Goal: Information Seeking & Learning: Find specific fact

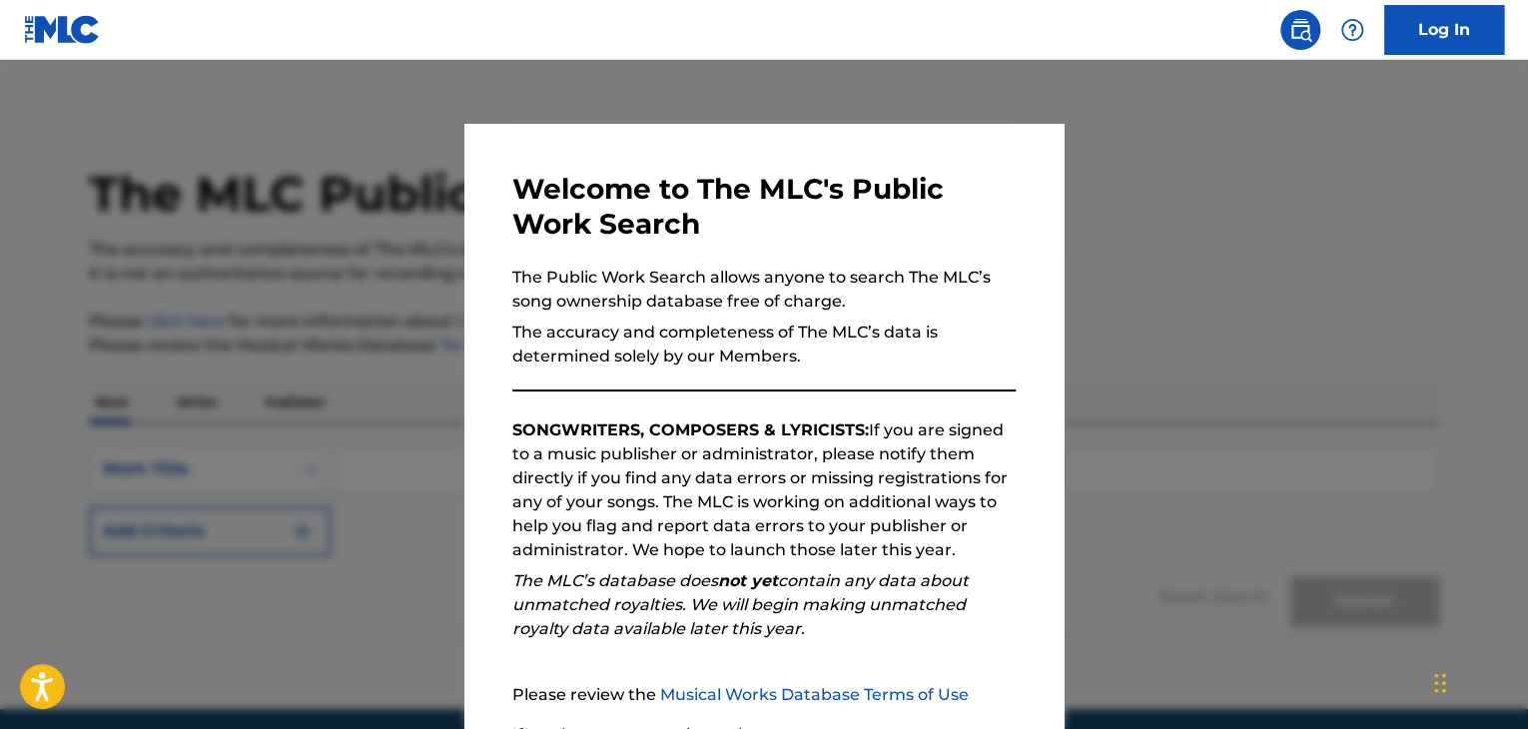
click at [1311, 305] on div at bounding box center [764, 424] width 1528 height 729
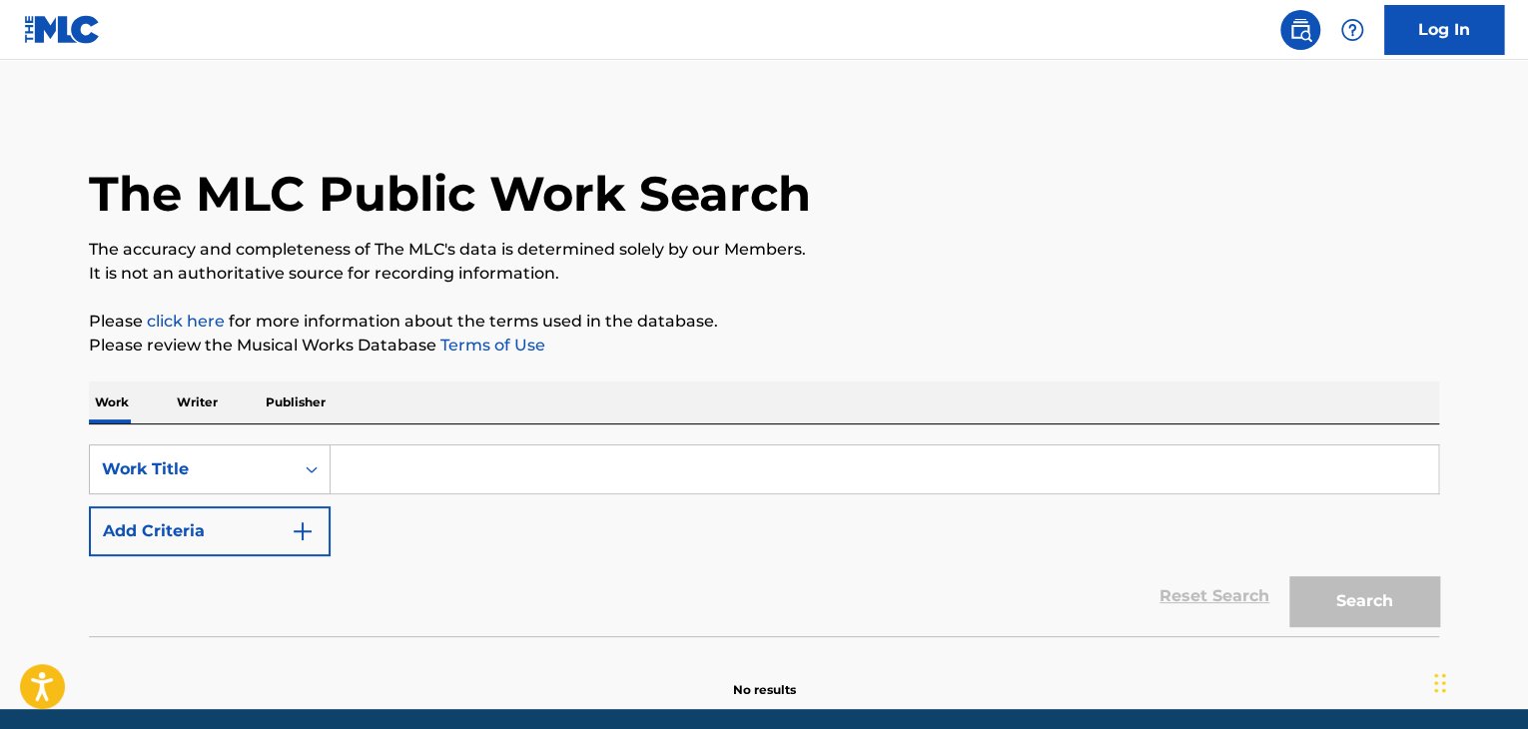
click at [413, 476] on input "Search Form" at bounding box center [885, 469] width 1108 height 48
paste input "Kalladare Nanu Kalyanada"
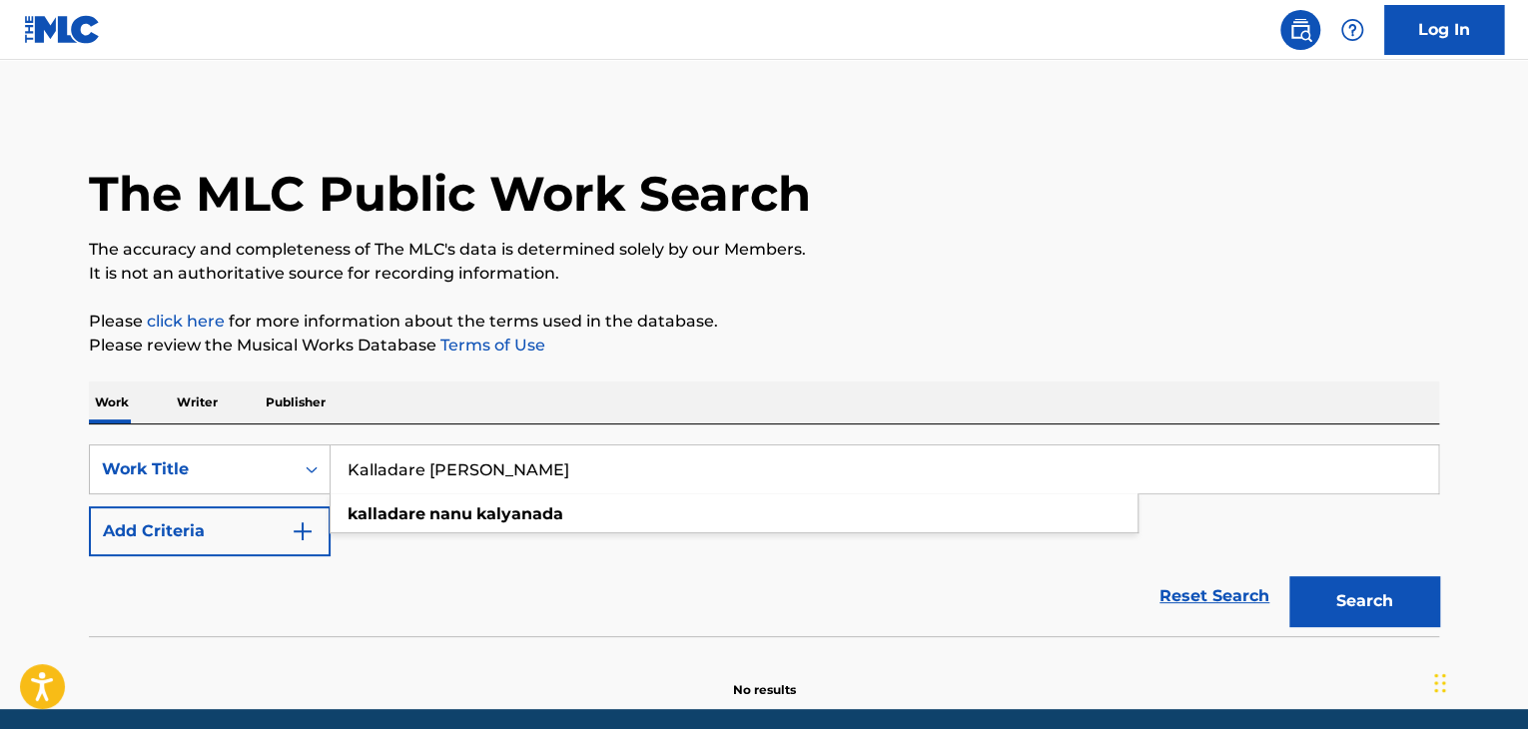
type input "Kalladare Nanu Kalyanada"
click at [241, 531] on button "Add Criteria" at bounding box center [210, 531] width 242 height 50
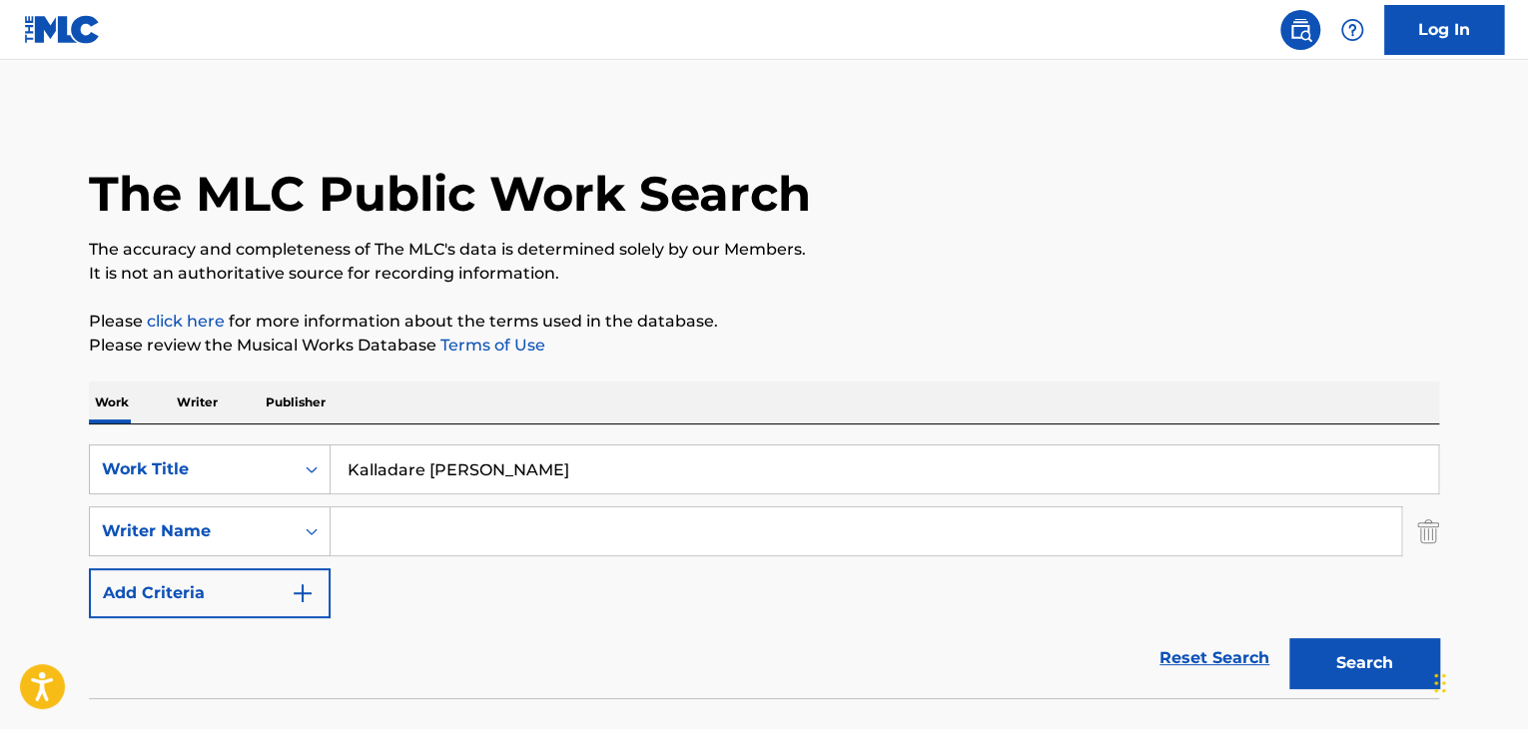
click at [447, 539] on input "Search Form" at bounding box center [866, 531] width 1071 height 48
paste input "Kalladare Nanu Kalyanada"
drag, startPoint x: 621, startPoint y: 532, endPoint x: 464, endPoint y: 497, distance: 160.7
click at [82, 481] on div "The MLC Public Work Search The accuracy and completeness of The MLC's data is d…" at bounding box center [764, 435] width 1398 height 651
paste input "Hemanth Kumar"
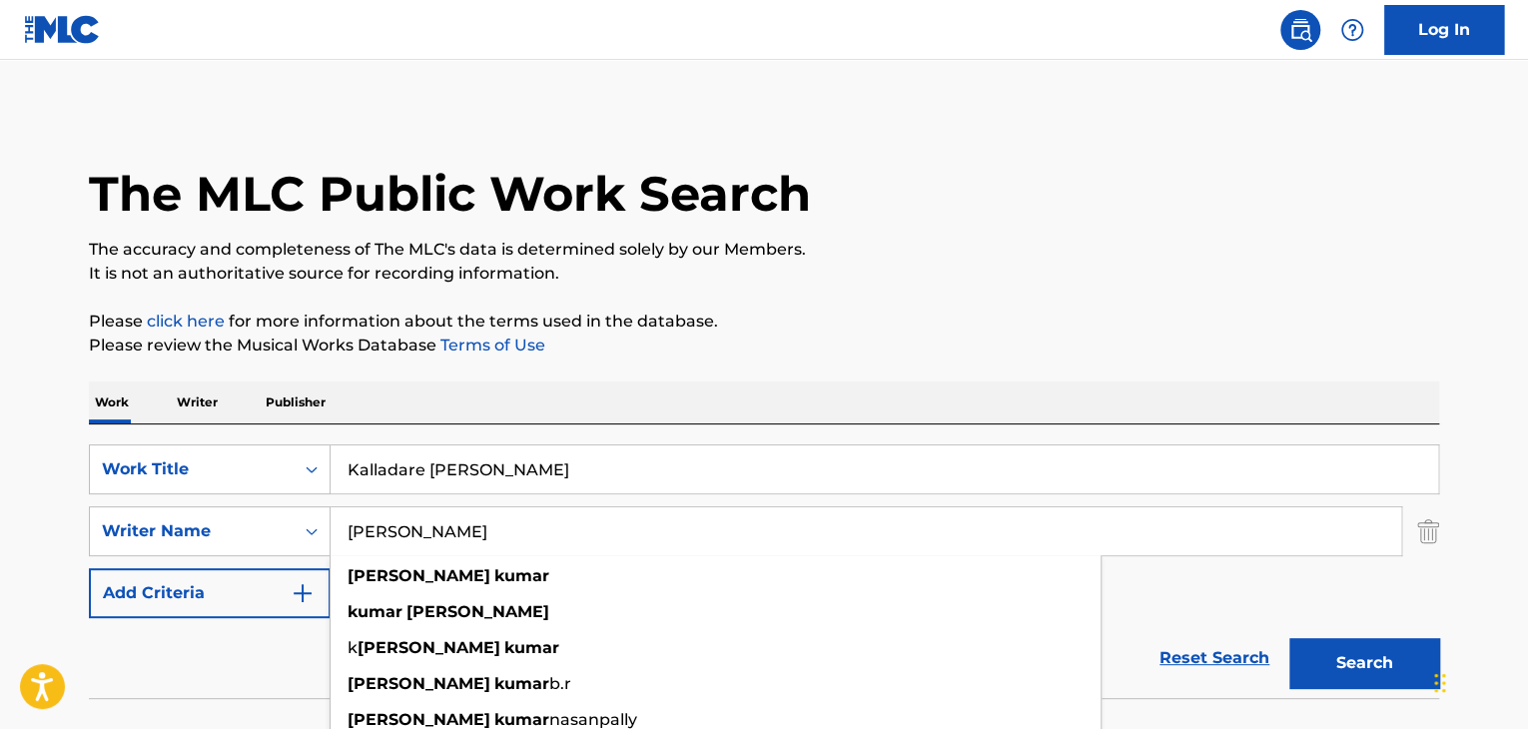
click at [1323, 673] on button "Search" at bounding box center [1364, 663] width 150 height 50
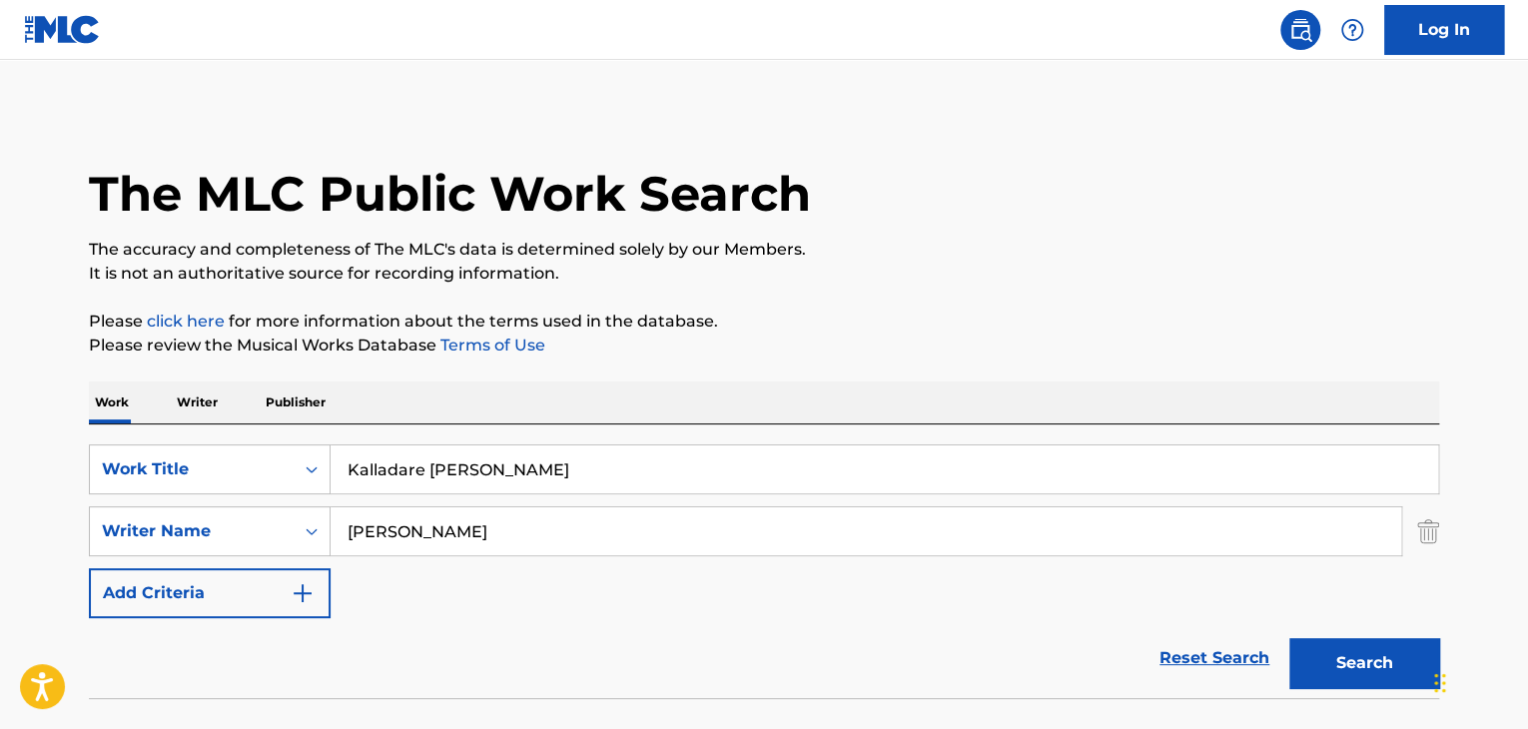
scroll to position [138, 0]
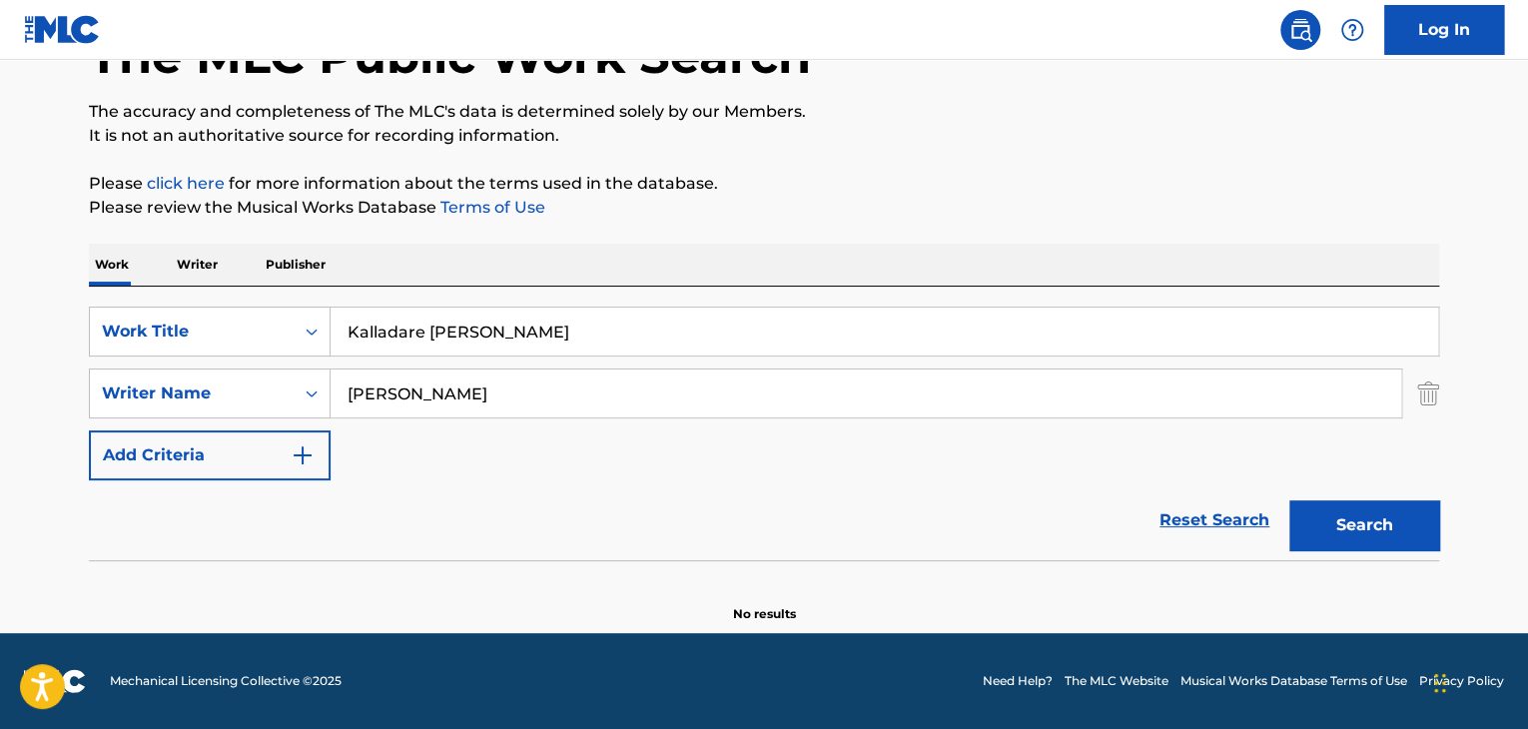
drag, startPoint x: 531, startPoint y: 394, endPoint x: 0, endPoint y: 380, distance: 531.5
click at [0, 380] on main "The MLC Public Work Search The accuracy and completeness of The MLC's data is d…" at bounding box center [764, 277] width 1528 height 711
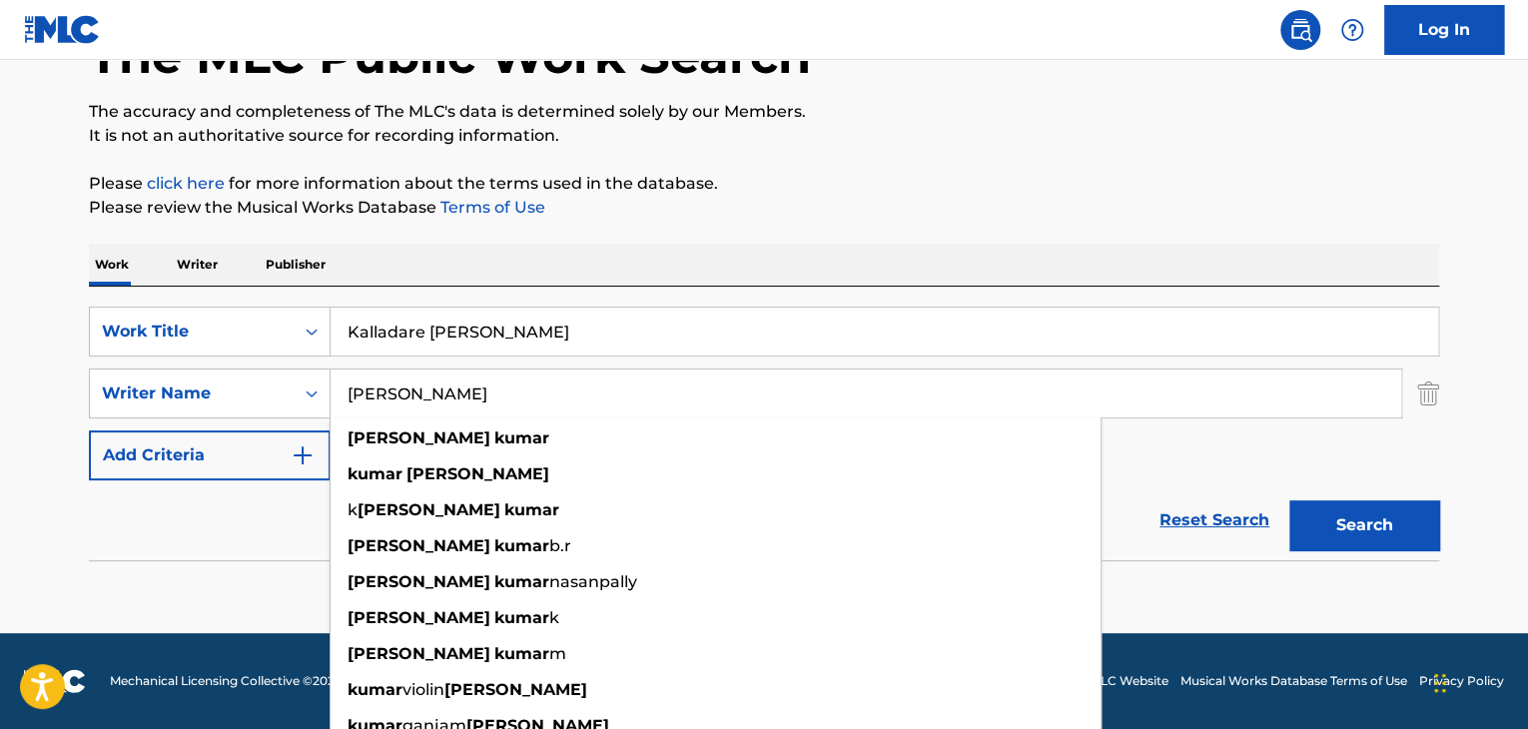
paste input "Anuradha Bhat"
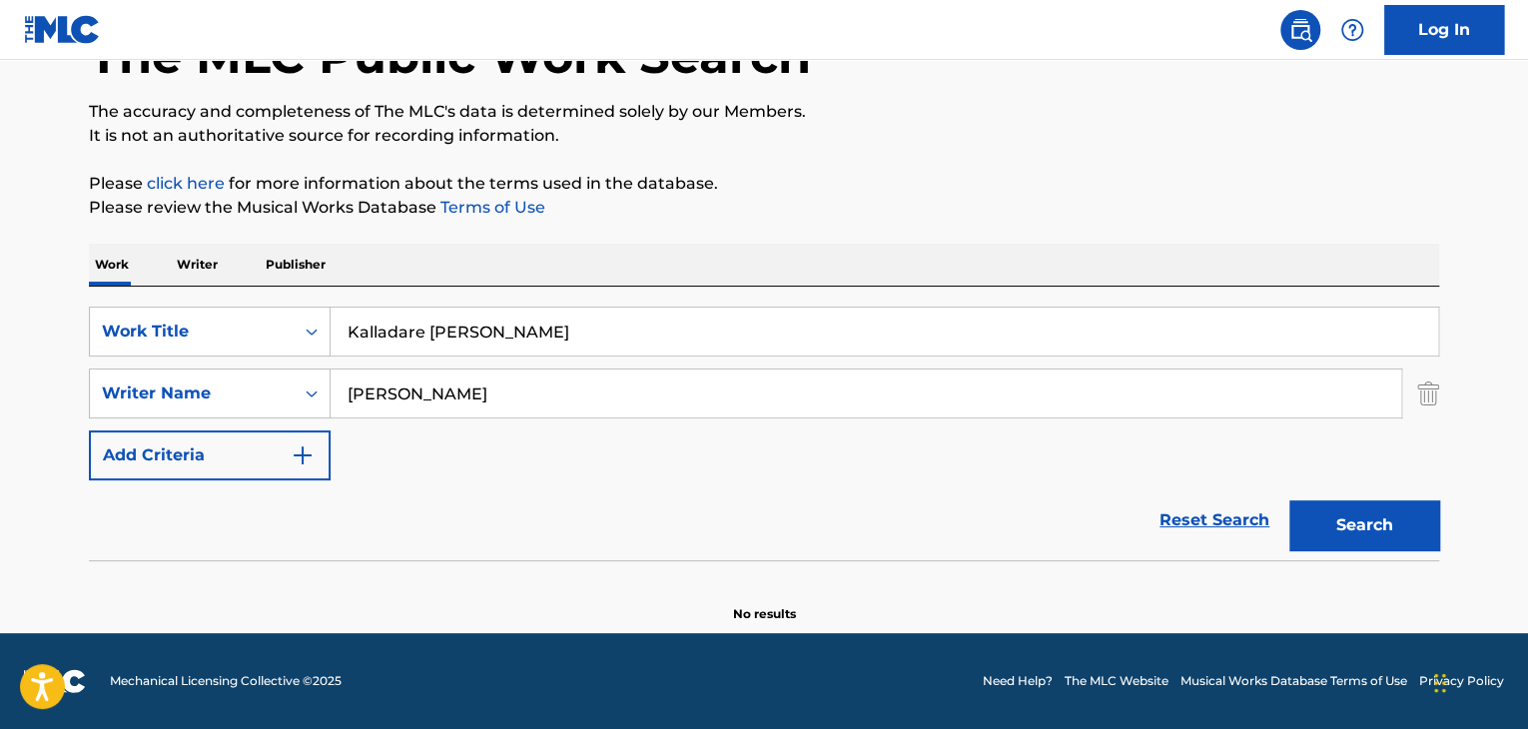
click at [1377, 510] on button "Search" at bounding box center [1364, 525] width 150 height 50
drag, startPoint x: 572, startPoint y: 383, endPoint x: 2, endPoint y: 405, distance: 570.7
click at [0, 405] on main "The MLC Public Work Search The accuracy and completeness of The MLC's data is d…" at bounding box center [764, 277] width 1528 height 711
paste input "Shamitha Malnad"
click at [1326, 519] on button "Search" at bounding box center [1364, 525] width 150 height 50
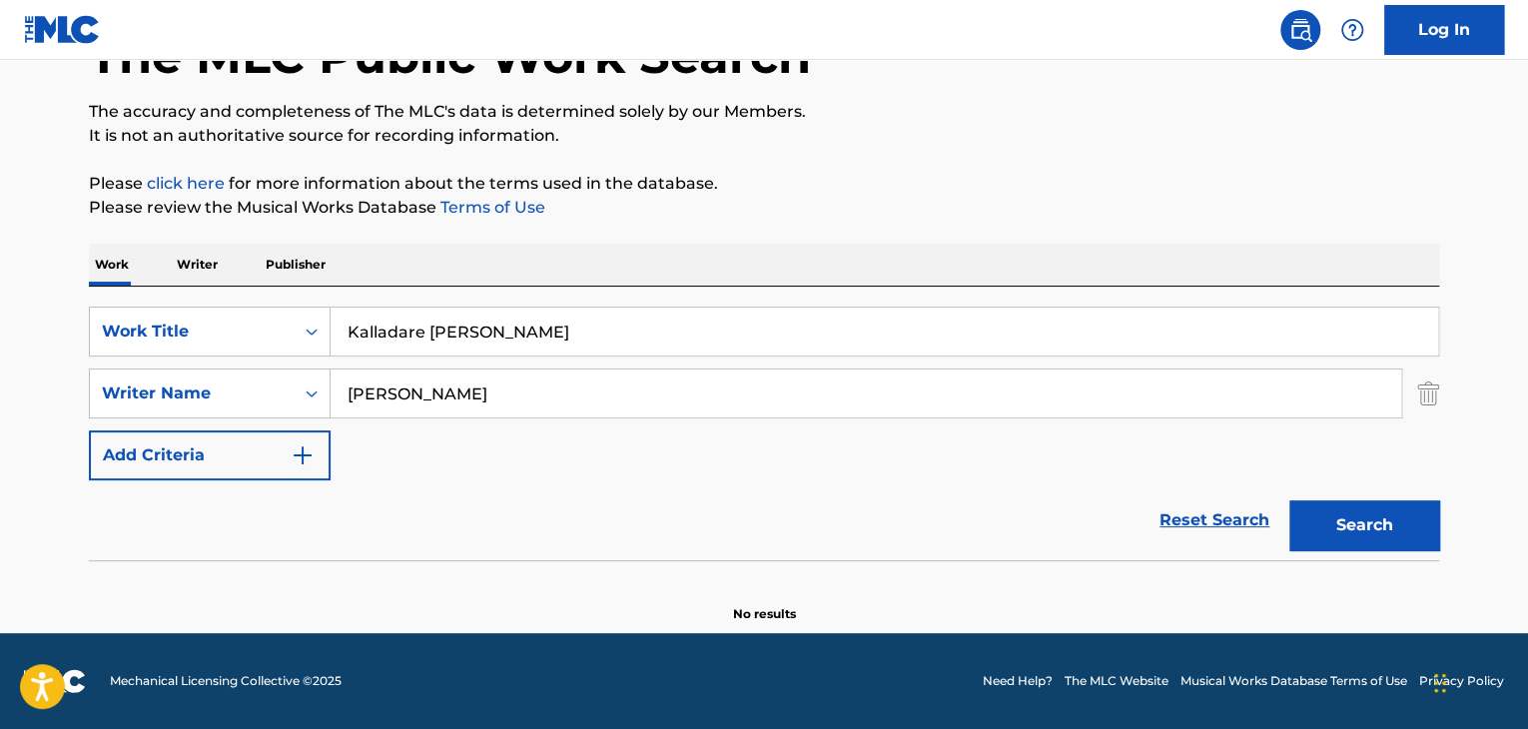
drag, startPoint x: 532, startPoint y: 386, endPoint x: 0, endPoint y: 368, distance: 532.7
click at [0, 368] on main "The MLC Public Work Search The accuracy and completeness of The MLC's data is d…" at bounding box center [764, 277] width 1528 height 711
paste input "Deva"
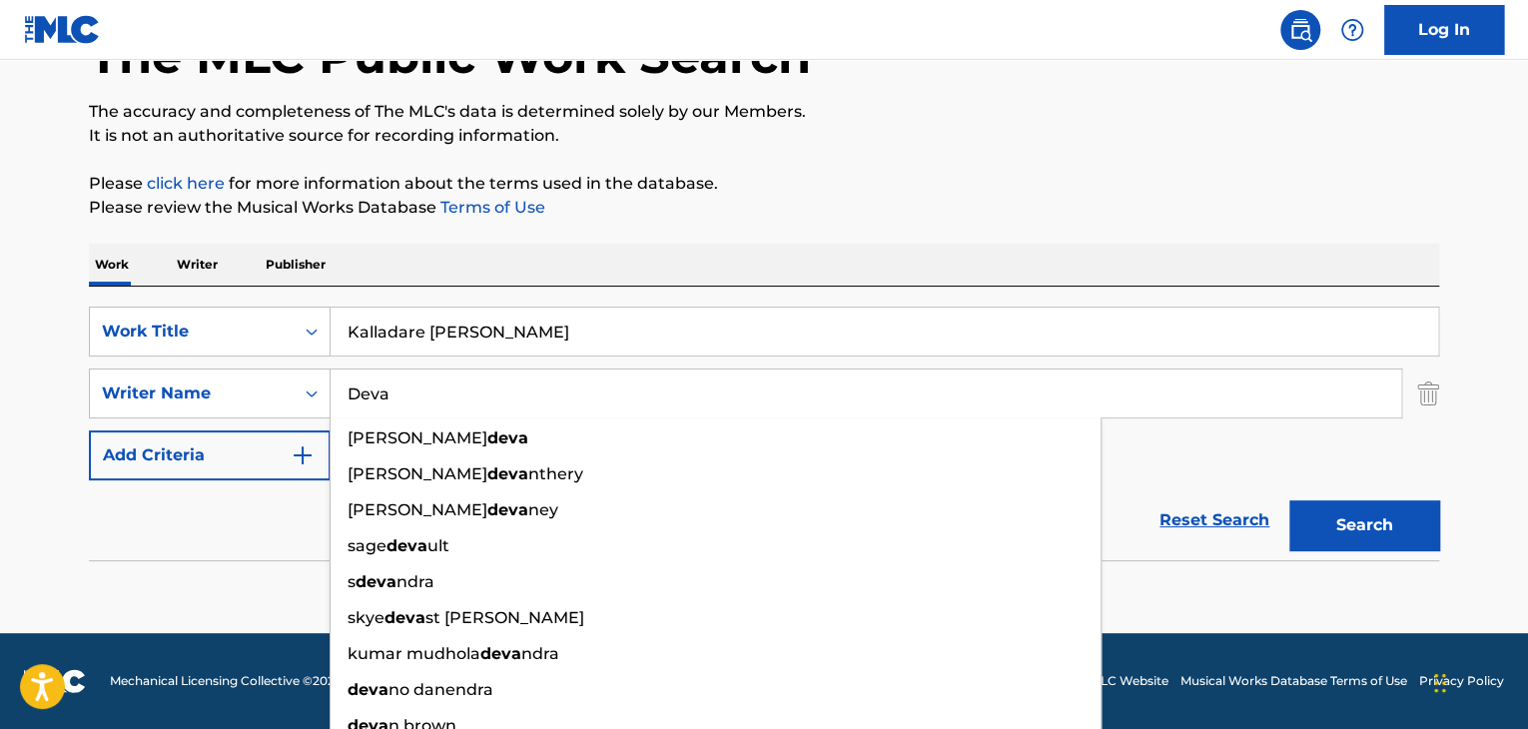
click at [1342, 524] on button "Search" at bounding box center [1364, 525] width 150 height 50
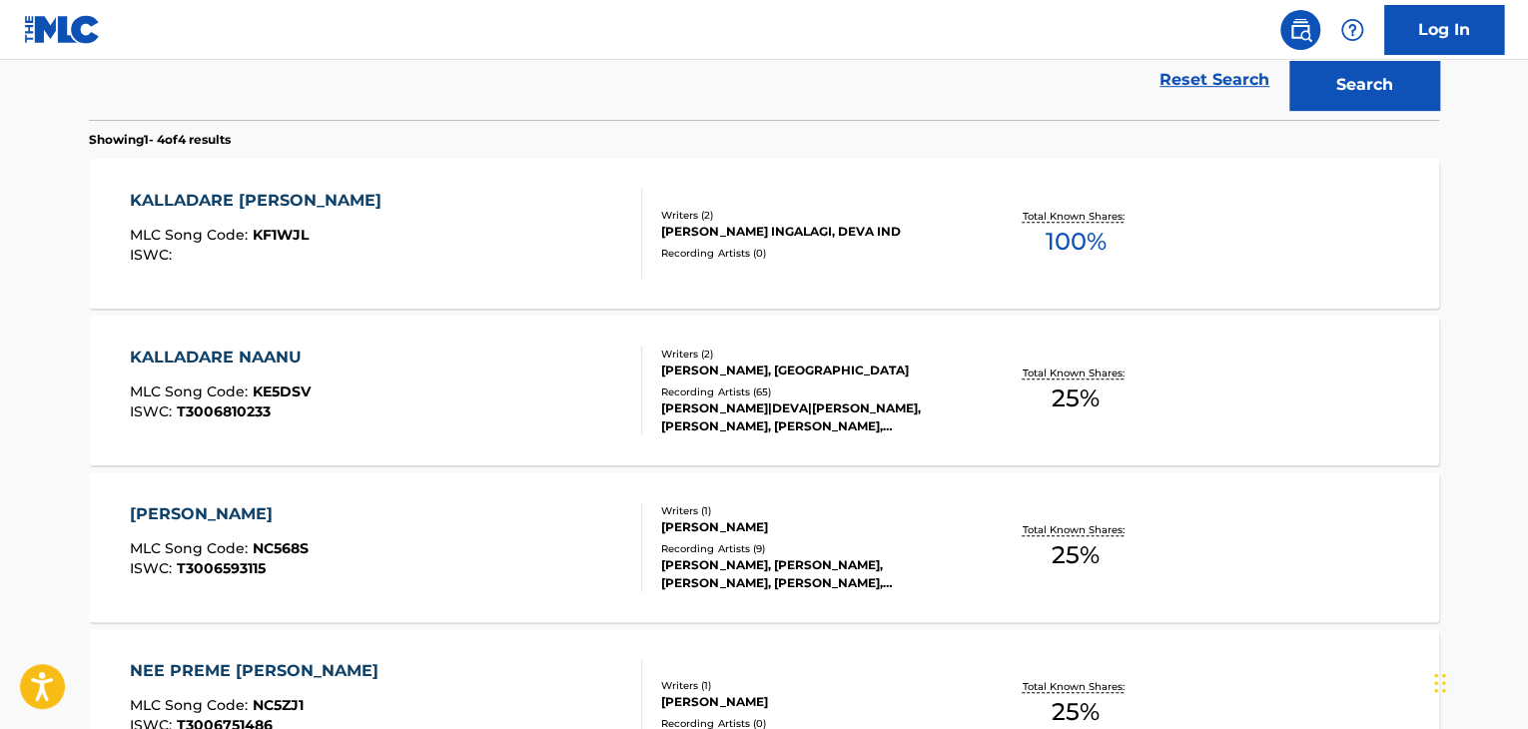
scroll to position [0, 0]
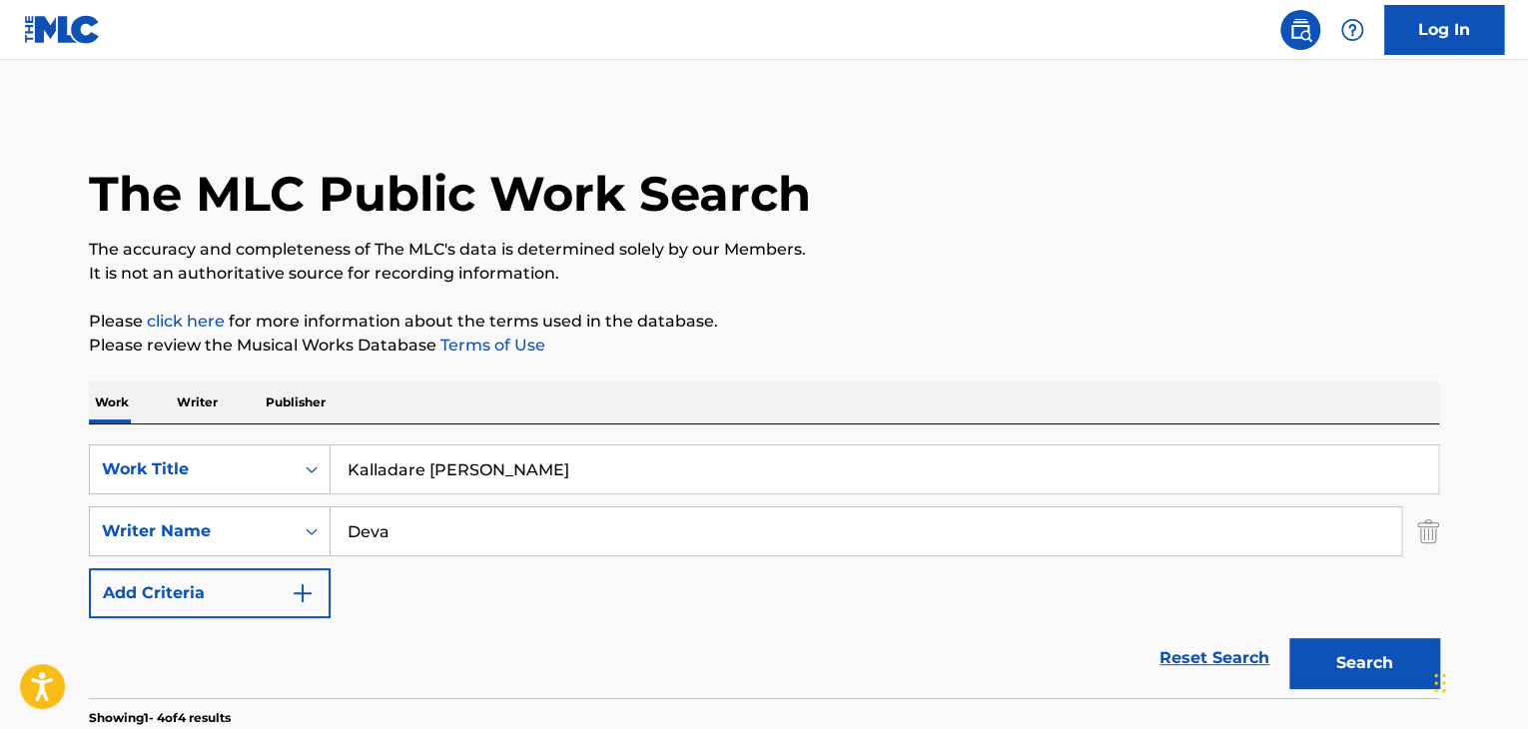
drag, startPoint x: 695, startPoint y: 533, endPoint x: 0, endPoint y: 499, distance: 696.0
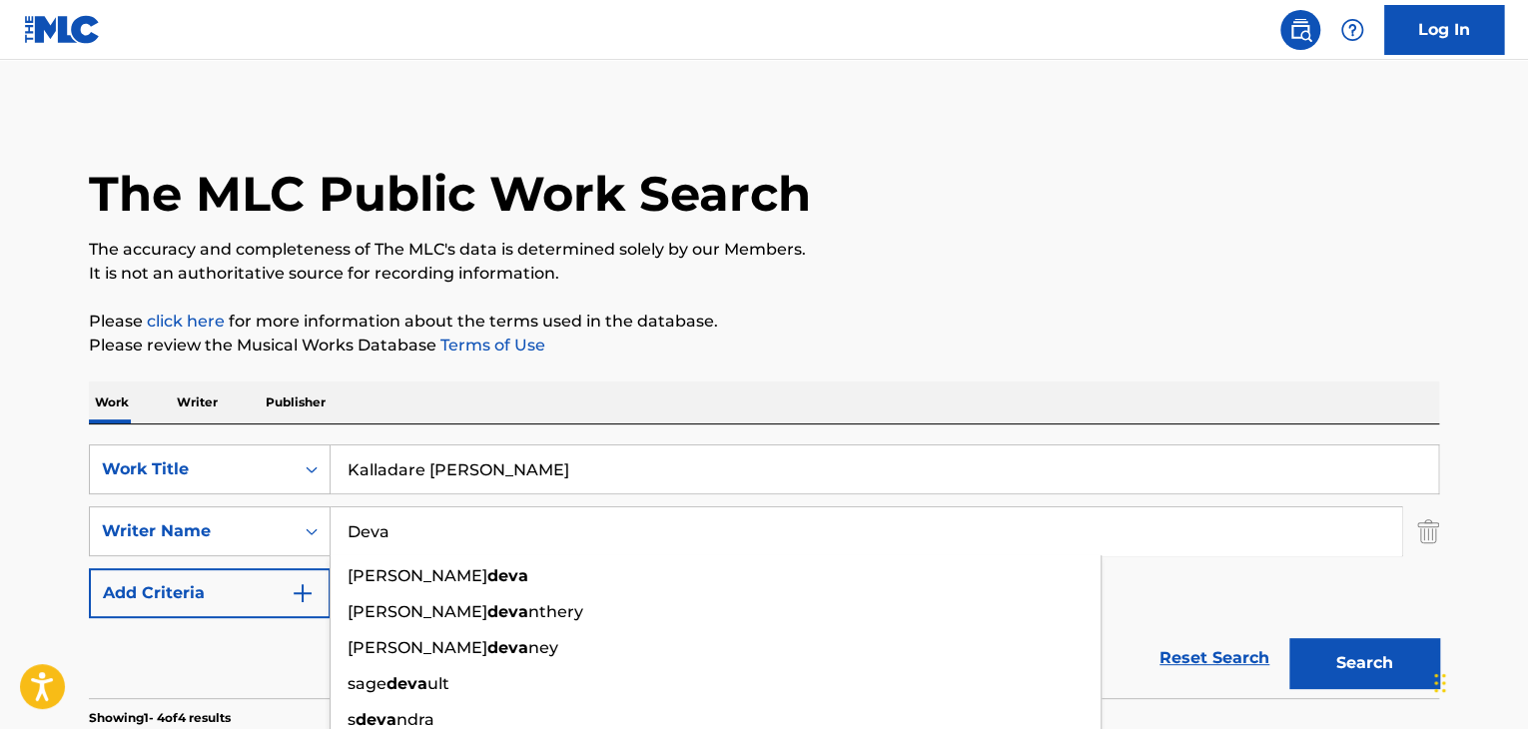
paste input "Veeresh Veerabhadrappa Ingalagi"
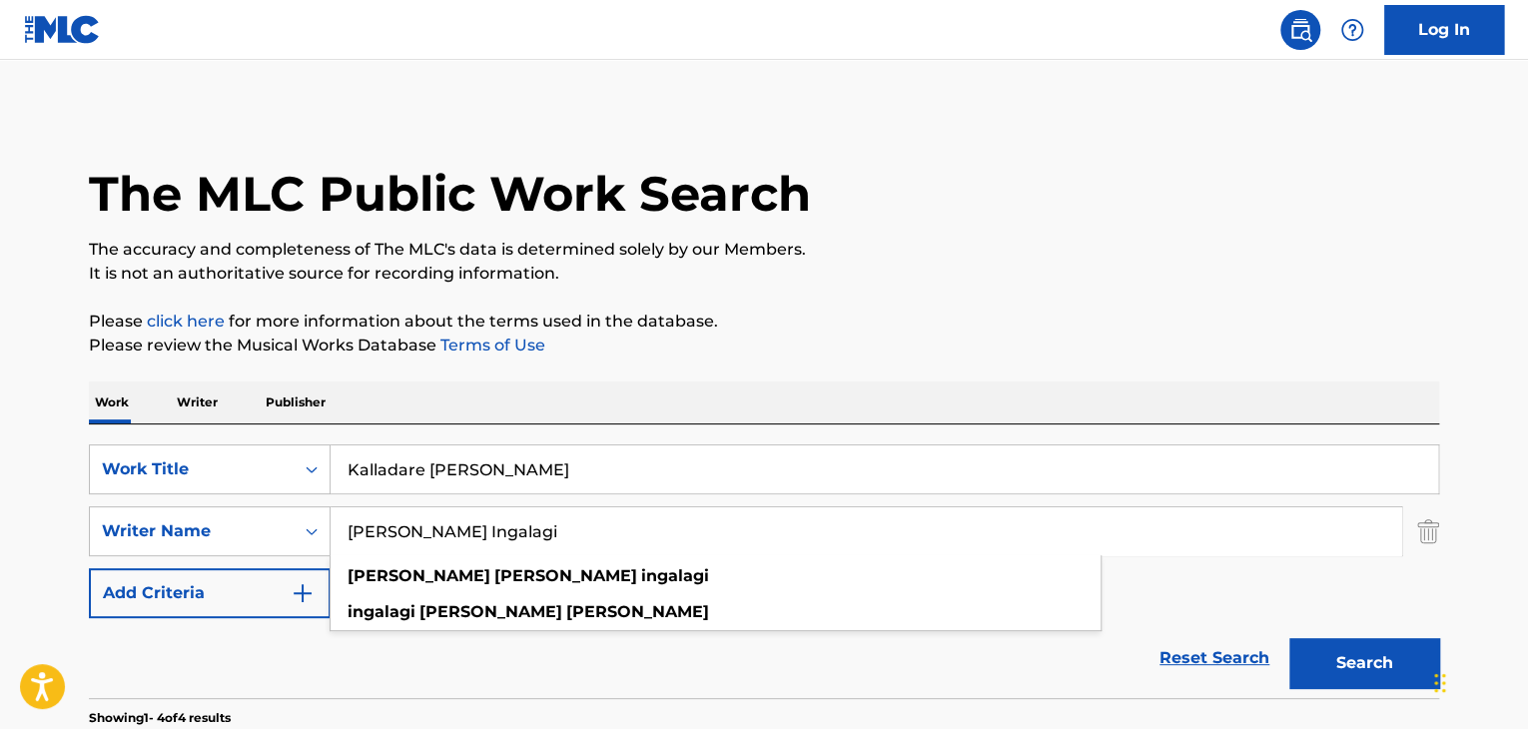
type input "Veeresh Veerabhadrappa Ingalagi"
click at [1358, 676] on button "Search" at bounding box center [1364, 663] width 150 height 50
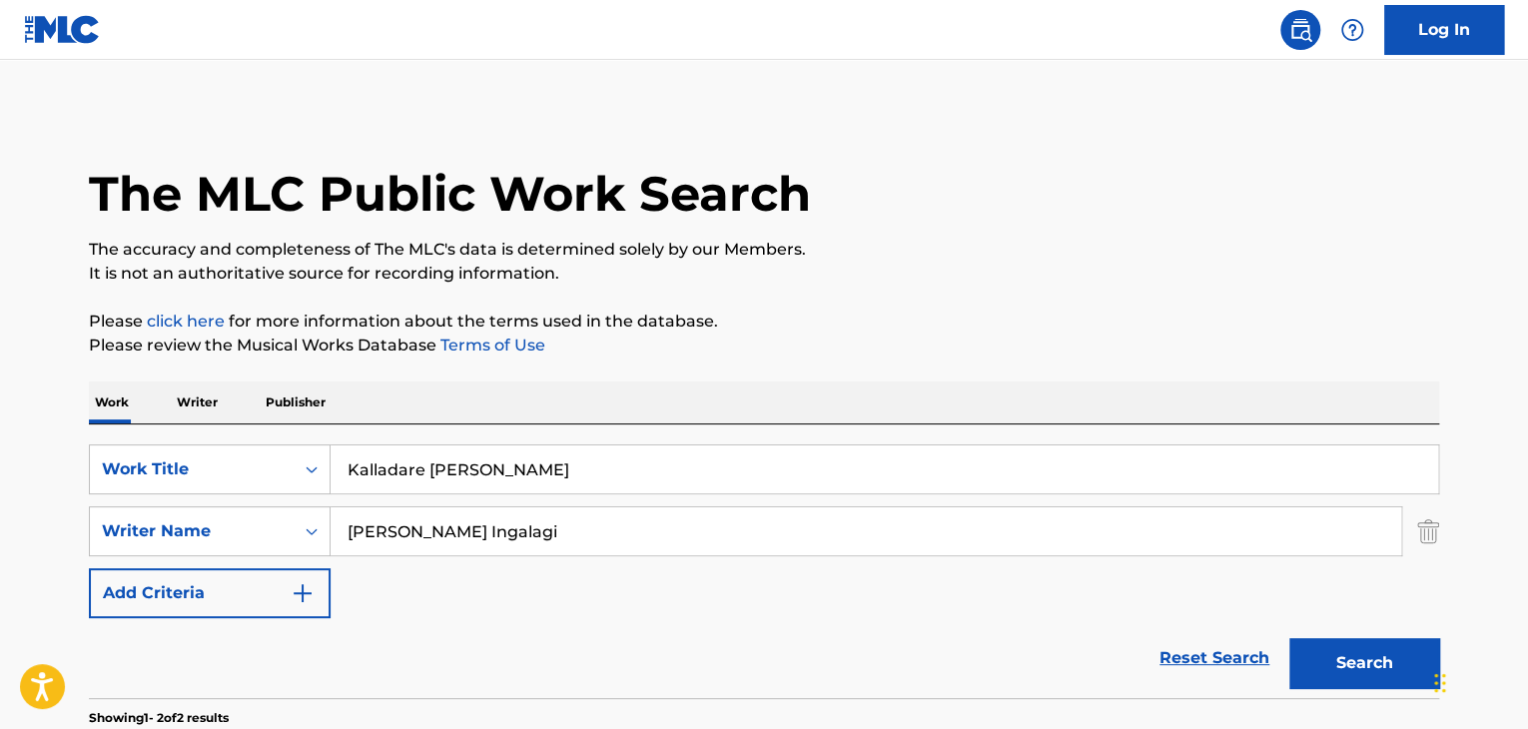
drag, startPoint x: 579, startPoint y: 467, endPoint x: 0, endPoint y: 426, distance: 580.8
click at [0, 426] on main "The MLC Public Work Search The accuracy and completeness of The MLC's data is d…" at bounding box center [764, 604] width 1528 height 1088
click at [971, 249] on p "The accuracy and completeness of The MLC's data is determined solely by our Mem…" at bounding box center [764, 250] width 1350 height 24
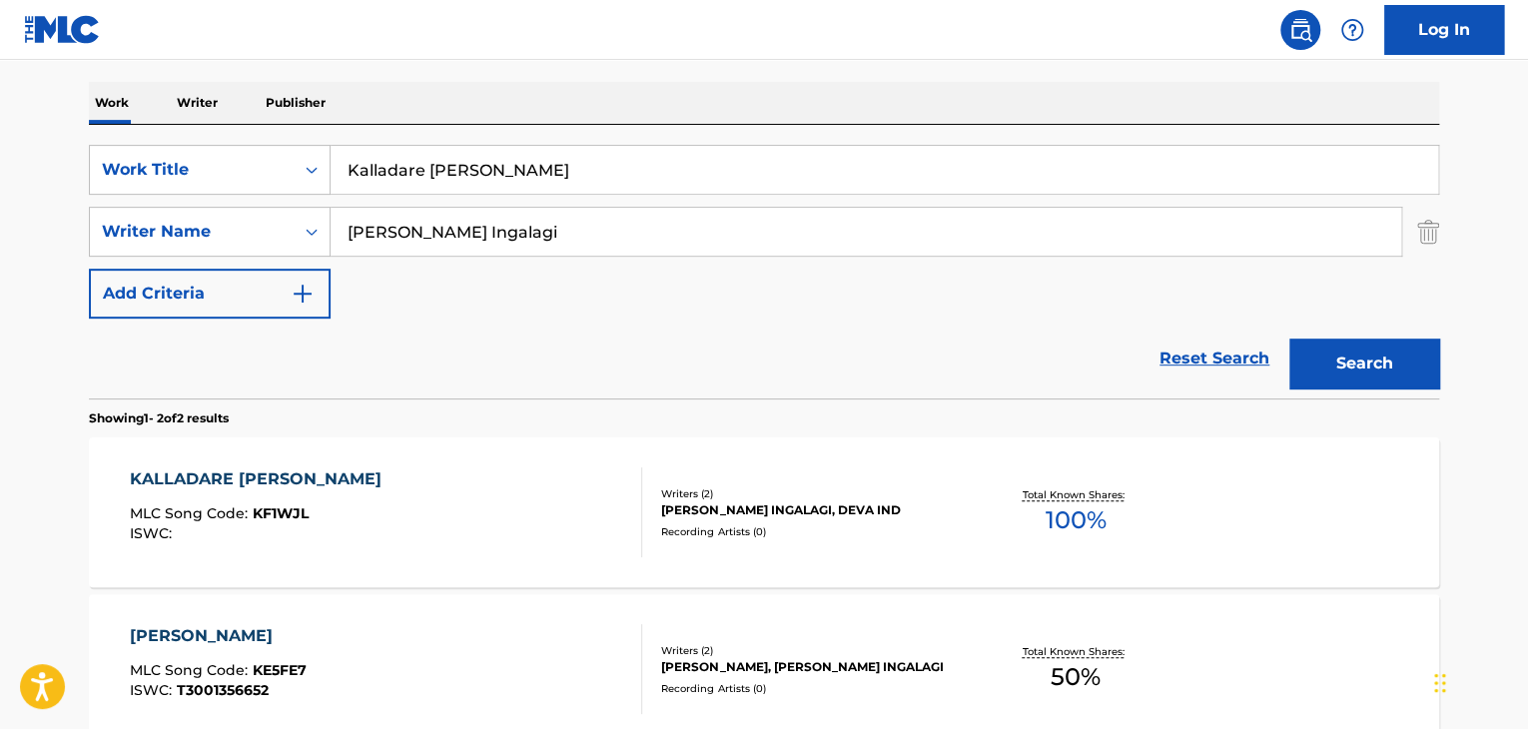
scroll to position [400, 0]
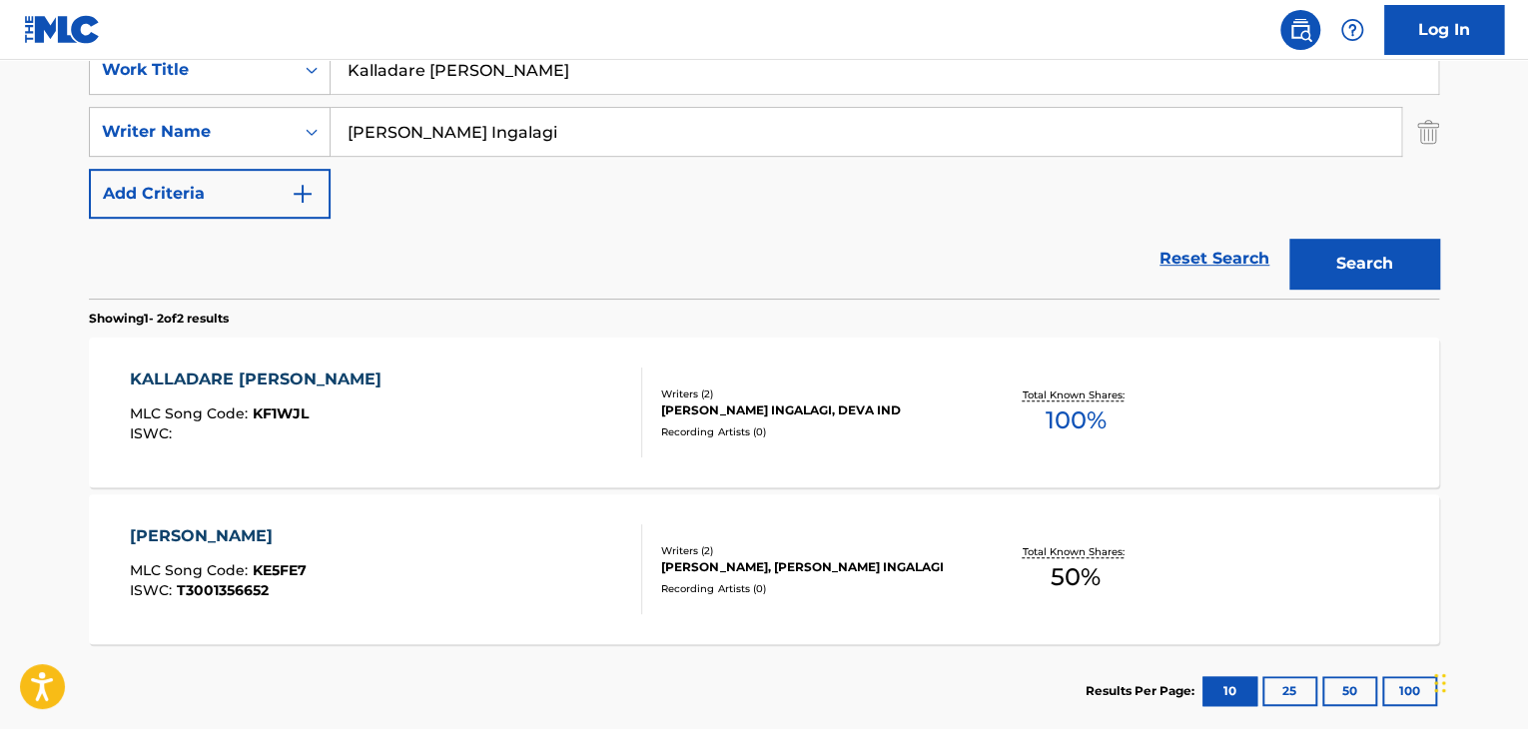
click at [262, 382] on div "KALLADARE NANU KALYANADA" at bounding box center [261, 380] width 262 height 24
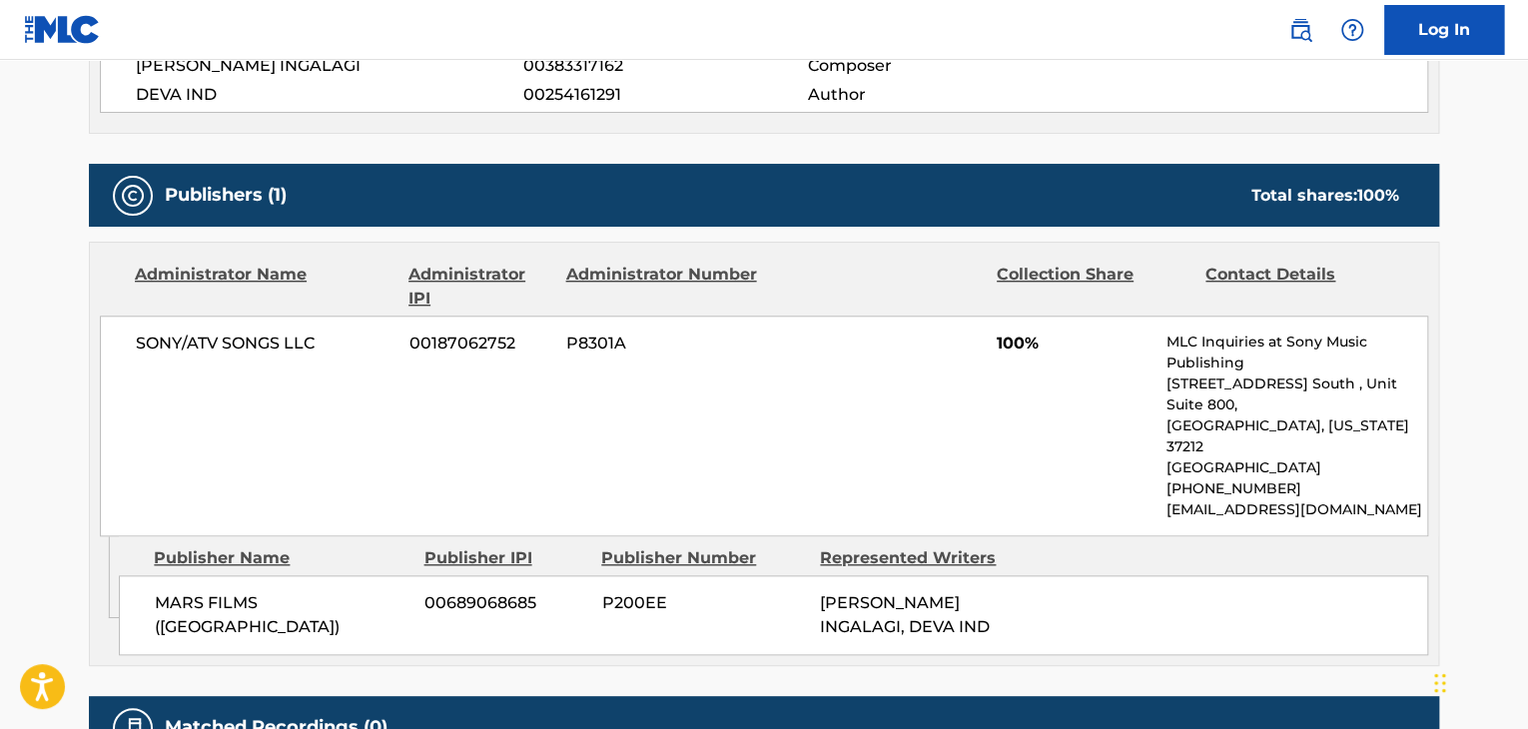
scroll to position [683, 0]
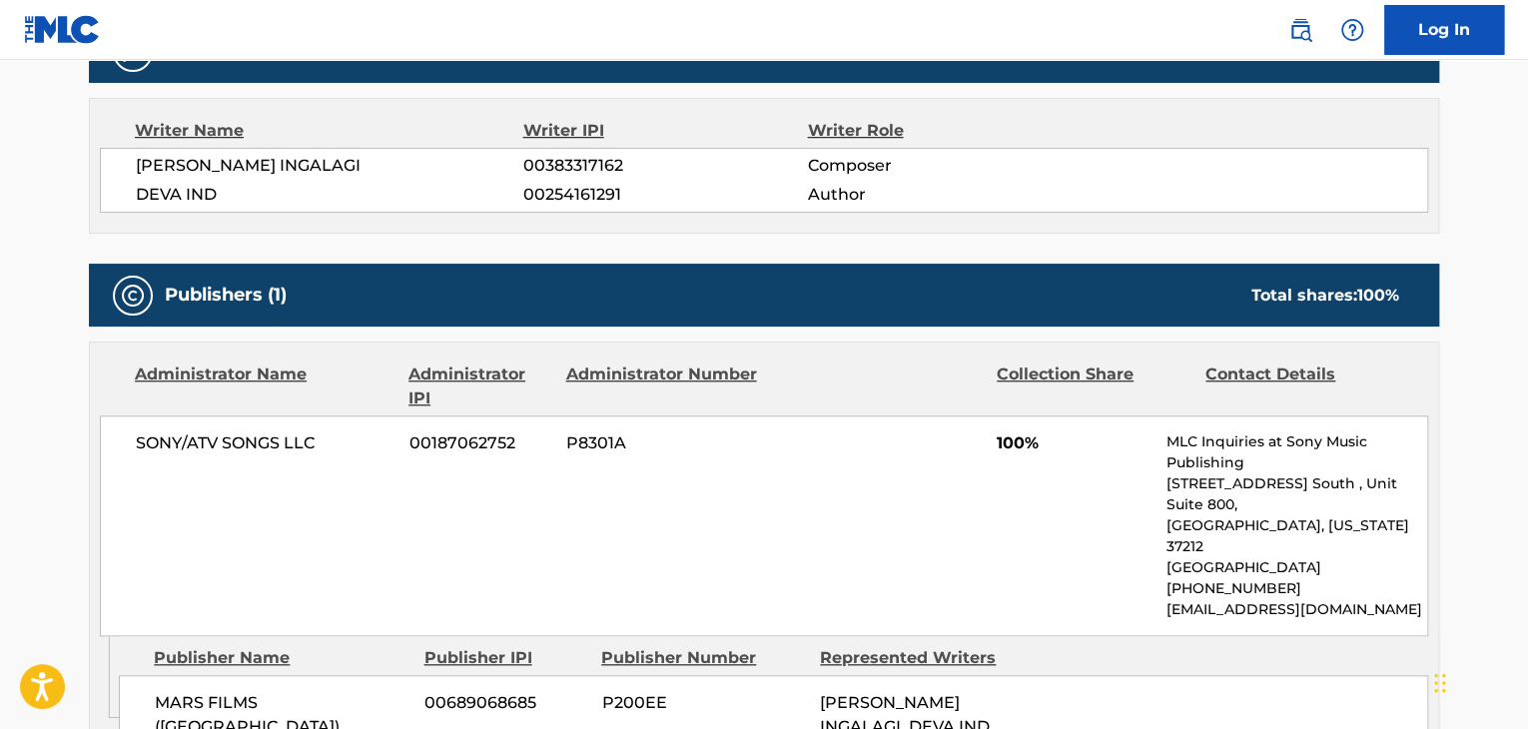
scroll to position [400, 0]
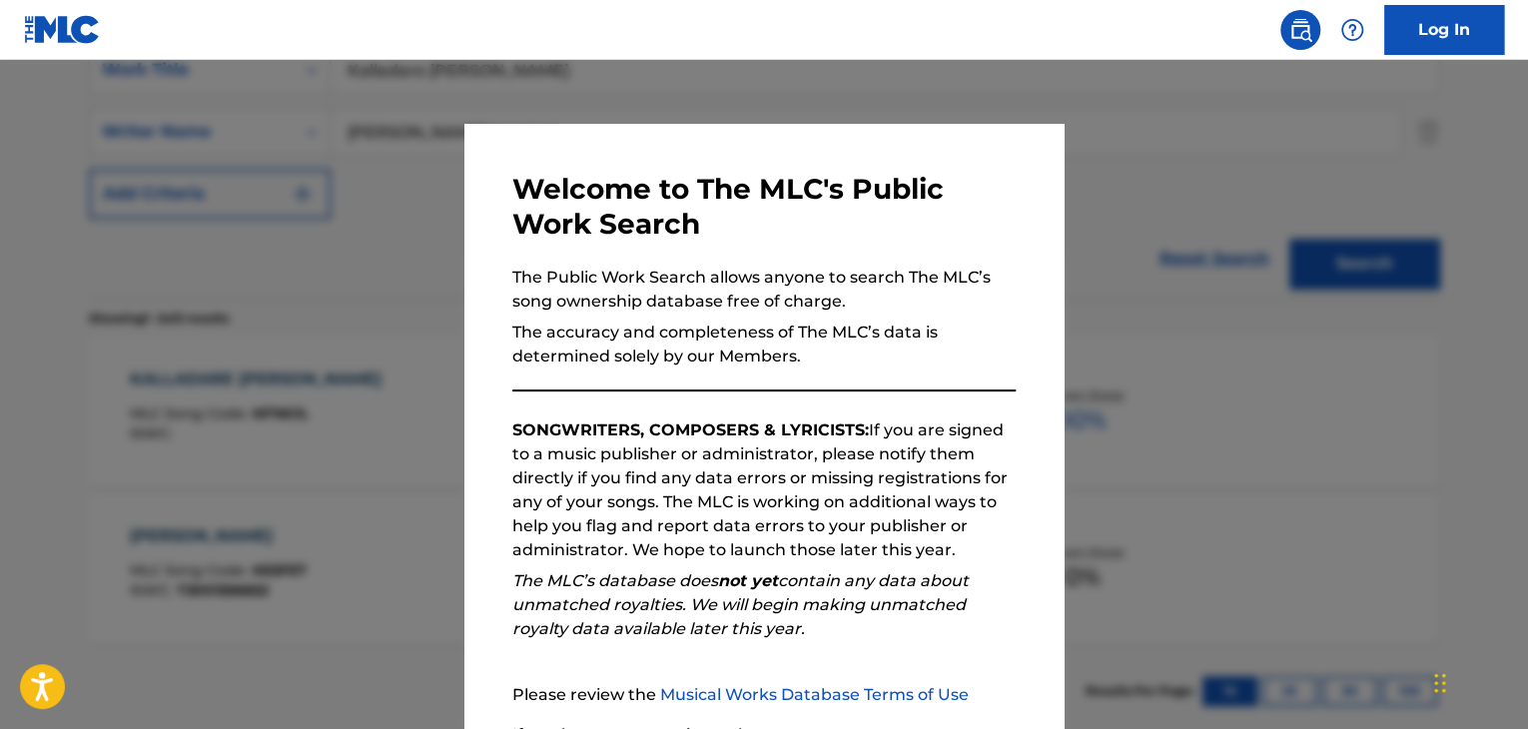
click at [1251, 499] on div at bounding box center [764, 424] width 1528 height 729
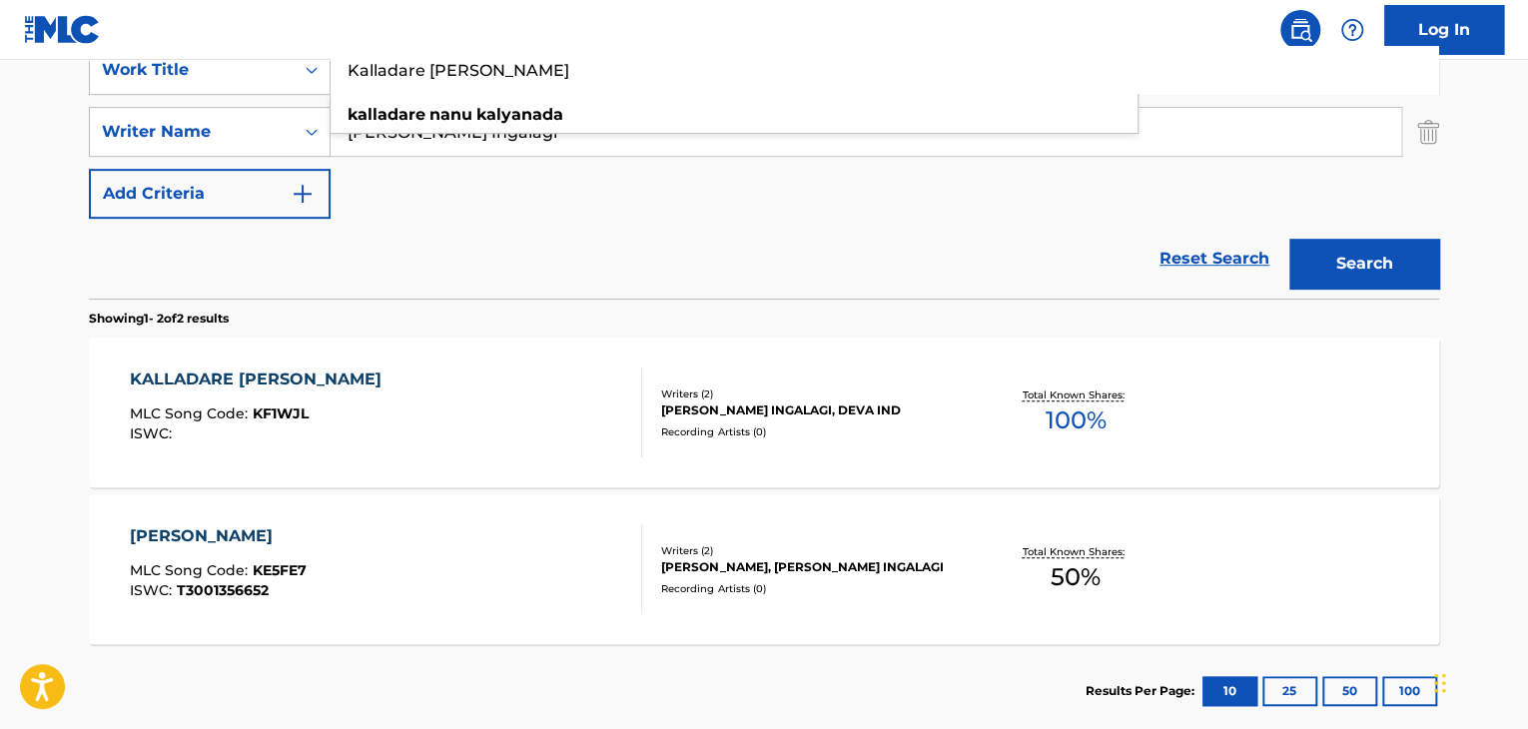
click at [599, 76] on input "Kalladare Nanu Kalyanada" at bounding box center [885, 70] width 1108 height 48
paste input "Alone"
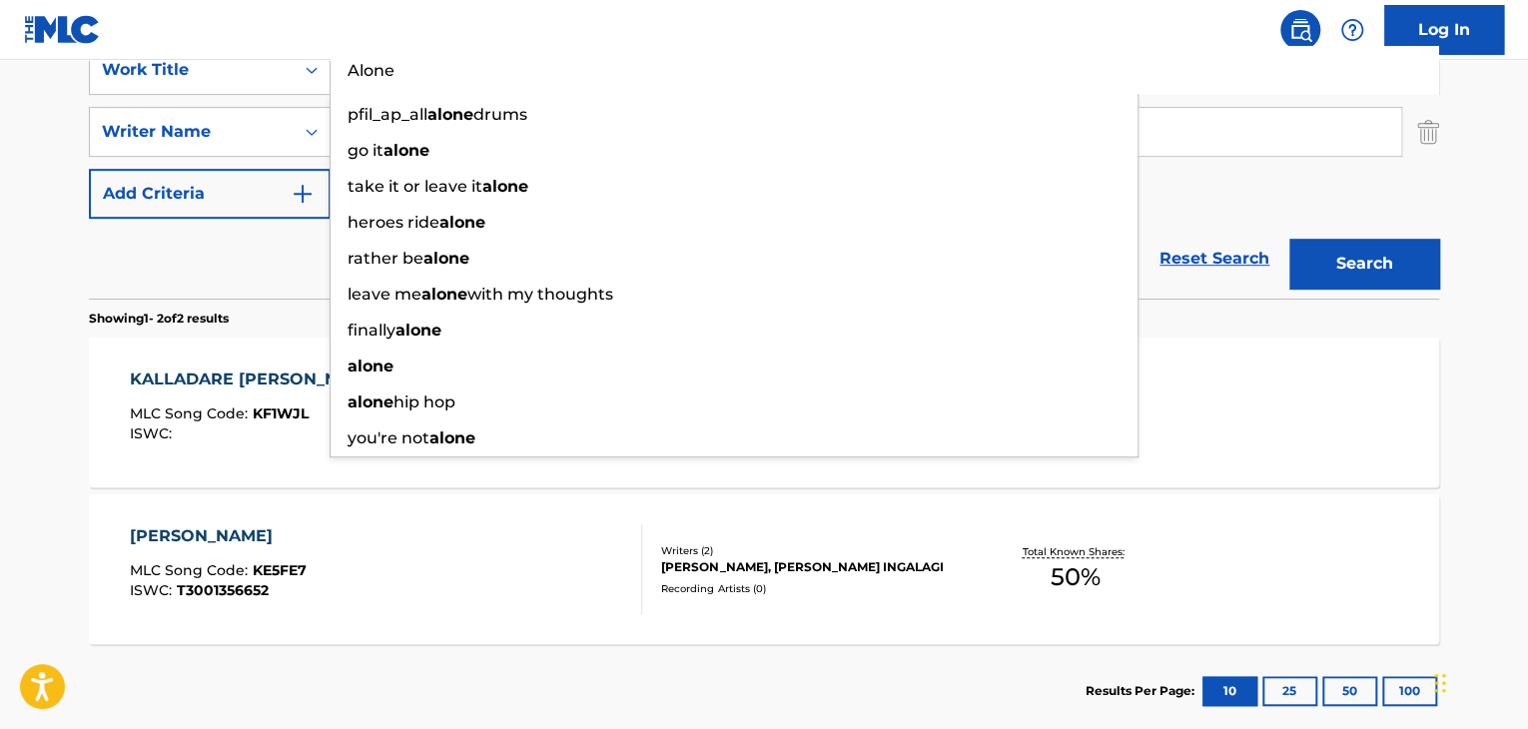
type input "Alone"
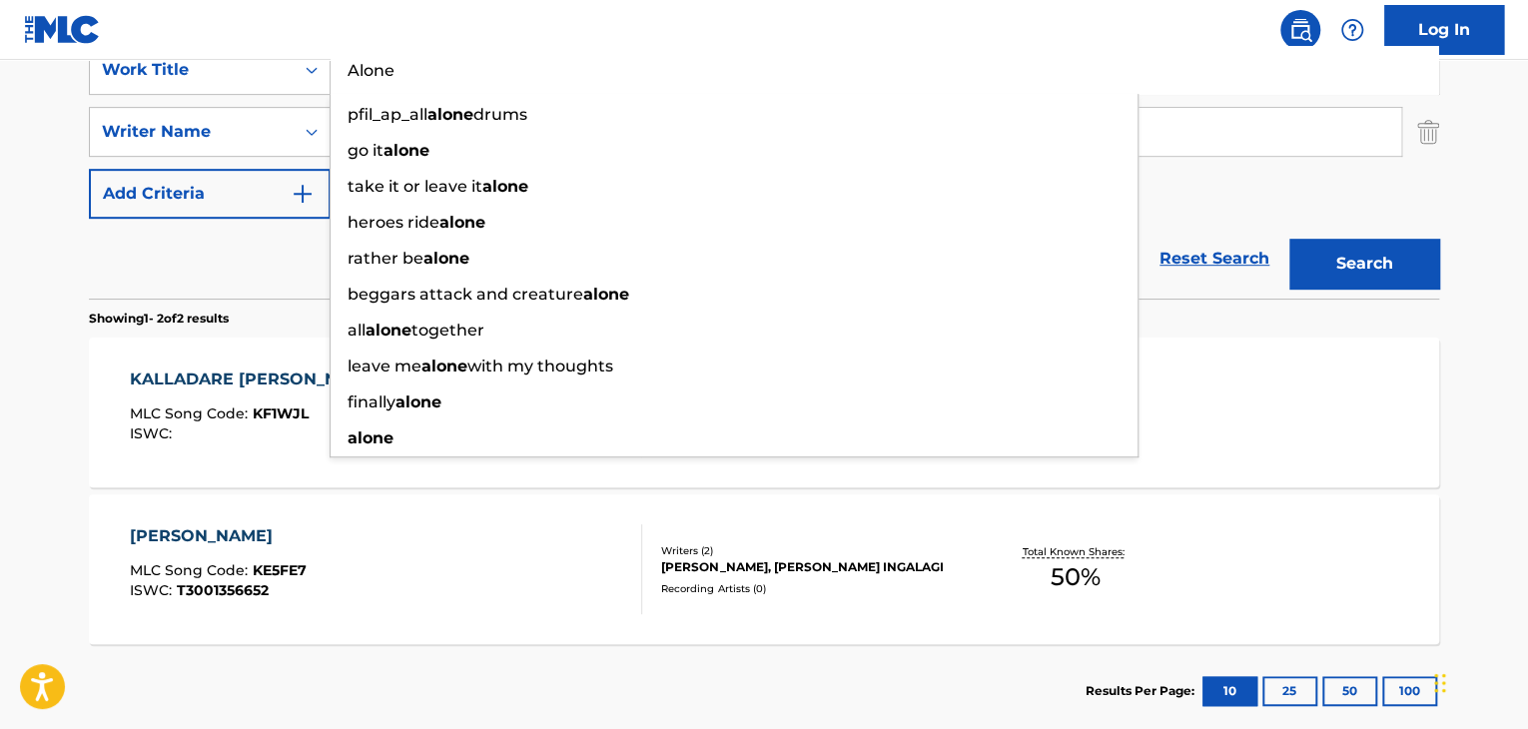
click at [0, 305] on main "The MLC Public Work Search The accuracy and completeness of The MLC's data is d…" at bounding box center [764, 204] width 1528 height 1088
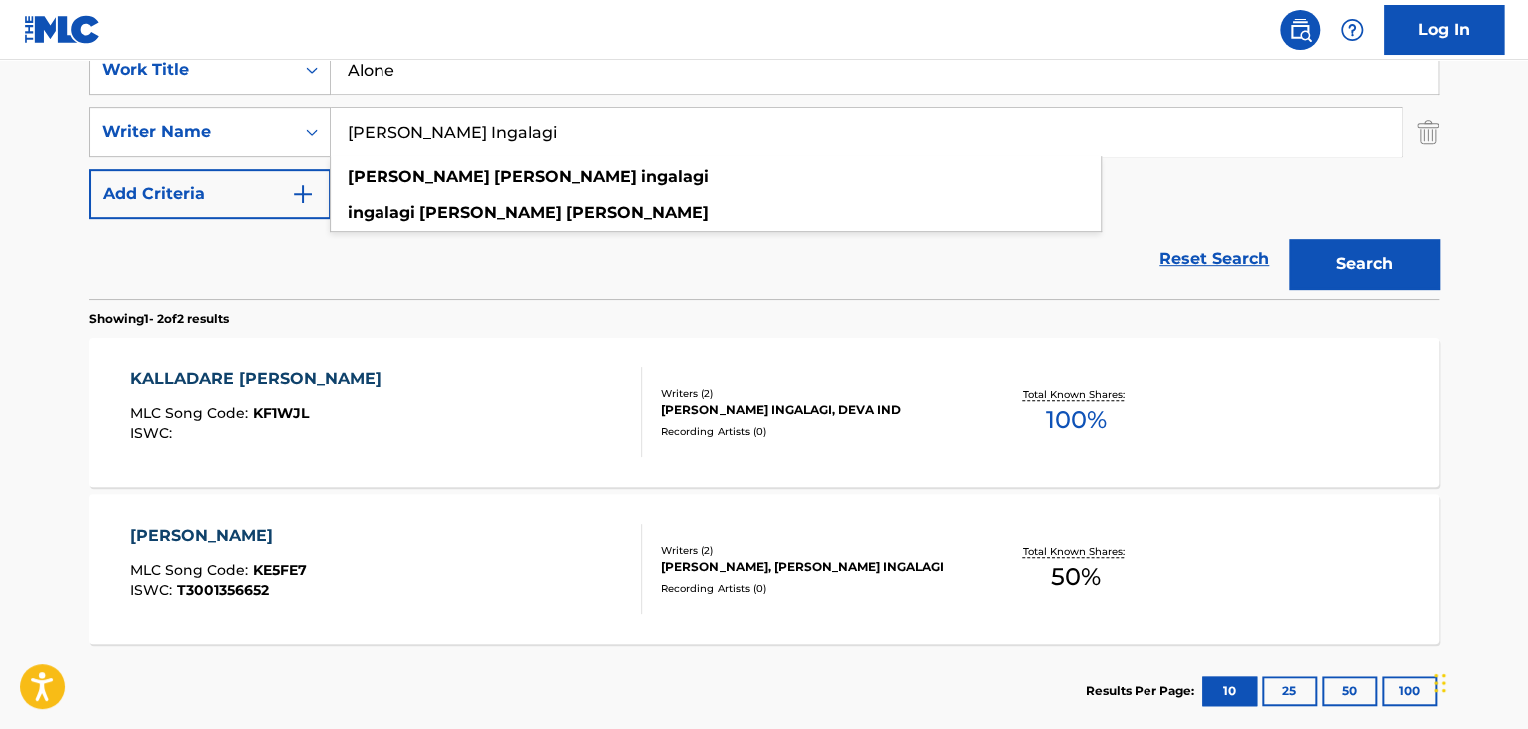
click at [470, 122] on input "Veeresh Veerabhadrappa Ingalagi" at bounding box center [866, 132] width 1071 height 48
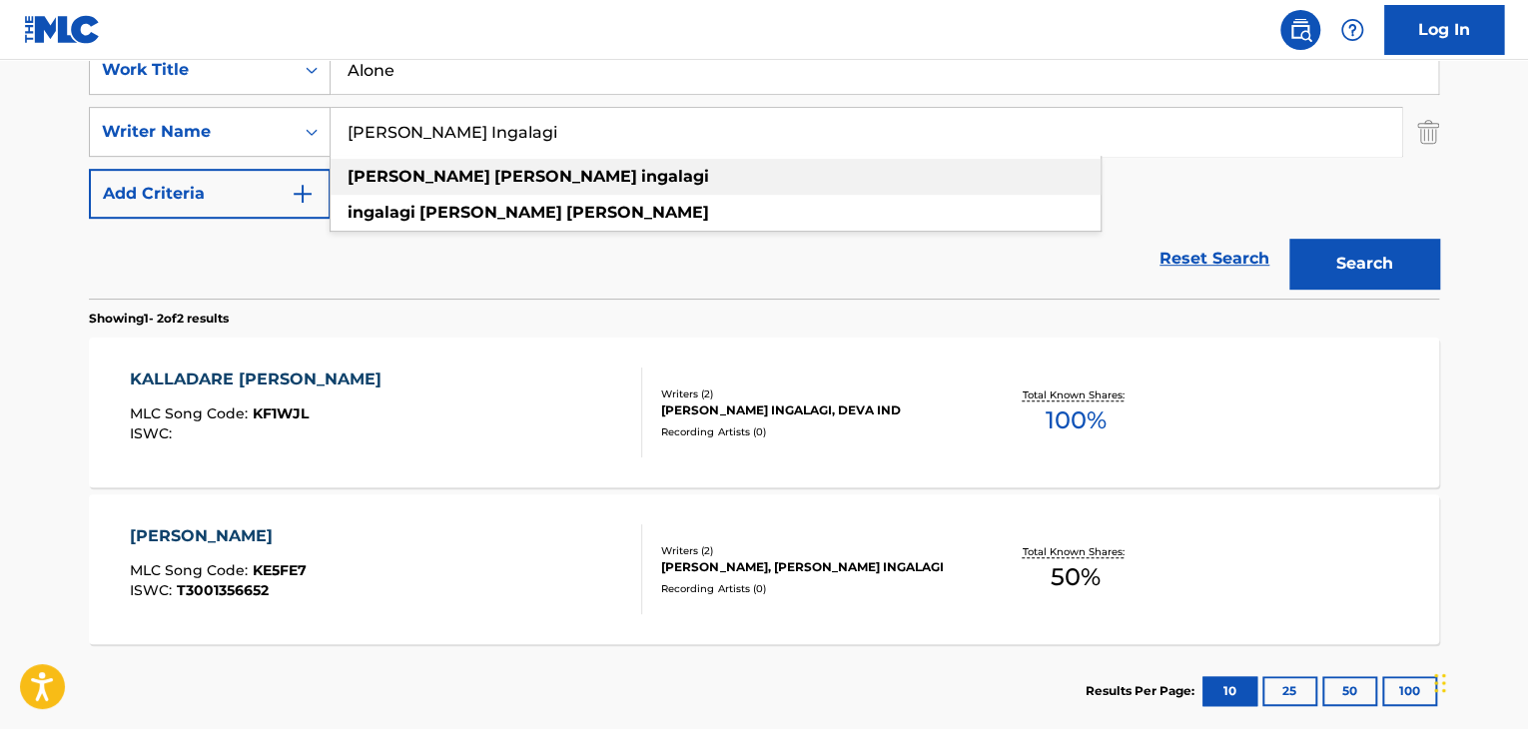
paste input "6YNTHMANE"
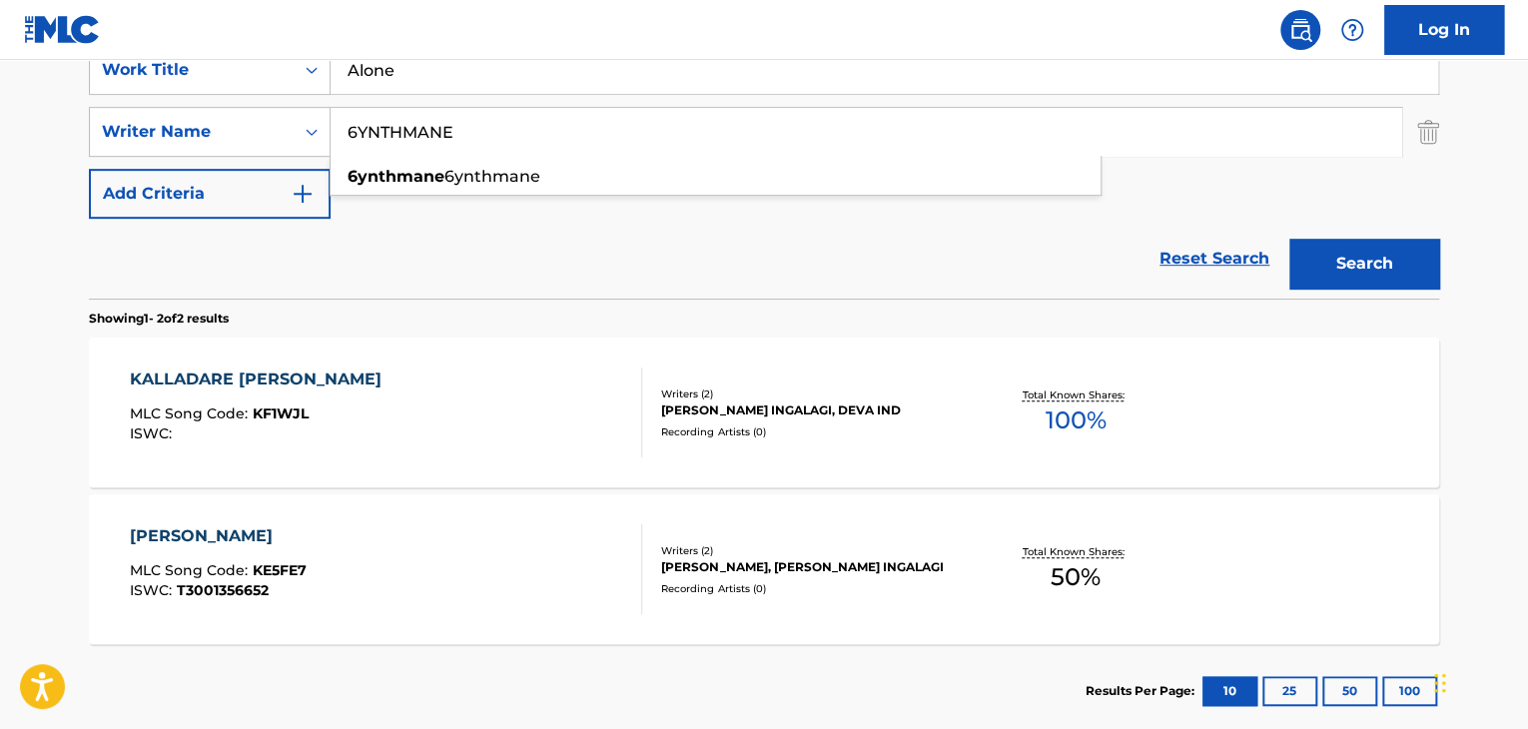
click at [1365, 273] on button "Search" at bounding box center [1364, 264] width 150 height 50
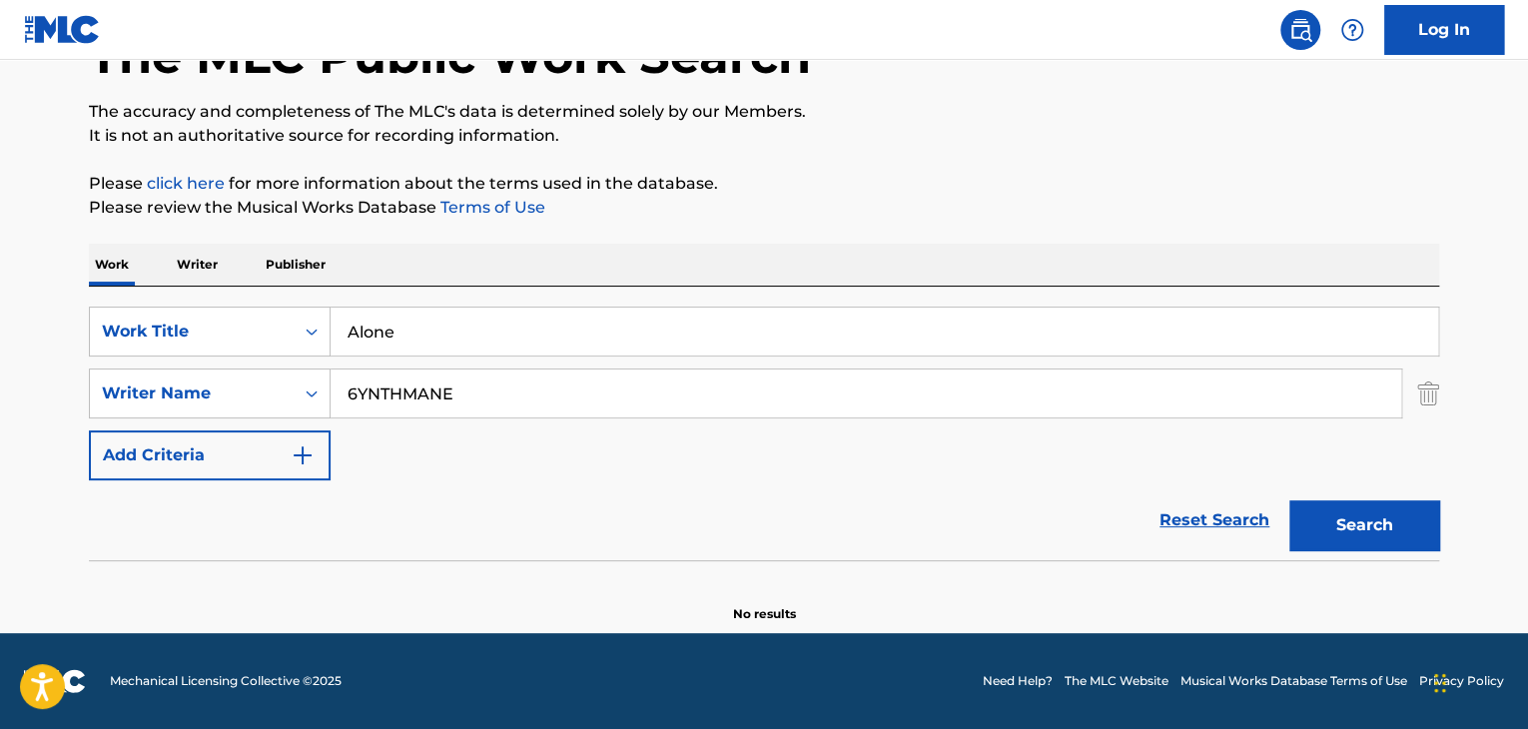
scroll to position [138, 0]
click at [428, 397] on input "6YNTHMANE" at bounding box center [866, 394] width 1071 height 48
paste input "clon nex"
click at [1362, 531] on button "Search" at bounding box center [1364, 525] width 150 height 50
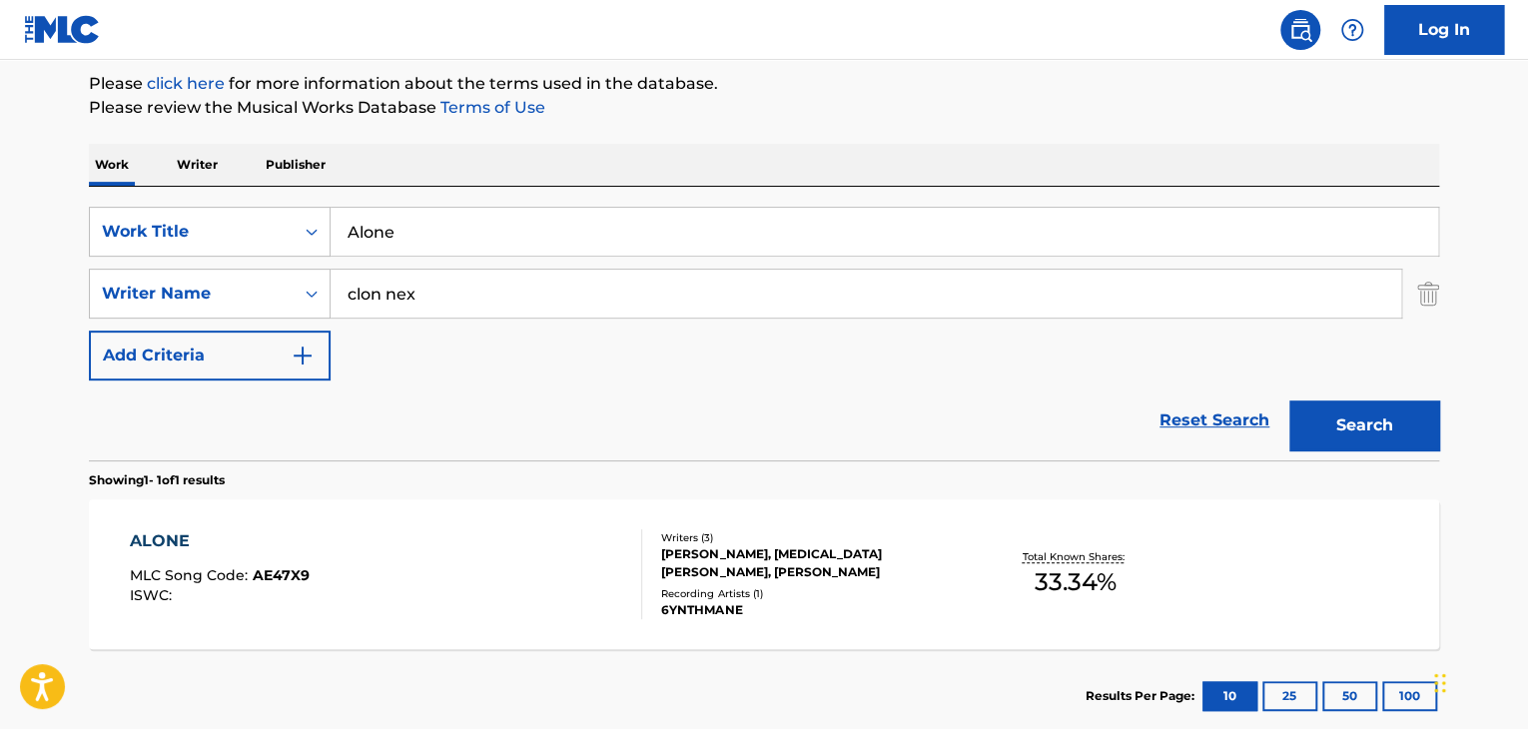
scroll to position [338, 0]
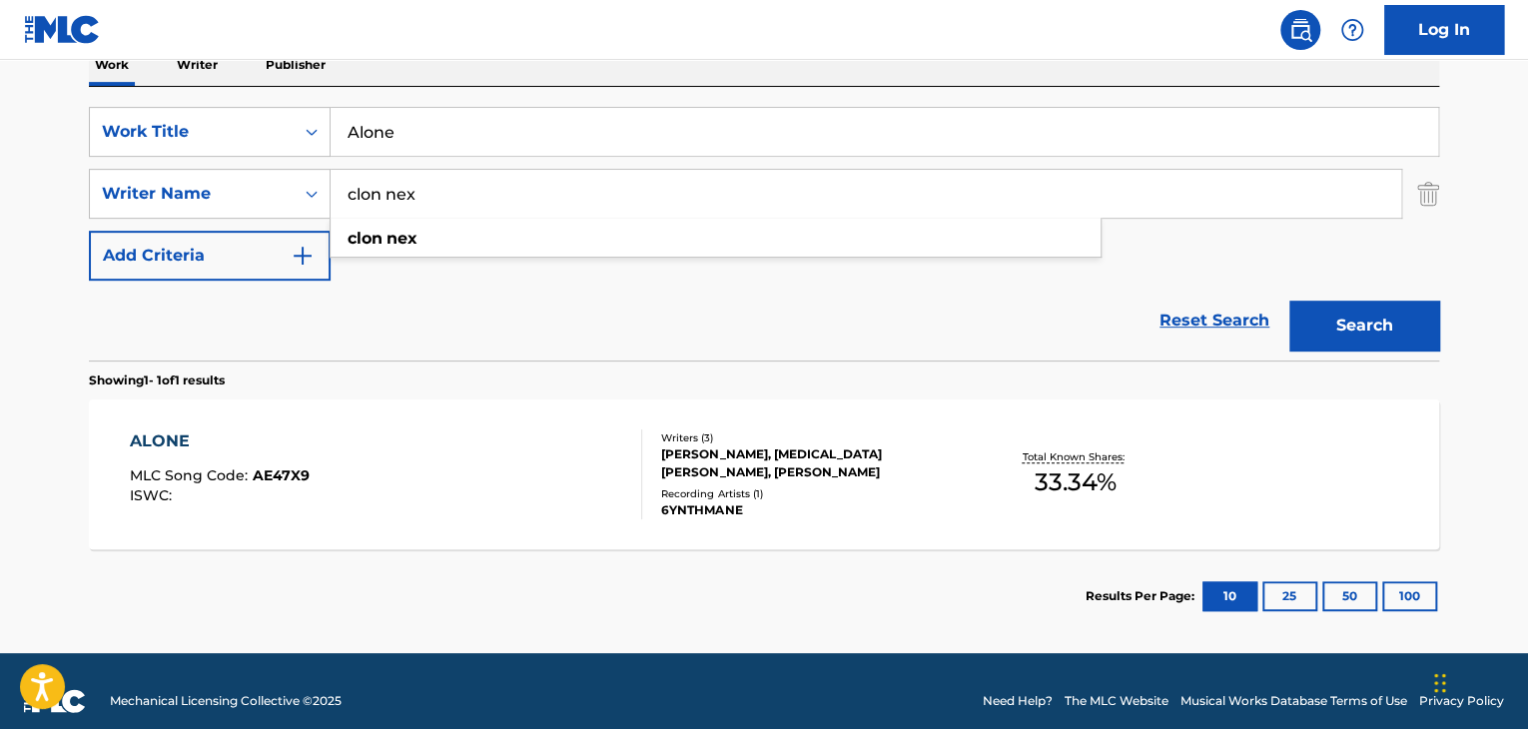
drag, startPoint x: 514, startPoint y: 194, endPoint x: 0, endPoint y: 168, distance: 515.0
click at [0, 168] on main "The MLC Public Work Search The accuracy and completeness of The MLC's data is d…" at bounding box center [764, 187] width 1528 height 931
paste input "Oleksandr Liubchenko"
click at [1332, 314] on button "Search" at bounding box center [1364, 326] width 150 height 50
drag, startPoint x: 602, startPoint y: 192, endPoint x: 0, endPoint y: 145, distance: 604.1
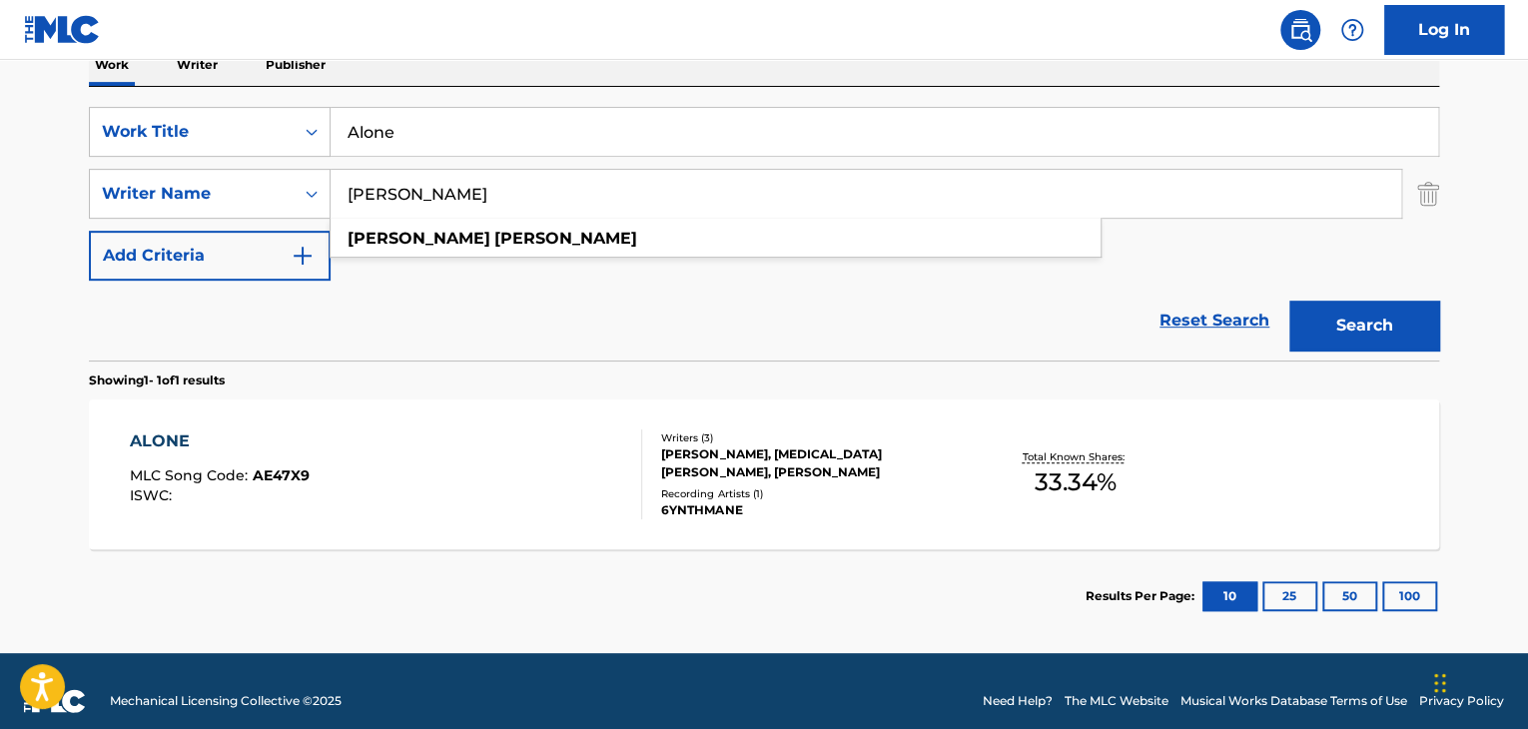
click at [0, 145] on main "The MLC Public Work Search The accuracy and completeness of The MLC's data is d…" at bounding box center [764, 187] width 1528 height 931
paste input "6YNTHMANE"
click at [1369, 316] on button "Search" at bounding box center [1364, 326] width 150 height 50
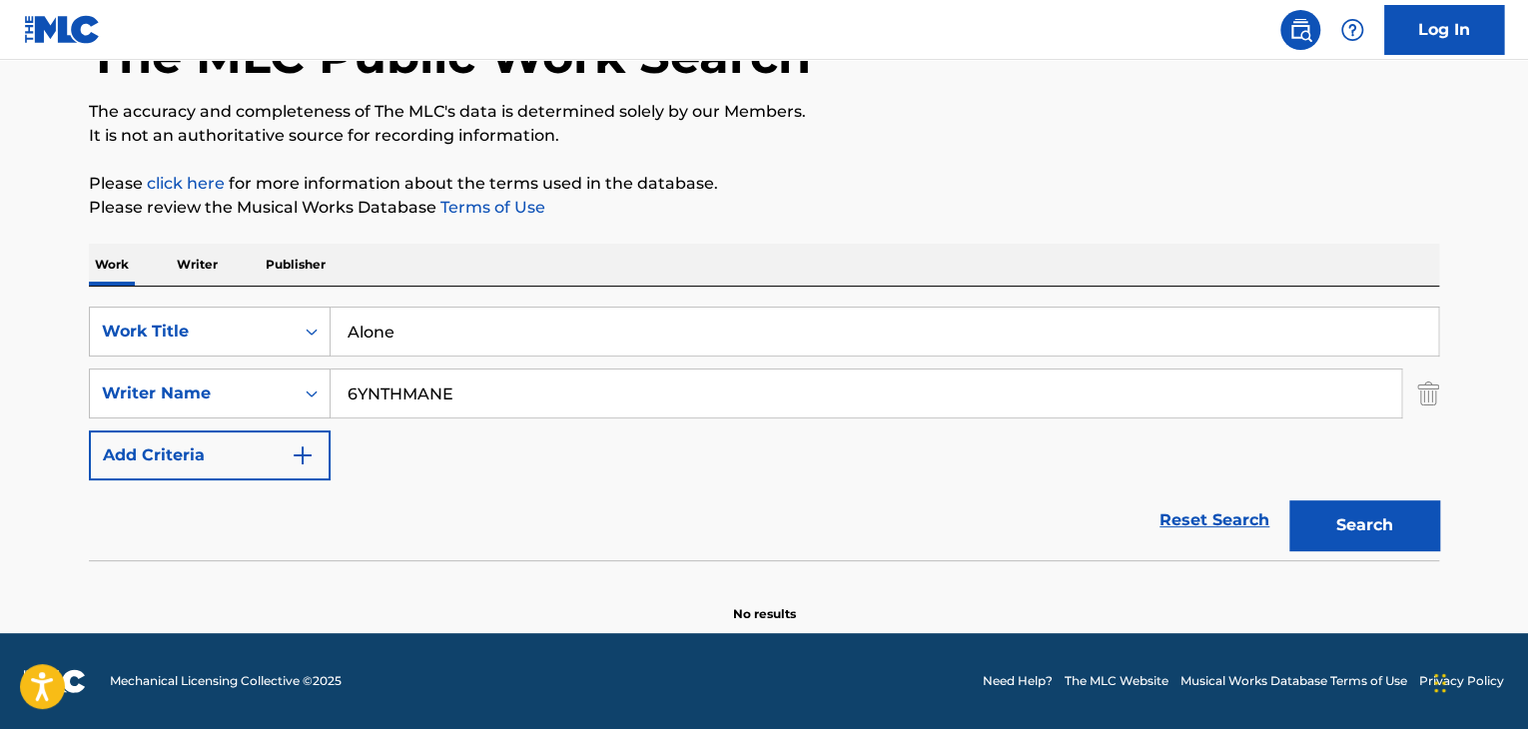
scroll to position [138, 0]
click at [475, 398] on input "6YNTHMANE" at bounding box center [866, 394] width 1071 height 48
paste input "NIKITA IDISYUDA"
type input "NIKITA IDISYUDA"
click at [1359, 526] on button "Search" at bounding box center [1364, 525] width 150 height 50
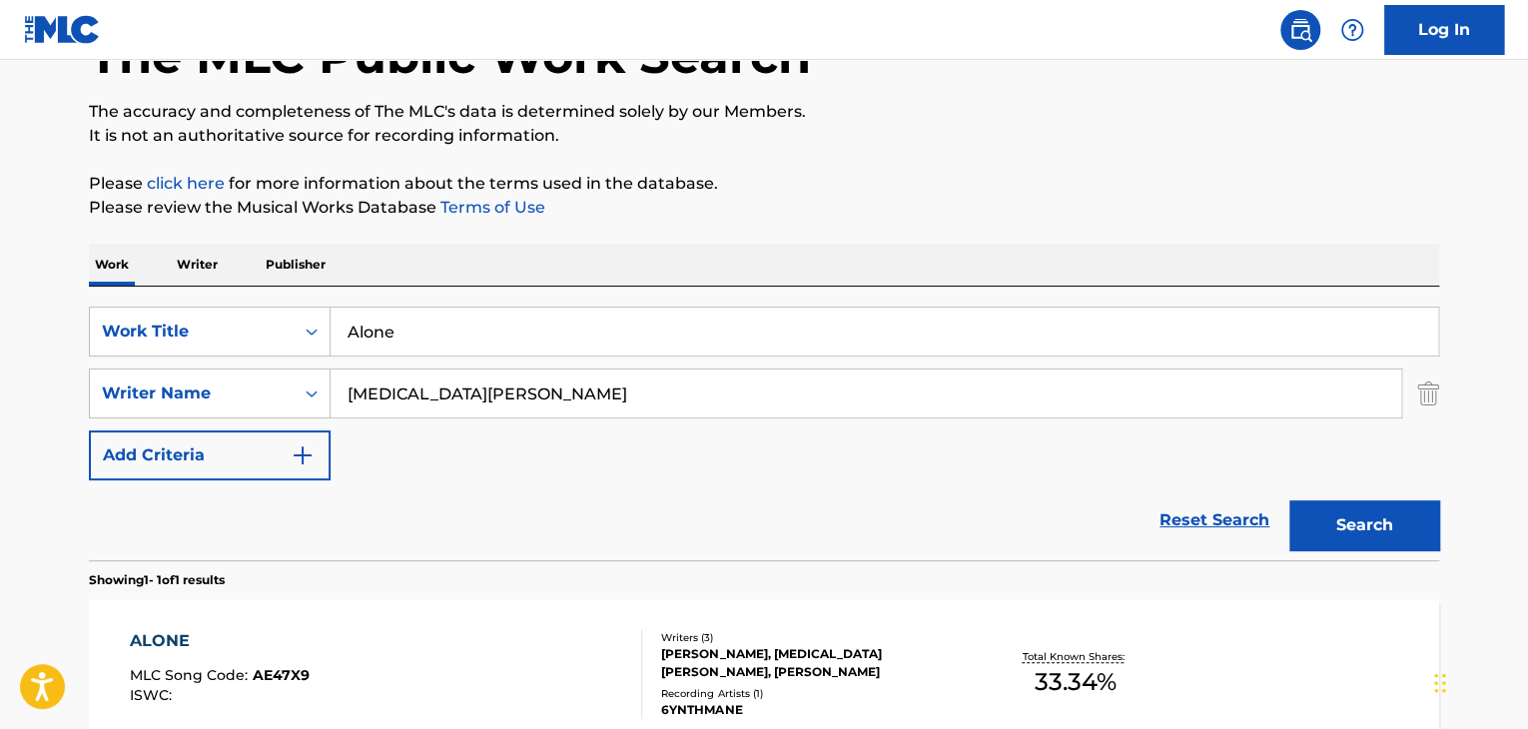
scroll to position [338, 0]
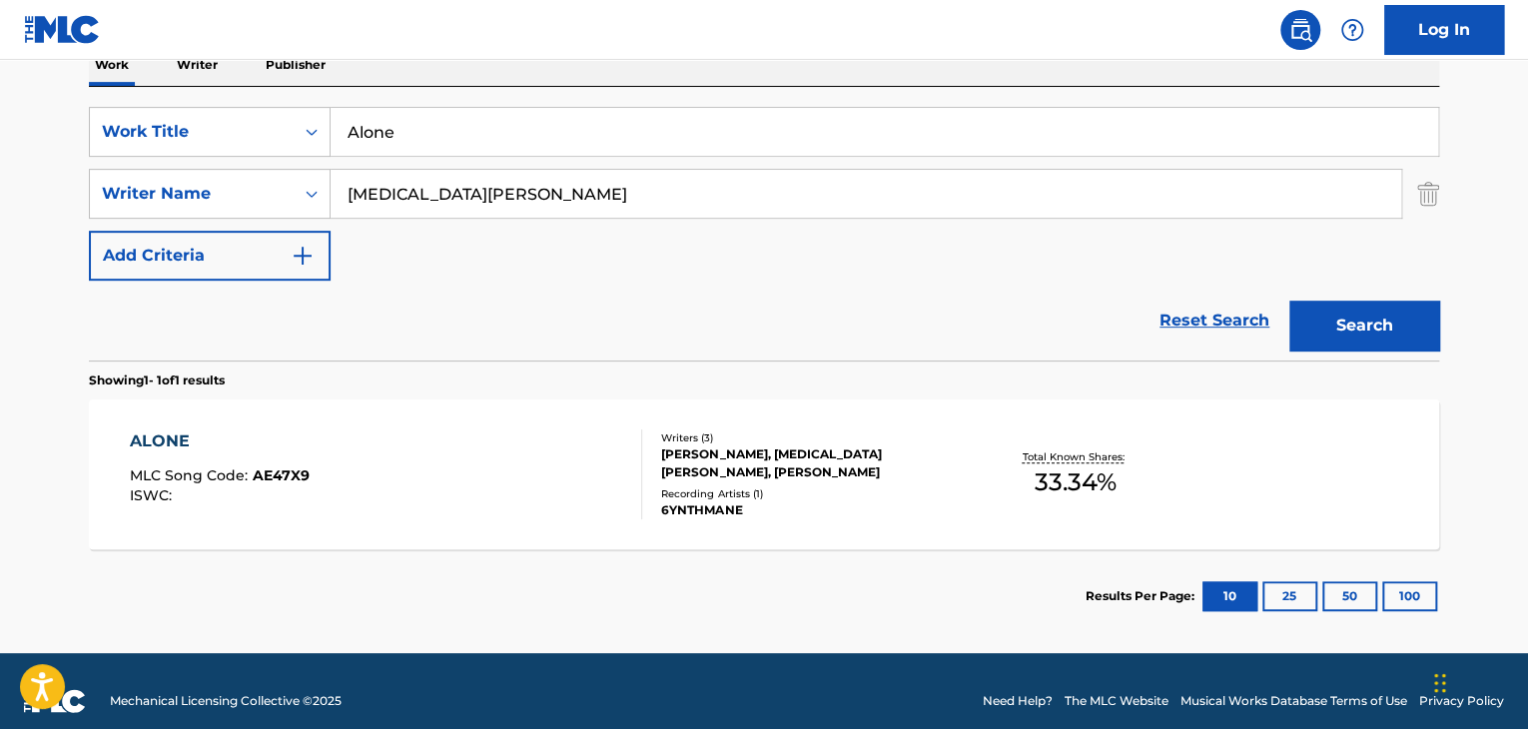
click at [164, 432] on div "ALONE" at bounding box center [220, 441] width 180 height 24
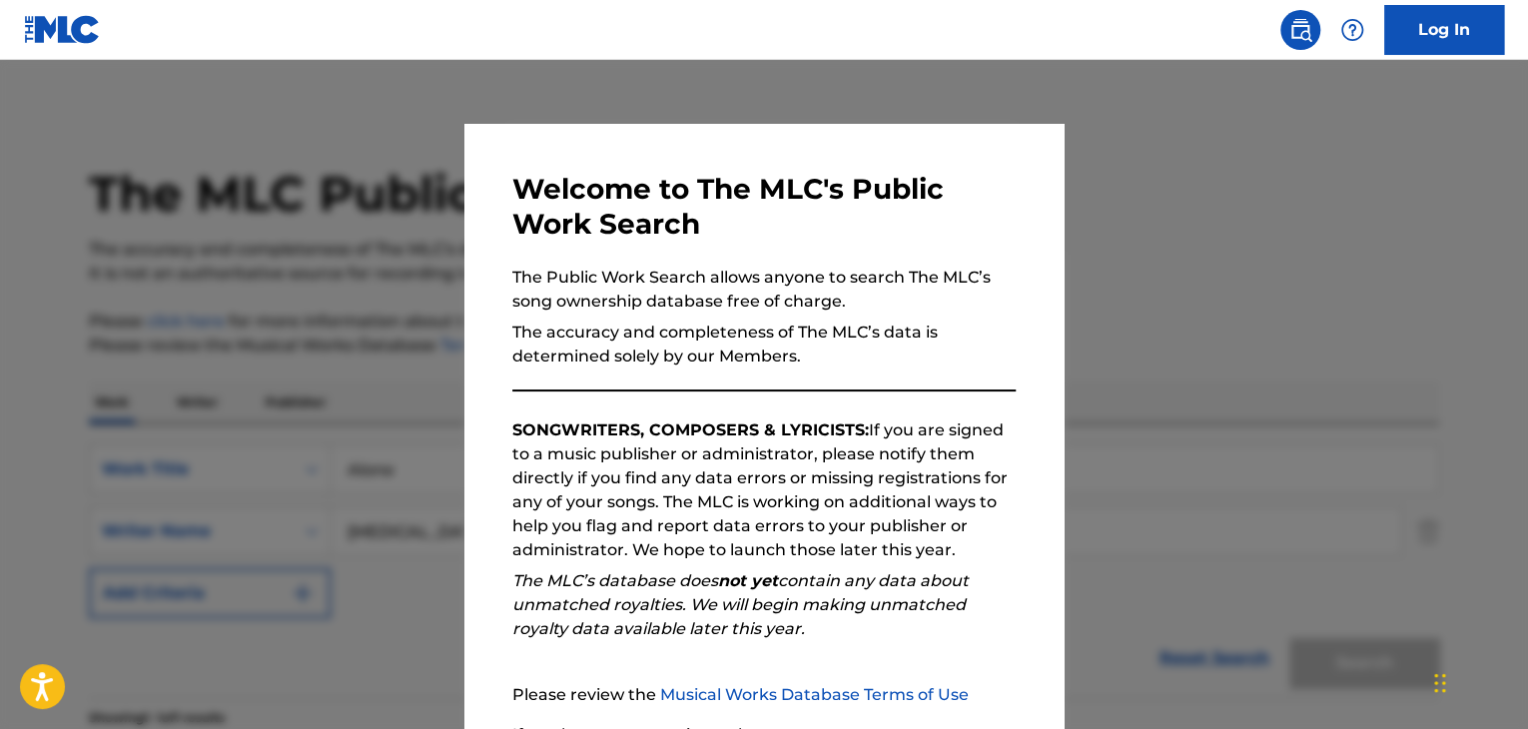
scroll to position [244, 0]
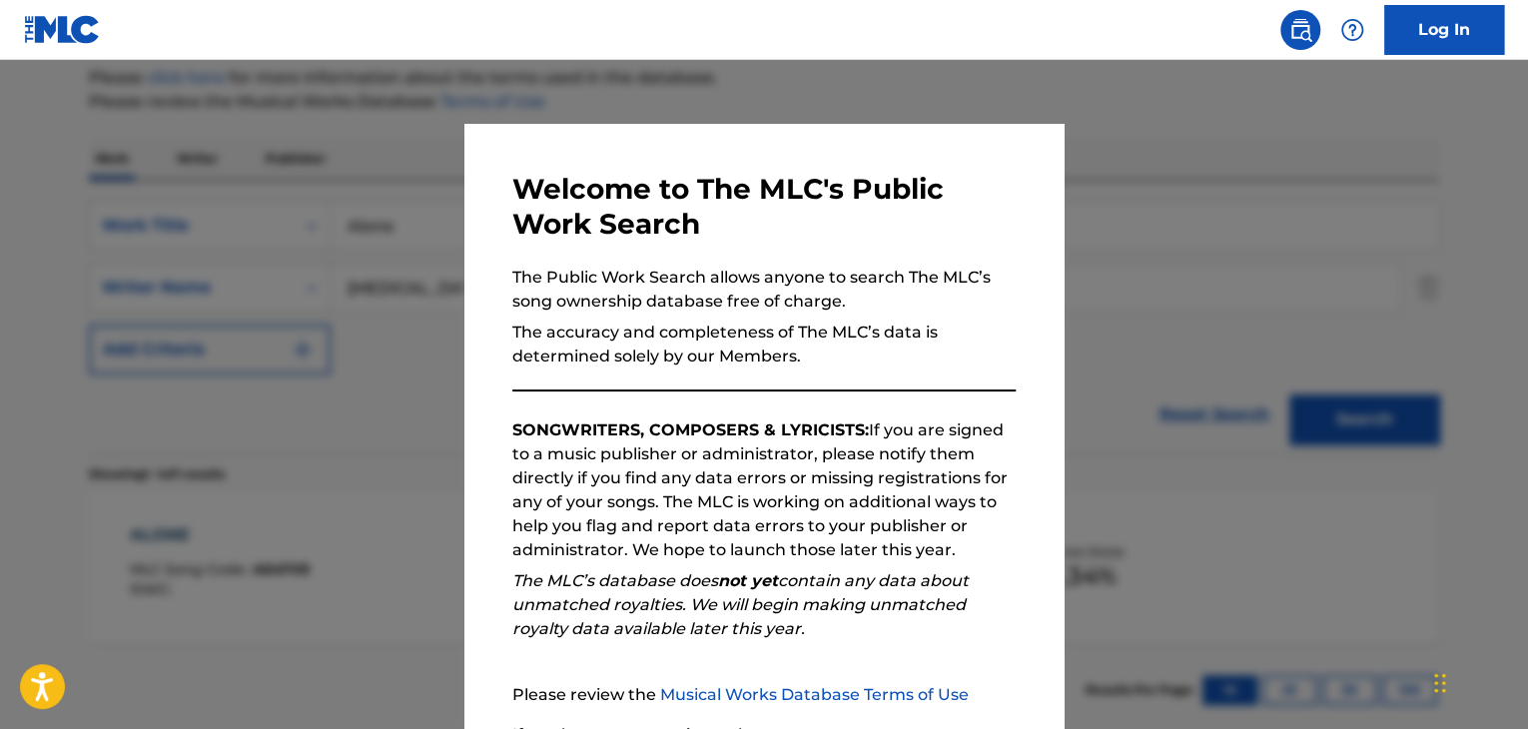
click at [232, 532] on div at bounding box center [764, 424] width 1528 height 729
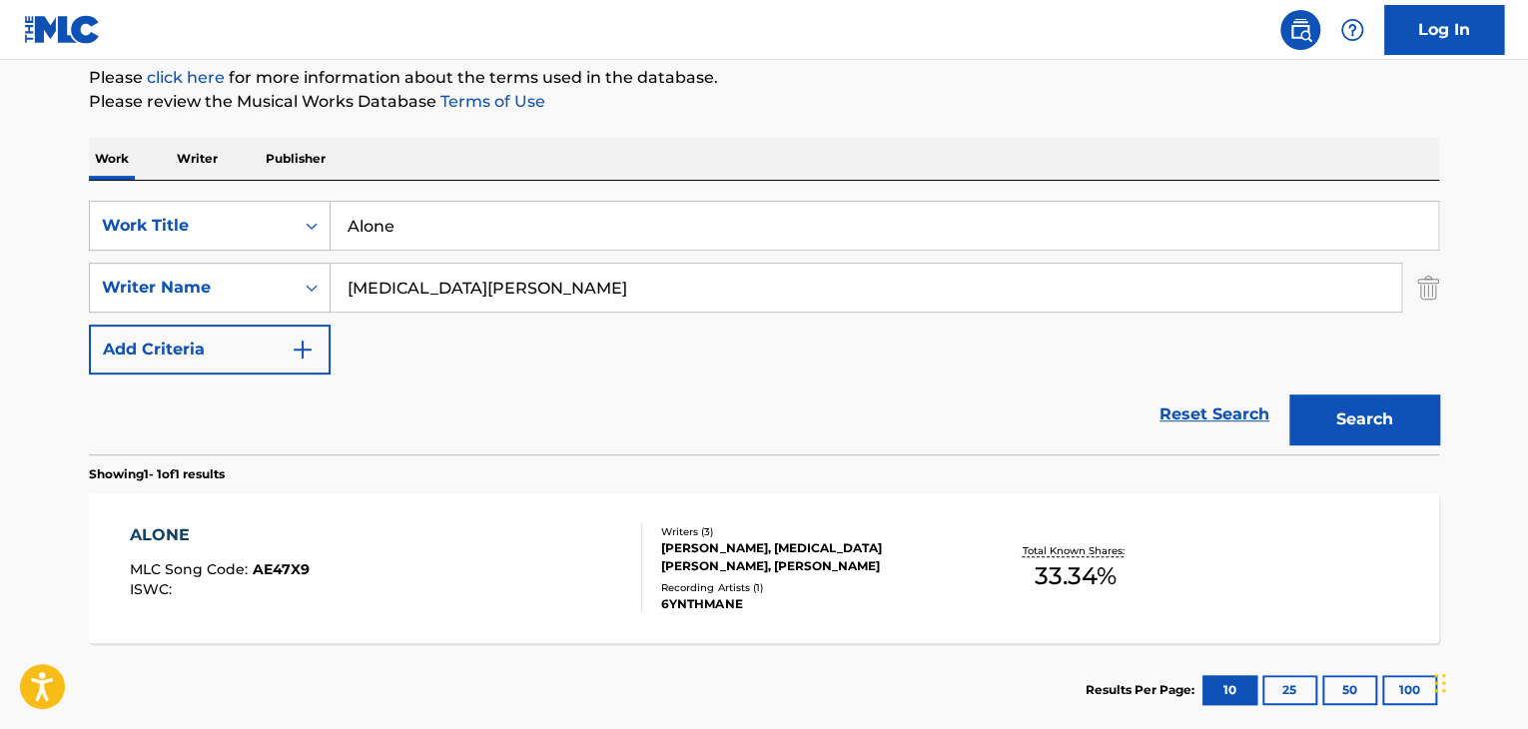
drag, startPoint x: 483, startPoint y: 235, endPoint x: 0, endPoint y: 219, distance: 483.7
click at [0, 219] on main "The MLC Public Work Search The accuracy and completeness of The MLC's data is d…" at bounding box center [764, 281] width 1528 height 931
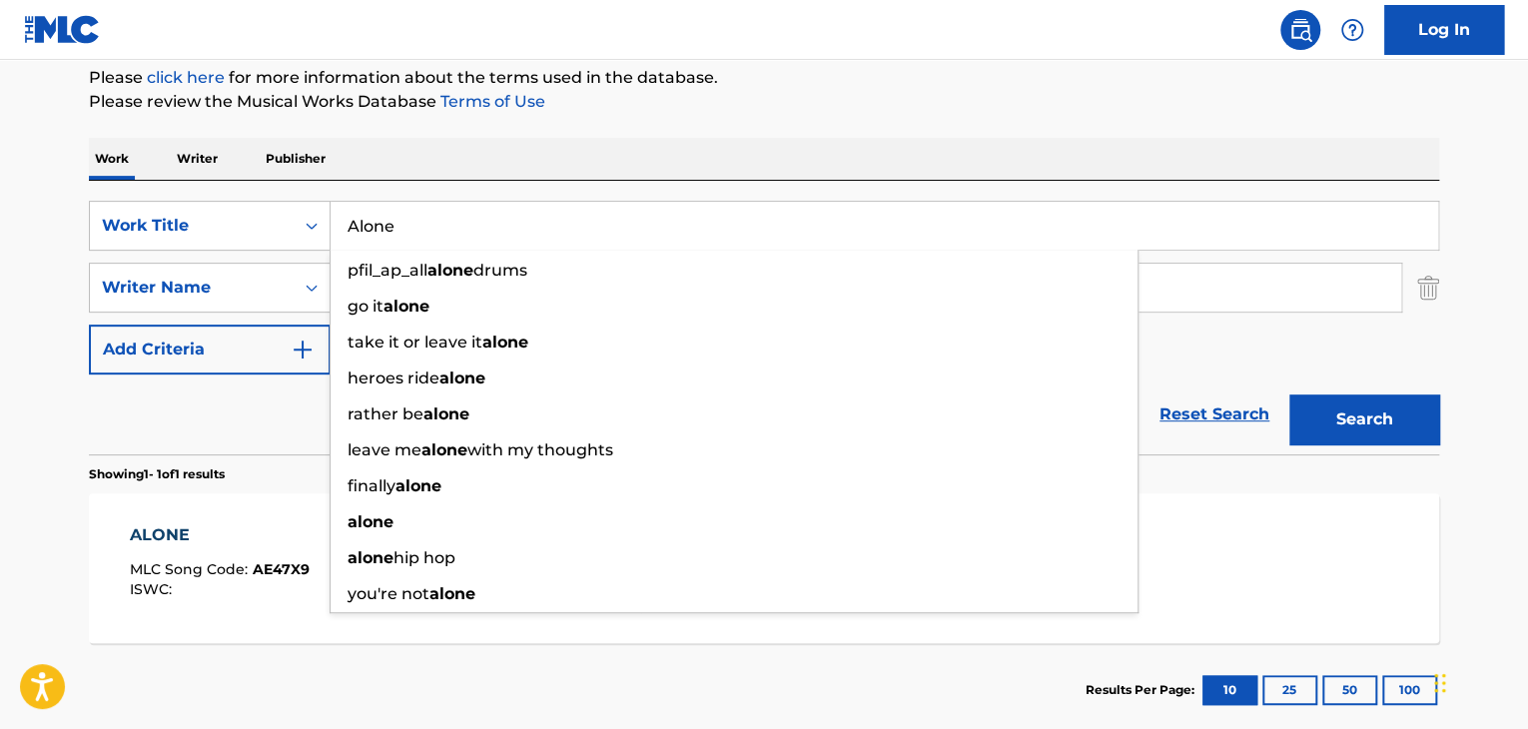
paste input "Yo Te Adoro"
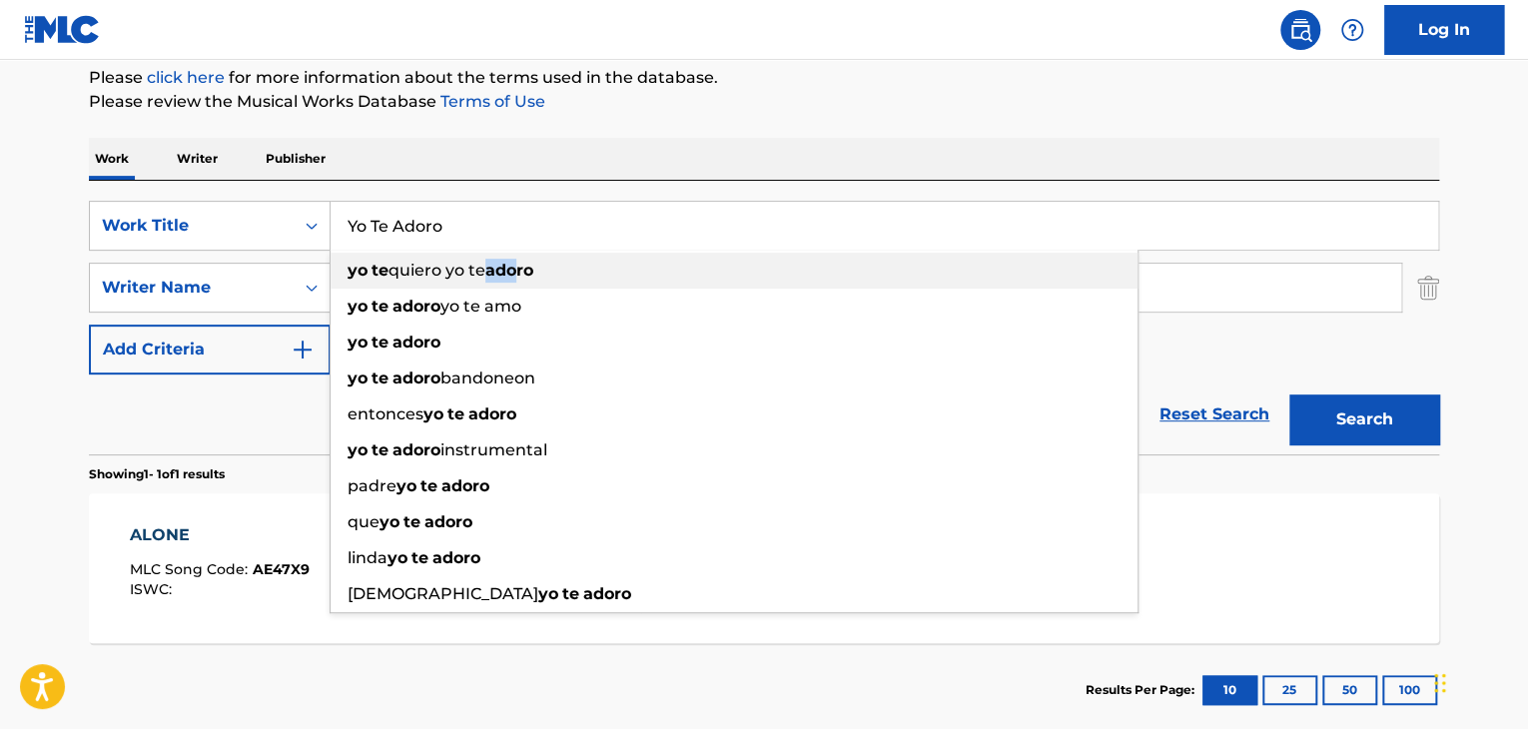
drag, startPoint x: 519, startPoint y: 282, endPoint x: 491, endPoint y: 286, distance: 28.3
click at [491, 286] on div "yo te quiero yo te adoro" at bounding box center [734, 271] width 807 height 36
type input "yo te quiero yo te adoro"
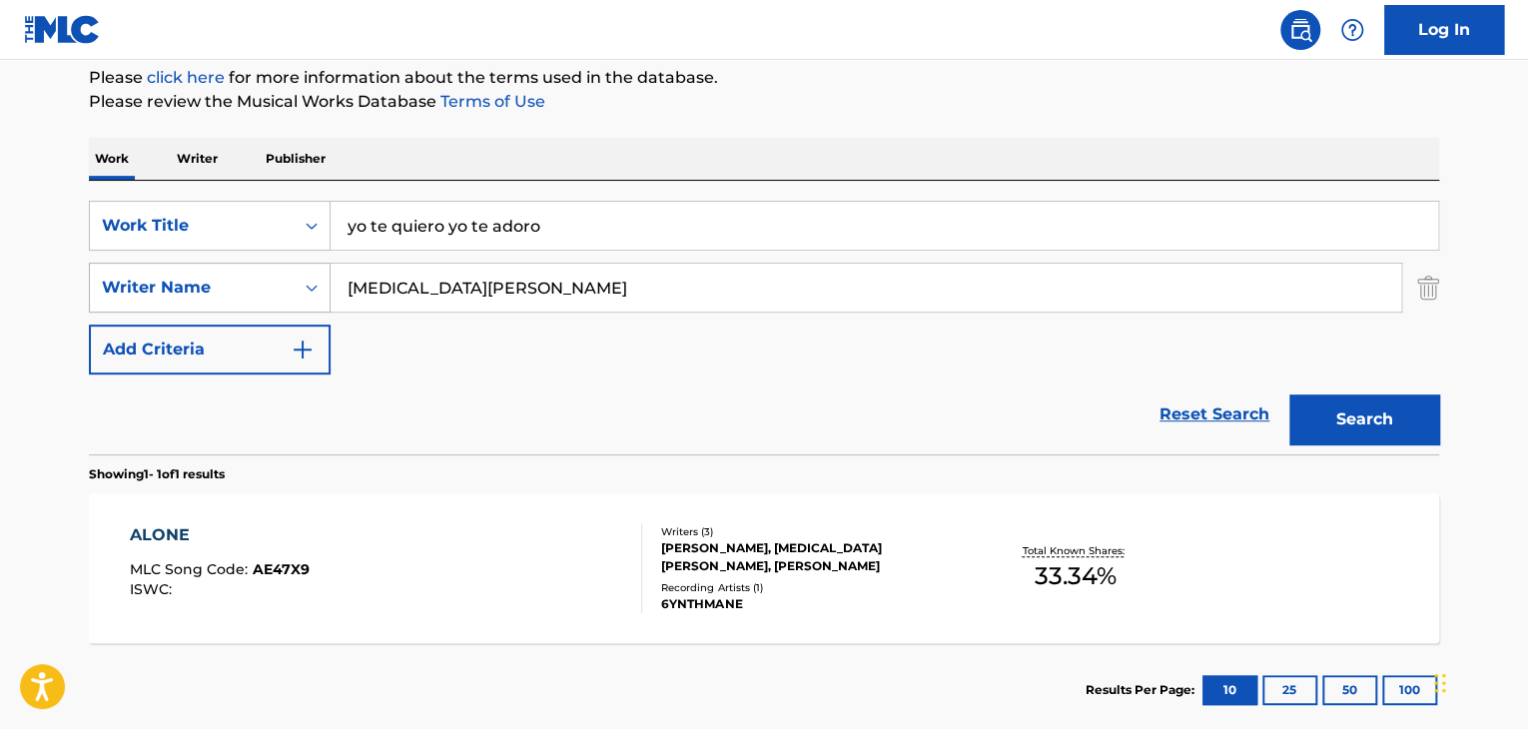
drag, startPoint x: 491, startPoint y: 286, endPoint x: 325, endPoint y: 297, distance: 167.2
click at [446, 296] on input "NIKITA IDISYUDA" at bounding box center [866, 288] width 1071 height 48
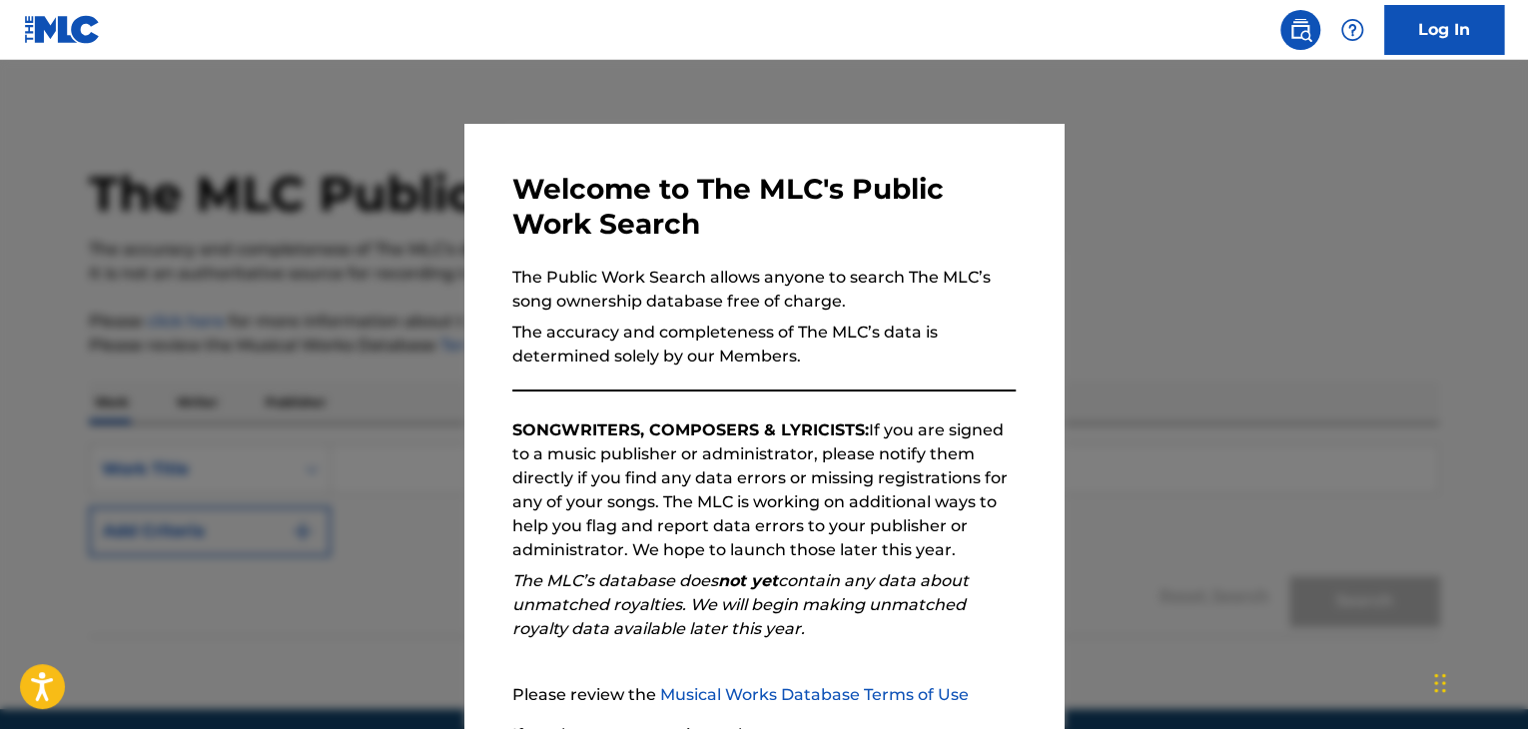
click at [1201, 321] on div at bounding box center [764, 424] width 1528 height 729
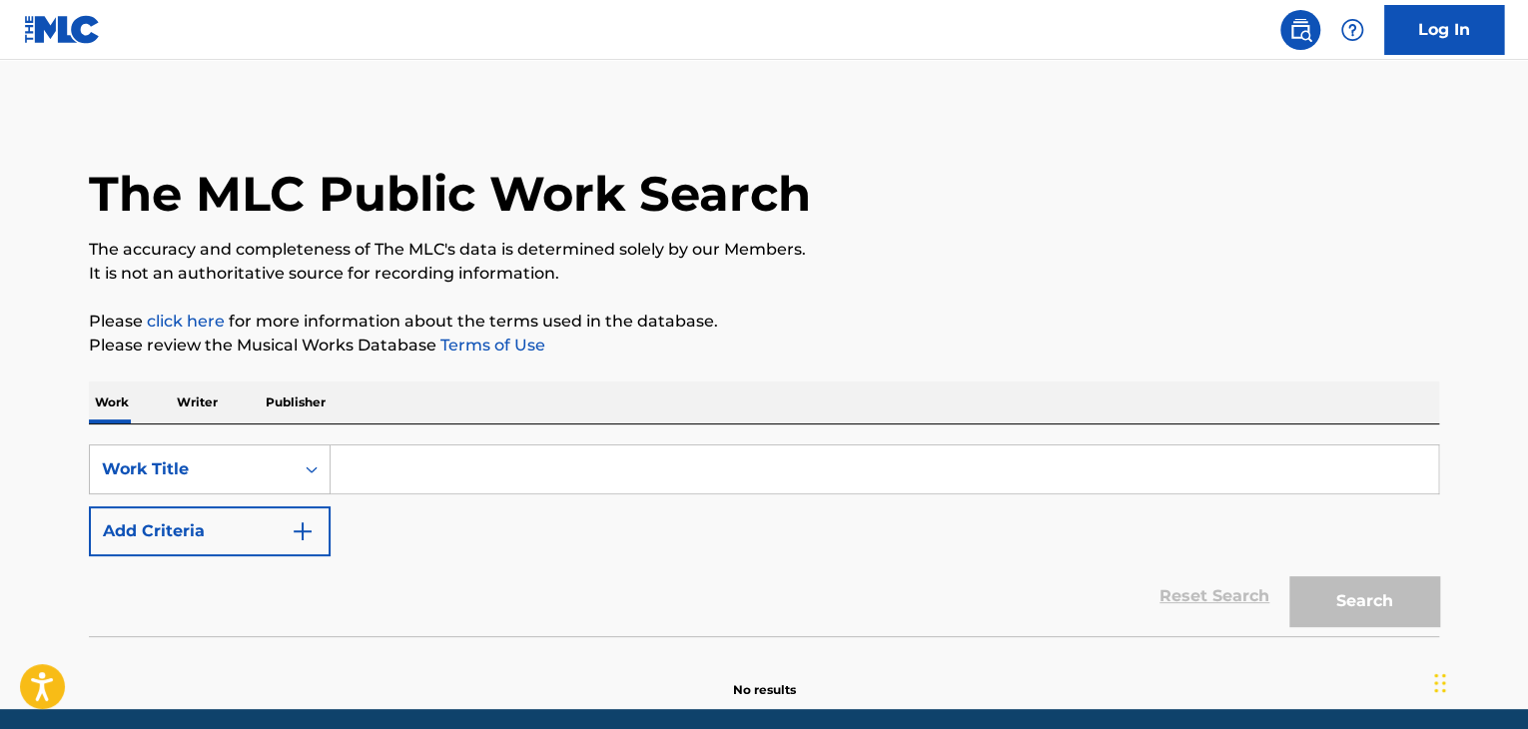
click at [426, 468] on input "Search Form" at bounding box center [885, 469] width 1108 height 48
paste input "[PERSON_NAME] [PERSON_NAME]"
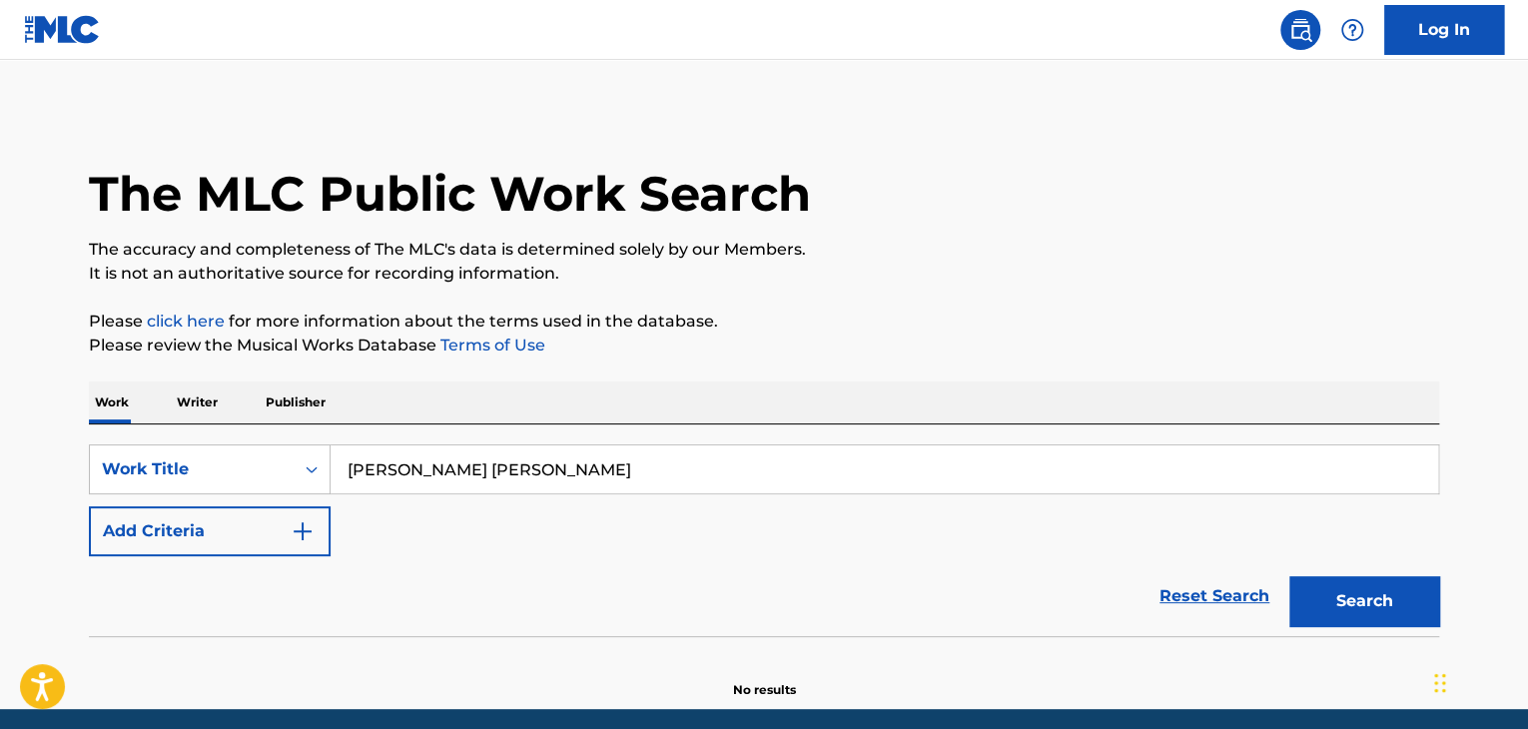
type input "[PERSON_NAME] [PERSON_NAME]"
click at [220, 540] on button "Add Criteria" at bounding box center [210, 531] width 242 height 50
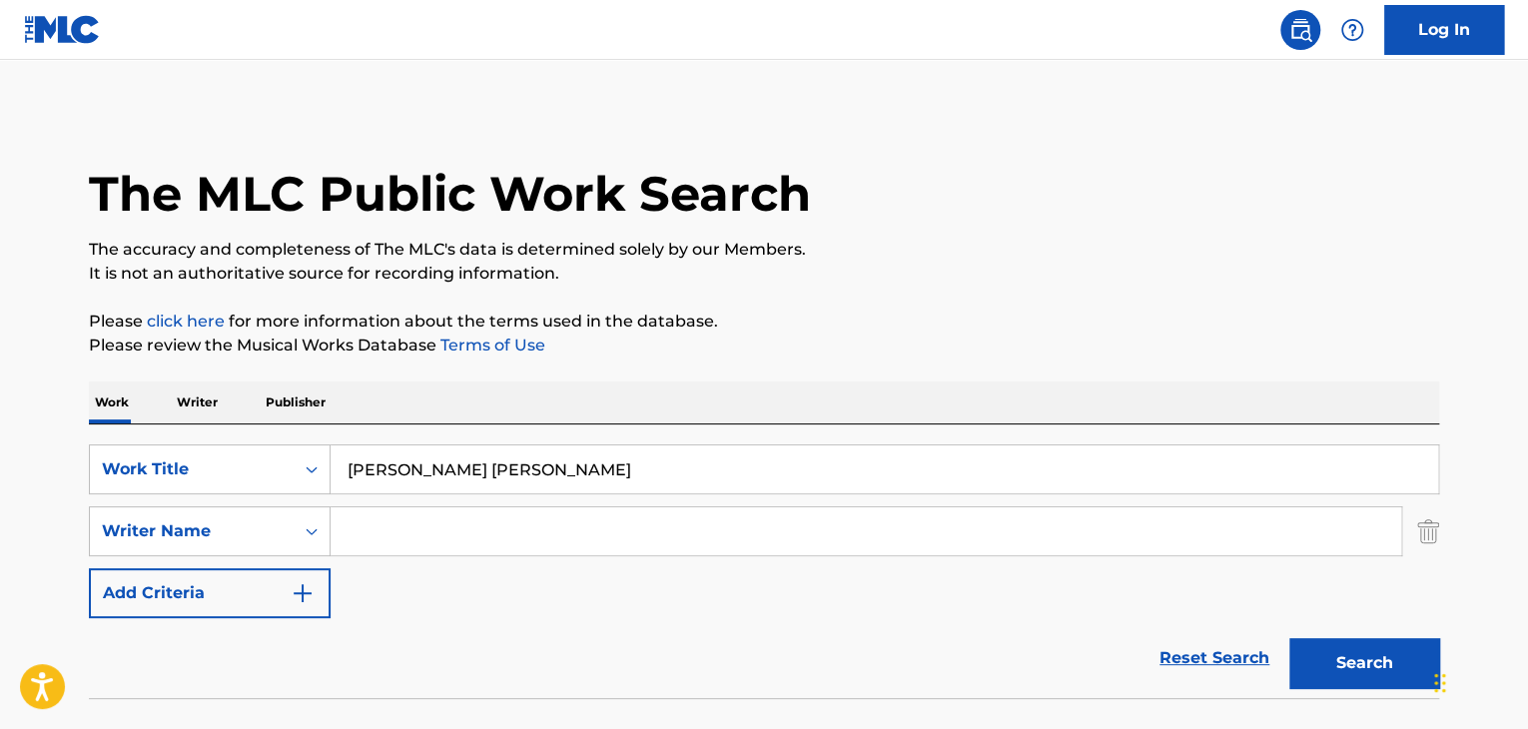
drag, startPoint x: 523, startPoint y: 467, endPoint x: 0, endPoint y: 448, distance: 523.7
click at [0, 448] on main "The MLC Public Work Search The accuracy and completeness of The MLC's data is d…" at bounding box center [764, 415] width 1528 height 711
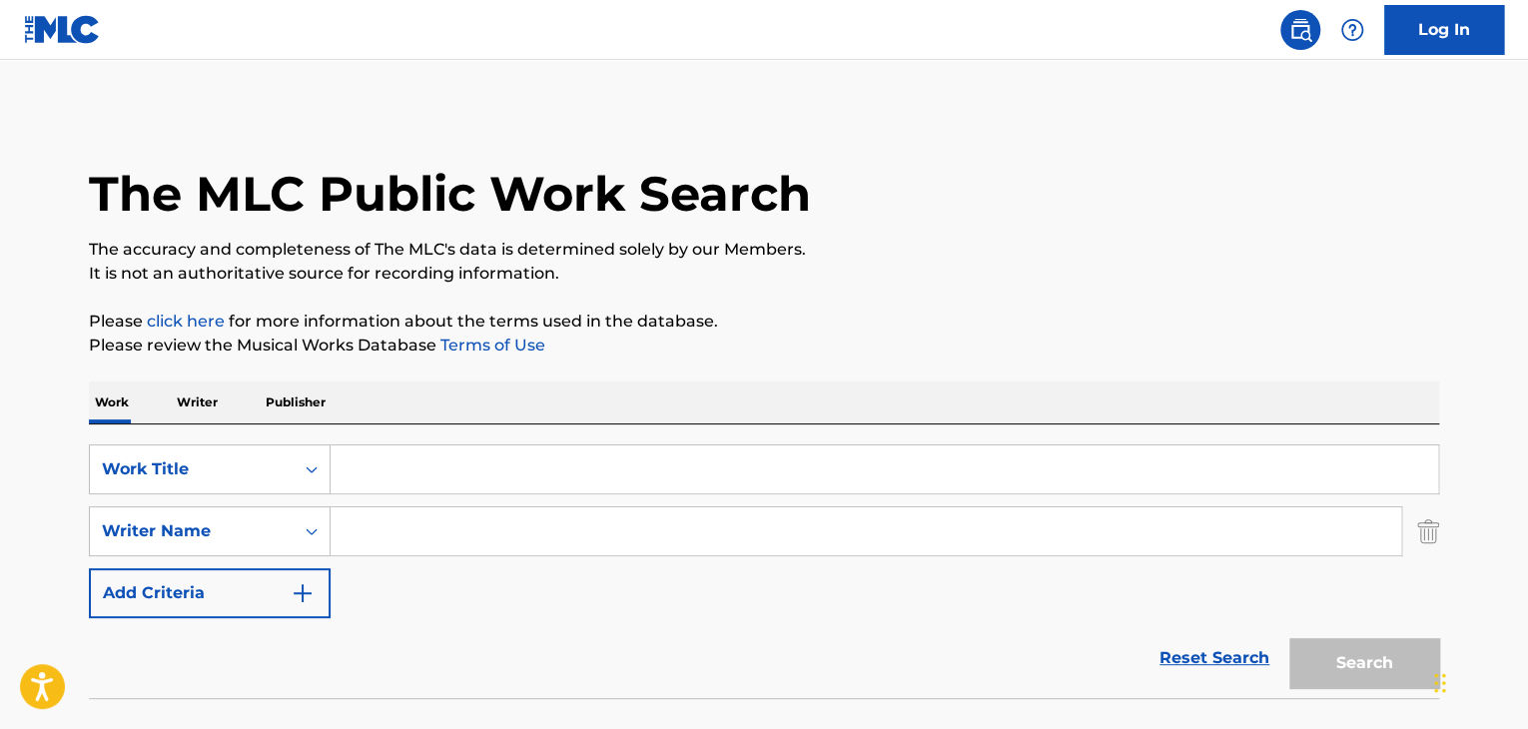
click at [516, 516] on input "Search Form" at bounding box center [866, 531] width 1071 height 48
paste input "[PERSON_NAME] [PERSON_NAME]"
type input "[PERSON_NAME] [PERSON_NAME]"
click at [507, 462] on input "Search Form" at bounding box center [885, 469] width 1108 height 48
paste input "Yo Te Adoro"
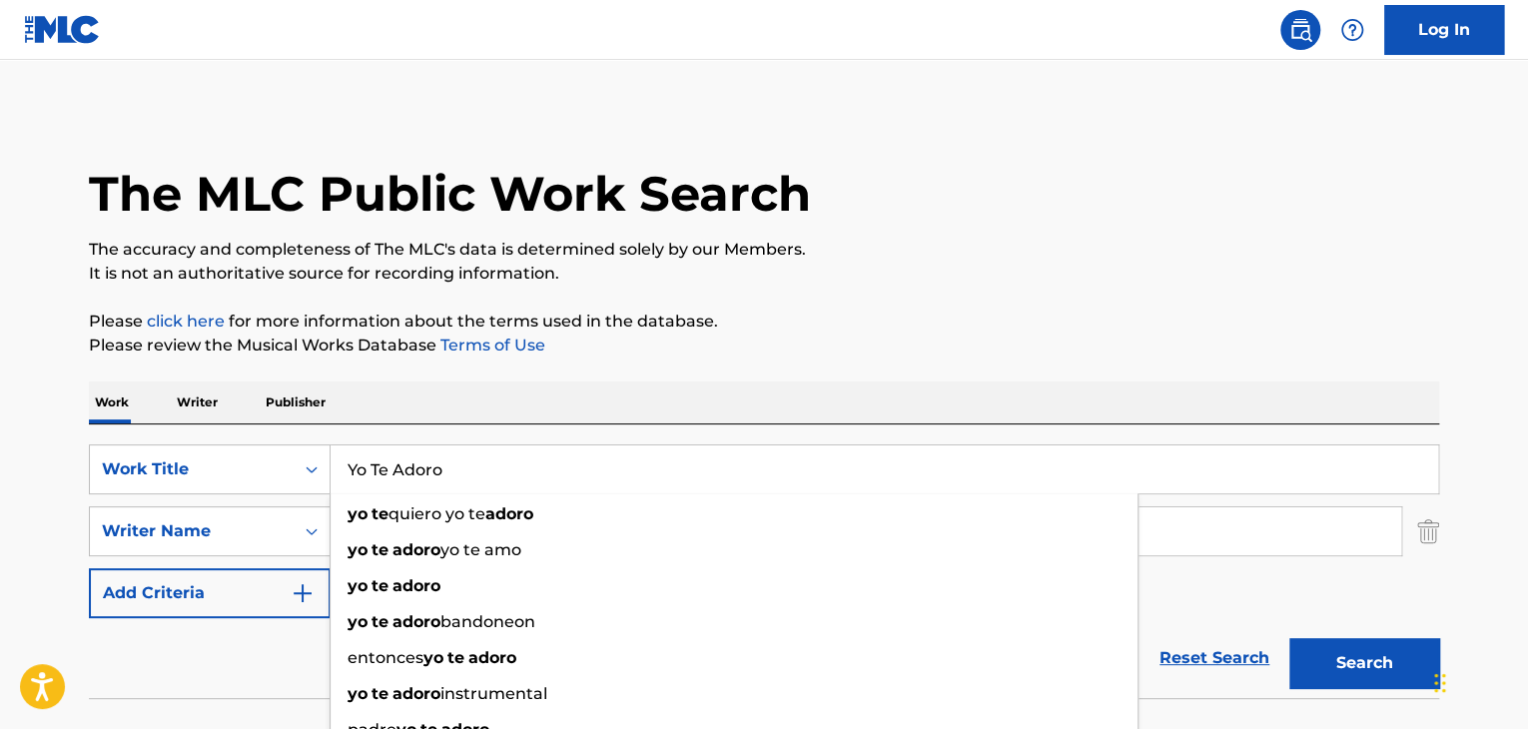
type input "Yo Te Adoro"
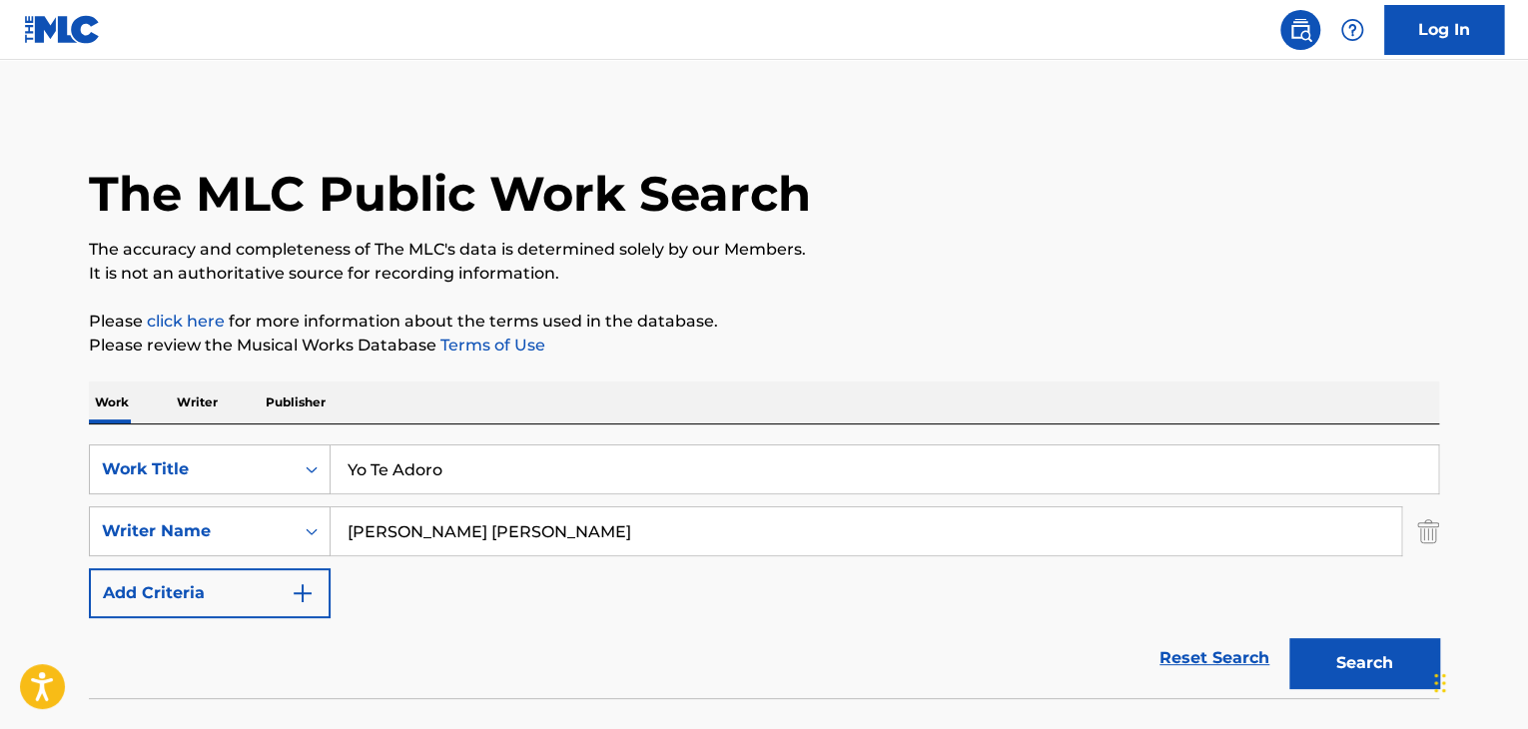
click at [1356, 670] on button "Search" at bounding box center [1364, 663] width 150 height 50
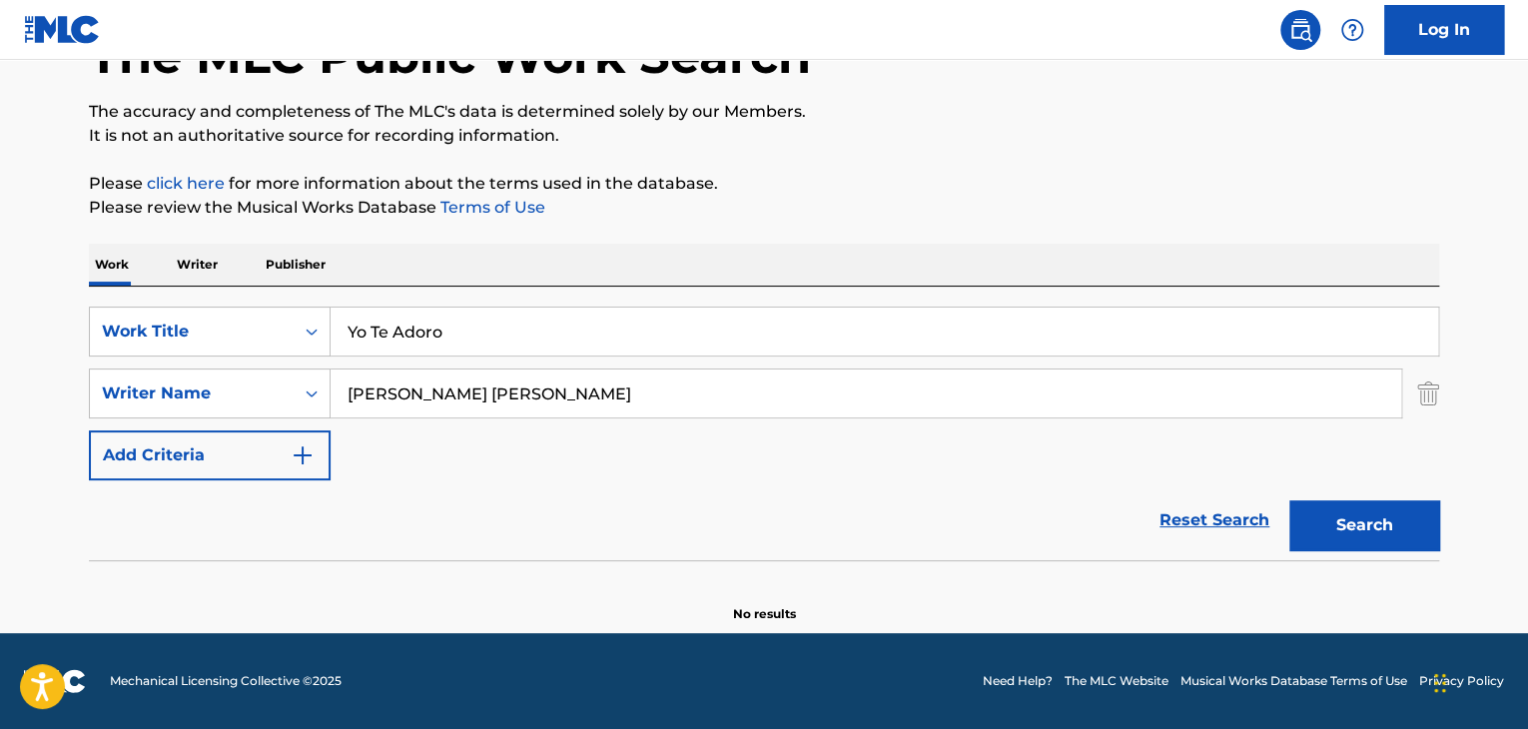
drag, startPoint x: 522, startPoint y: 394, endPoint x: 0, endPoint y: 394, distance: 522.4
click at [0, 394] on main "The MLC Public Work Search The accuracy and completeness of The MLC's data is d…" at bounding box center [764, 277] width 1528 height 711
paste input "uan [PERSON_NAME]"
click at [1342, 509] on button "Search" at bounding box center [1364, 525] width 150 height 50
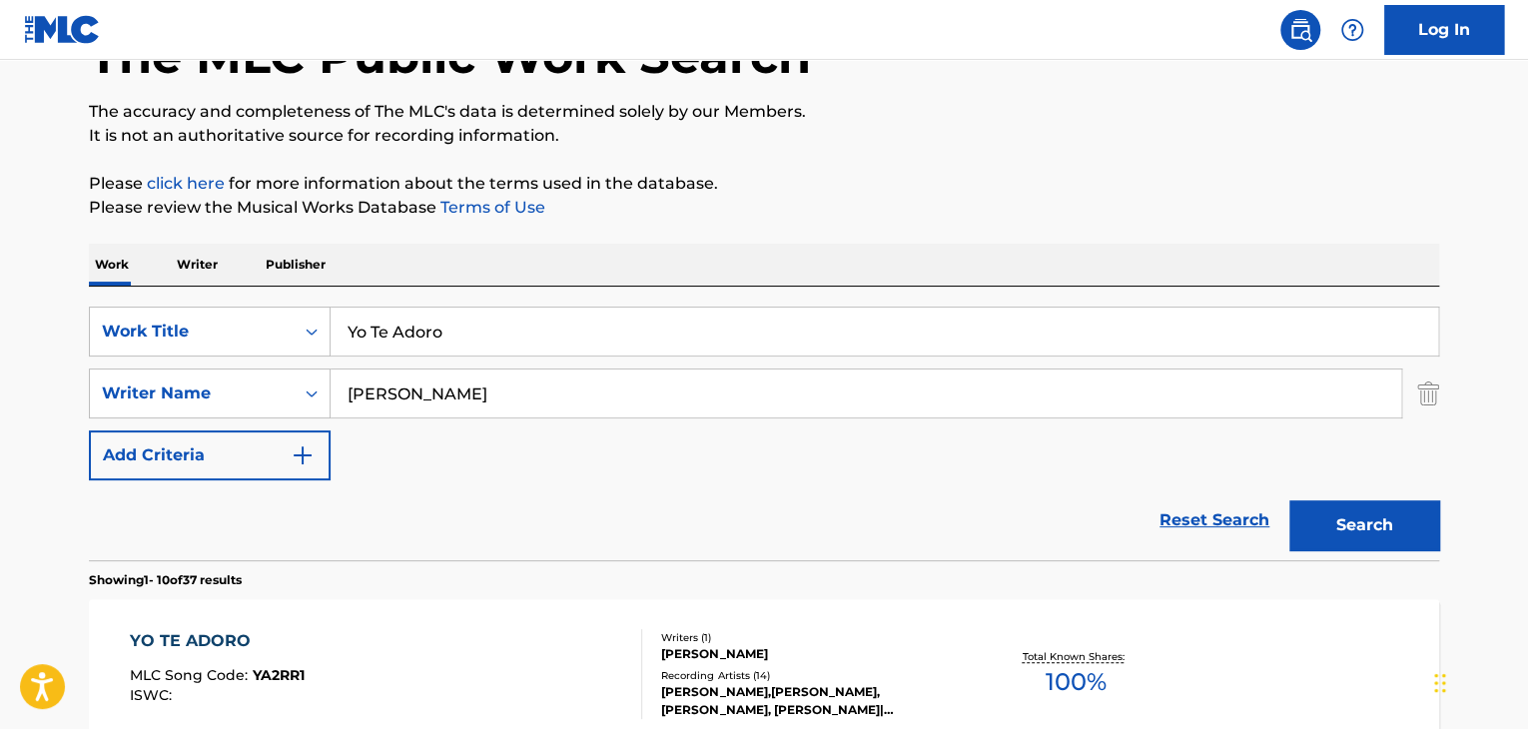
scroll to position [238, 0]
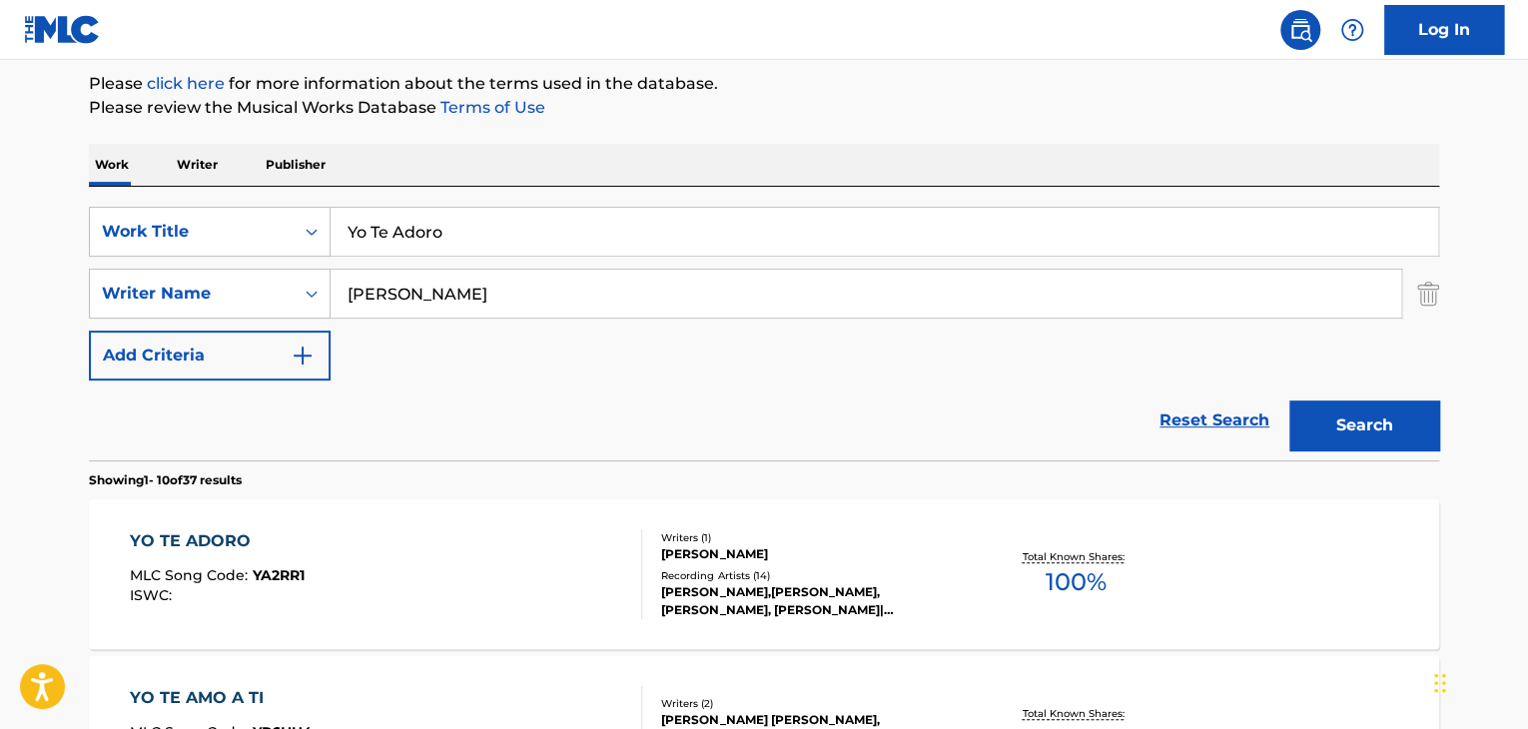
click at [487, 297] on input "[PERSON_NAME]" at bounding box center [866, 294] width 1071 height 48
drag, startPoint x: 715, startPoint y: 297, endPoint x: 125, endPoint y: 286, distance: 590.4
click at [125, 286] on div "SearchWithCriteria34edebbb-527f-4e99-b4af-fb92d6c43b89 Writer [DEMOGRAPHIC_DATA…" at bounding box center [764, 294] width 1350 height 50
paste input "[PERSON_NAME]"
click at [487, 289] on input "[PERSON_NAME]" at bounding box center [866, 294] width 1071 height 48
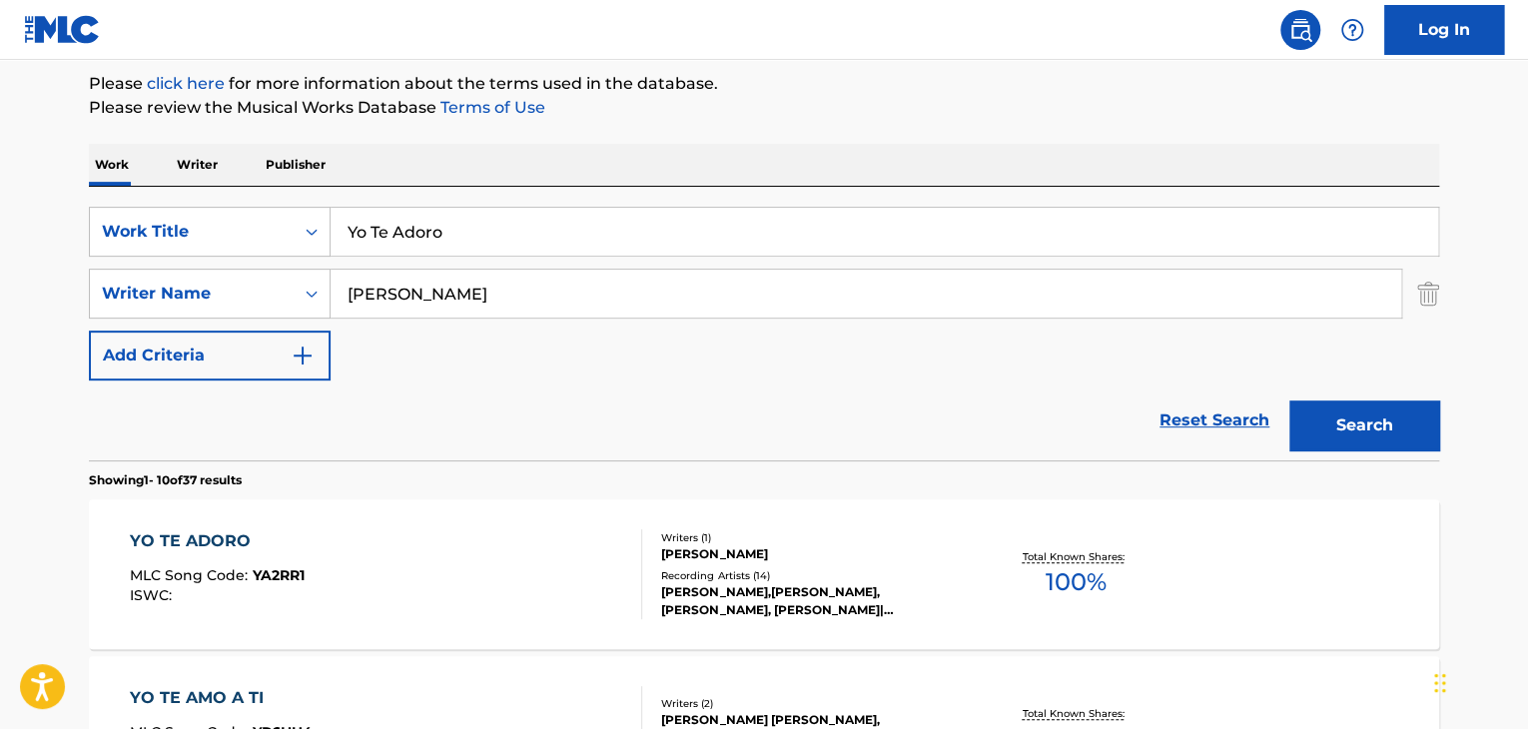
type input "[PERSON_NAME]"
click at [1369, 427] on button "Search" at bounding box center [1364, 426] width 150 height 50
drag, startPoint x: 598, startPoint y: 233, endPoint x: 0, endPoint y: 157, distance: 603.1
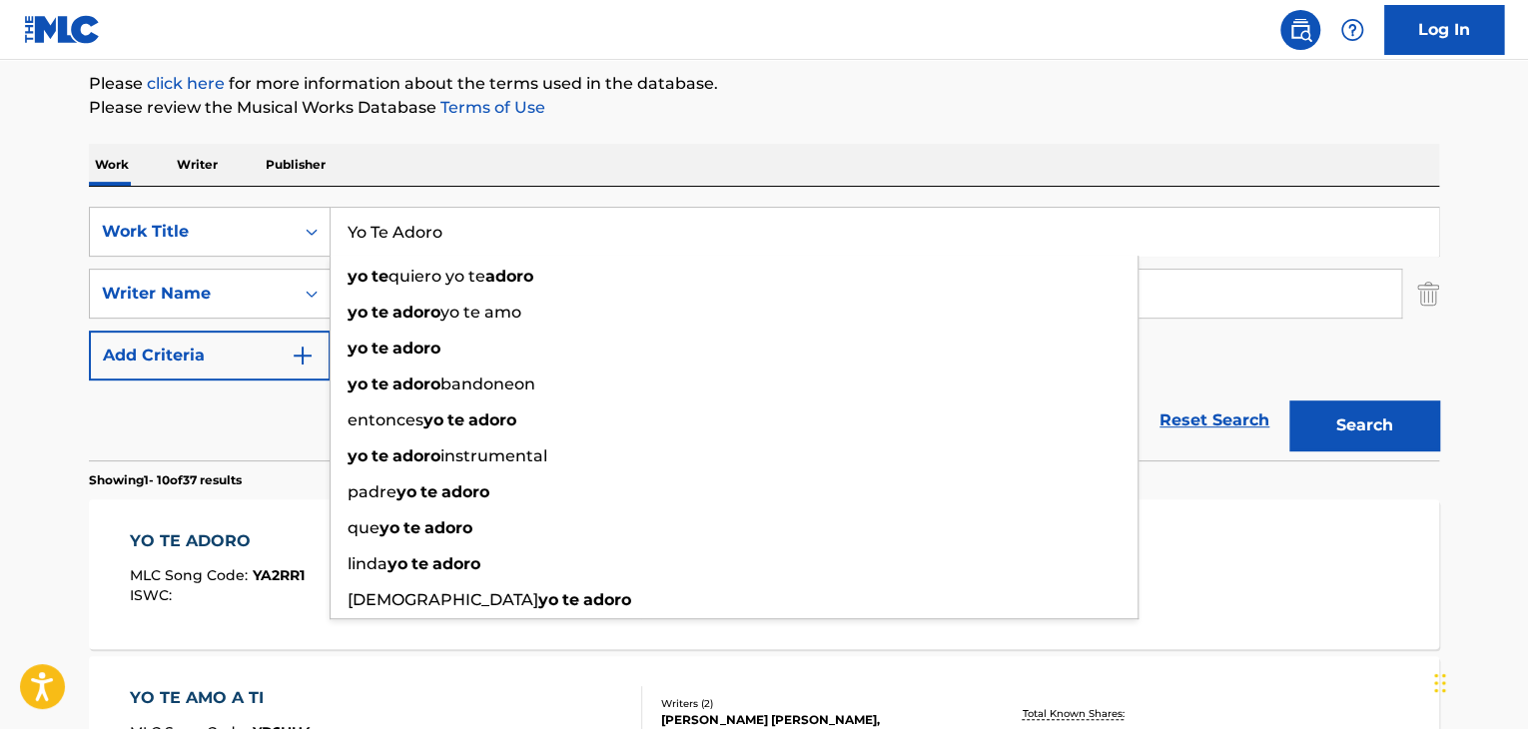
paste input "WHERE YOUVE BEEN"
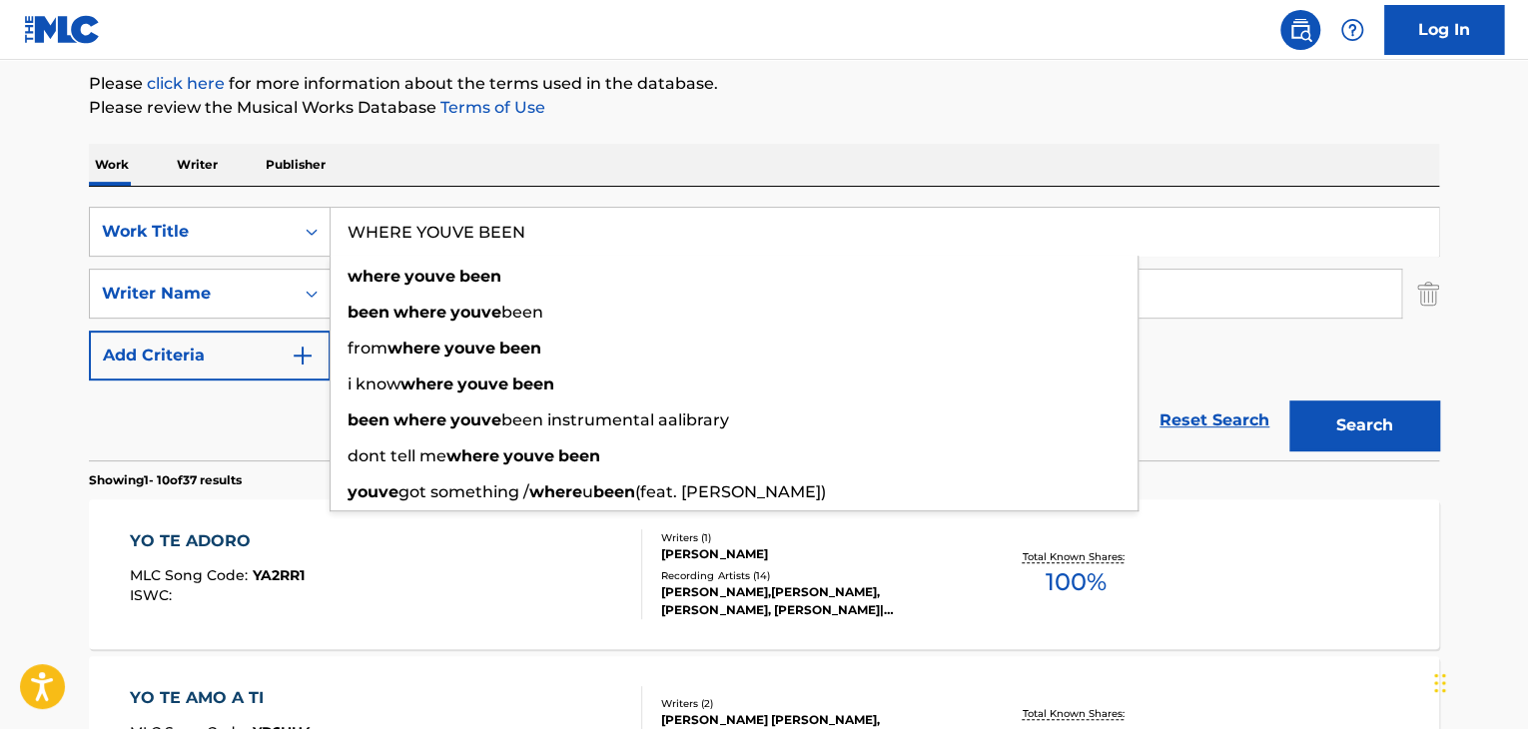
type input "WHERE YOUVE BEEN"
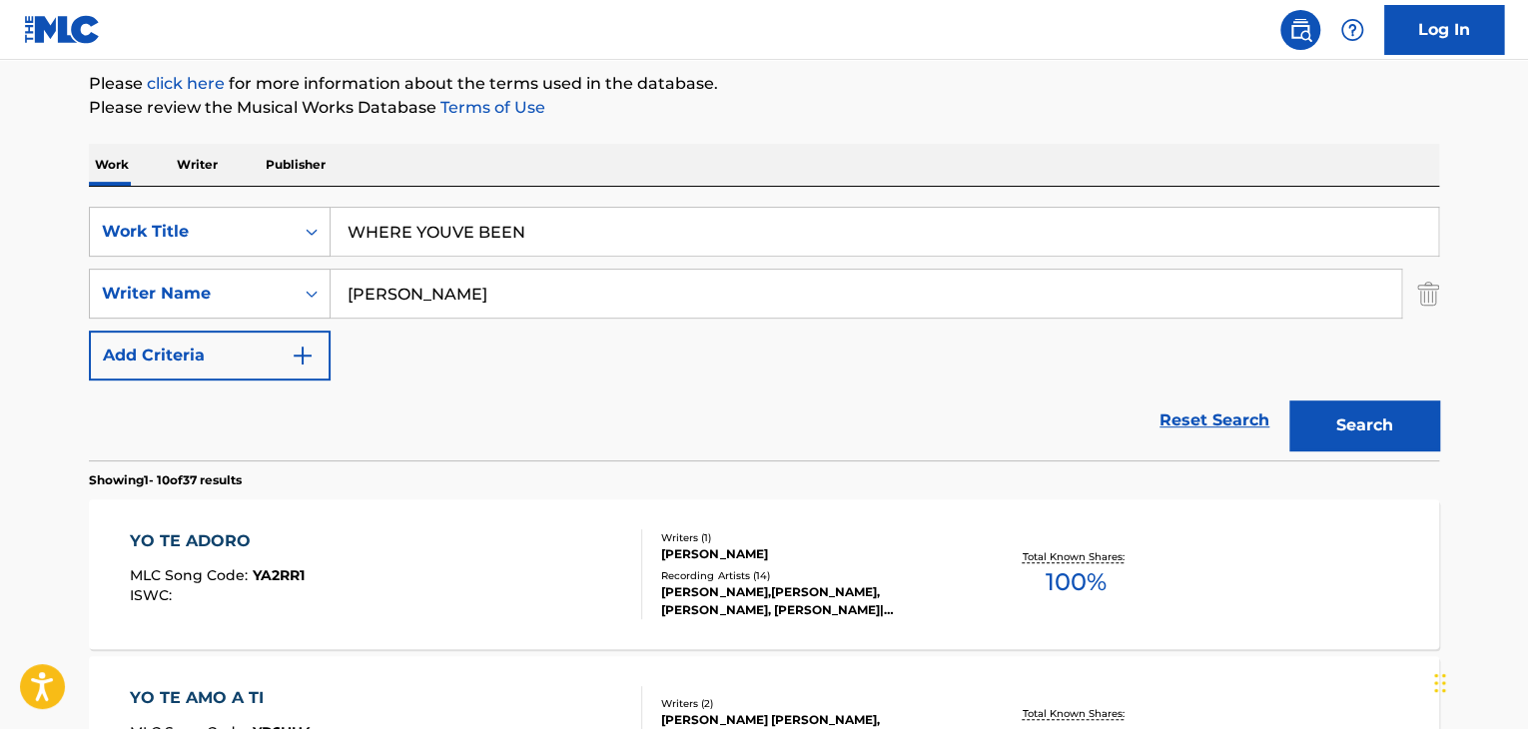
click at [511, 305] on input "[PERSON_NAME]" at bounding box center [866, 294] width 1071 height 48
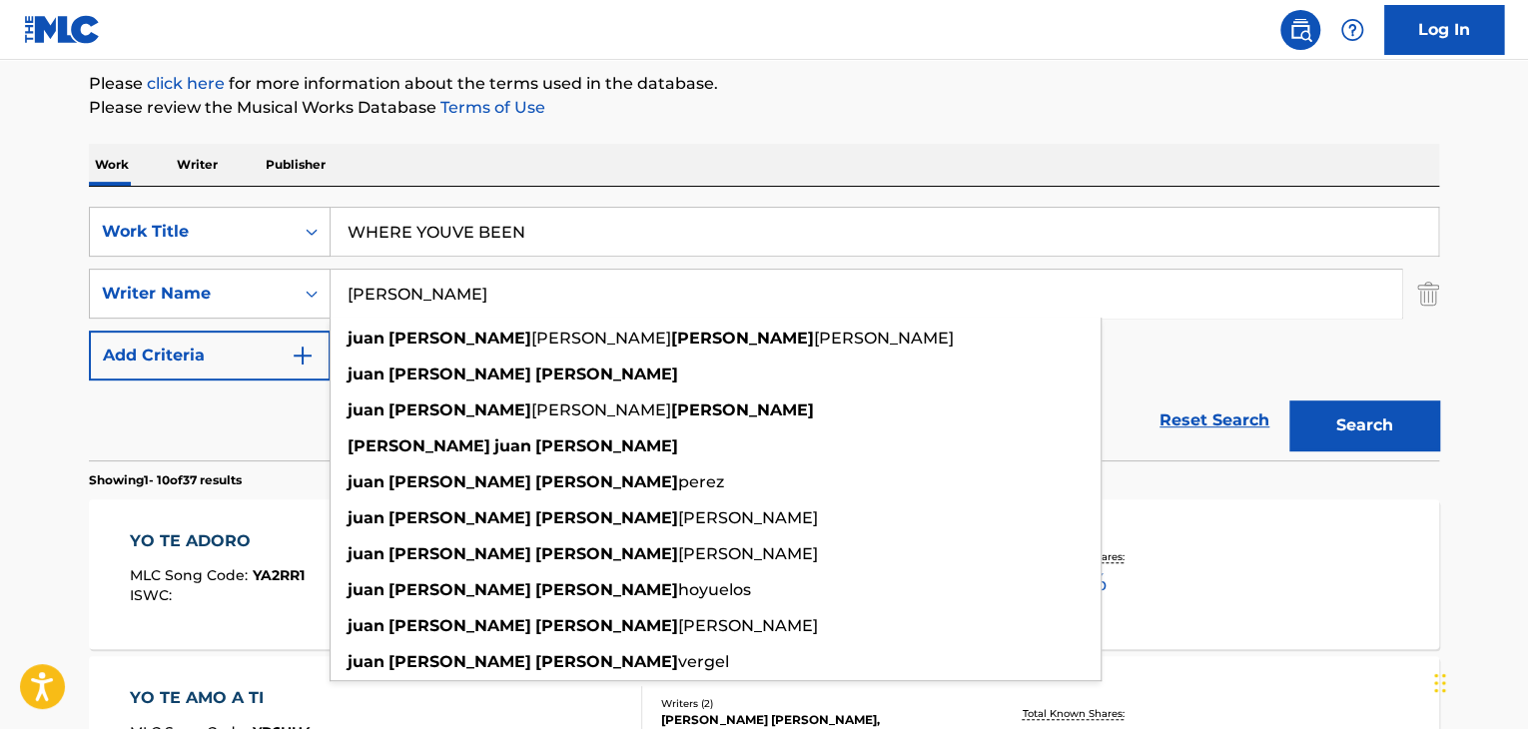
paste input "City Lights"
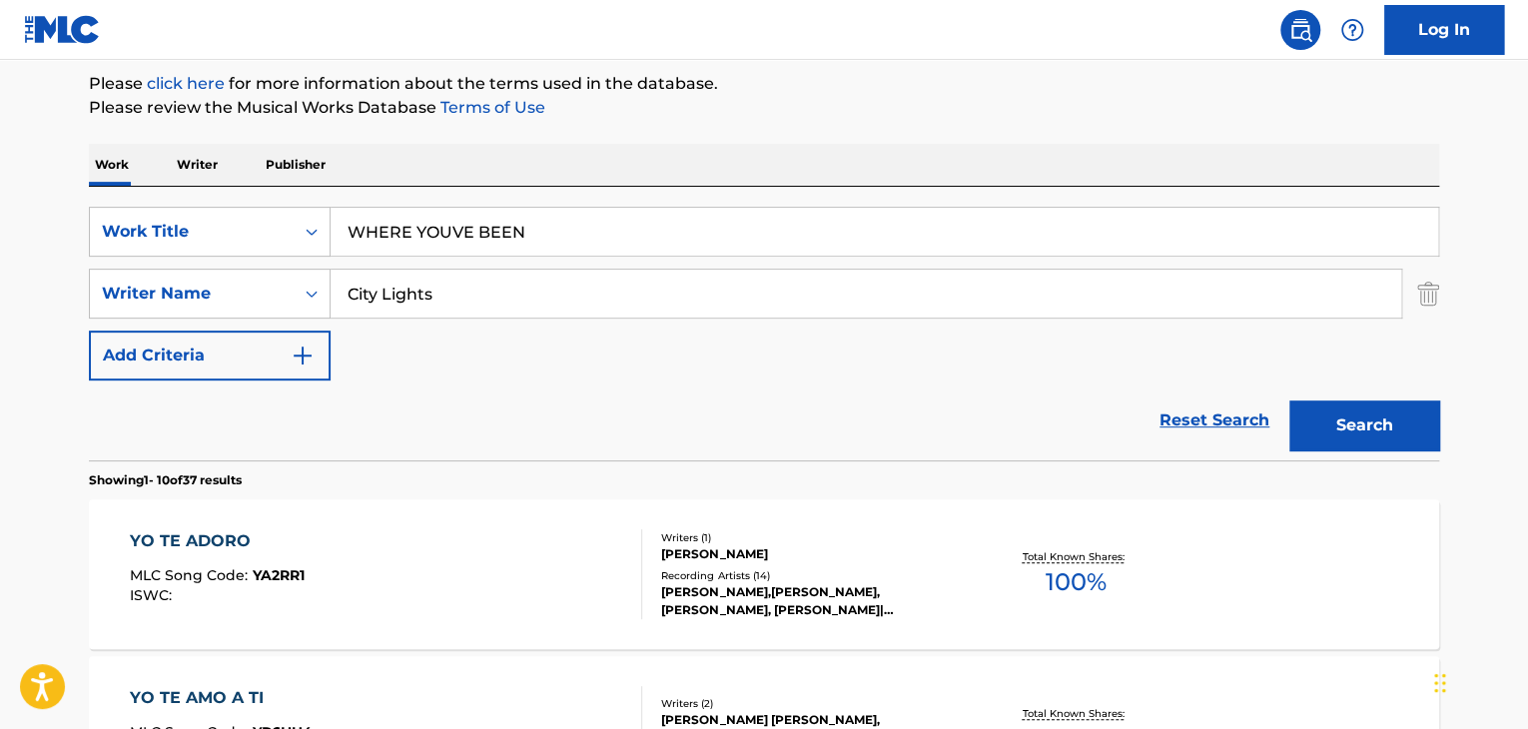
click at [1339, 420] on button "Search" at bounding box center [1364, 426] width 150 height 50
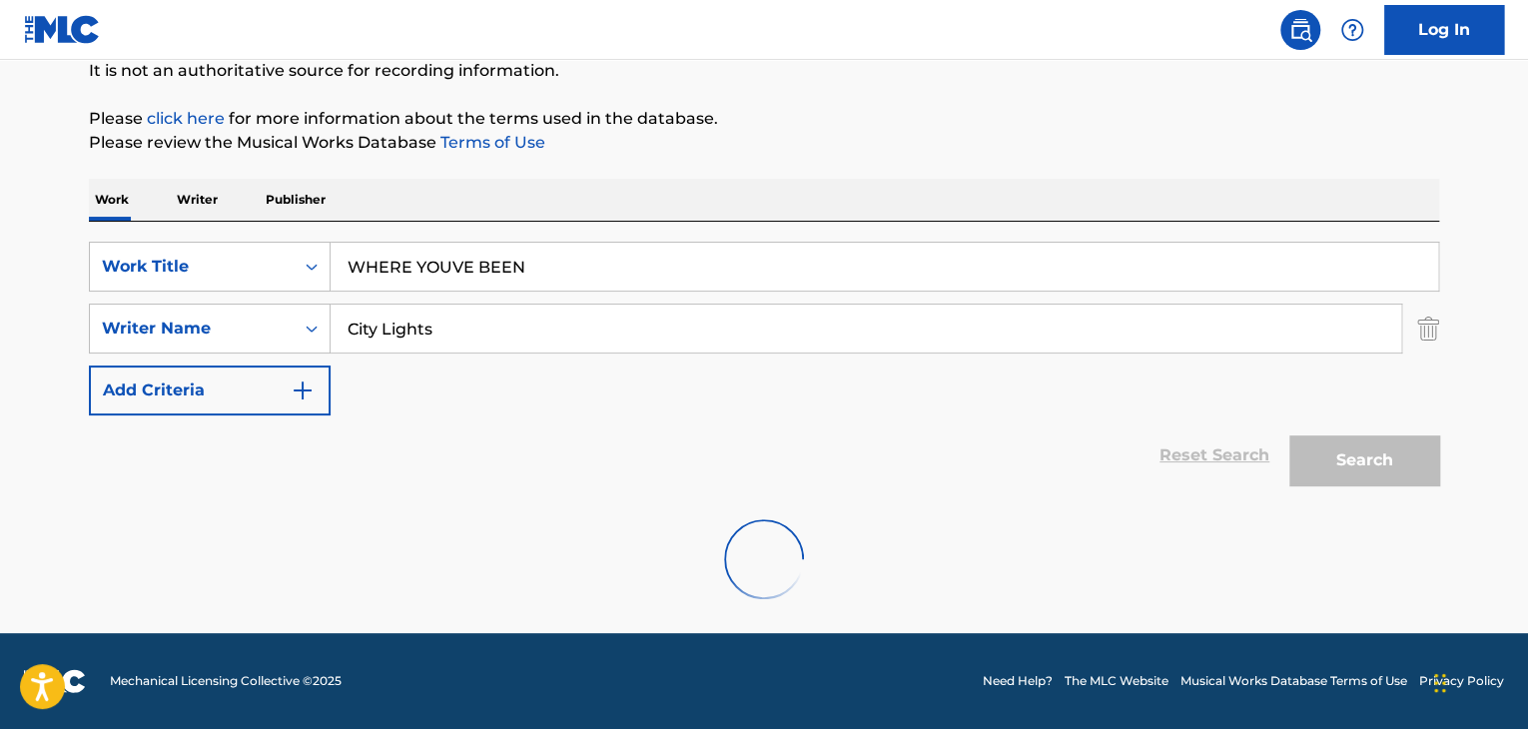
scroll to position [138, 0]
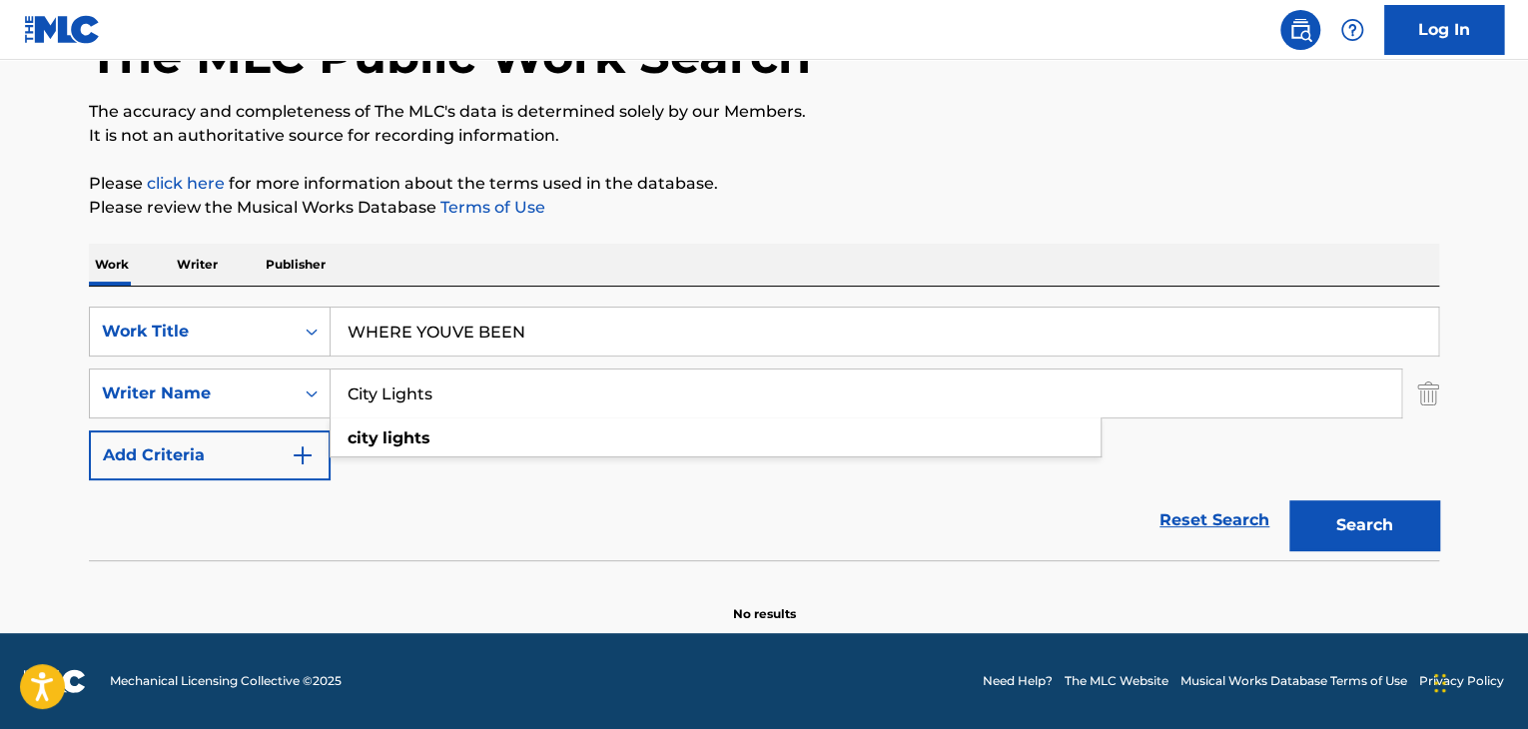
drag, startPoint x: 0, startPoint y: 369, endPoint x: 73, endPoint y: 361, distance: 73.3
click at [0, 368] on main "The MLC Public Work Search The accuracy and completeness of The MLC's data is d…" at bounding box center [764, 277] width 1528 height 711
paste input "[PERSON_NAME]"
click at [1387, 544] on button "Search" at bounding box center [1364, 525] width 150 height 50
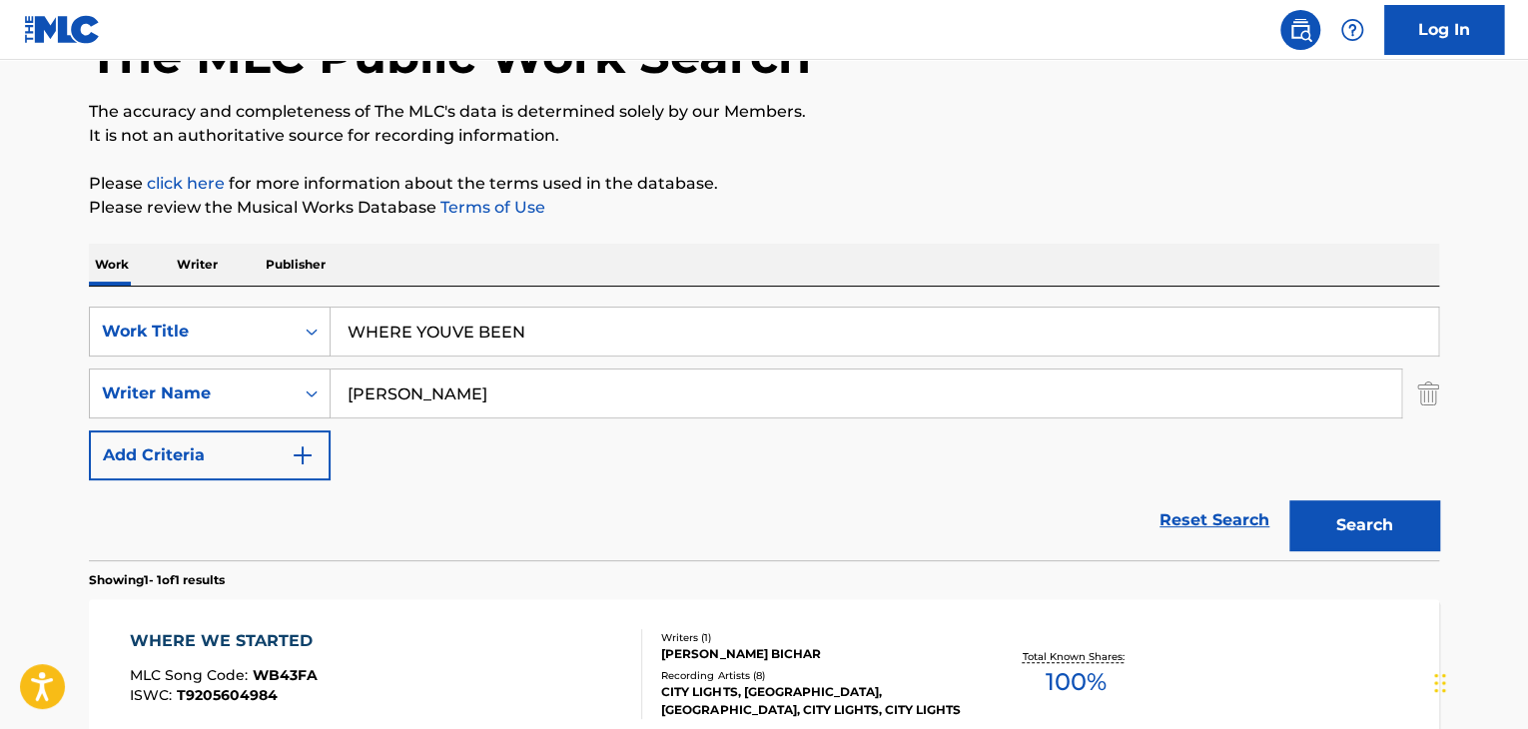
scroll to position [238, 0]
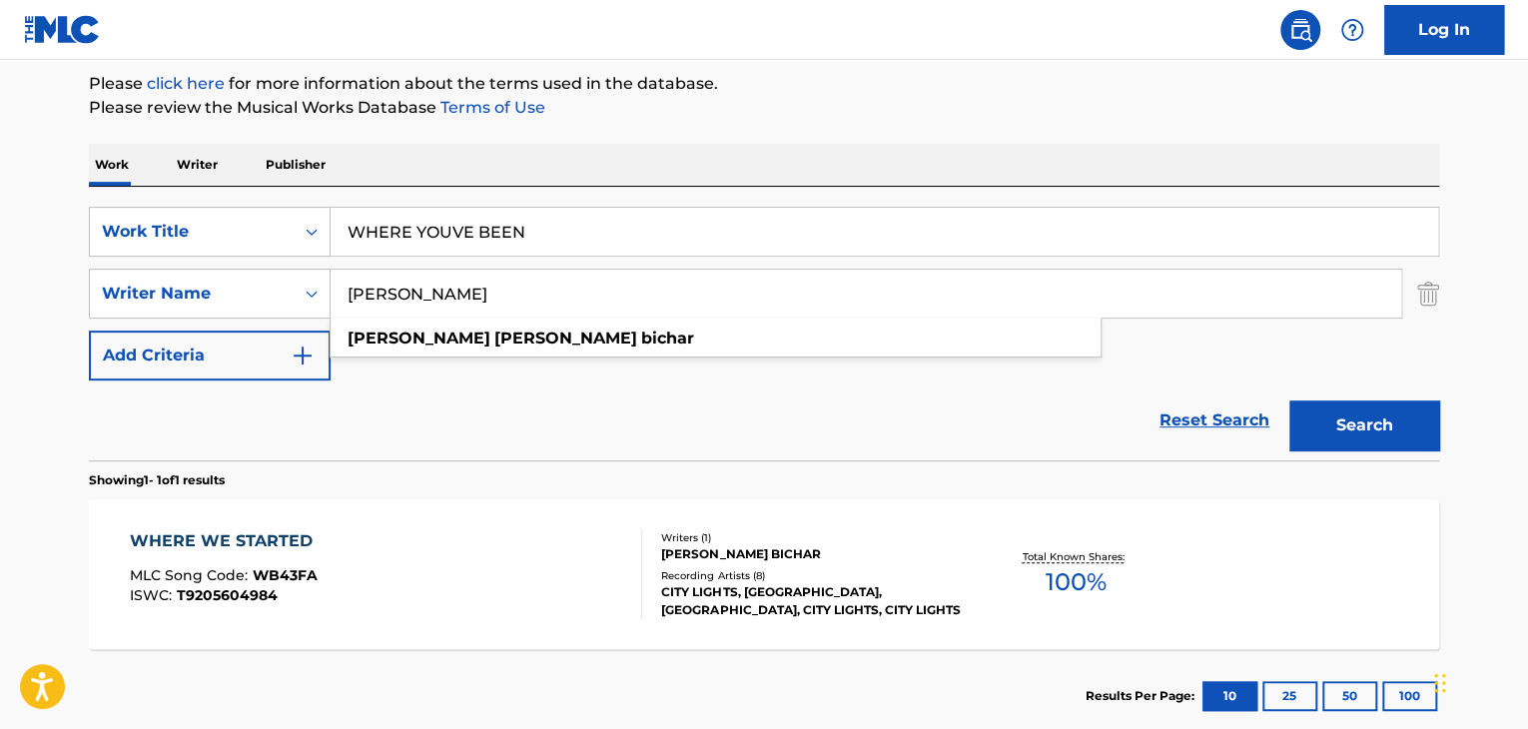
drag, startPoint x: 581, startPoint y: 285, endPoint x: 1105, endPoint y: 305, distance: 523.8
click at [1105, 305] on input "[PERSON_NAME]" at bounding box center [866, 294] width 1071 height 48
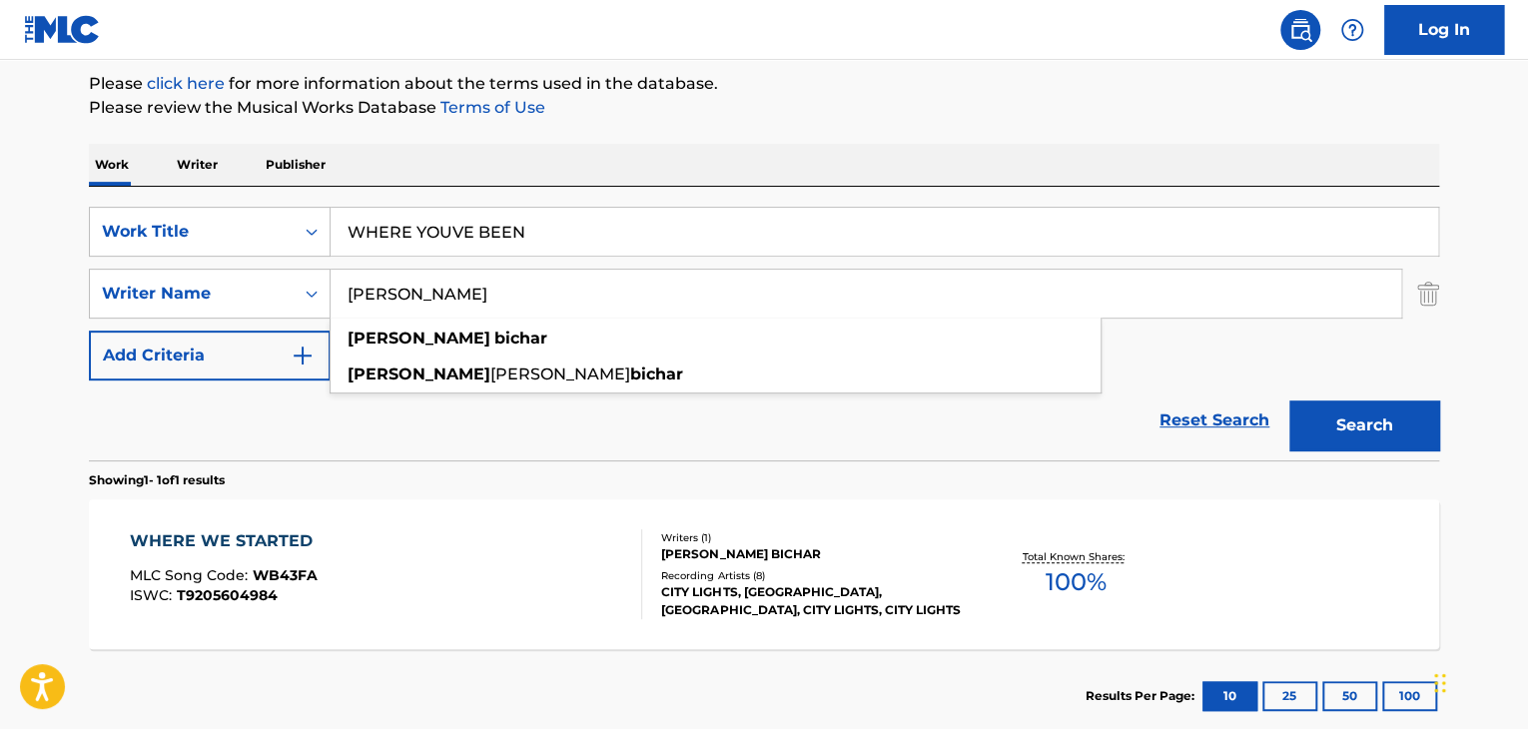
type input "[PERSON_NAME]"
click at [1373, 429] on button "Search" at bounding box center [1364, 426] width 150 height 50
click at [459, 241] on input "WHERE YOUVE BEEN" at bounding box center [885, 232] width 1108 height 48
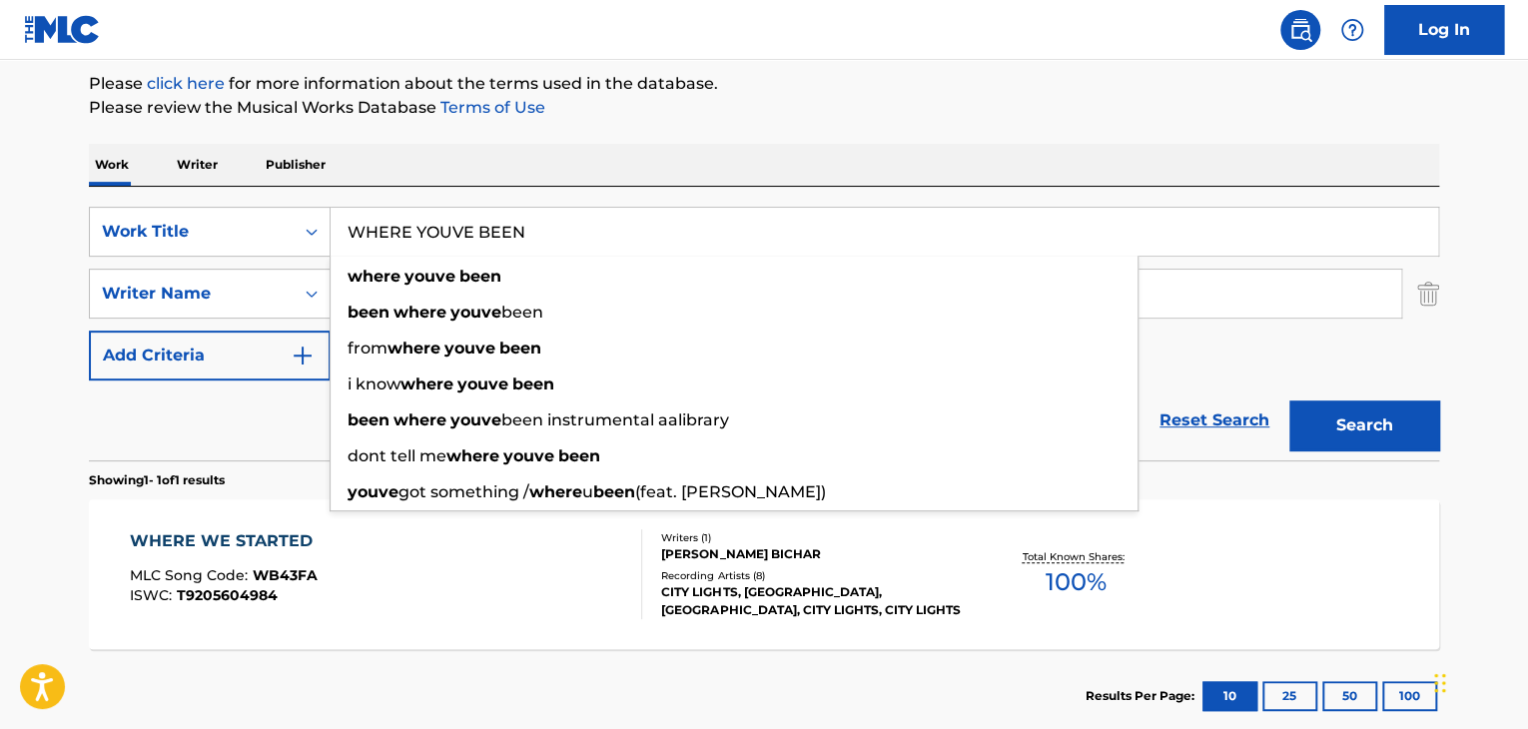
click at [450, 233] on input "WHERE YOUVE BEEN" at bounding box center [885, 232] width 1108 height 48
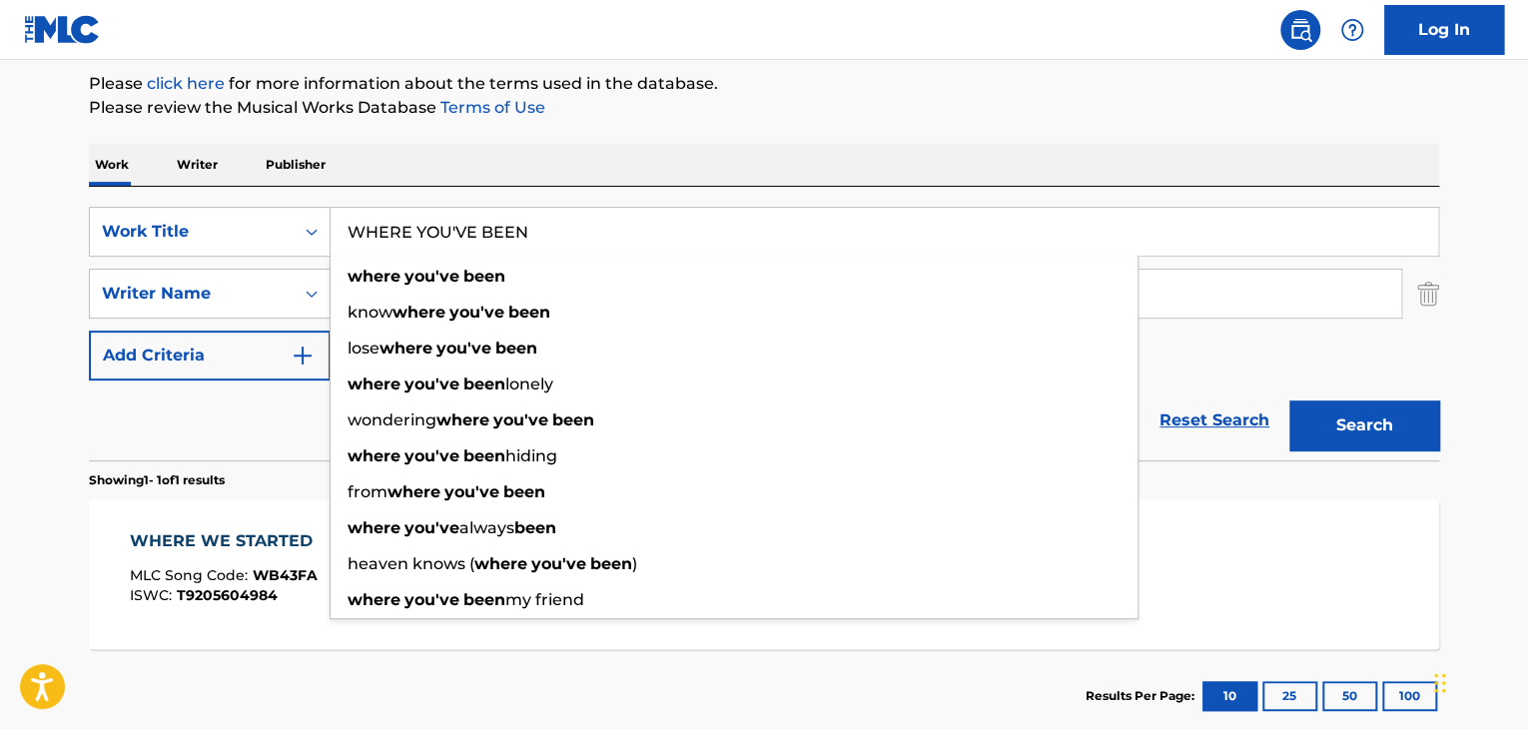
type input "WHERE YOU'VE BEEN"
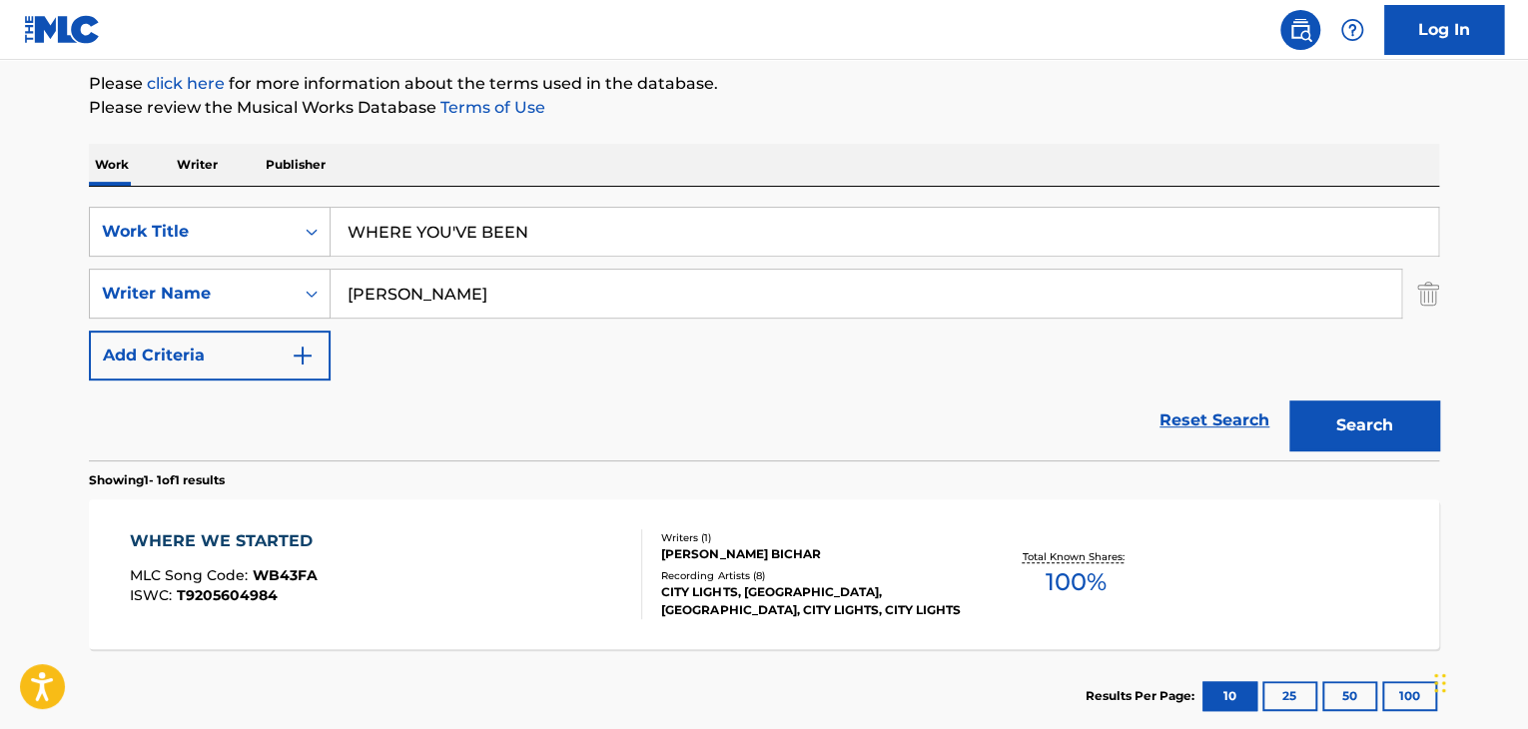
click at [1377, 428] on button "Search" at bounding box center [1364, 426] width 150 height 50
drag, startPoint x: 480, startPoint y: 293, endPoint x: 410, endPoint y: 293, distance: 70.9
click at [410, 293] on input "[PERSON_NAME]" at bounding box center [866, 294] width 1071 height 48
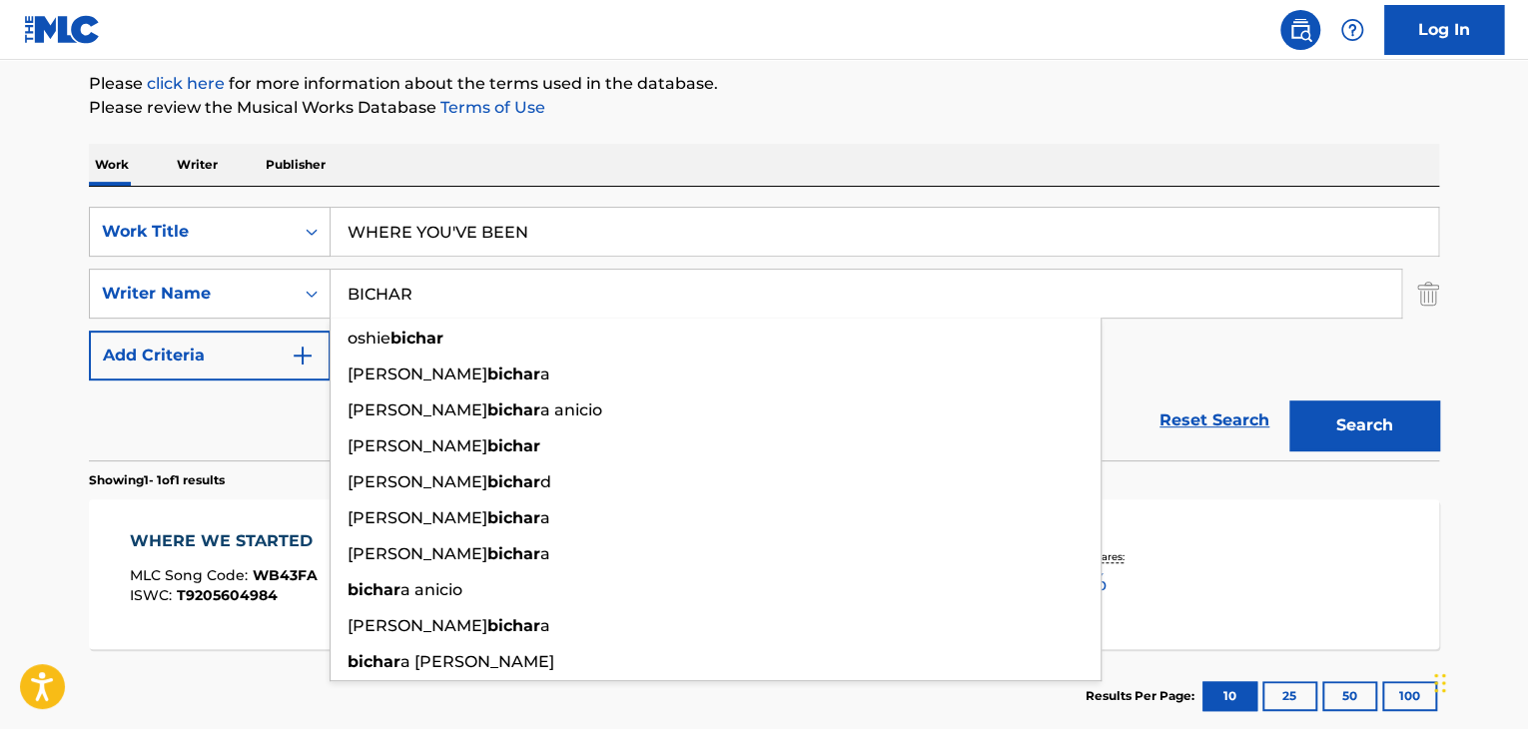
click at [1373, 425] on button "Search" at bounding box center [1364, 426] width 150 height 50
drag, startPoint x: 500, startPoint y: 306, endPoint x: 70, endPoint y: 278, distance: 431.4
click at [72, 278] on div "The MLC Public Work Search The accuracy and completeness of The MLC's data is d…" at bounding box center [764, 307] width 1398 height 871
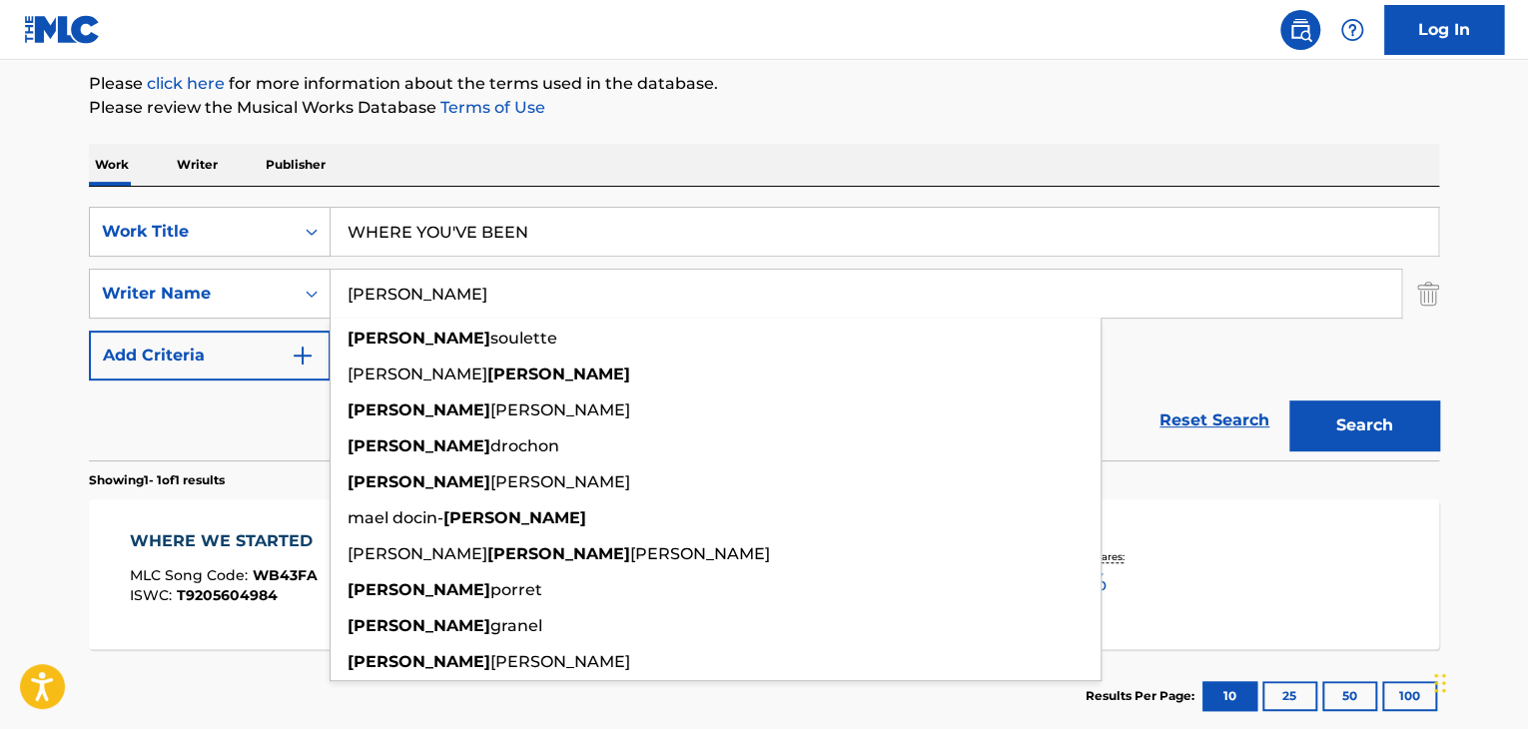
click at [1289, 401] on button "Search" at bounding box center [1364, 426] width 150 height 50
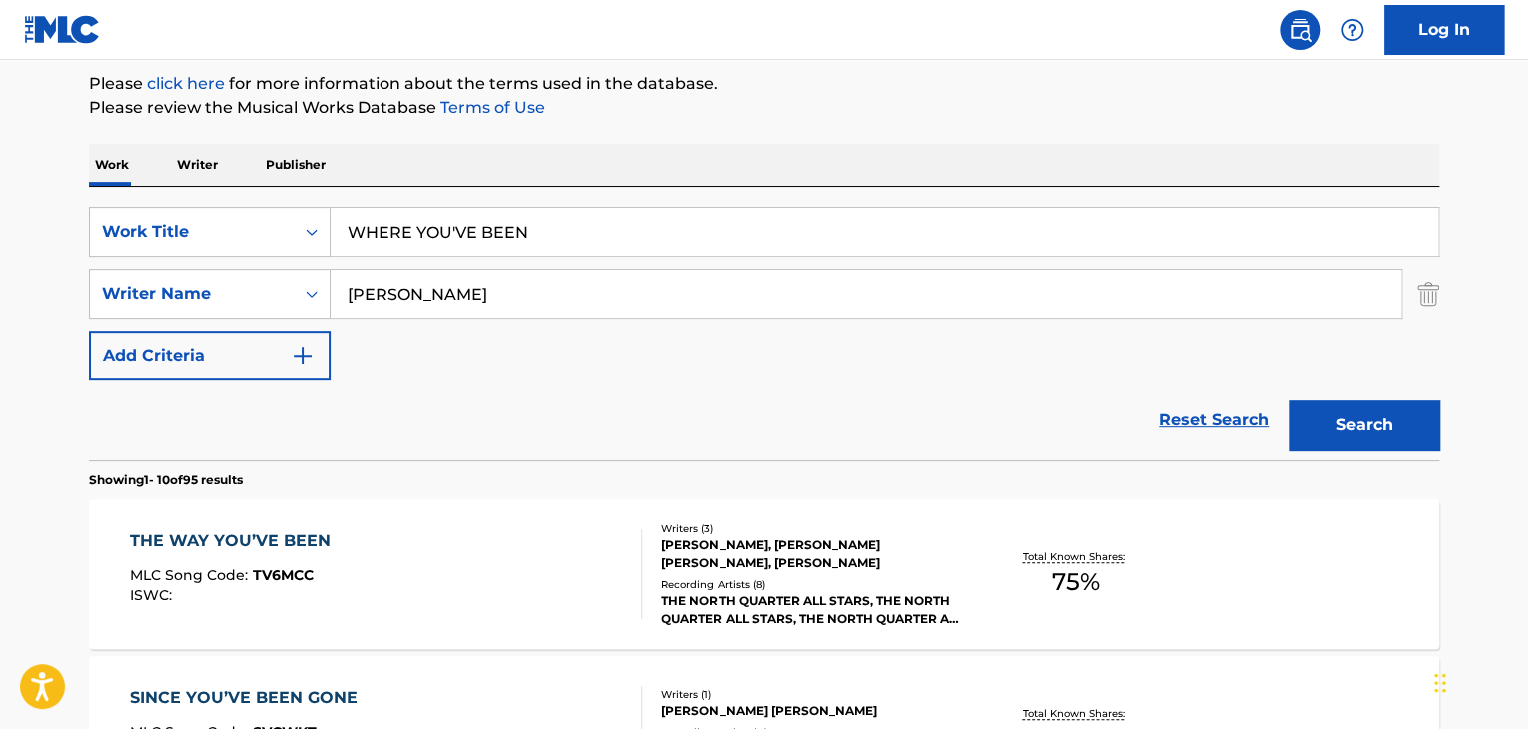
scroll to position [437, 0]
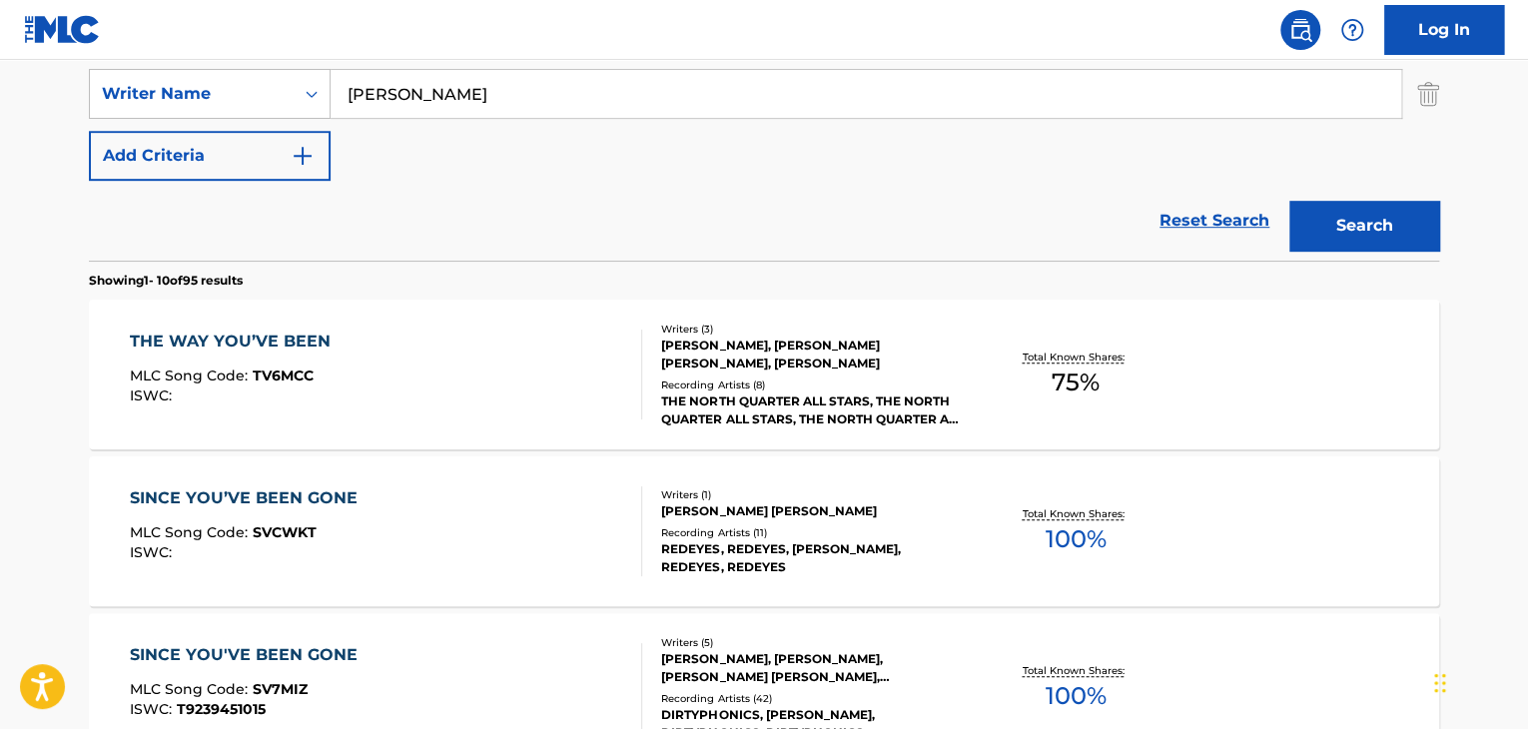
drag, startPoint x: 433, startPoint y: 93, endPoint x: 0, endPoint y: 100, distance: 433.5
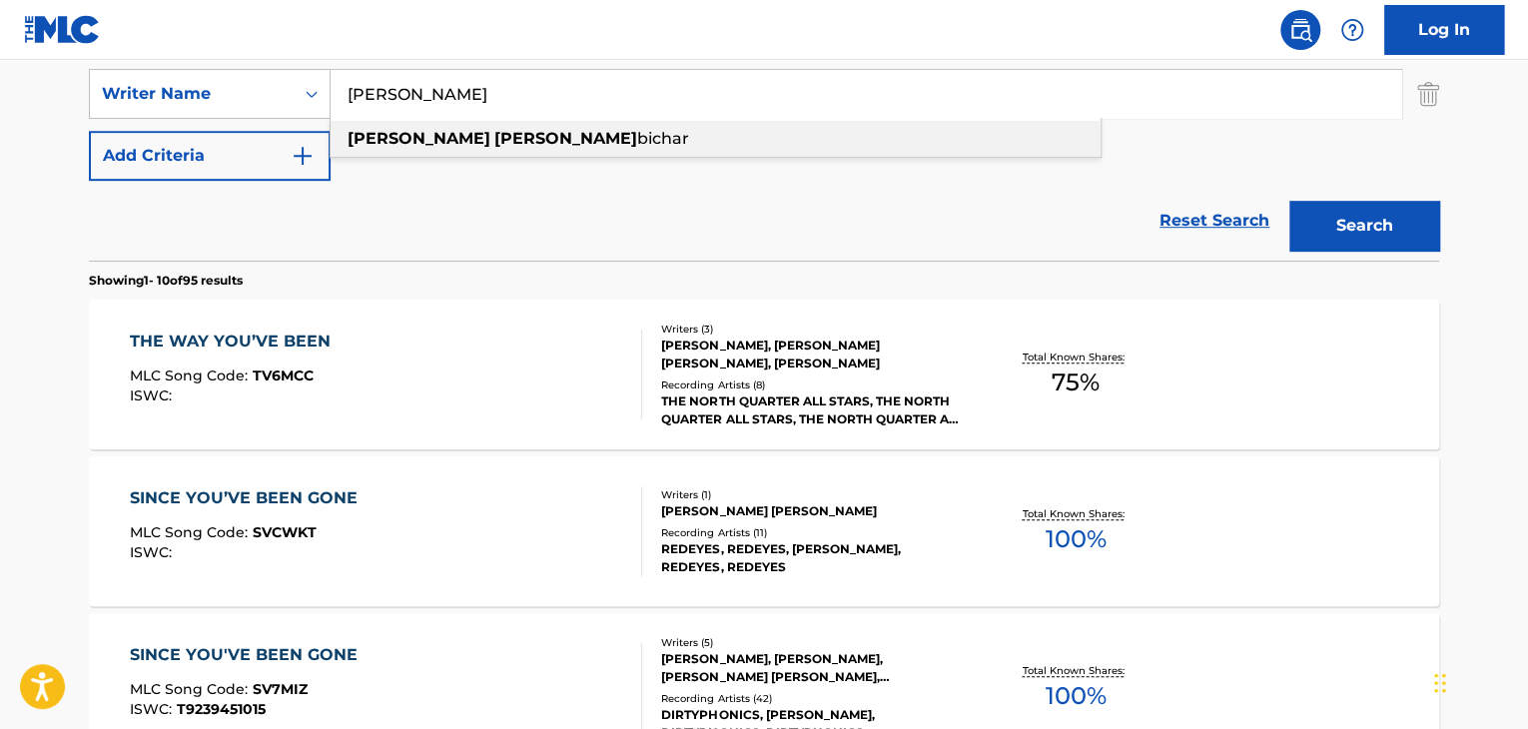
click at [600, 138] on div "[PERSON_NAME] bichar" at bounding box center [716, 139] width 770 height 36
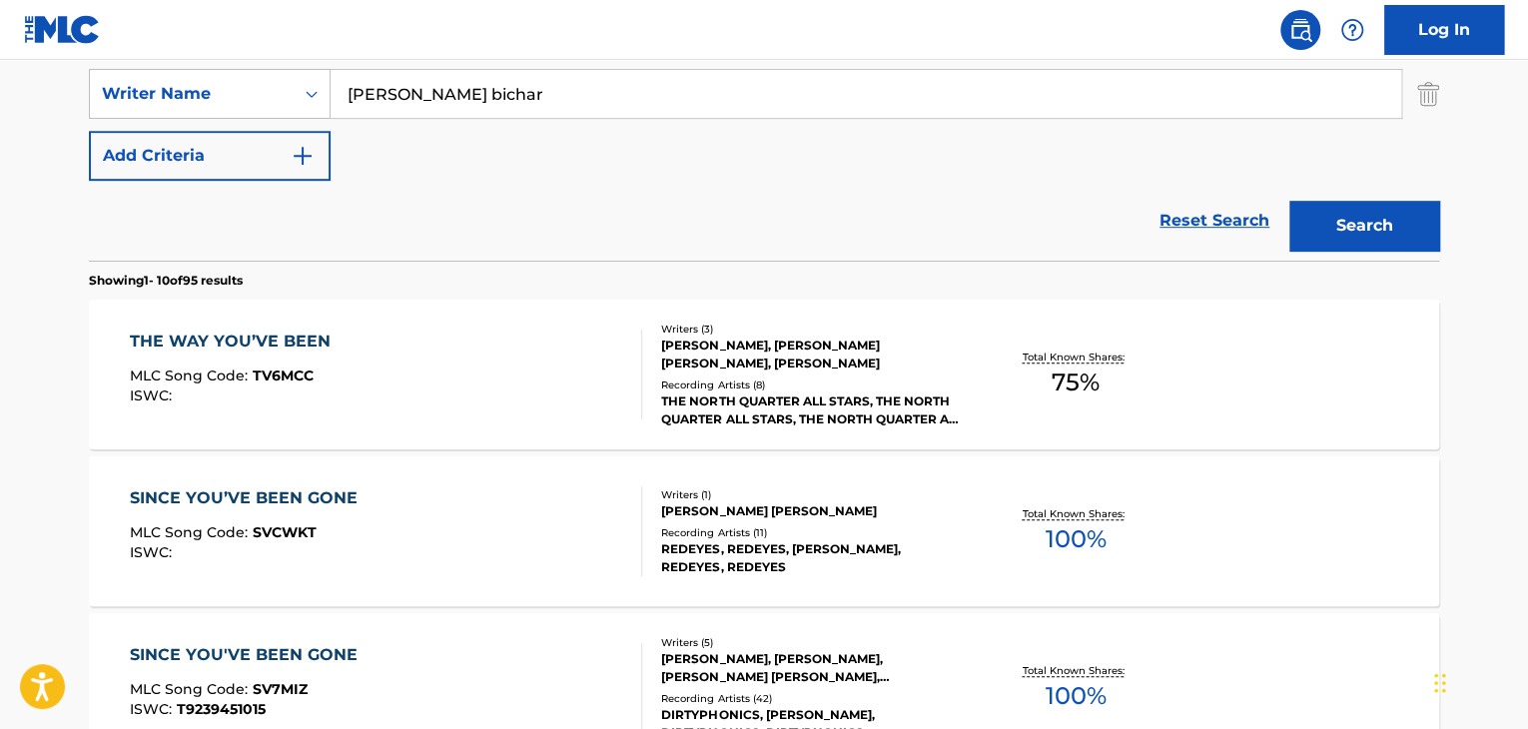
click at [1376, 222] on button "Search" at bounding box center [1364, 226] width 150 height 50
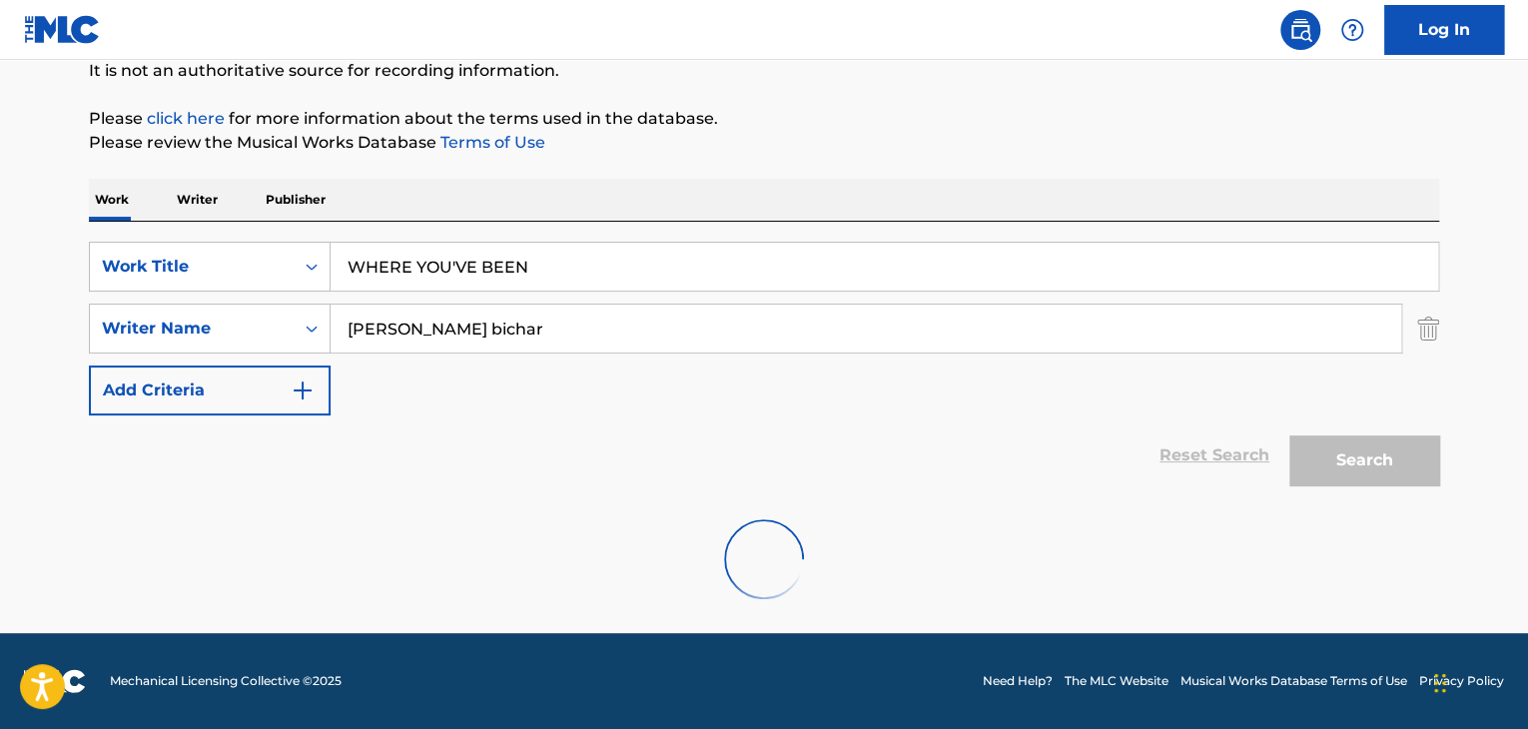
scroll to position [358, 0]
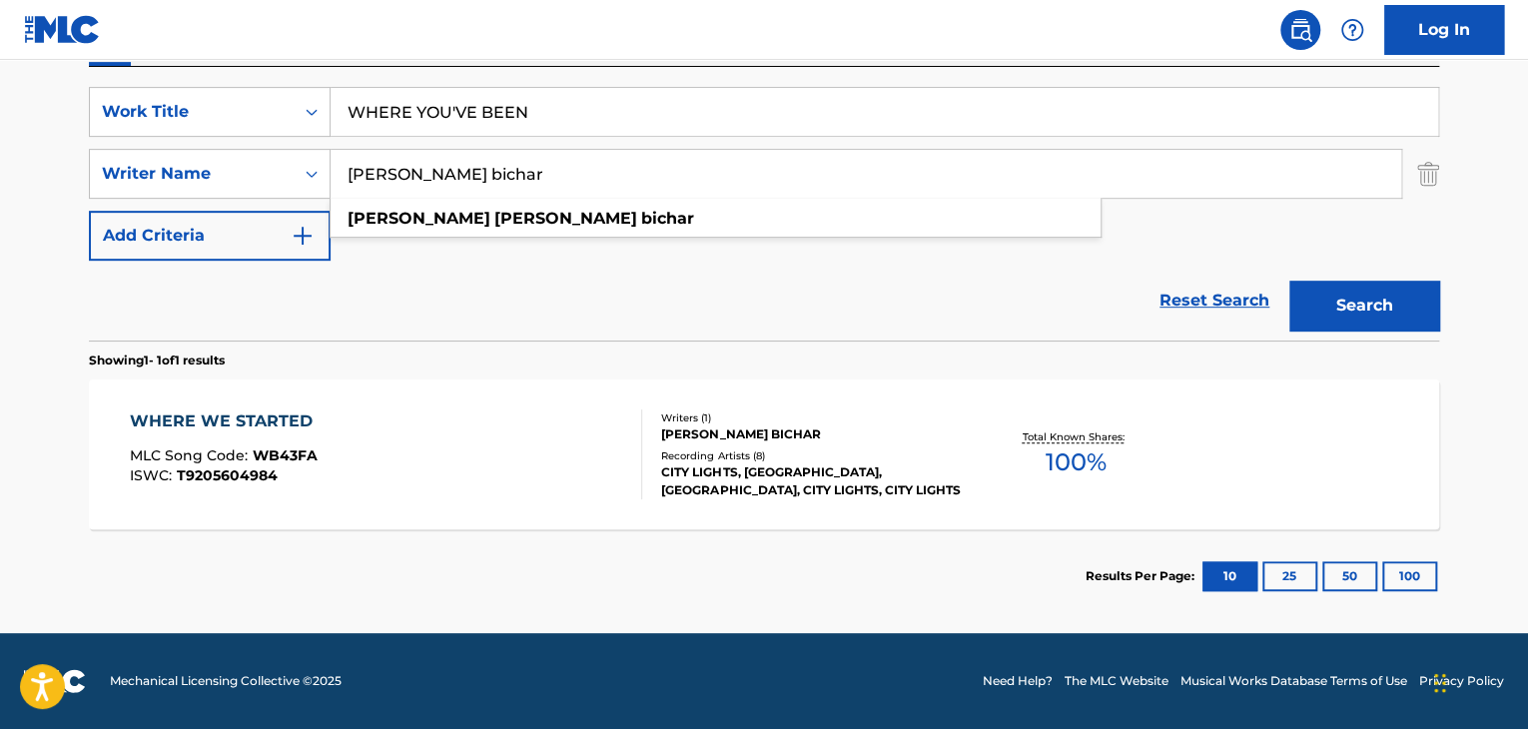
drag, startPoint x: 398, startPoint y: 173, endPoint x: 0, endPoint y: 181, distance: 397.6
click at [0, 181] on main "The MLC Public Work Search The accuracy and completeness of The MLC's data is d…" at bounding box center [764, 167] width 1528 height 931
click at [1289, 281] on button "Search" at bounding box center [1364, 306] width 150 height 50
click at [1386, 307] on button "Search" at bounding box center [1364, 306] width 150 height 50
drag, startPoint x: 544, startPoint y: 172, endPoint x: 0, endPoint y: 200, distance: 545.1
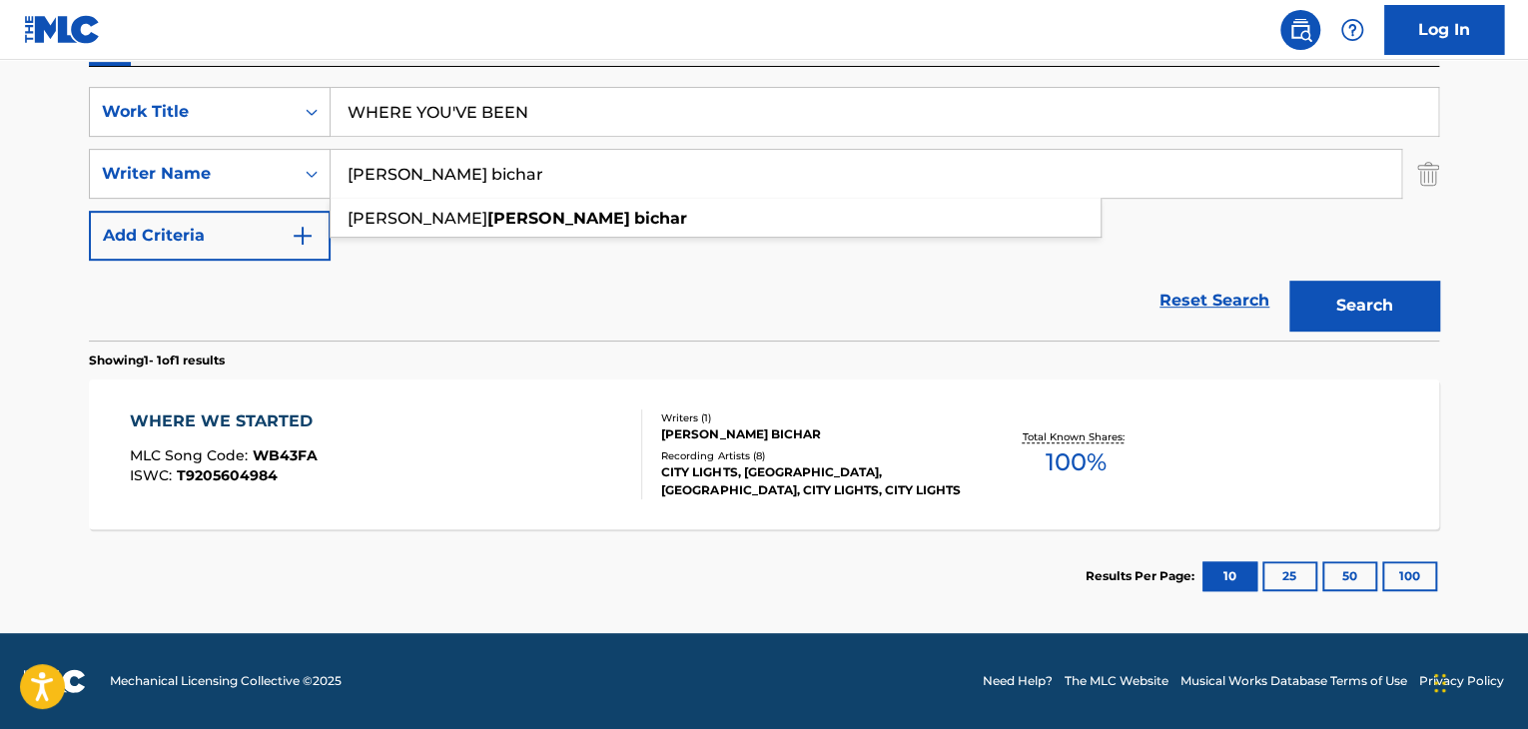
click at [0, 200] on main "The MLC Public Work Search The accuracy and completeness of The MLC's data is d…" at bounding box center [764, 167] width 1528 height 931
paste input "[PERSON_NAME]"
type input "[PERSON_NAME]"
click at [1370, 302] on button "Search" at bounding box center [1364, 306] width 150 height 50
click at [455, 111] on input "WHERE YOU'VE BEEN" at bounding box center [885, 112] width 1108 height 48
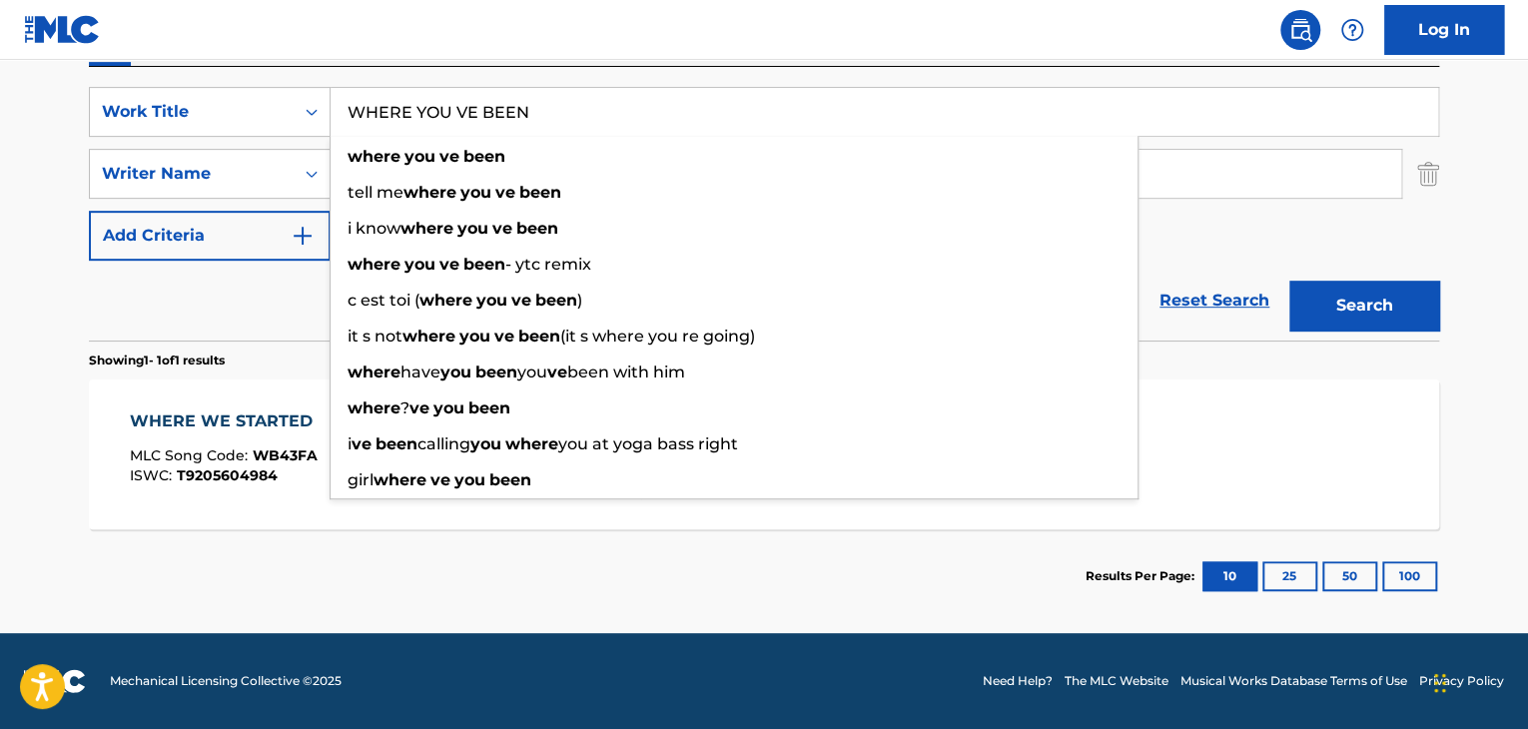
type input "WHERE YOU VE BEEN"
click at [1384, 317] on button "Search" at bounding box center [1364, 306] width 150 height 50
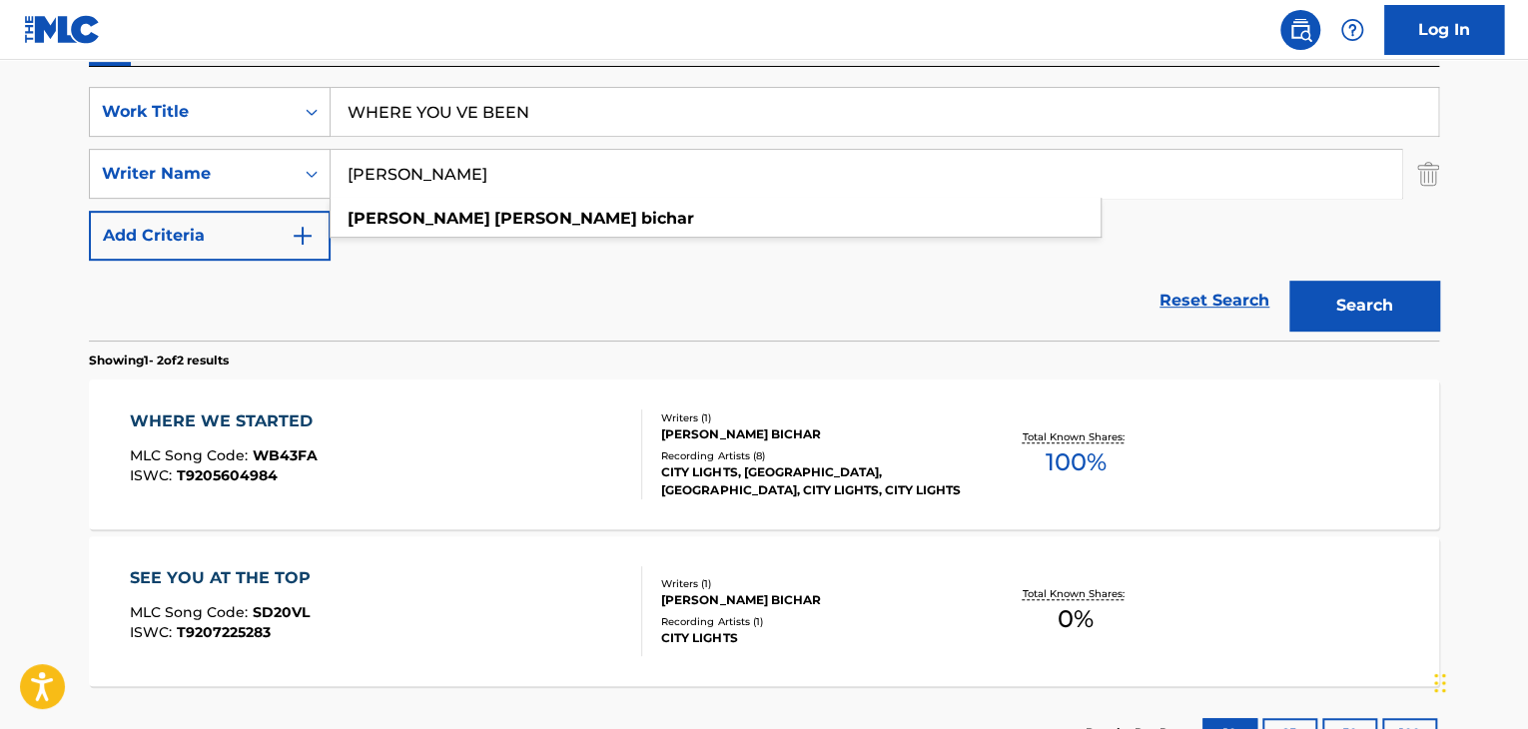
drag, startPoint x: 639, startPoint y: 185, endPoint x: 0, endPoint y: 175, distance: 639.3
click at [0, 175] on main "The MLC Public Work Search The accuracy and completeness of The MLC's data is d…" at bounding box center [764, 246] width 1528 height 1088
click at [510, 167] on input "Search Form" at bounding box center [866, 174] width 1071 height 48
click at [1332, 299] on button "Search" at bounding box center [1364, 306] width 150 height 50
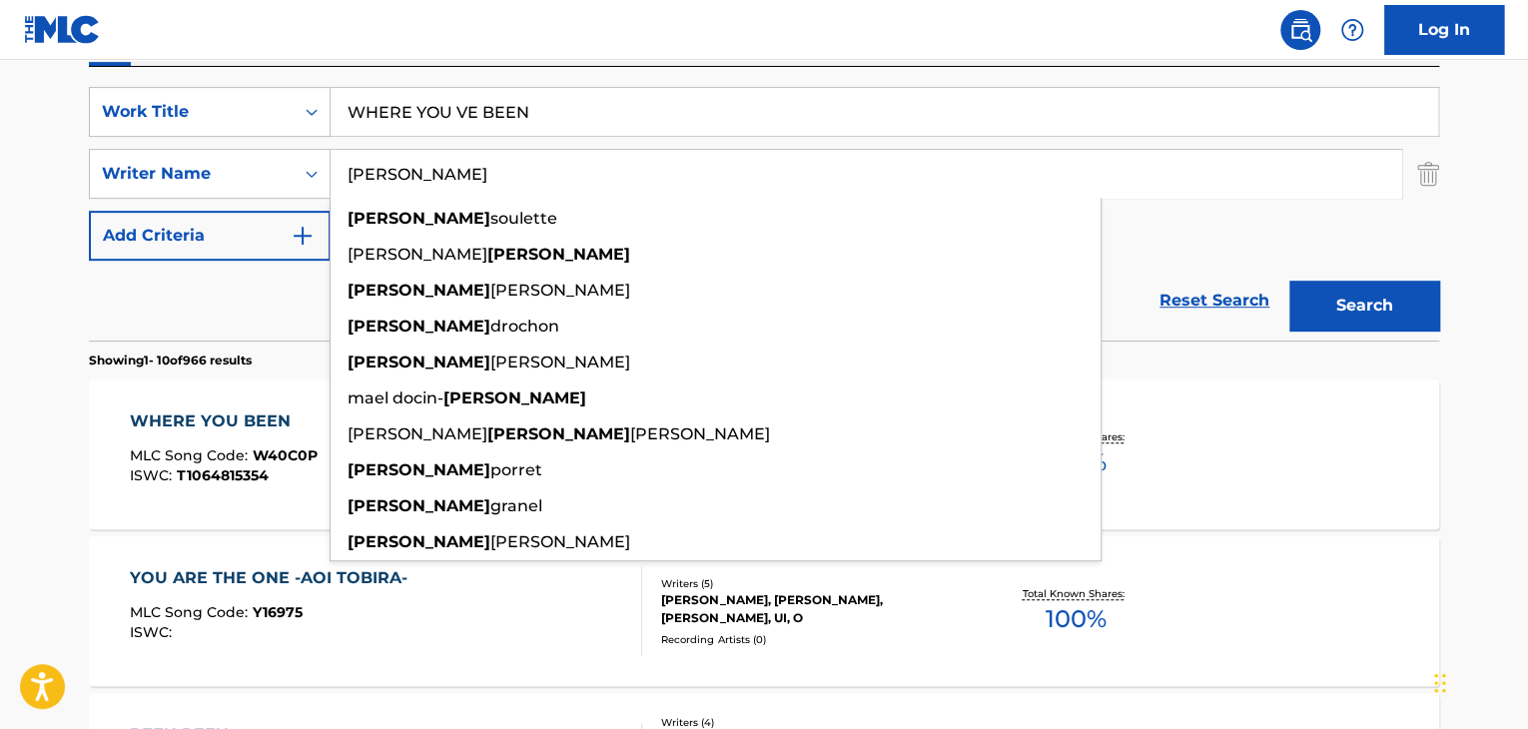
drag, startPoint x: 434, startPoint y: 186, endPoint x: 0, endPoint y: 118, distance: 439.8
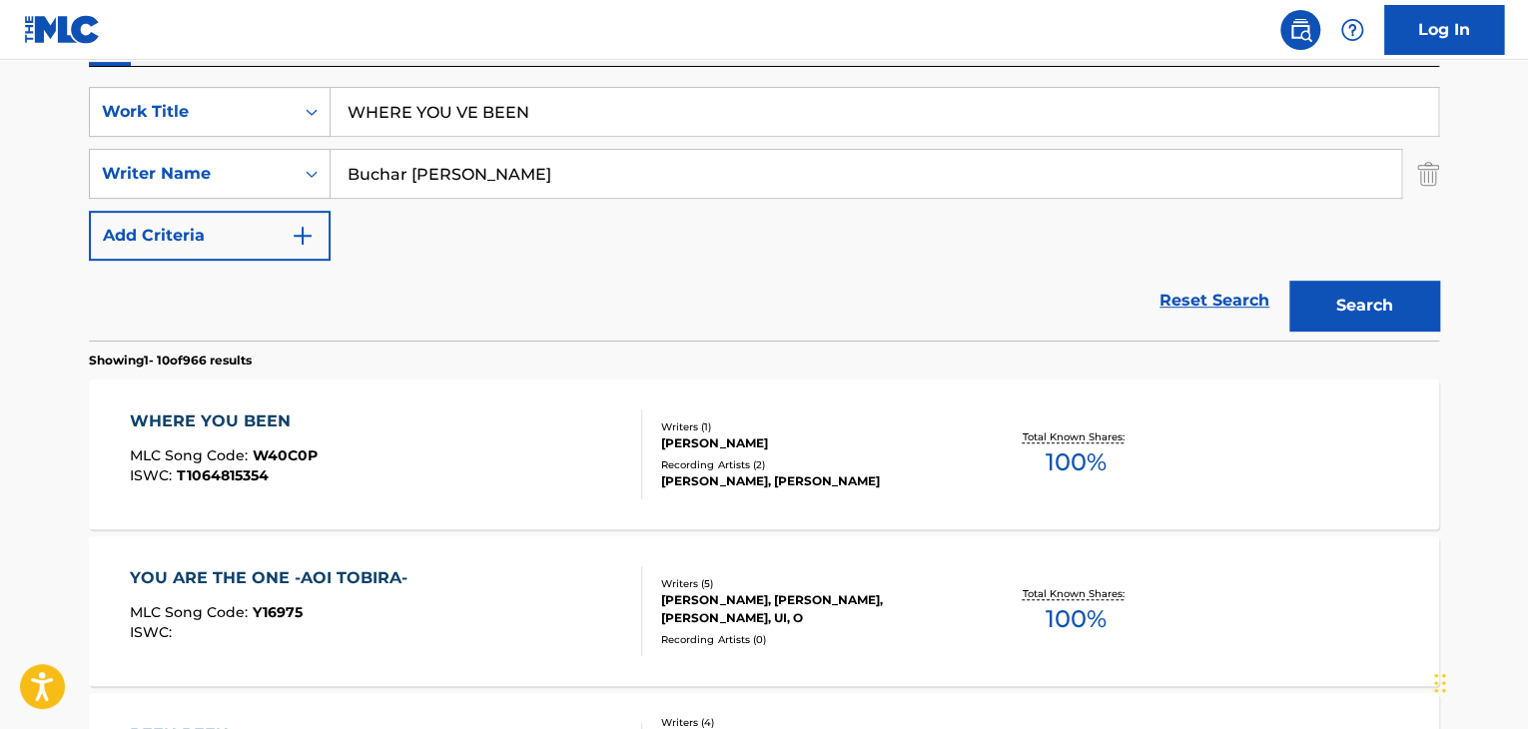
click at [368, 181] on input "Buchar [PERSON_NAME]" at bounding box center [866, 174] width 1071 height 48
click at [1361, 292] on button "Search" at bounding box center [1364, 306] width 150 height 50
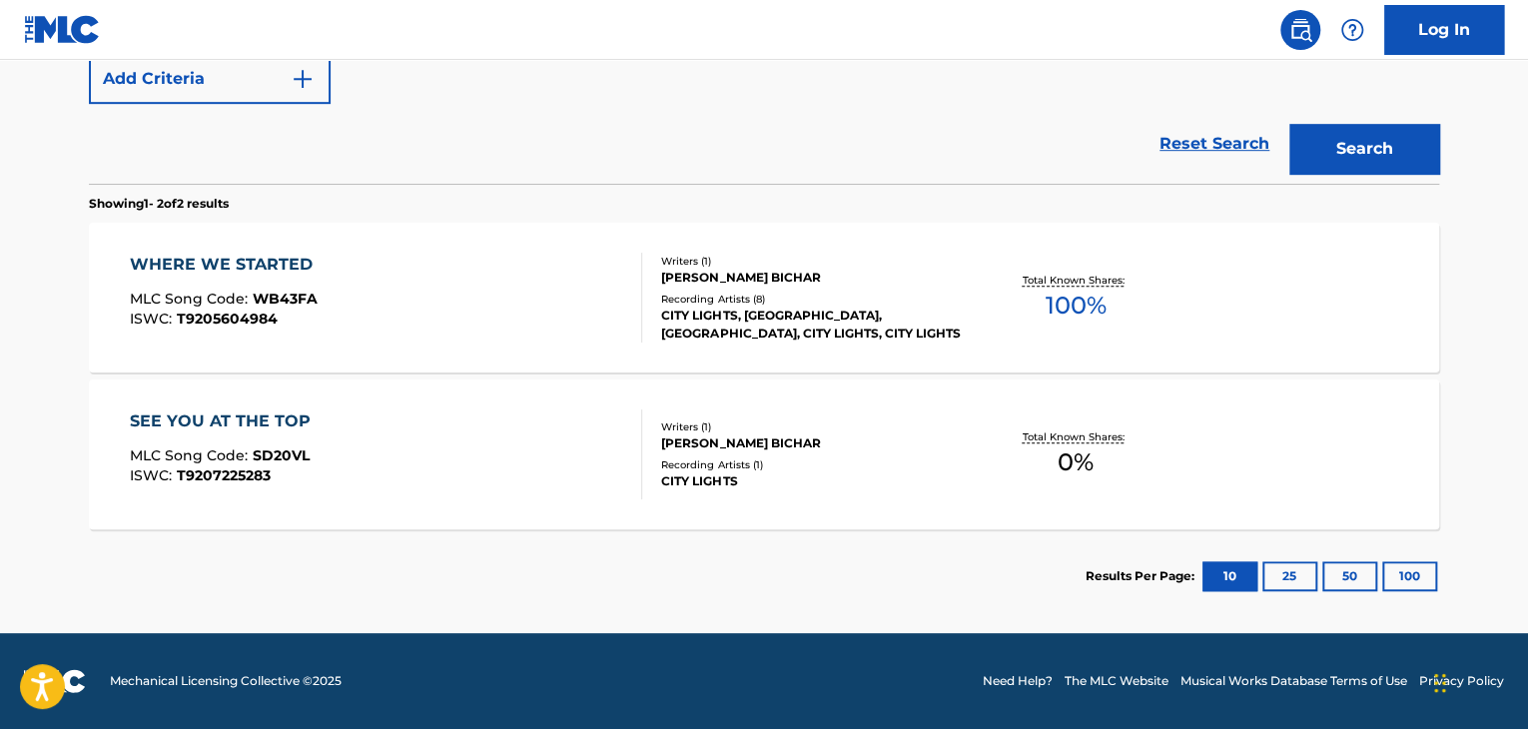
scroll to position [215, 0]
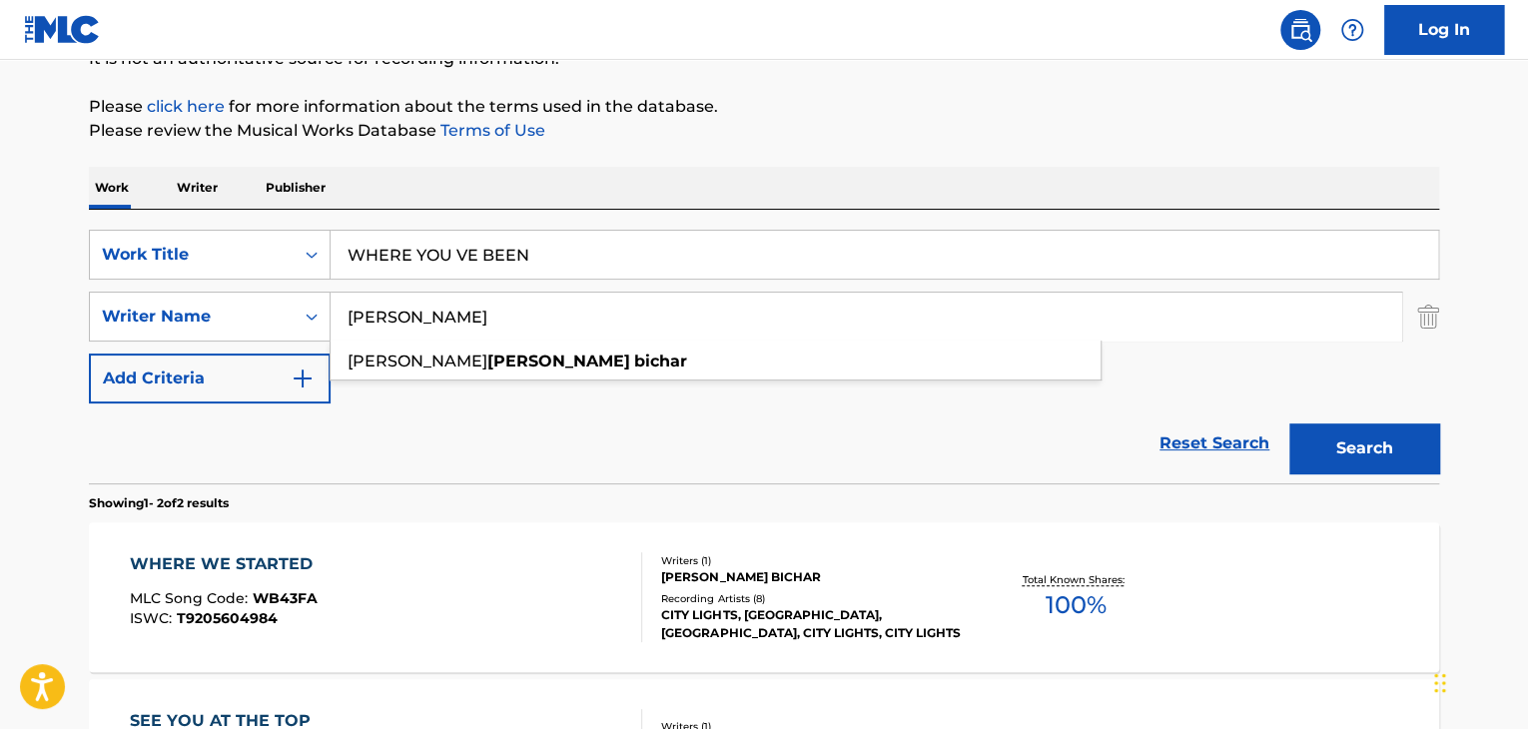
drag, startPoint x: 404, startPoint y: 317, endPoint x: 628, endPoint y: 317, distance: 224.7
click at [628, 317] on input "[PERSON_NAME]" at bounding box center [866, 317] width 1071 height 48
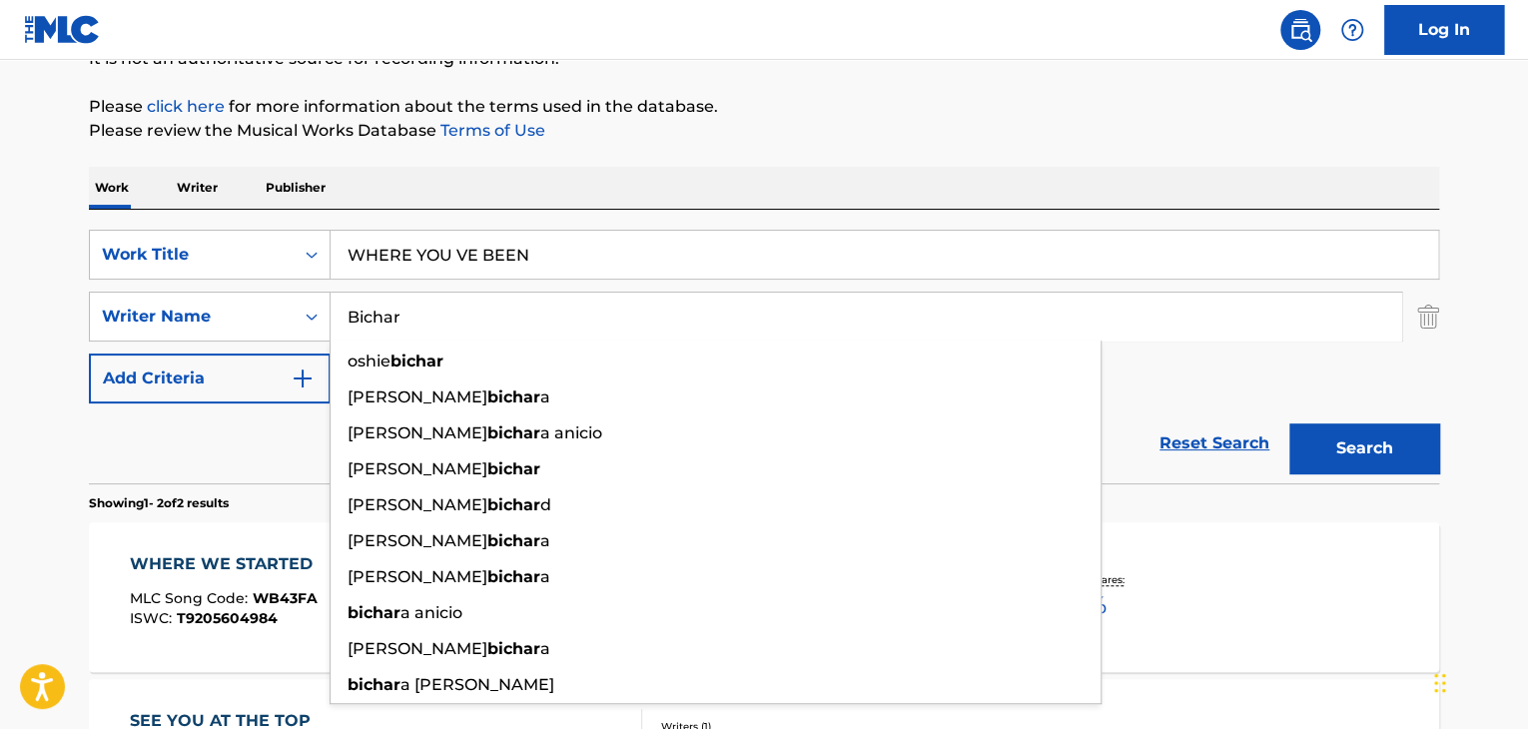
type input "Bichar"
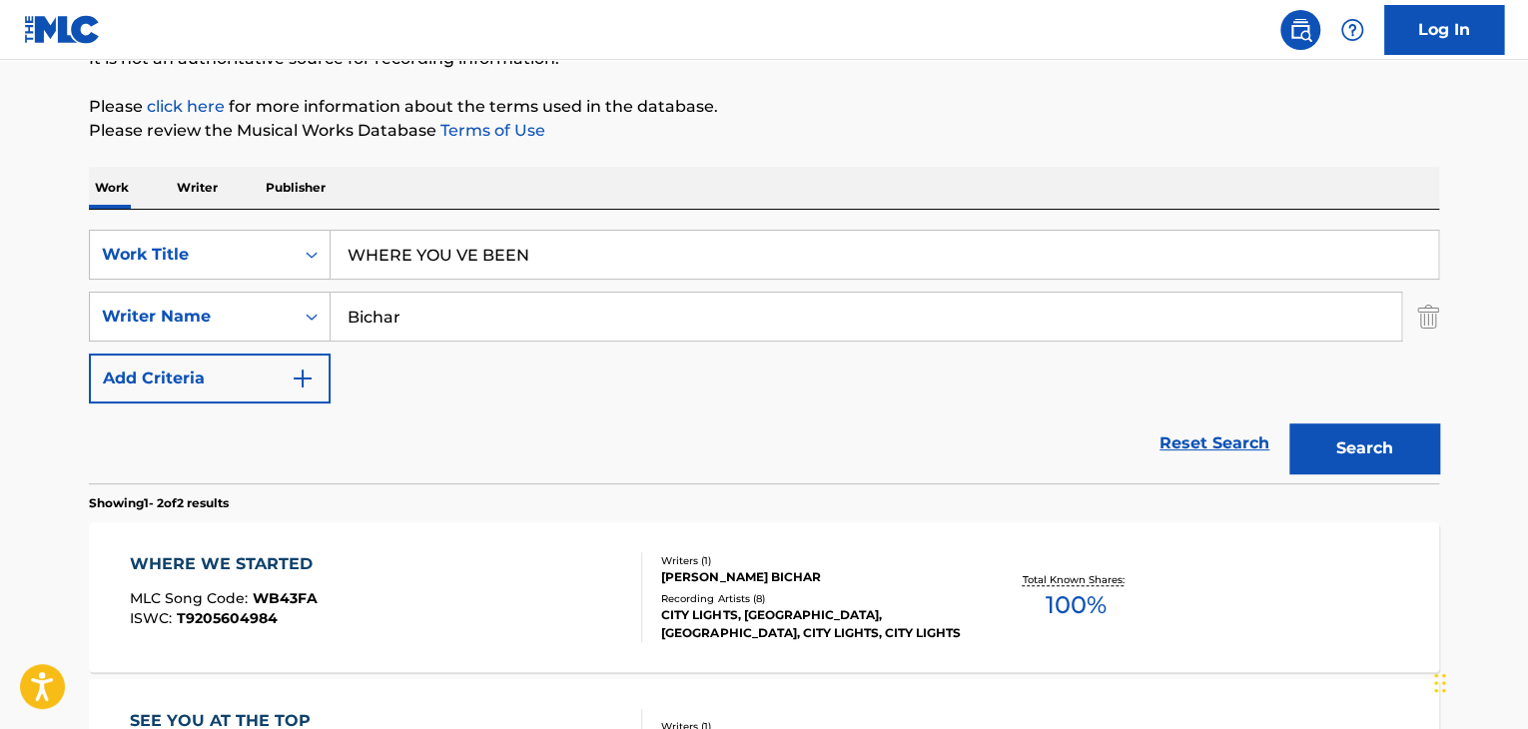
click at [1322, 450] on button "Search" at bounding box center [1364, 448] width 150 height 50
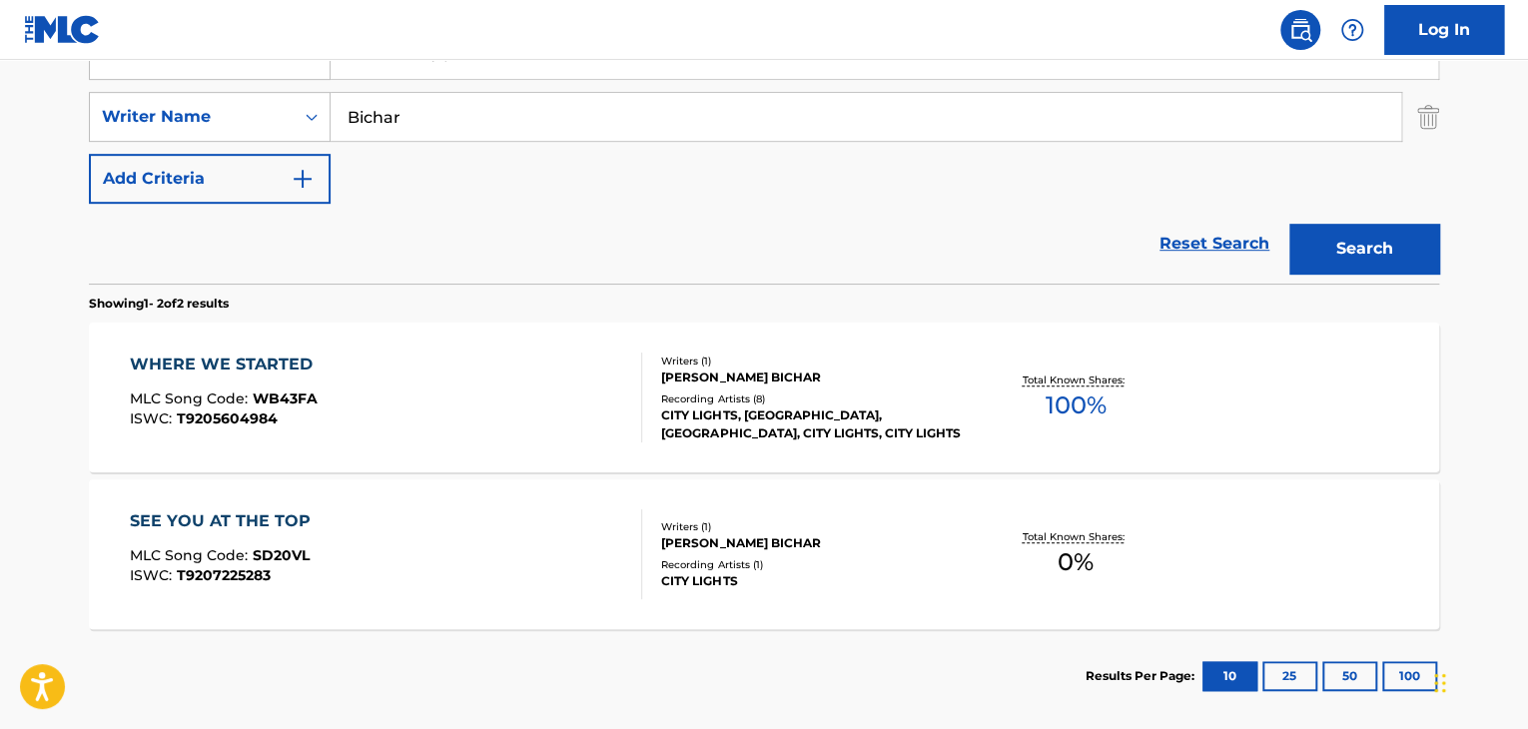
scroll to position [315, 0]
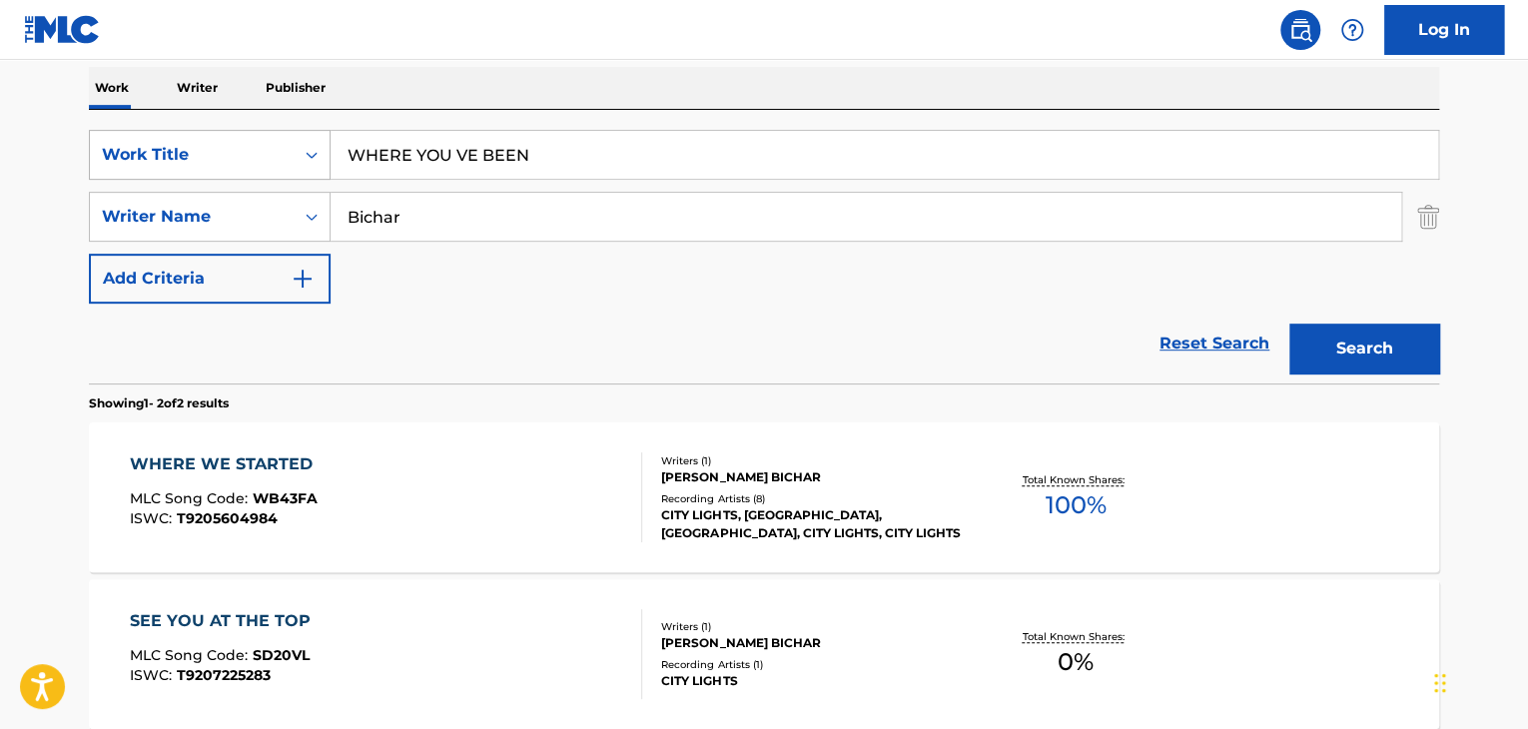
drag, startPoint x: 494, startPoint y: 140, endPoint x: 280, endPoint y: 130, distance: 215.0
click at [280, 130] on div "SearchWithCriteria3d56d844-192f-4734-8db1-18dfe79a3602 Work Title WHERE YOU VE …" at bounding box center [764, 155] width 1350 height 50
click at [1016, 60] on div "The MLC Public Work Search The accuracy and completeness of The MLC's data is d…" at bounding box center [764, 309] width 1398 height 1028
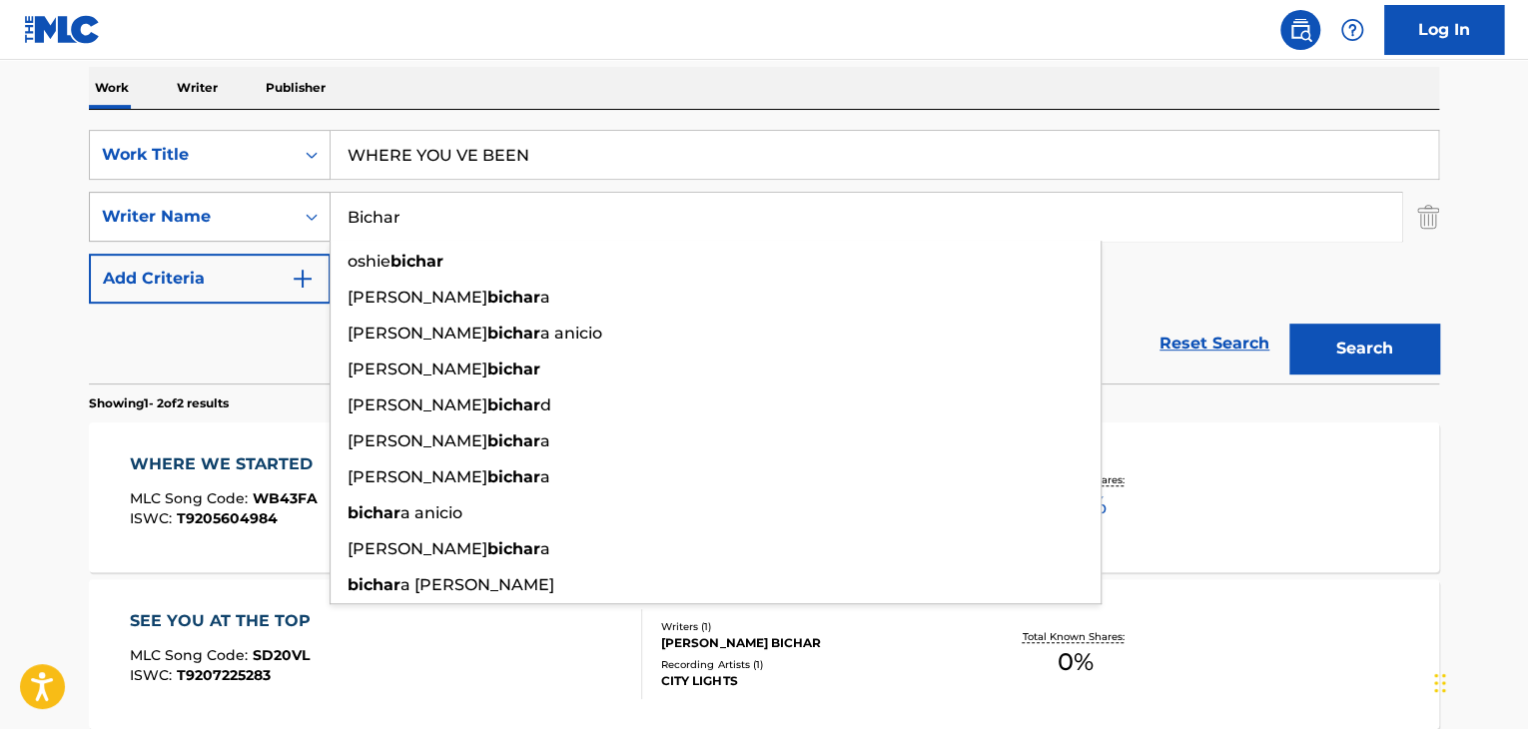
drag, startPoint x: 445, startPoint y: 213, endPoint x: 124, endPoint y: 232, distance: 322.2
click at [124, 232] on div "SearchWithCriteria34edebbb-527f-4e99-b4af-fb92d6c43b89 Writer Name [PERSON_NAME…" at bounding box center [764, 217] width 1350 height 50
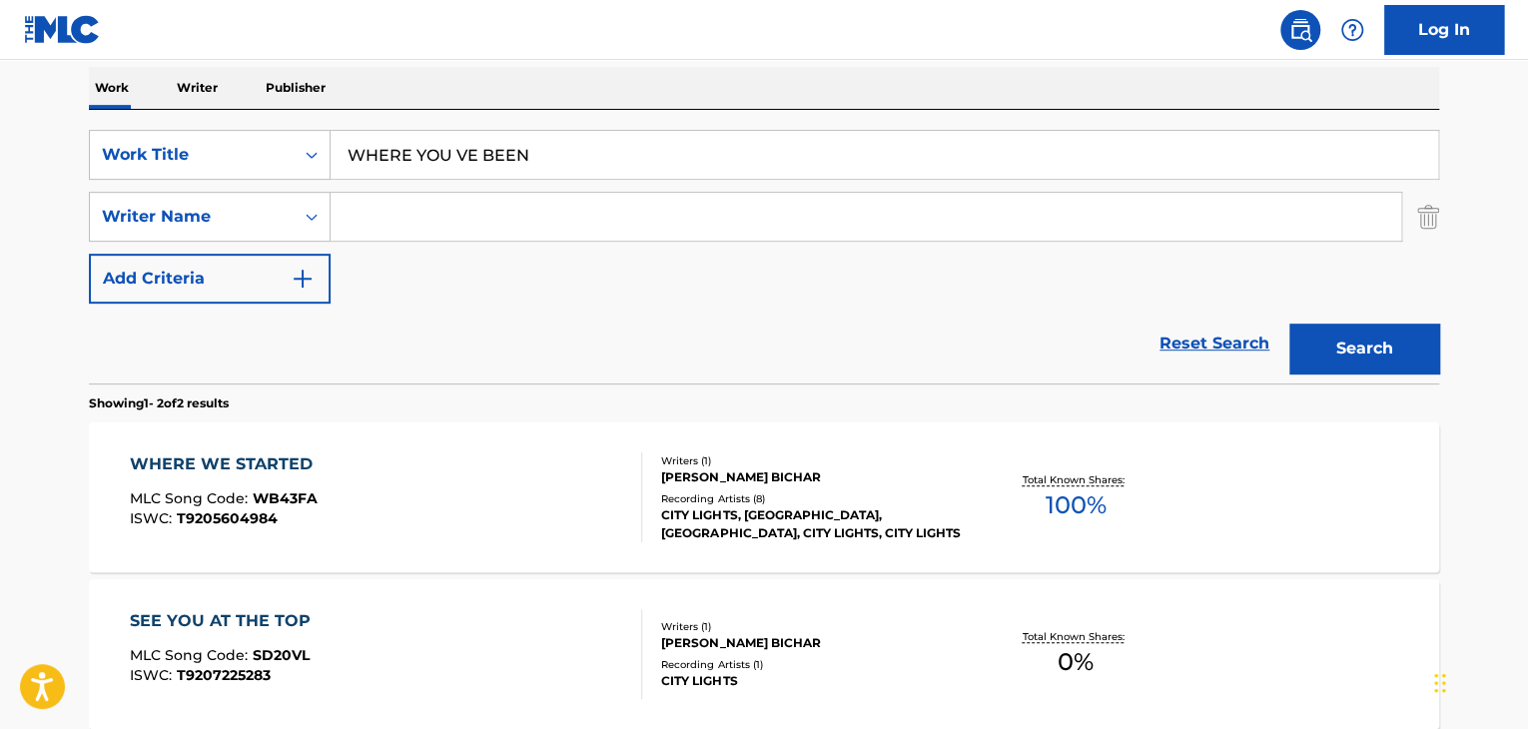
click at [1348, 350] on button "Search" at bounding box center [1364, 349] width 150 height 50
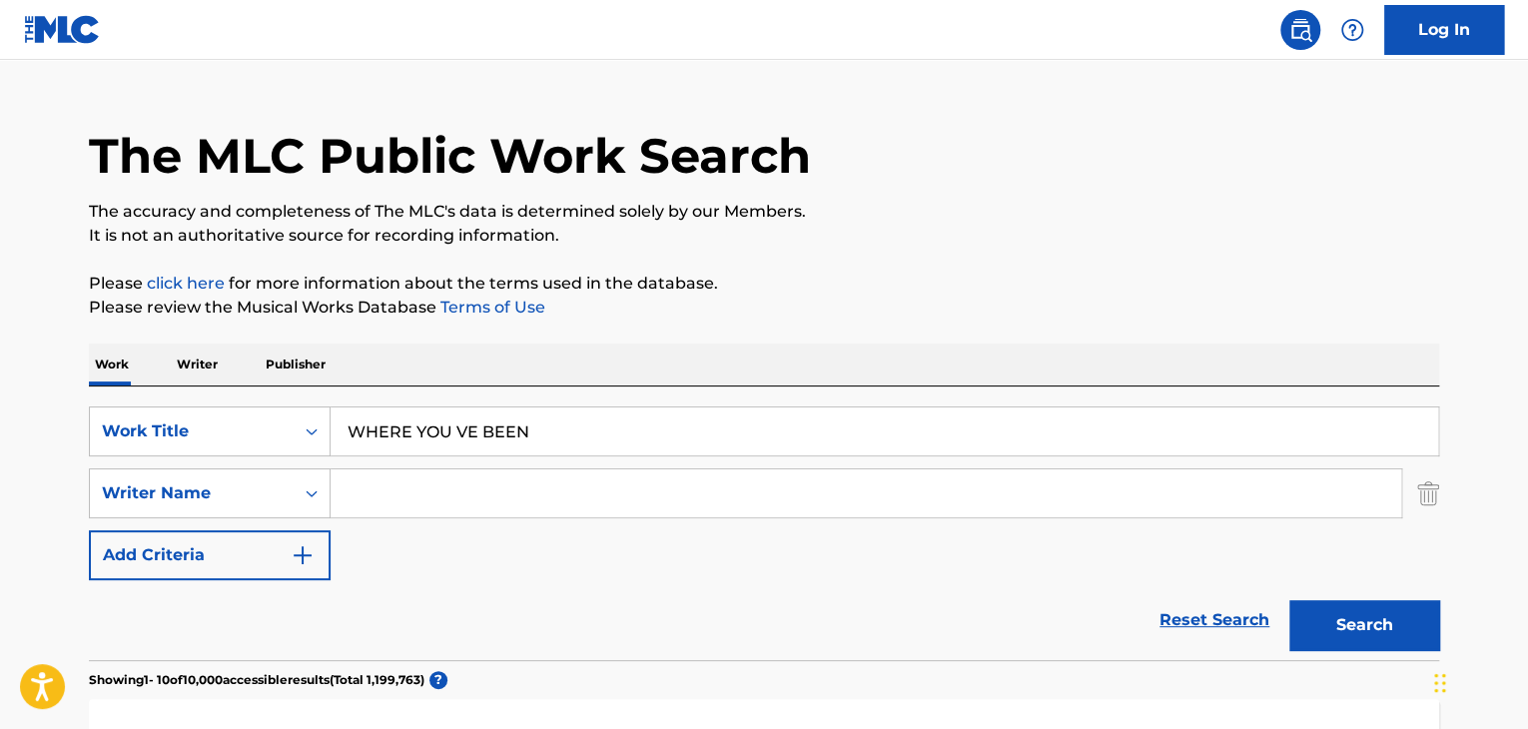
scroll to position [0, 0]
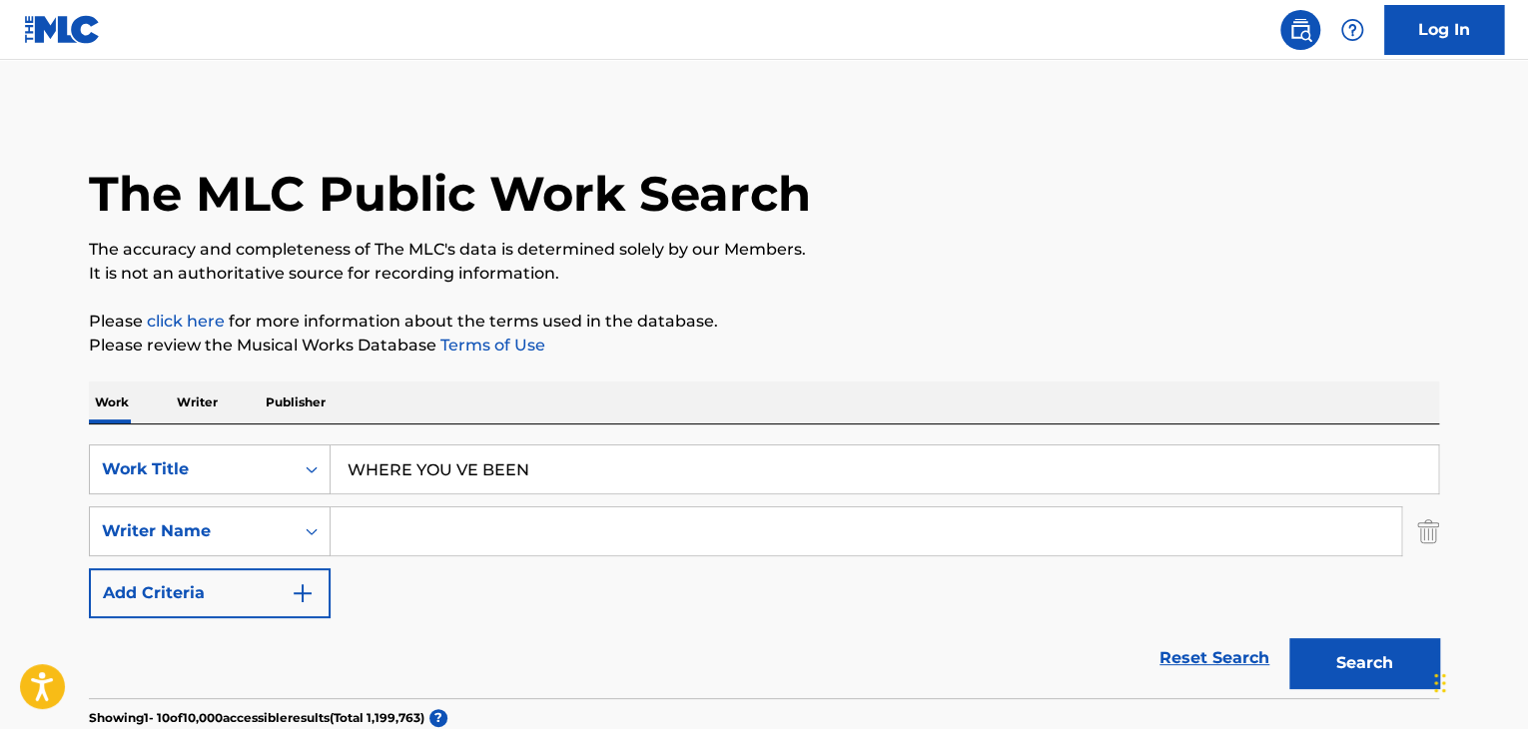
click at [458, 466] on input "WHERE YOU VE BEEN" at bounding box center [885, 469] width 1108 height 48
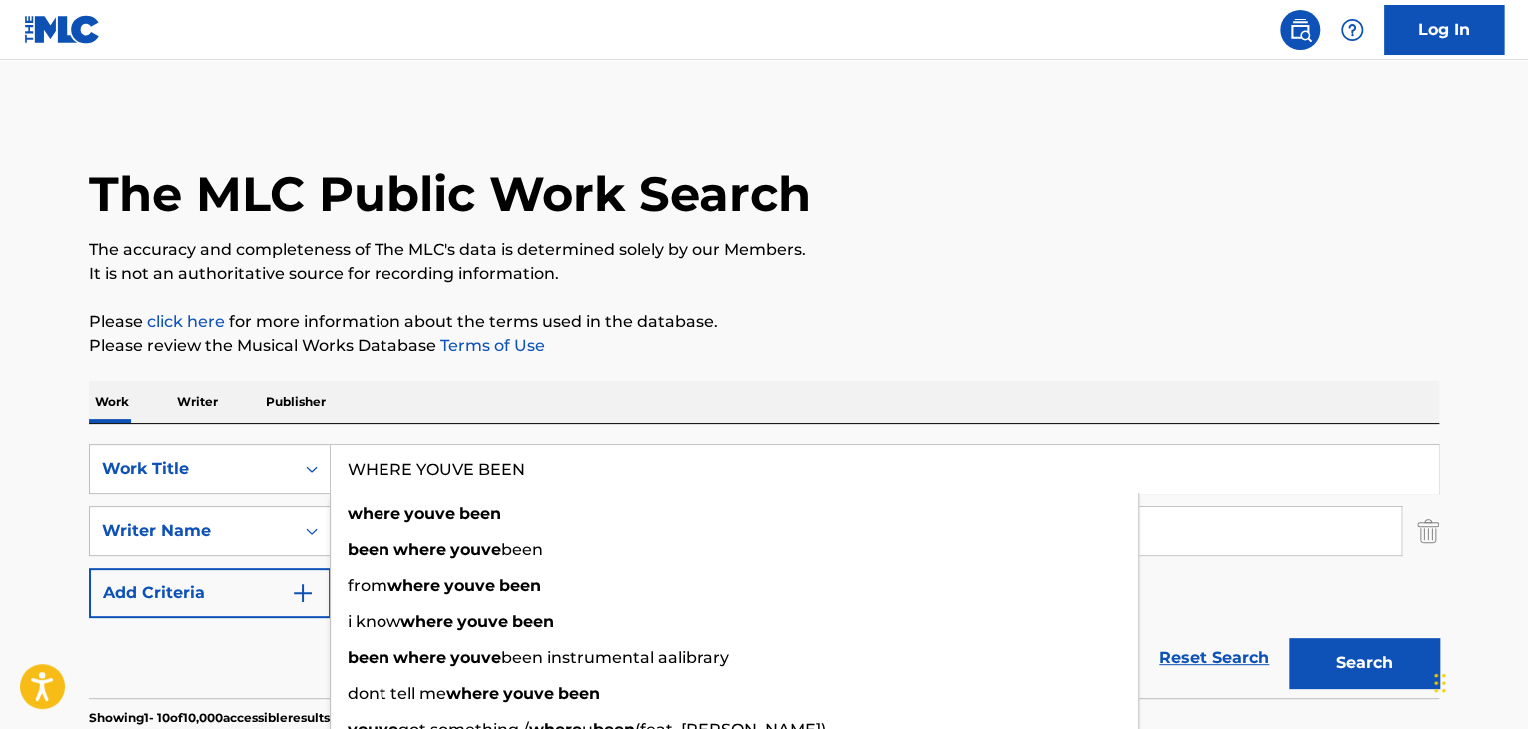
type input "WHERE YOUVE BEEN"
click at [999, 281] on p "It is not an authoritative source for recording information." at bounding box center [764, 274] width 1350 height 24
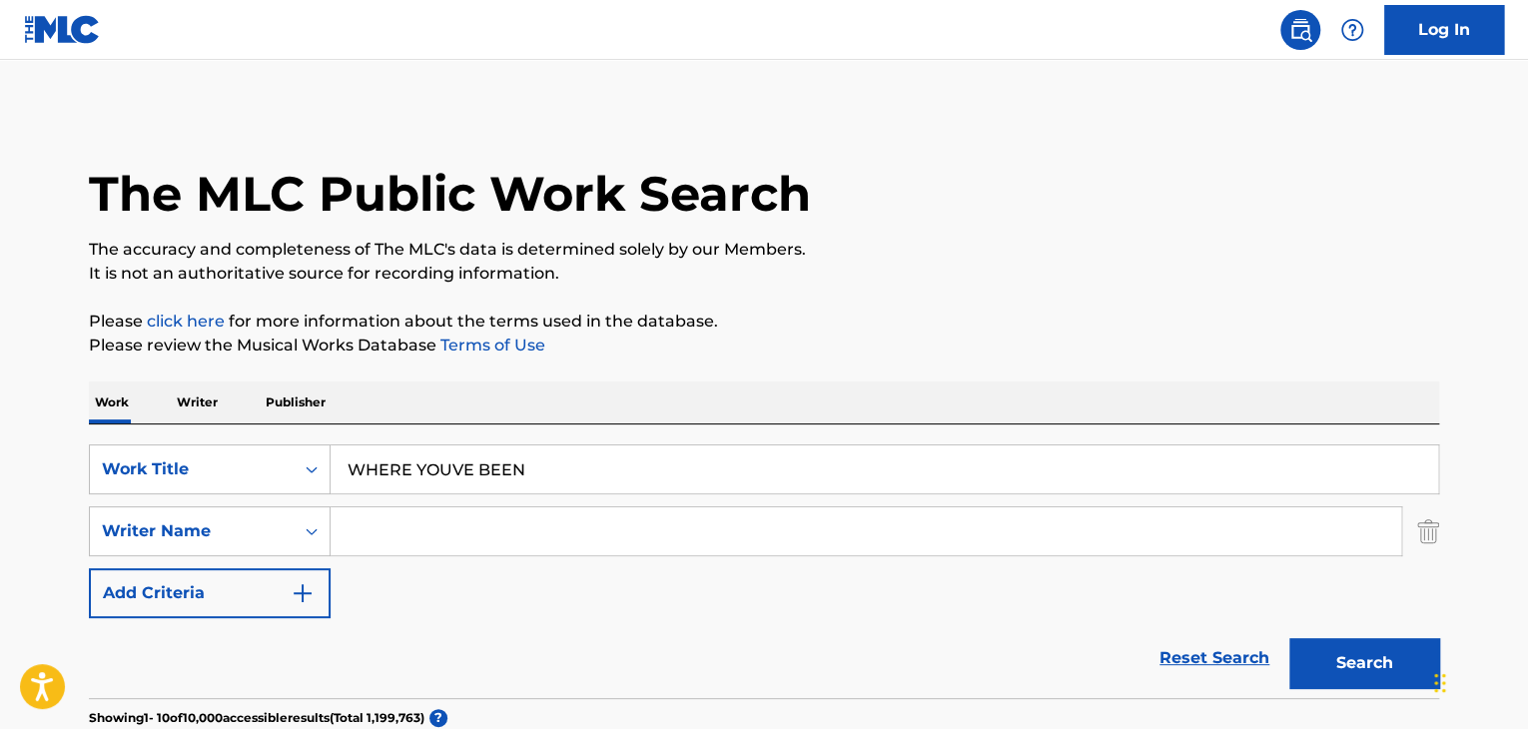
click at [532, 525] on input "Search Form" at bounding box center [866, 531] width 1071 height 48
paste input "[PERSON_NAME]"
type input "[PERSON_NAME]"
click at [1356, 663] on button "Search" at bounding box center [1364, 663] width 150 height 50
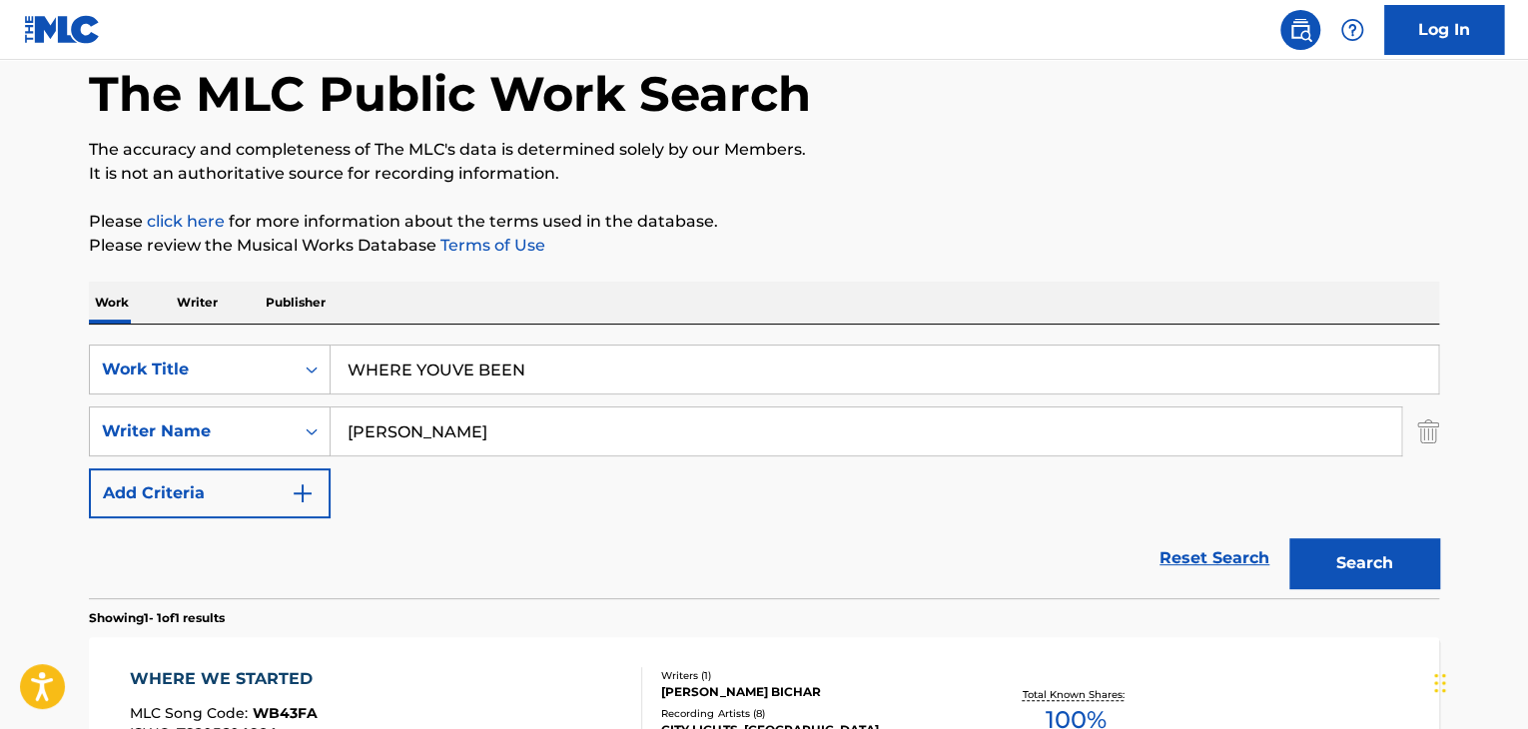
scroll to position [358, 0]
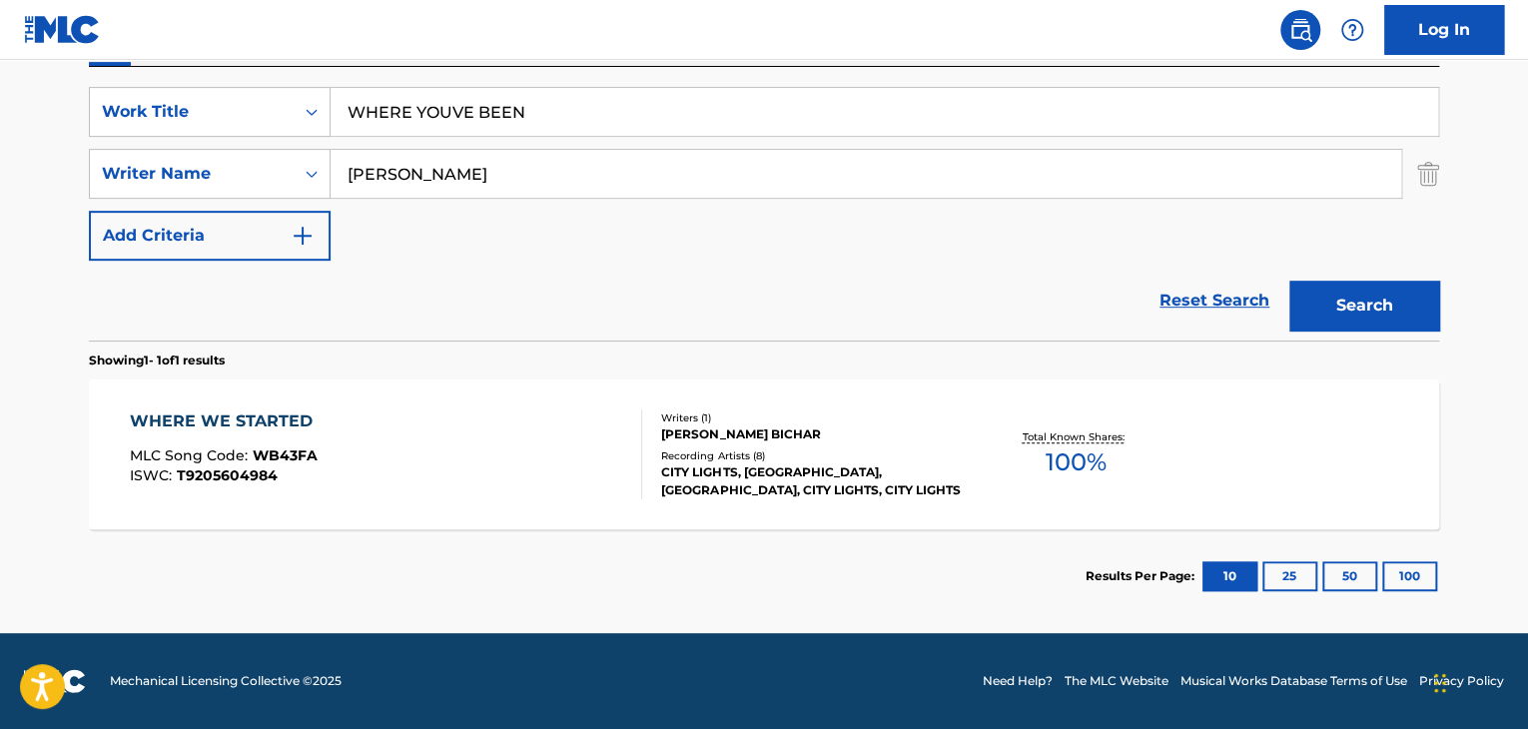
click at [212, 419] on div "WHERE WE STARTED" at bounding box center [226, 422] width 193 height 24
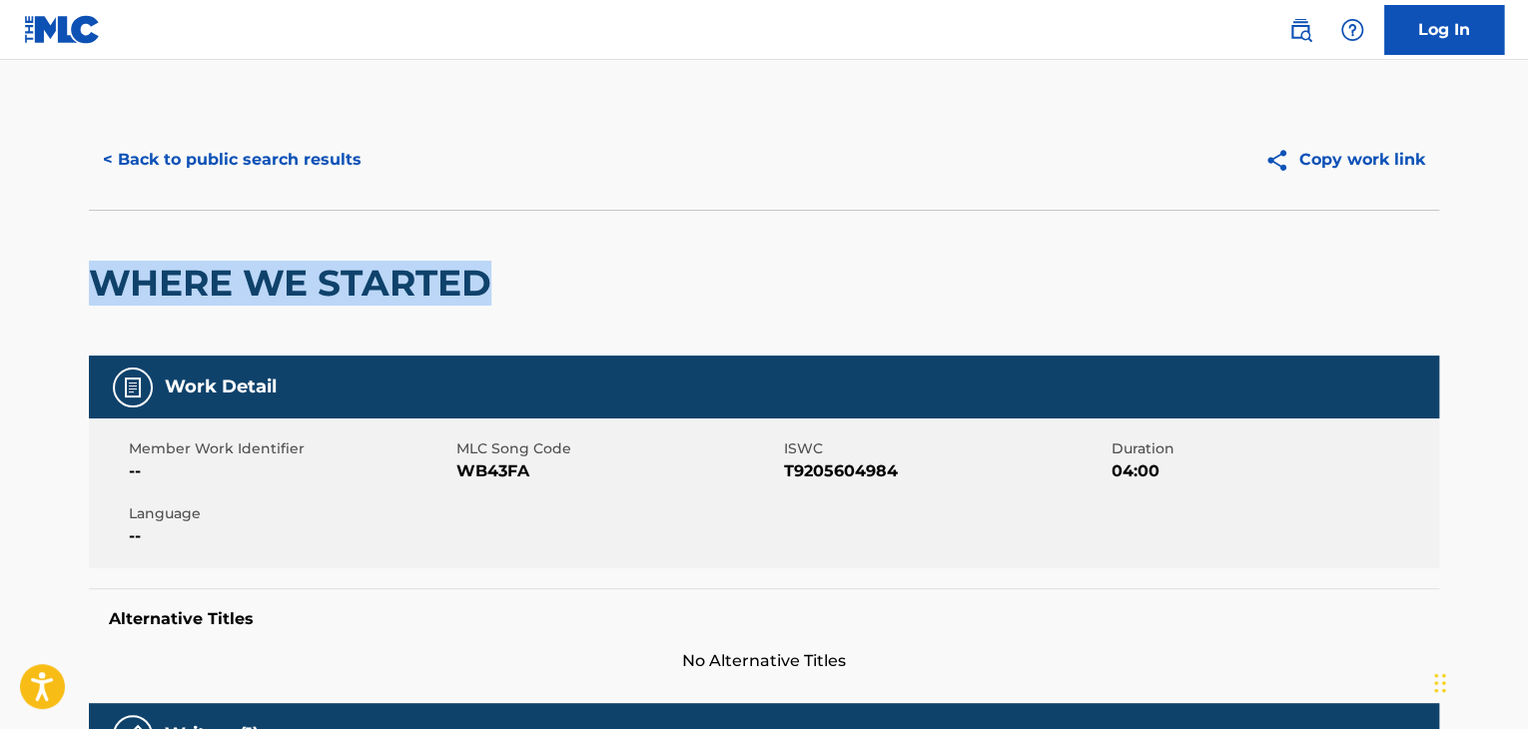
copy h2 "WHERE WE STARTED"
drag, startPoint x: 503, startPoint y: 282, endPoint x: 0, endPoint y: 247, distance: 504.6
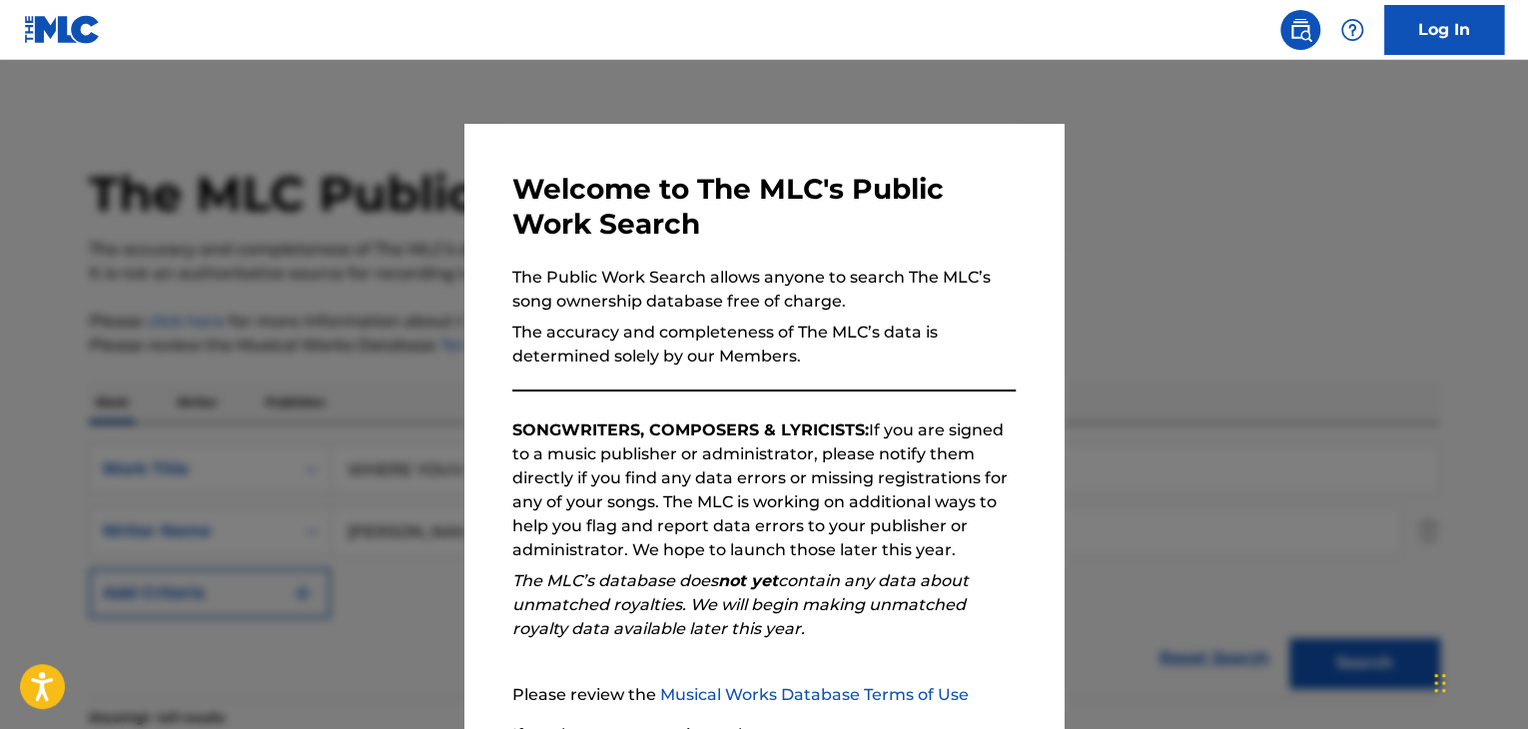
scroll to position [244, 0]
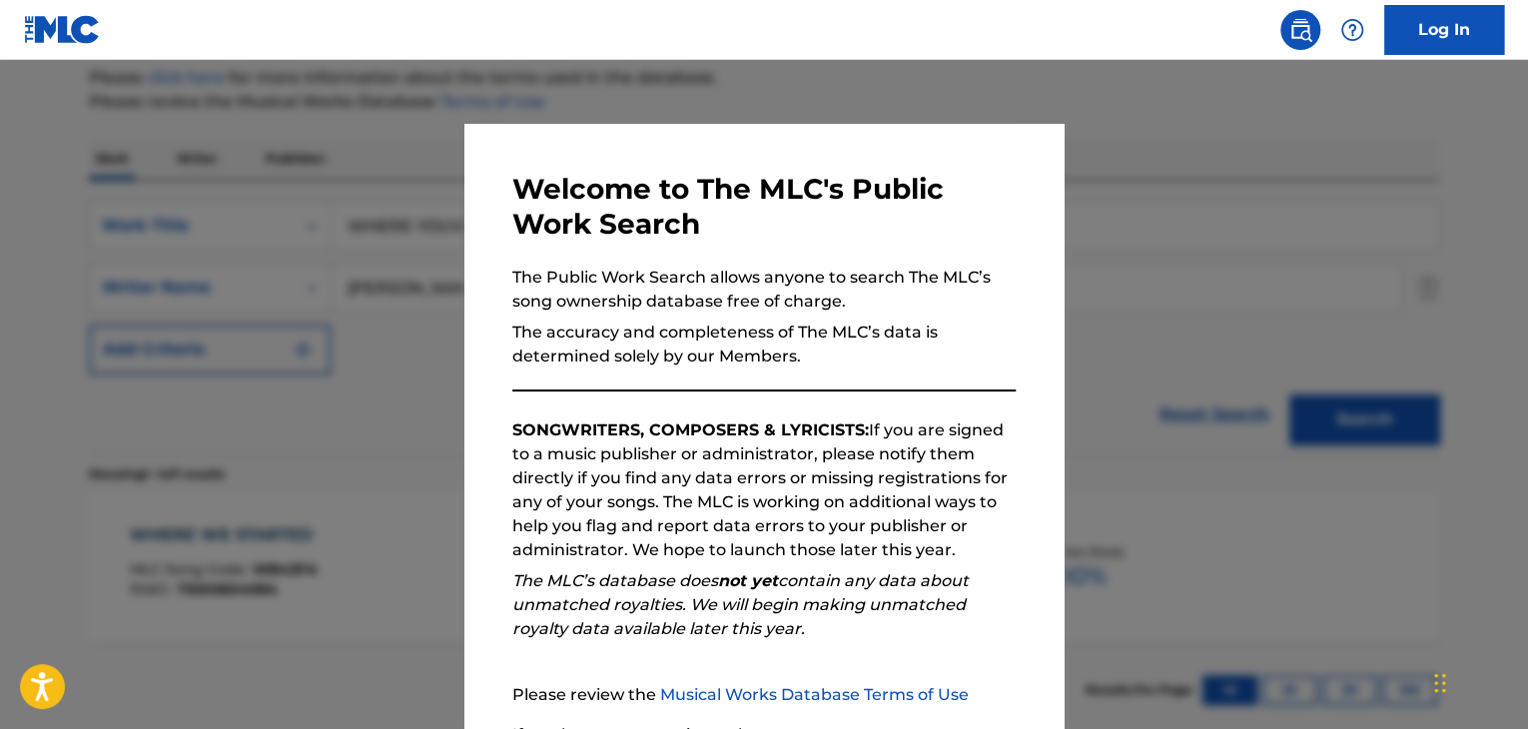
click at [402, 492] on div at bounding box center [764, 424] width 1528 height 729
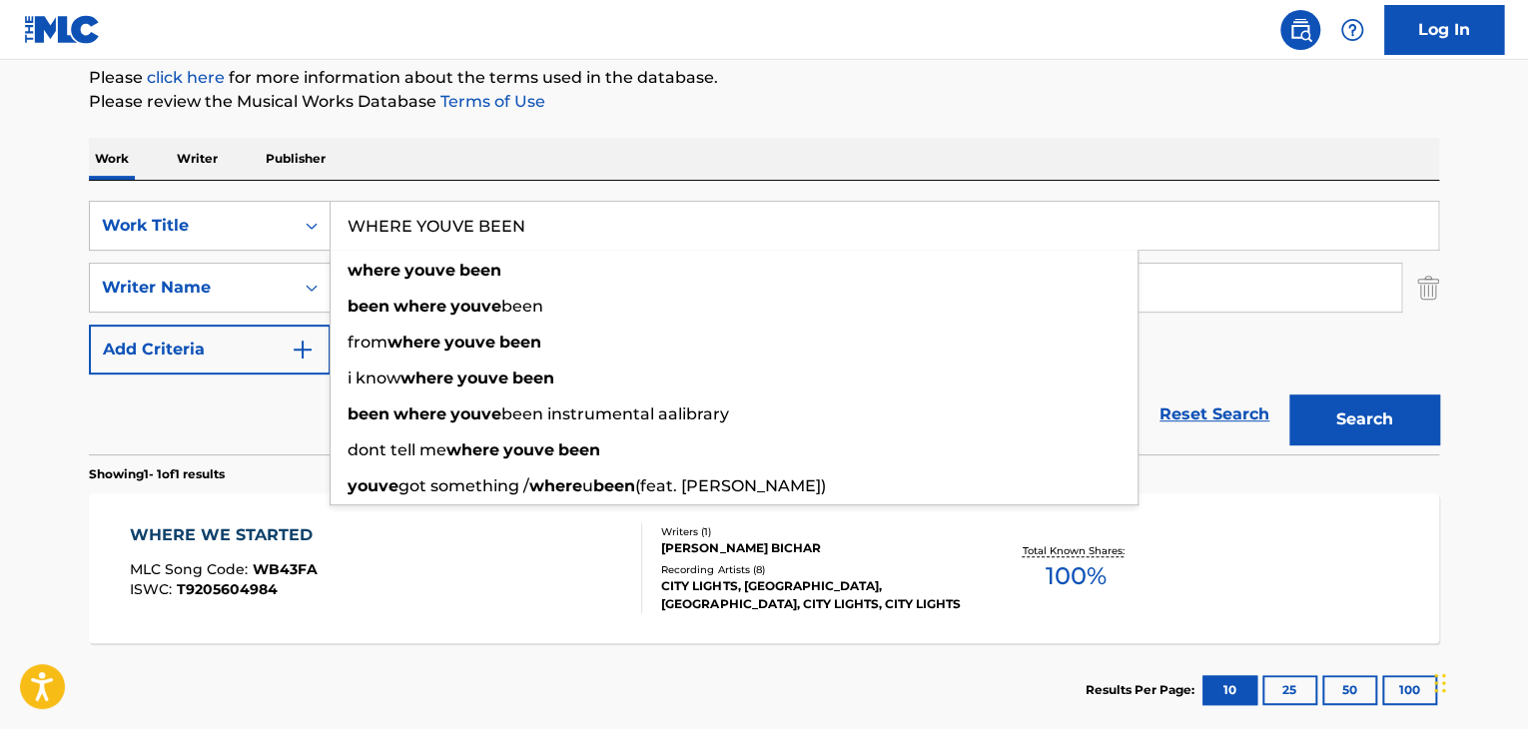
drag, startPoint x: 531, startPoint y: 225, endPoint x: 0, endPoint y: 225, distance: 531.4
click at [0, 225] on main "The MLC Public Work Search The accuracy and completeness of The MLC's data is d…" at bounding box center [764, 281] width 1528 height 931
paste input "here You've Been"
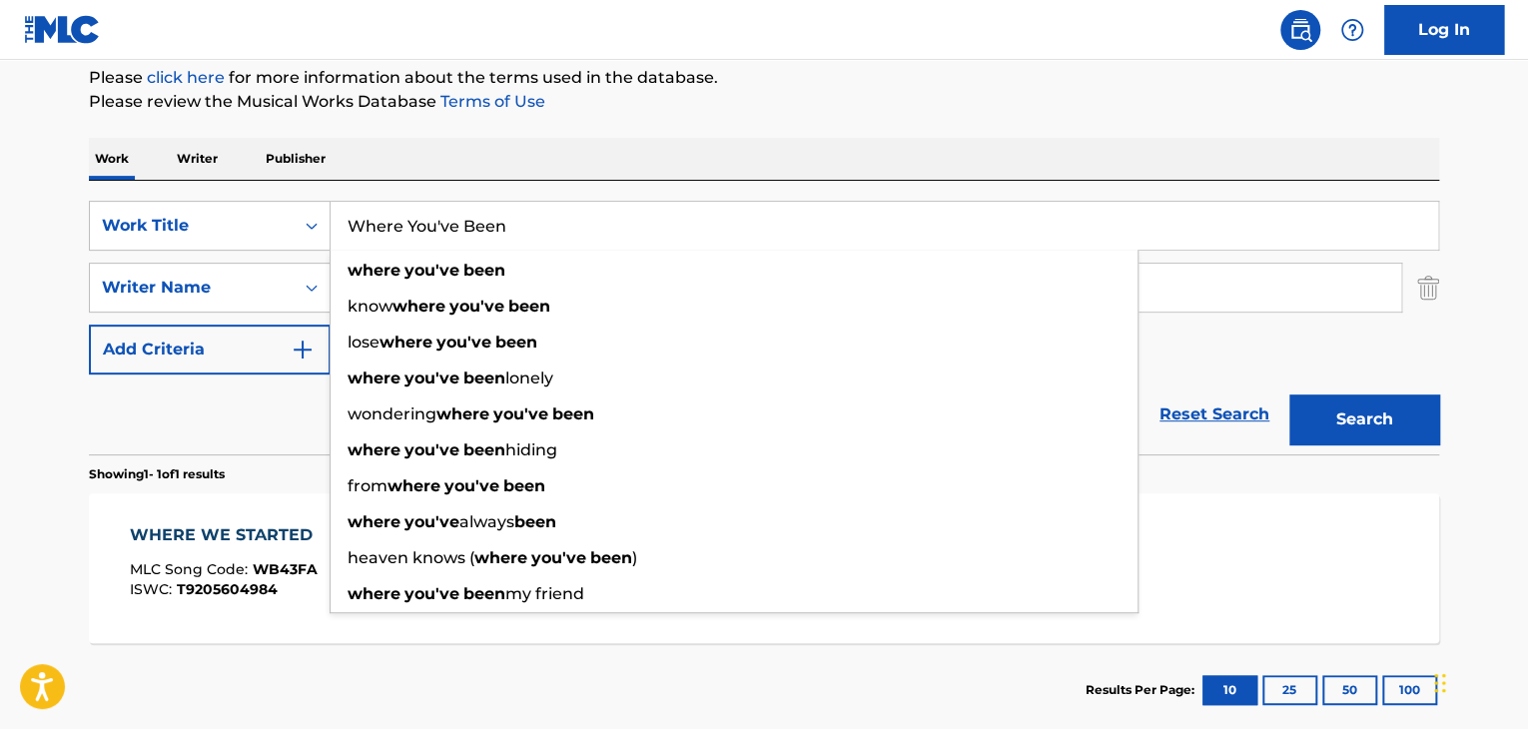
type input "Where You've Been"
click at [1358, 400] on button "Search" at bounding box center [1364, 420] width 150 height 50
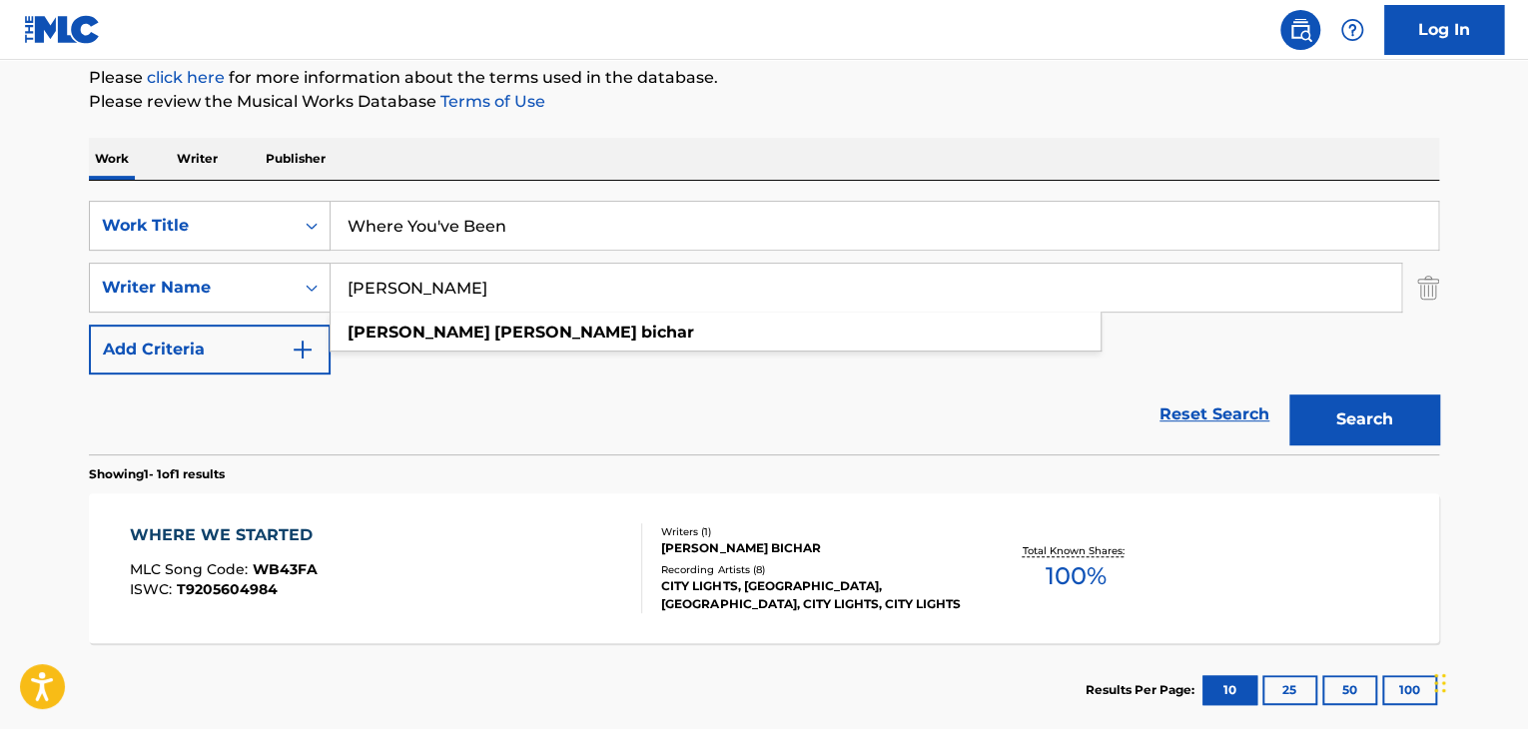
drag, startPoint x: 631, startPoint y: 291, endPoint x: 0, endPoint y: 288, distance: 631.3
click at [0, 288] on main "The MLC Public Work Search The accuracy and completeness of The MLC's data is d…" at bounding box center [764, 281] width 1528 height 931
paste input "[PERSON_NAME]"
type input "[PERSON_NAME]"
drag, startPoint x: 591, startPoint y: 224, endPoint x: 0, endPoint y: 207, distance: 591.5
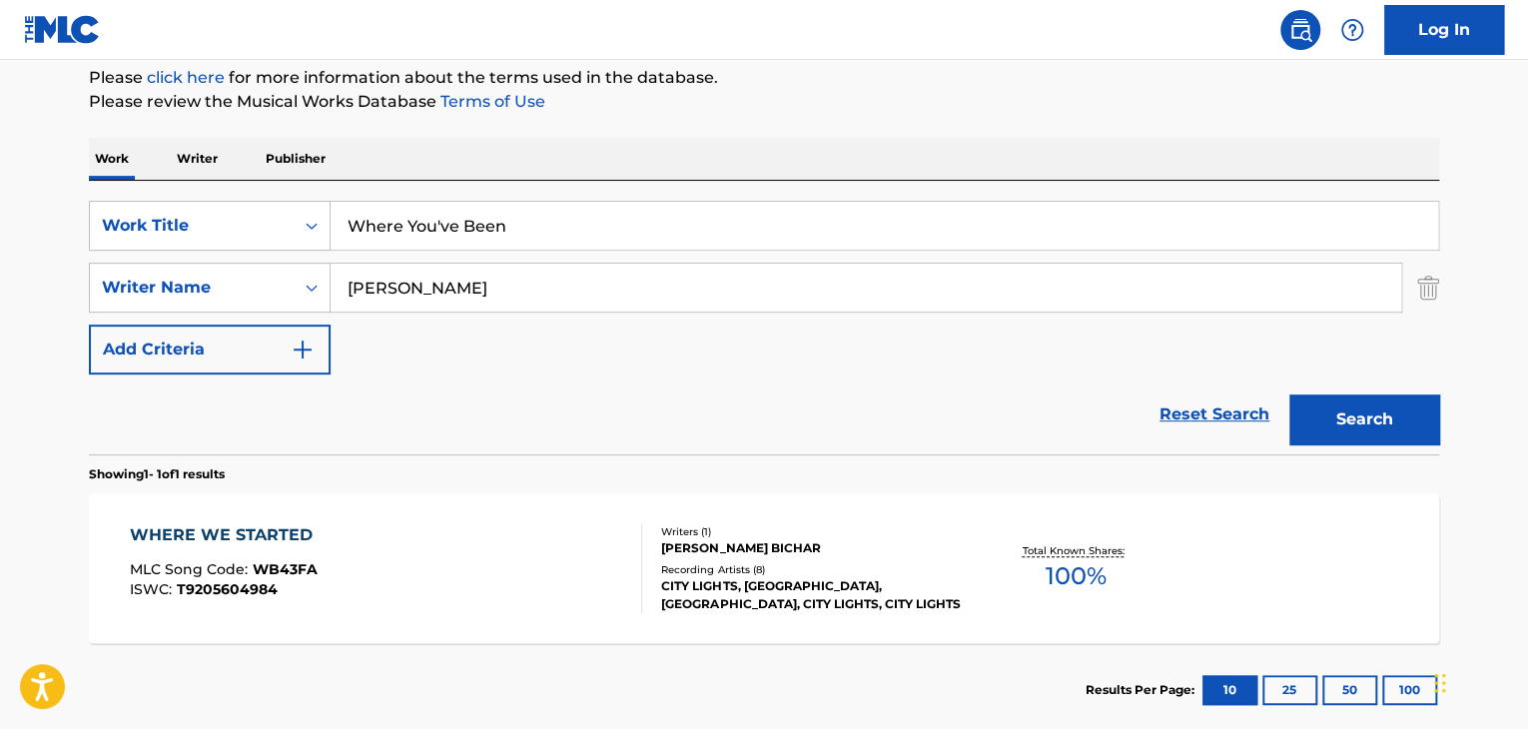
click at [0, 207] on main "The MLC Public Work Search The accuracy and completeness of The MLC's data is d…" at bounding box center [764, 281] width 1528 height 931
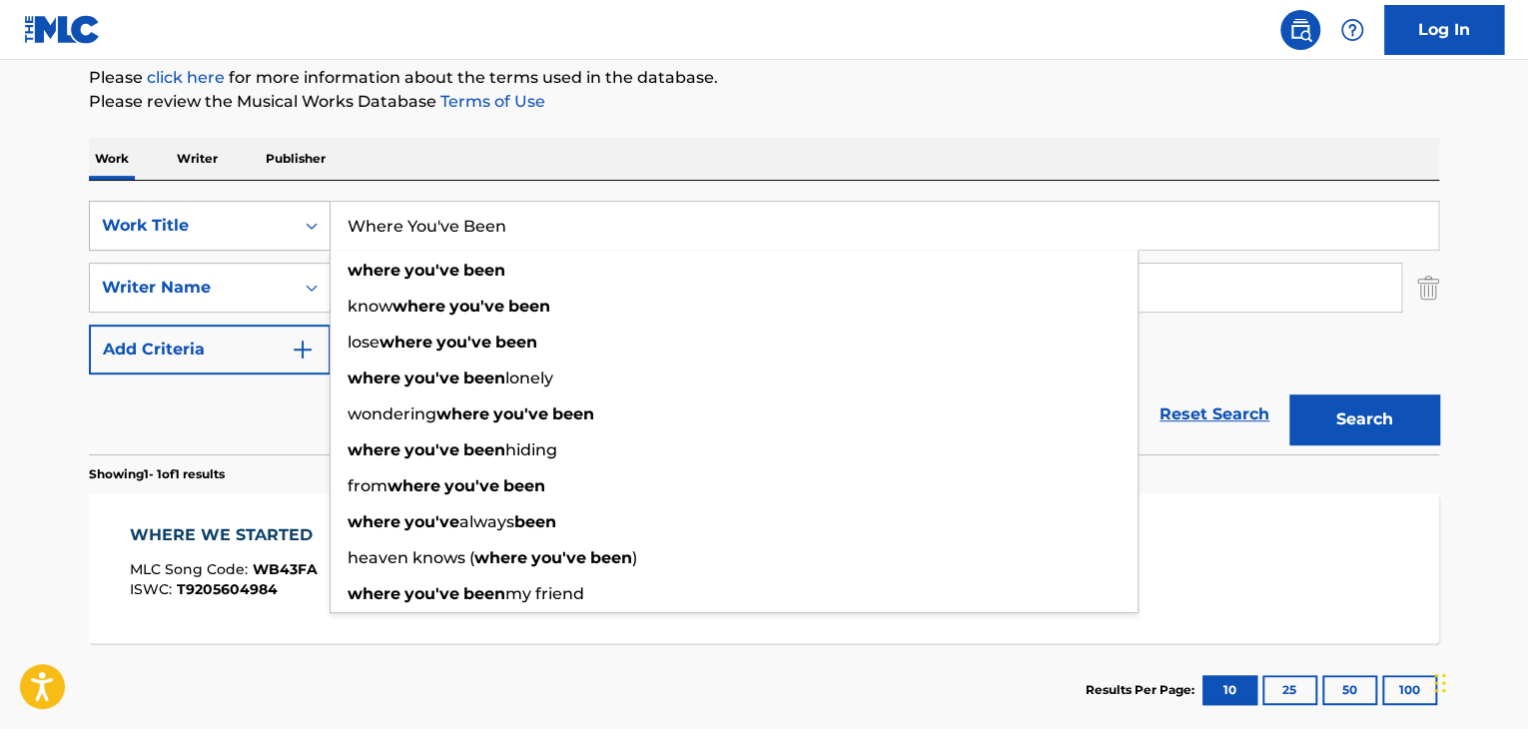
paste input "Foreshadowing Our Demise"
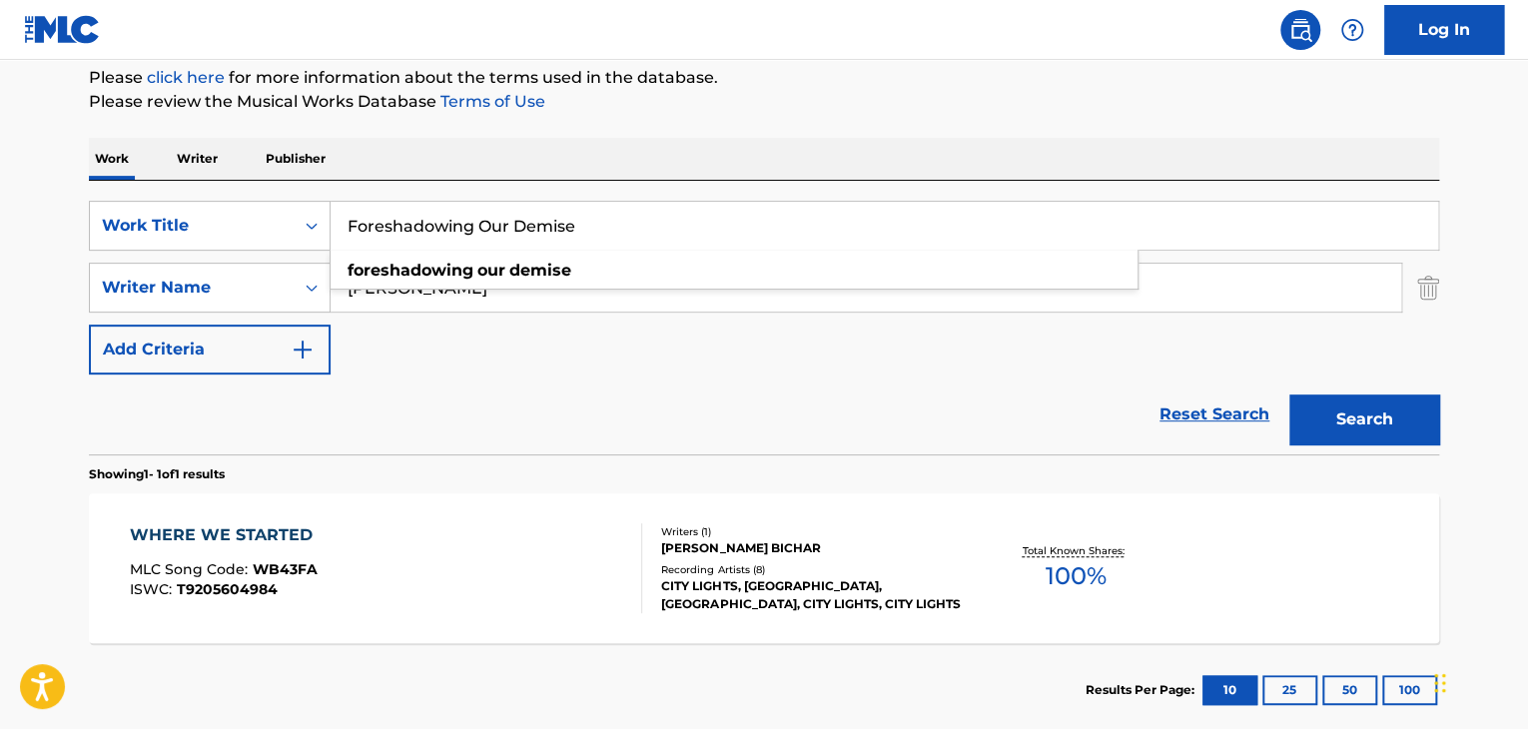
type input "Foreshadowing Our Demise"
click at [1374, 428] on button "Search" at bounding box center [1364, 420] width 150 height 50
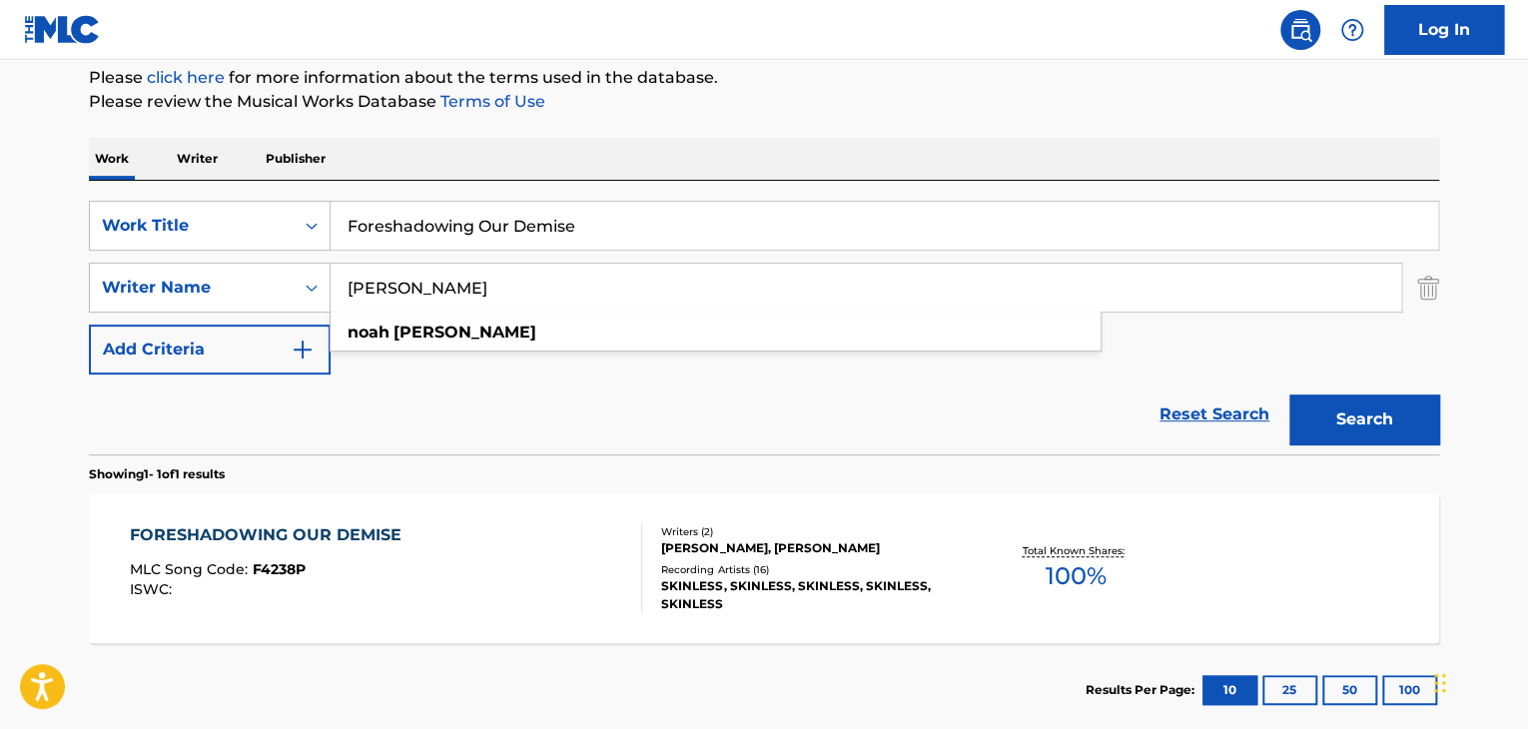
drag, startPoint x: 823, startPoint y: 285, endPoint x: 0, endPoint y: 288, distance: 823.0
click at [0, 288] on main "The MLC Public Work Search The accuracy and completeness of The MLC's data is d…" at bounding box center [764, 281] width 1528 height 931
paste input "[PERSON_NAME]"
type input "[PERSON_NAME]"
click at [1354, 416] on button "Search" at bounding box center [1364, 420] width 150 height 50
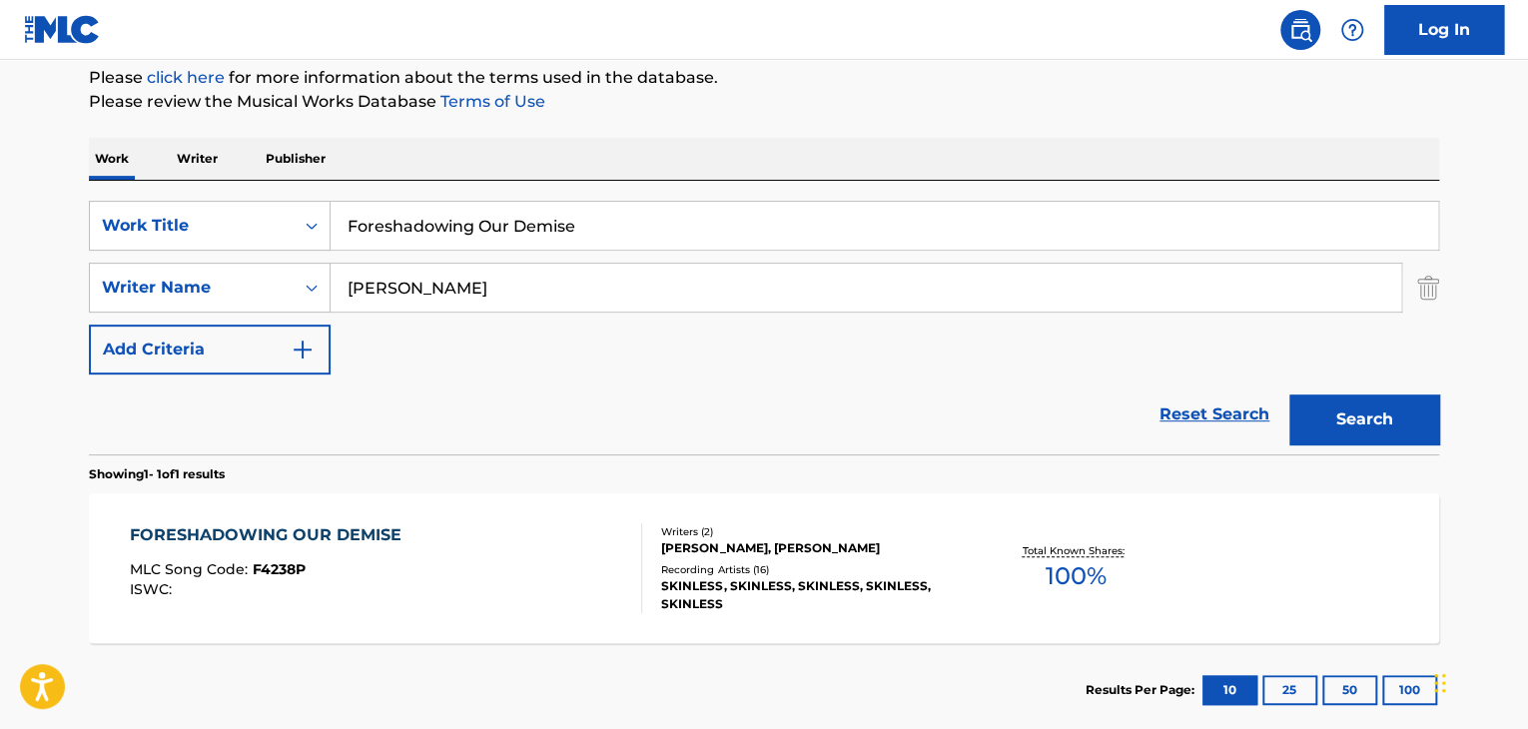
click at [244, 520] on div "FORESHADOWING OUR DEMISE MLC Song Code : F4238P ISWC : Writers ( 2 ) [PERSON_NA…" at bounding box center [764, 568] width 1350 height 150
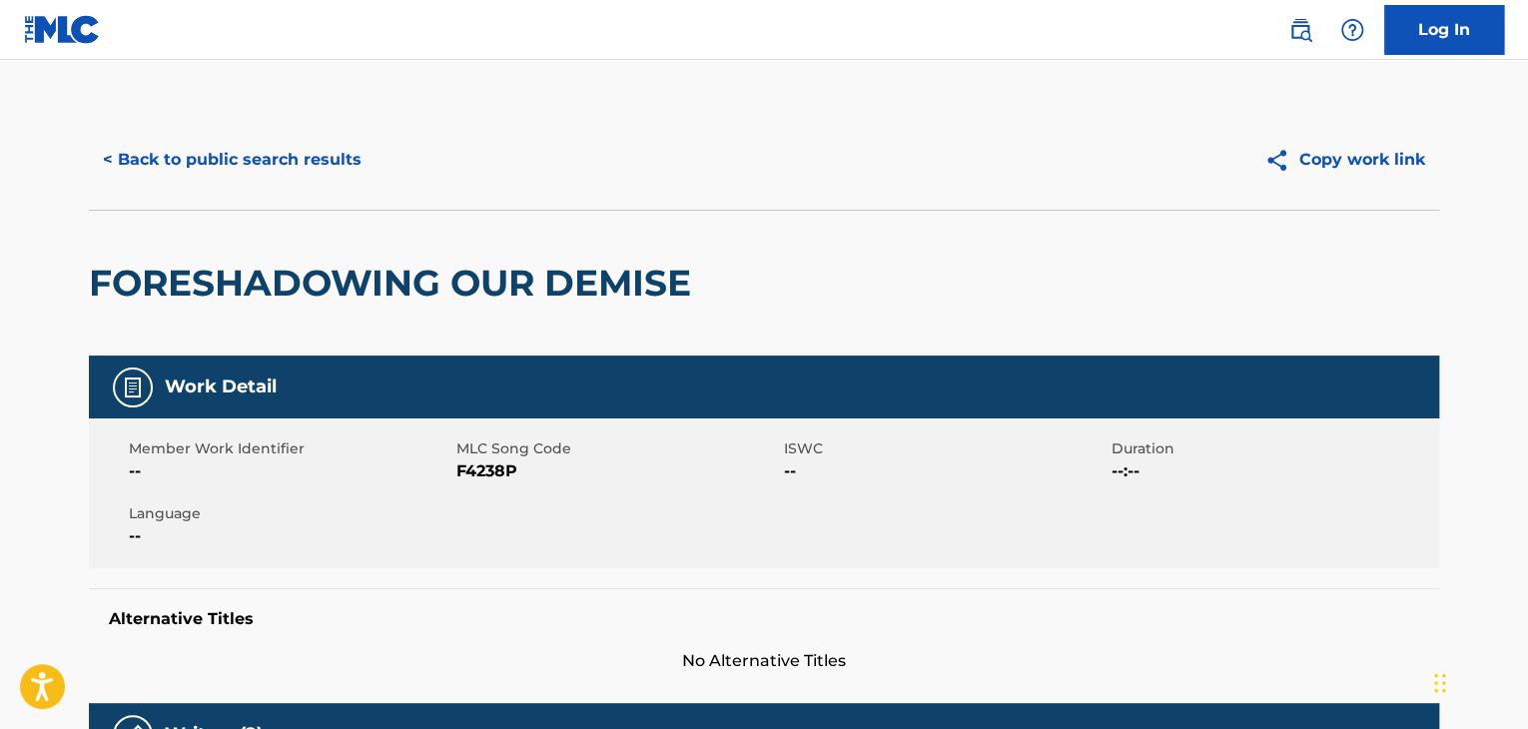
scroll to position [244, 0]
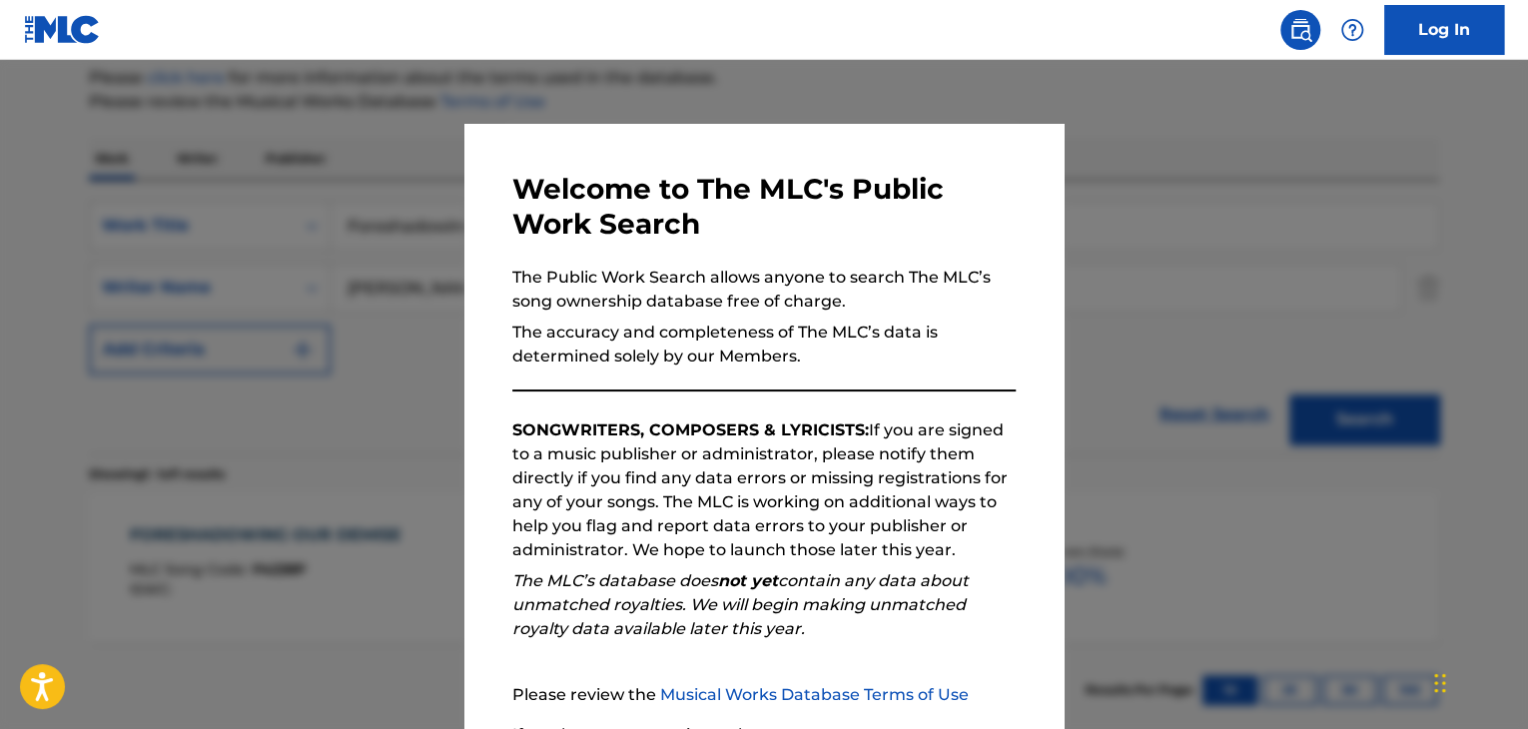
click at [402, 353] on div at bounding box center [764, 424] width 1528 height 729
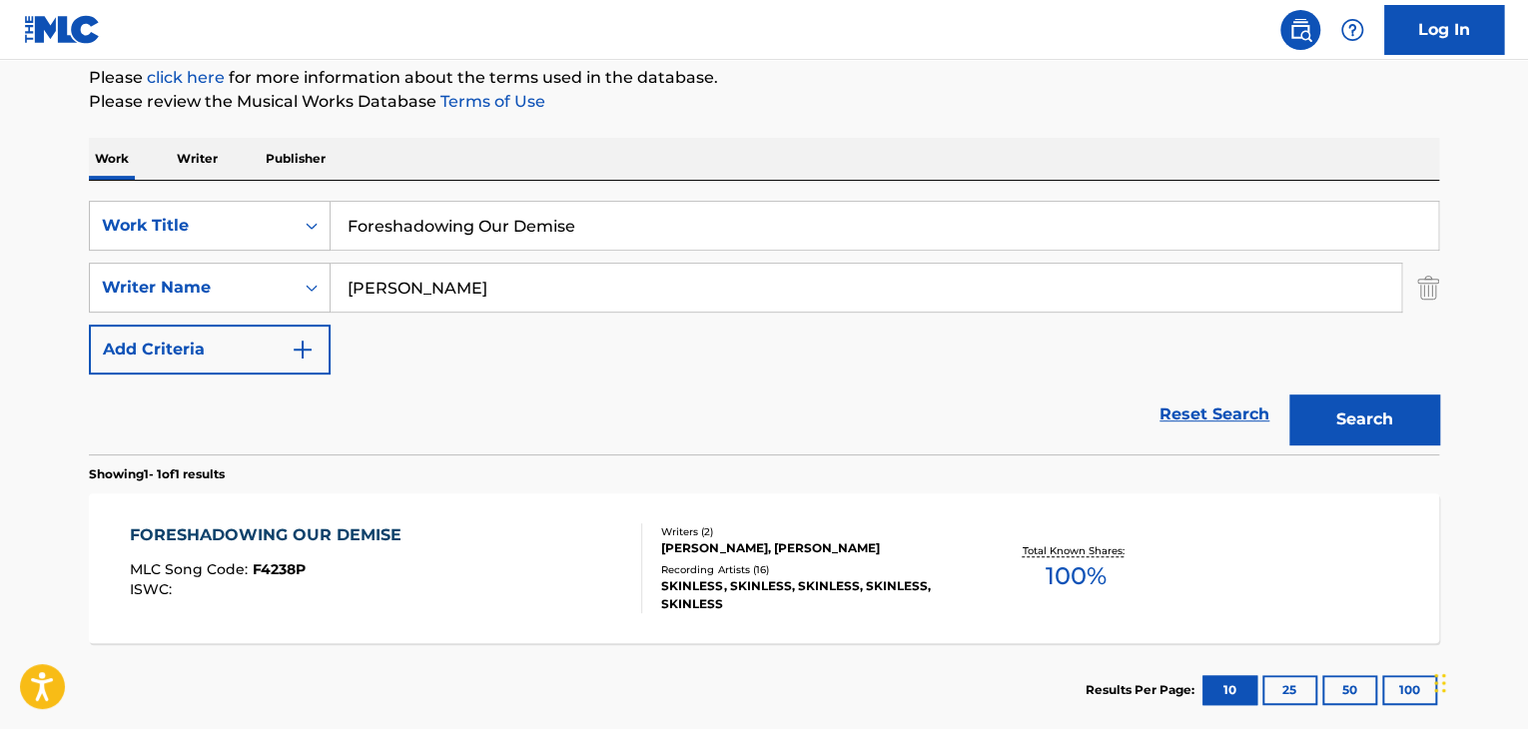
click at [497, 229] on input "Foreshadowing Our Demise" at bounding box center [885, 226] width 1108 height 48
paste input "Monuments of Ash"
type input "Monuments of Ash"
click at [425, 298] on input "[PERSON_NAME]" at bounding box center [866, 288] width 1071 height 48
paste input "Kingdom of Sorrow"
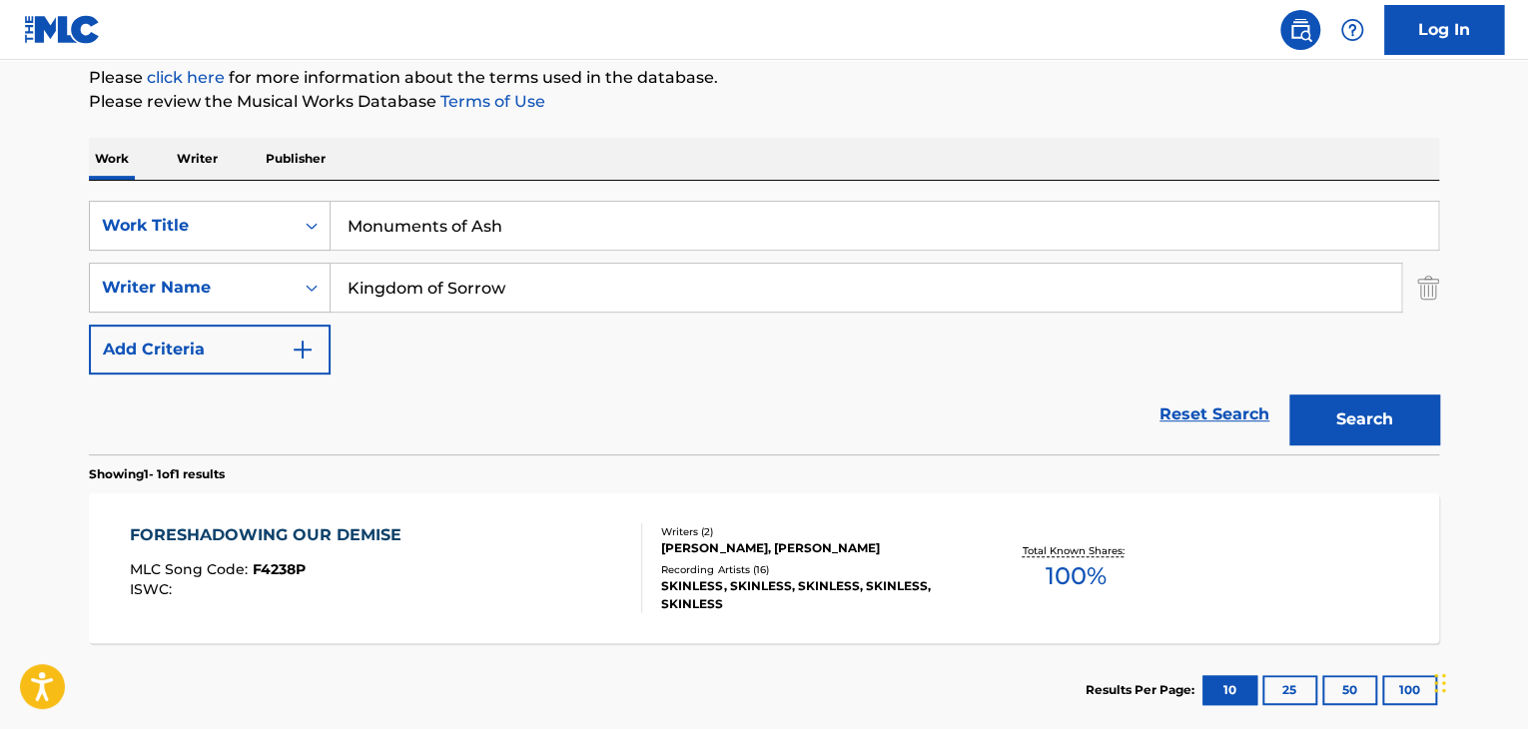
click at [1368, 415] on button "Search" at bounding box center [1364, 420] width 150 height 50
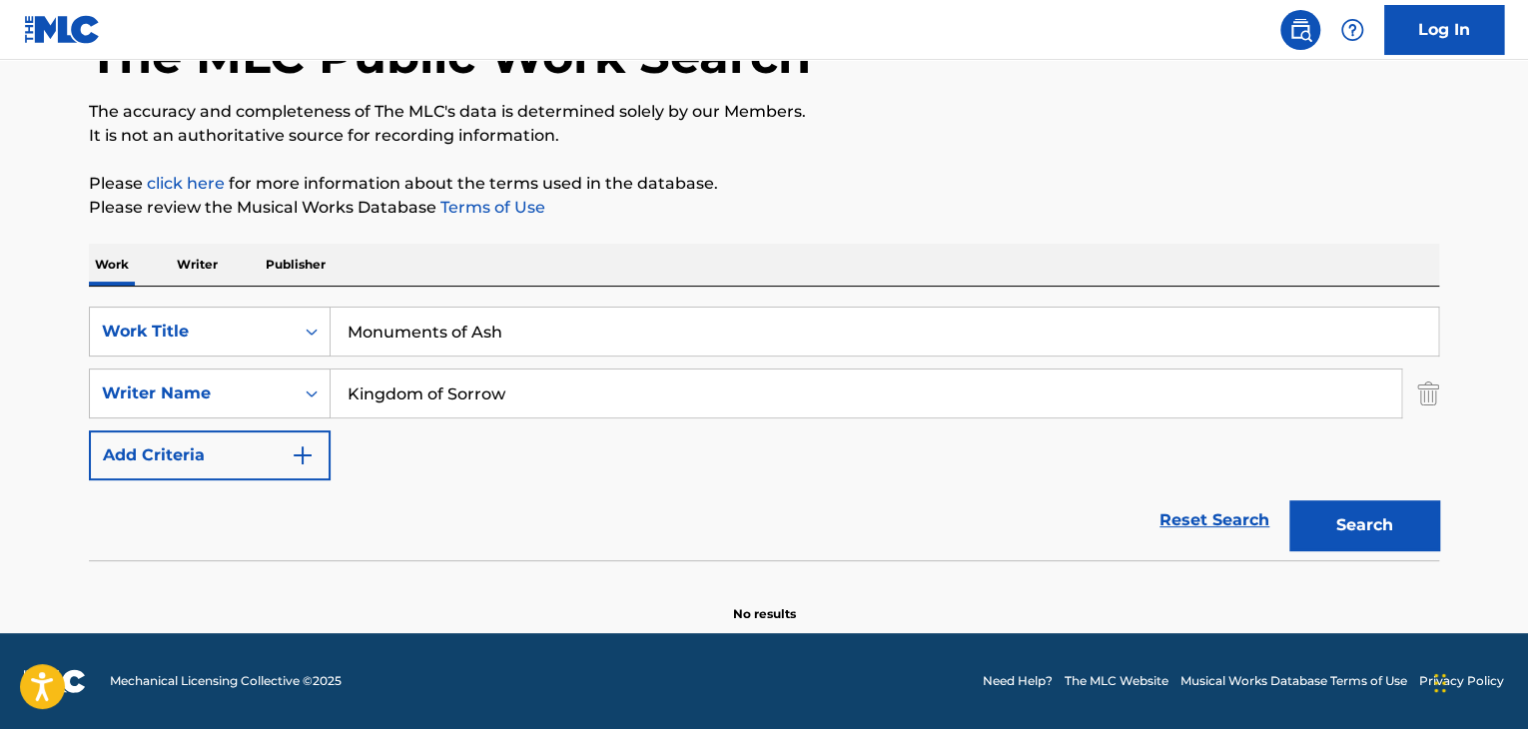
scroll to position [138, 0]
drag, startPoint x: 534, startPoint y: 396, endPoint x: 71, endPoint y: 400, distance: 463.5
click at [71, 400] on div "The MLC Public Work Search The accuracy and completeness of The MLC's data is d…" at bounding box center [764, 297] width 1398 height 651
paste input "[PERSON_NAME]"
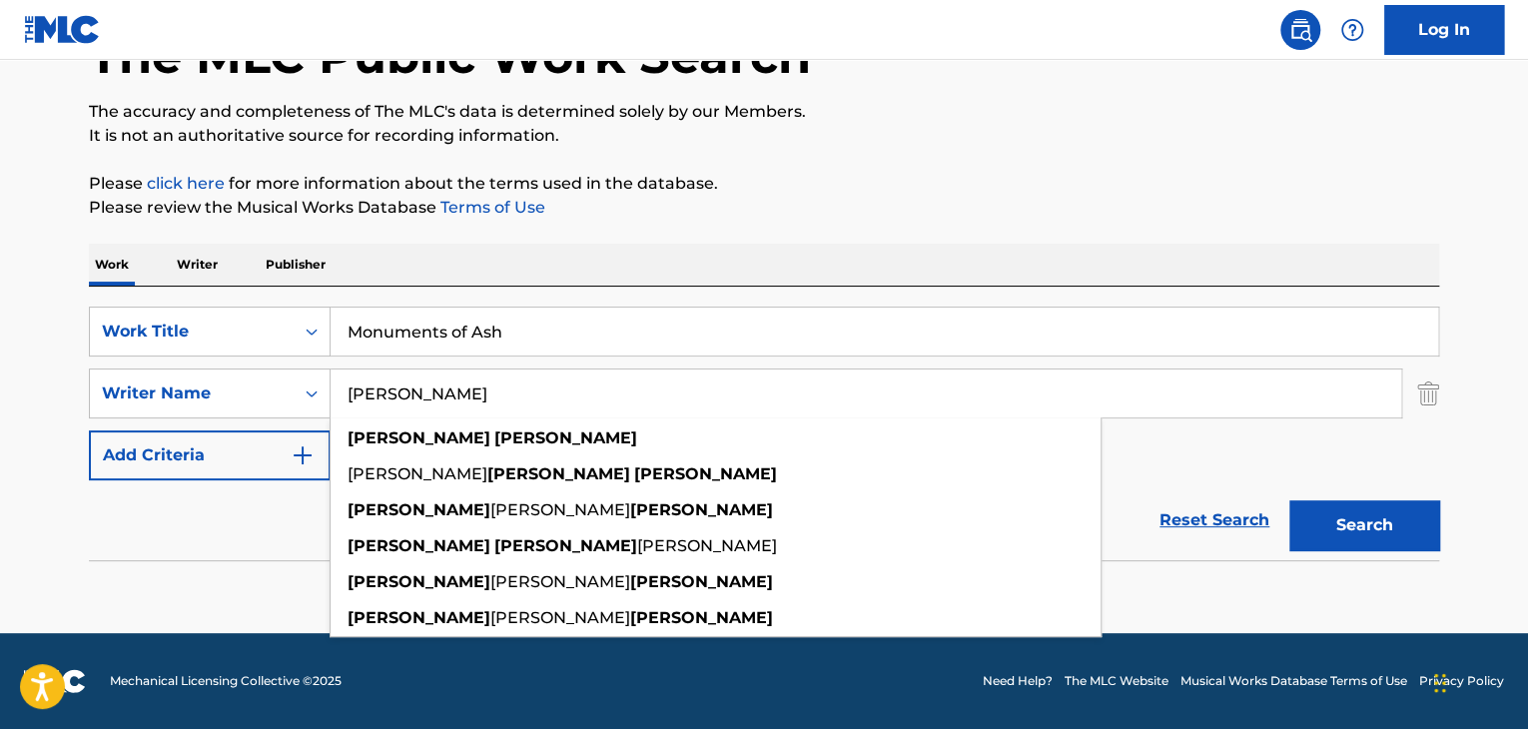
type input "[PERSON_NAME]"
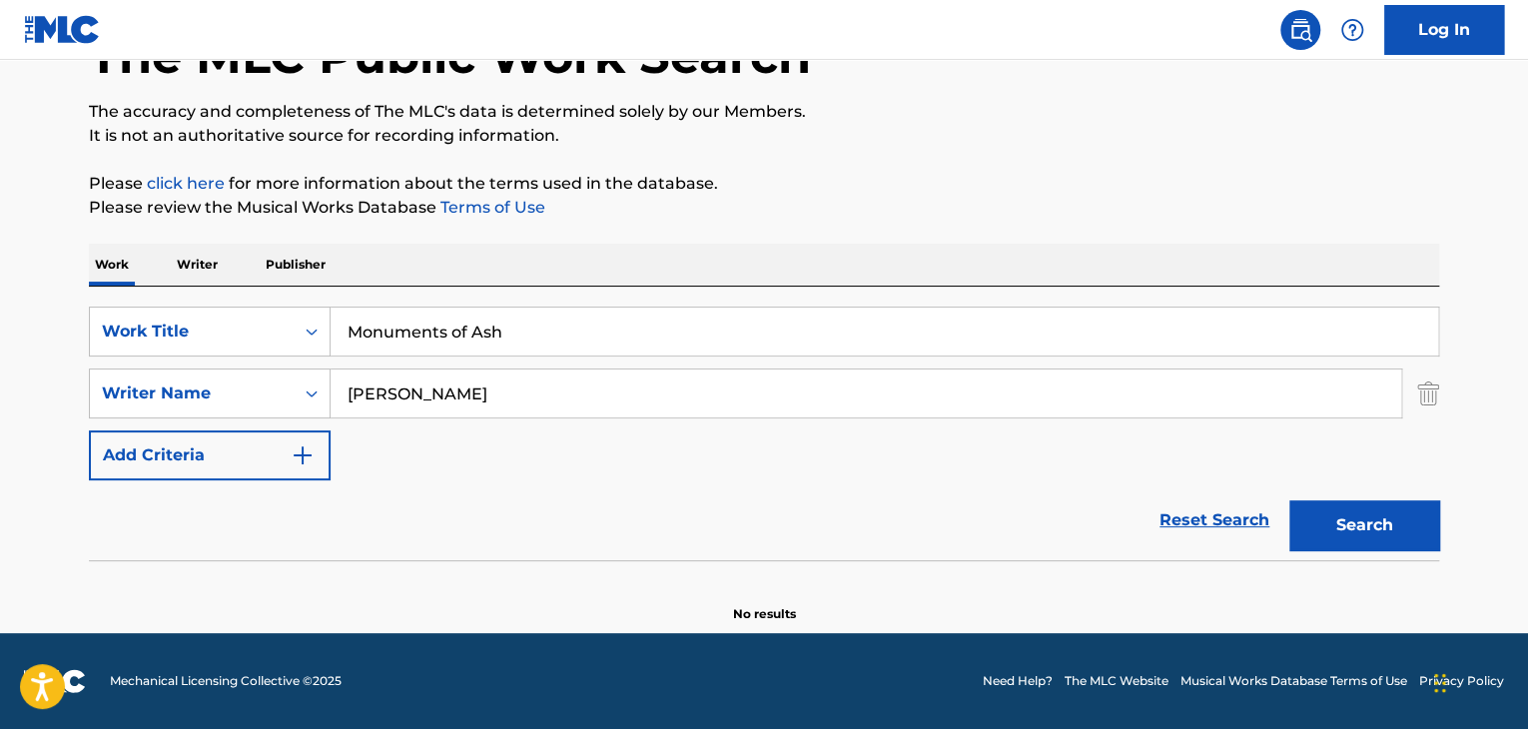
click at [1370, 527] on button "Search" at bounding box center [1364, 525] width 150 height 50
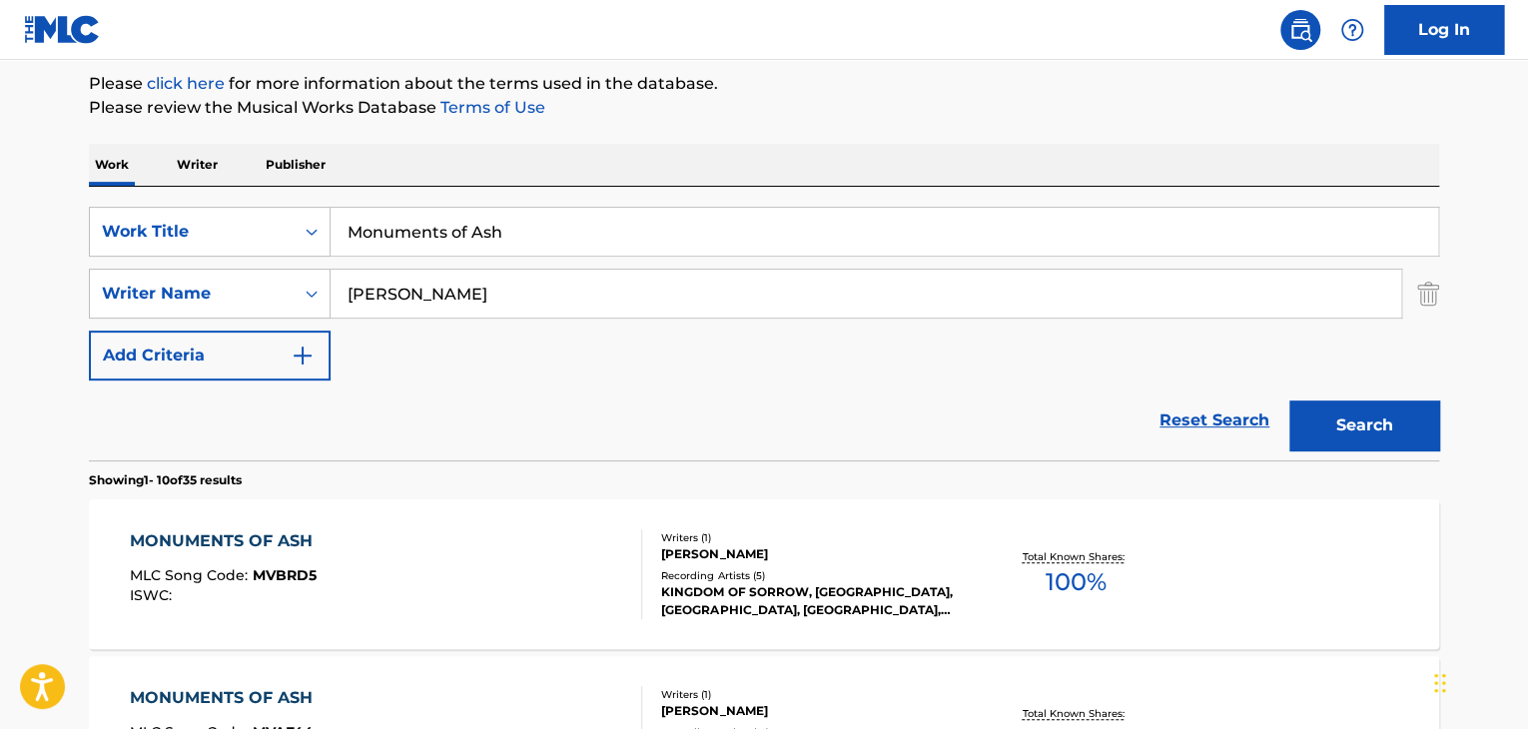
scroll to position [338, 0]
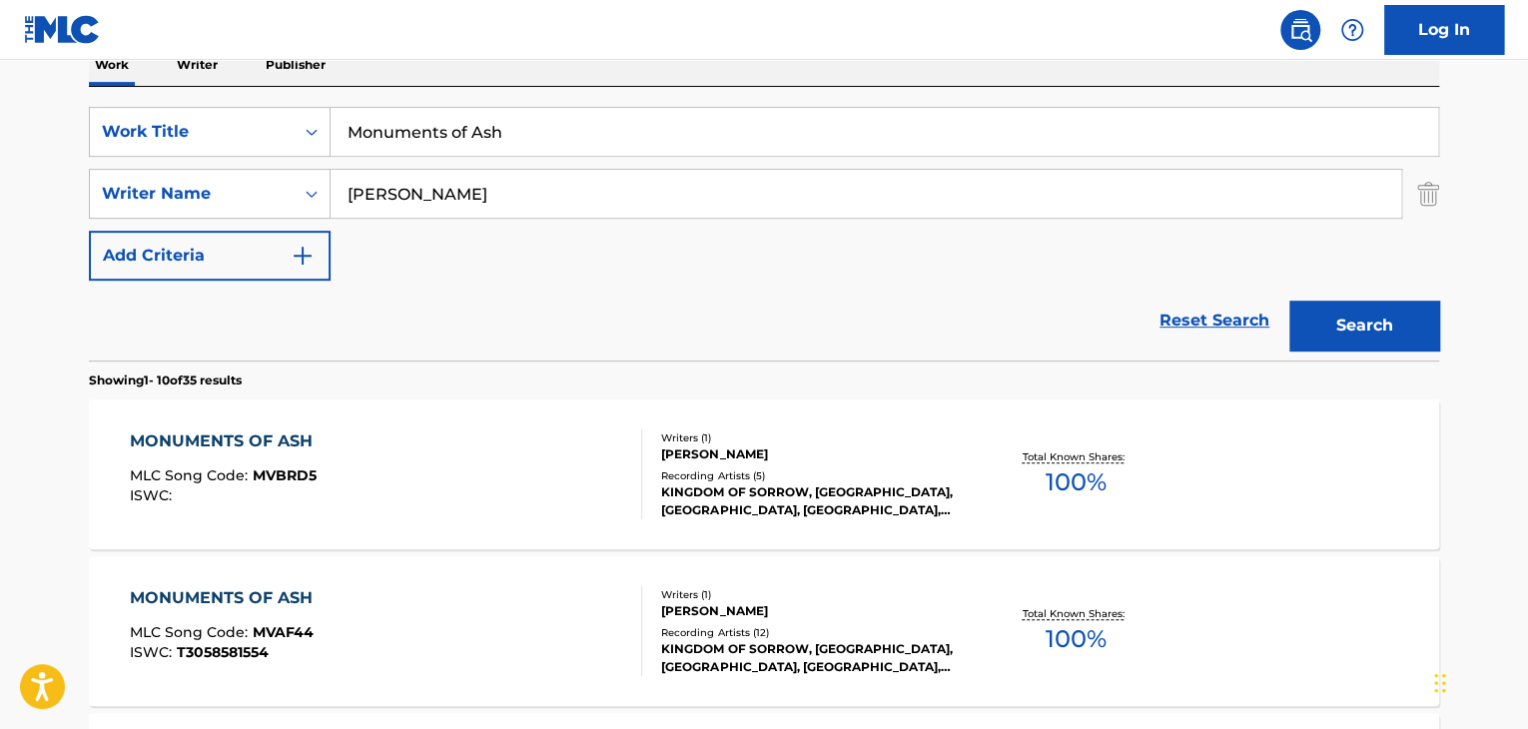
drag, startPoint x: 541, startPoint y: 125, endPoint x: 56, endPoint y: 123, distance: 485.4
paste input "Conceived Into Enslavement"
type input "Conceived Into Enslavement"
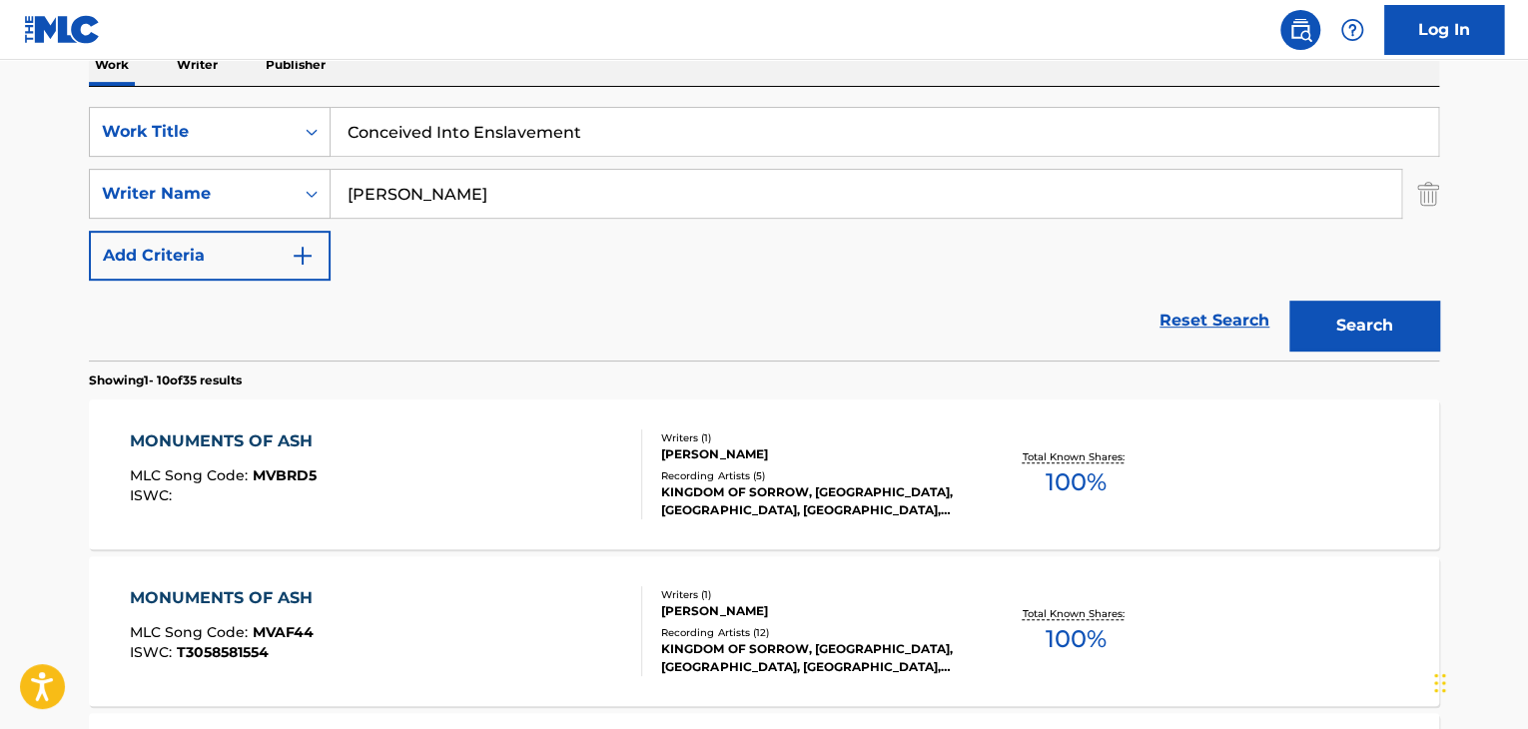
click at [454, 205] on input "[PERSON_NAME]" at bounding box center [866, 194] width 1071 height 48
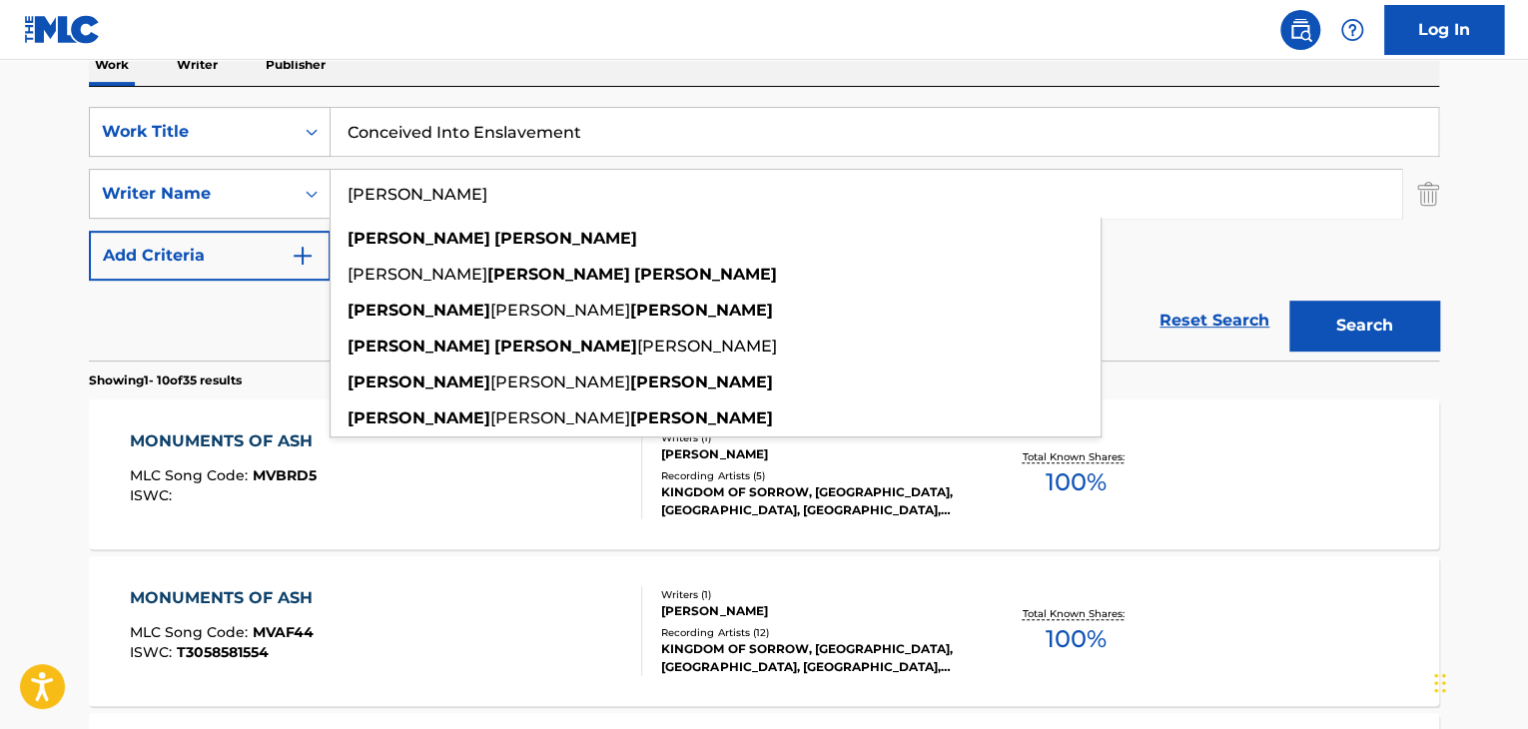
paste input "Dying Fetus"
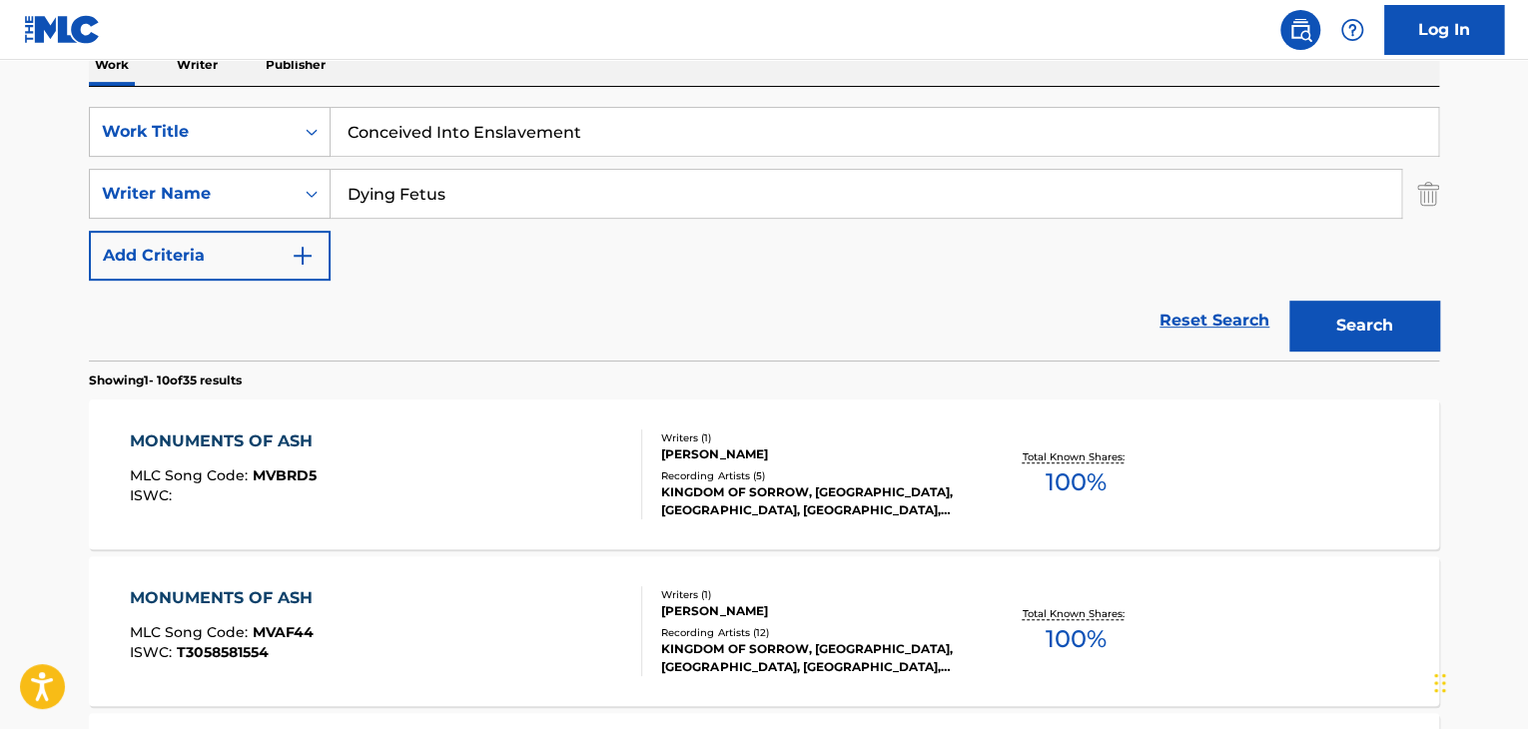
click at [1383, 324] on button "Search" at bounding box center [1364, 326] width 150 height 50
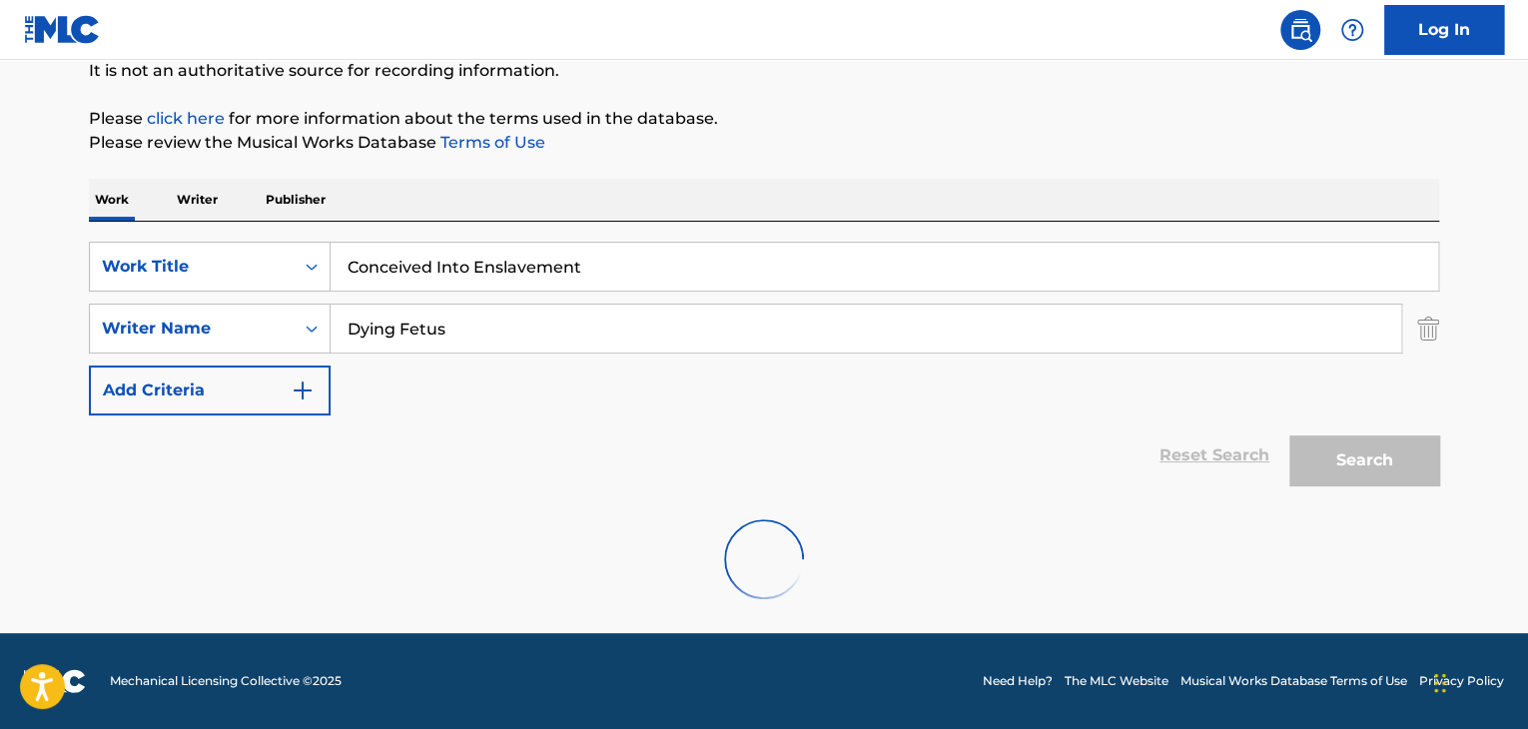
scroll to position [138, 0]
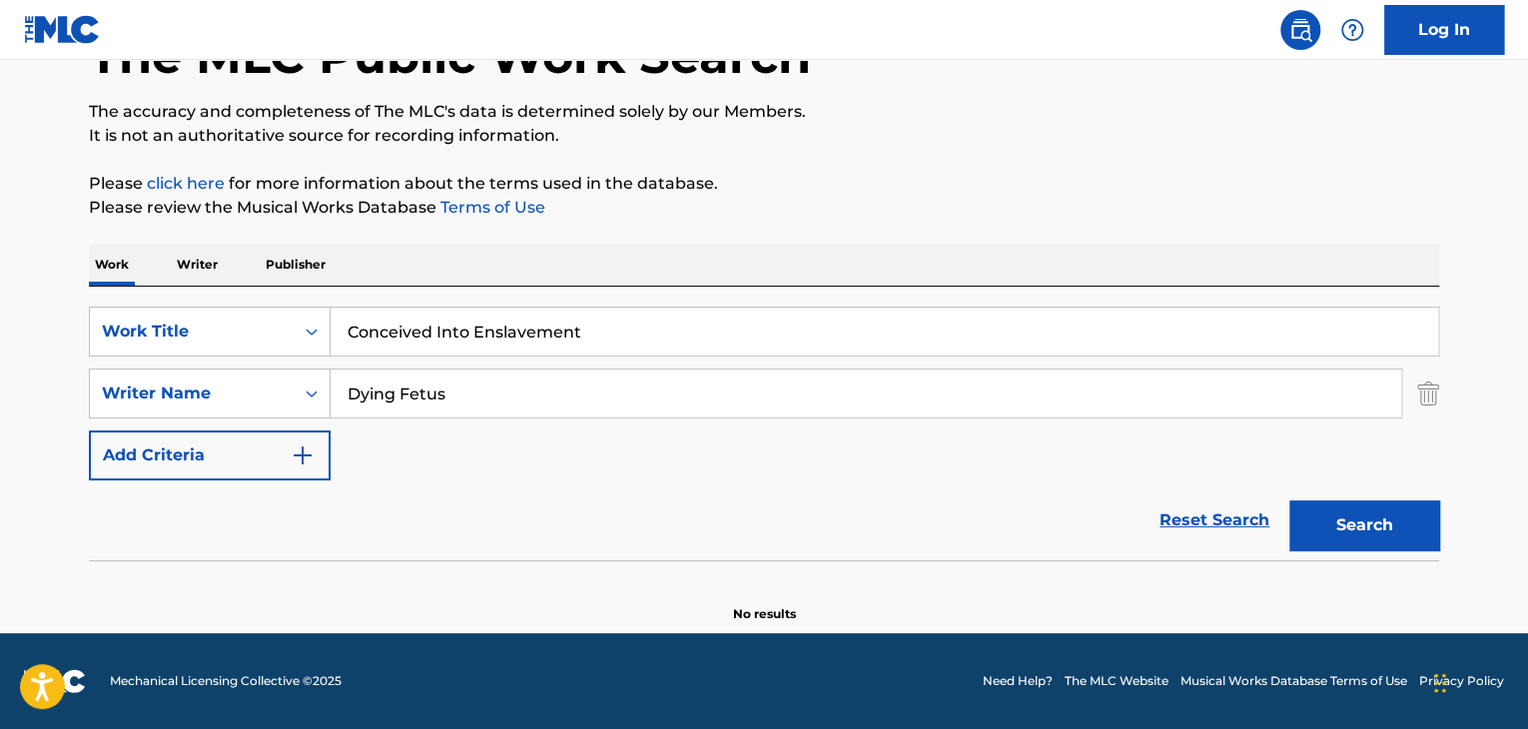
drag, startPoint x: 208, startPoint y: 389, endPoint x: 25, endPoint y: 389, distance: 182.8
click at [0, 389] on main "The MLC Public Work Search The accuracy and completeness of The MLC's data is d…" at bounding box center [764, 277] width 1528 height 711
paste input "[PERSON_NAME]"
click at [1370, 527] on button "Search" at bounding box center [1364, 525] width 150 height 50
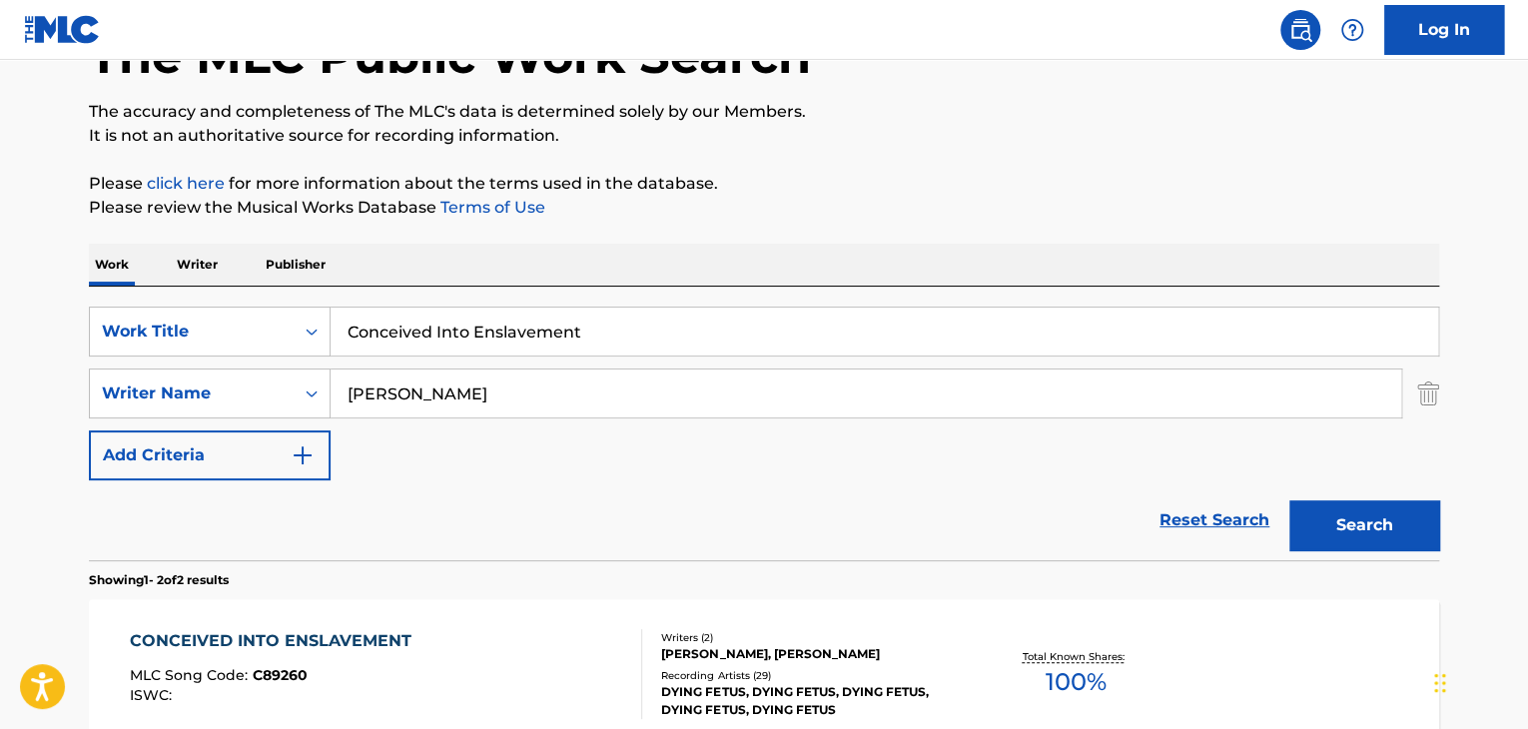
scroll to position [238, 0]
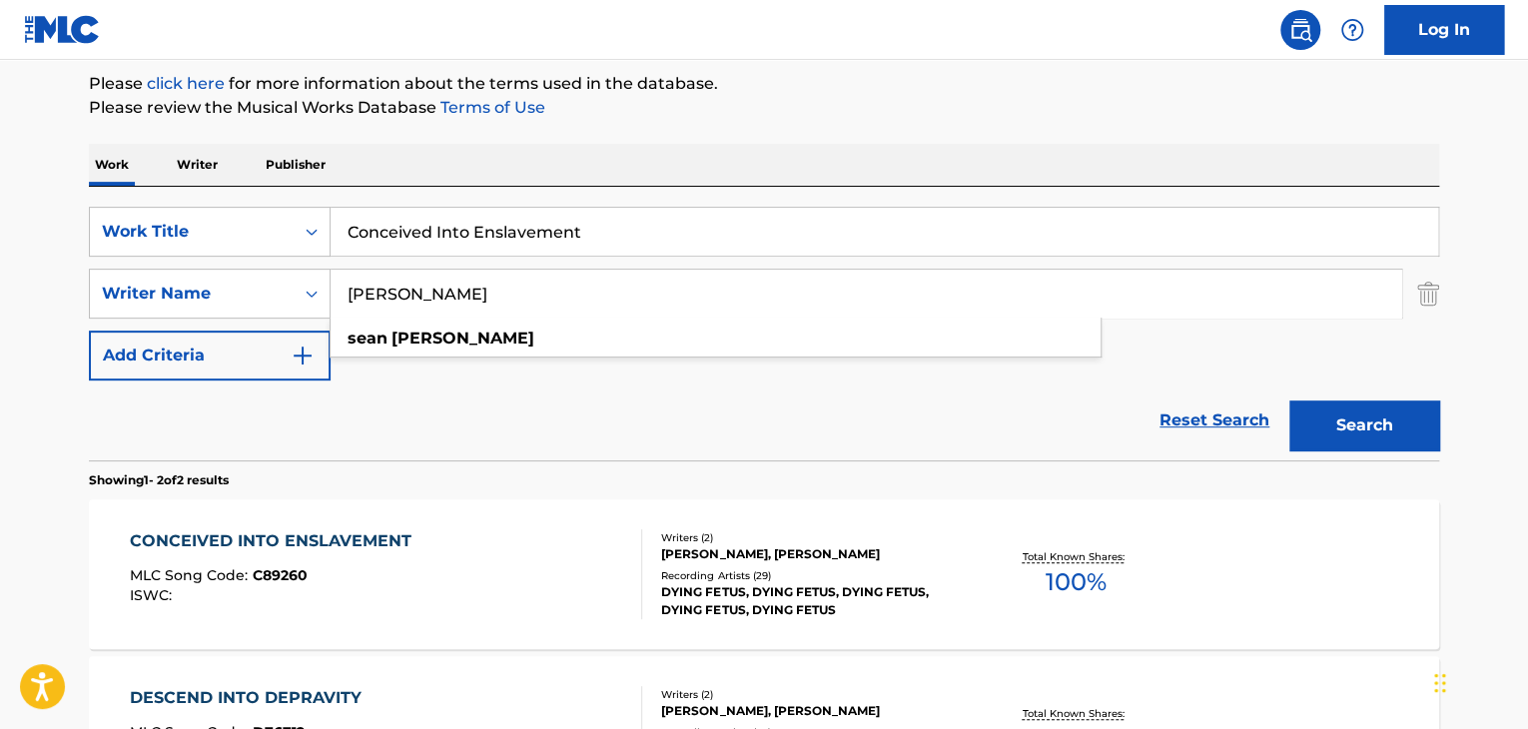
drag, startPoint x: 731, startPoint y: 297, endPoint x: 0, endPoint y: 289, distance: 731.2
click at [0, 289] on main "The MLC Public Work Search The accuracy and completeness of The MLC's data is d…" at bounding box center [764, 366] width 1528 height 1088
paste input "[PERSON_NAME]"
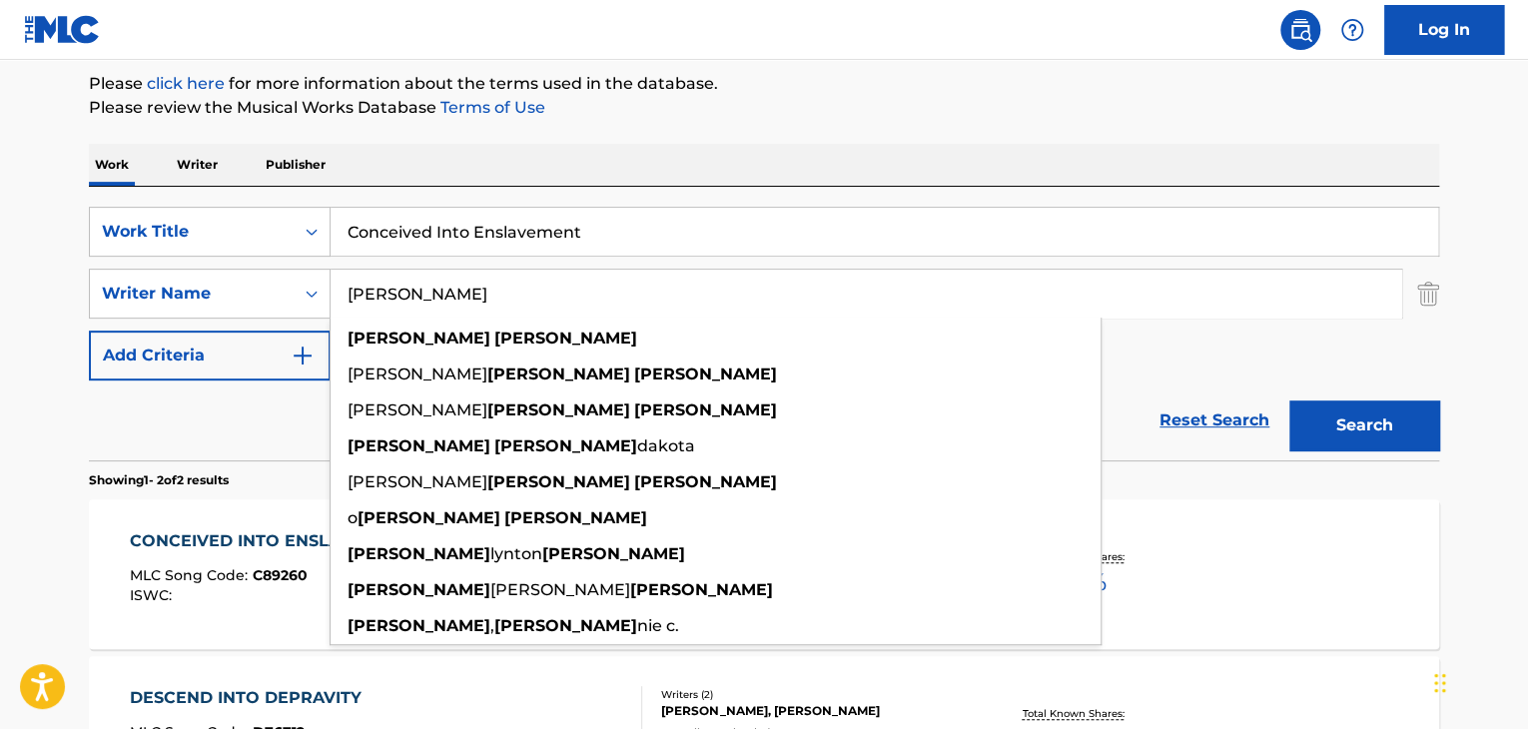
type input "[PERSON_NAME]"
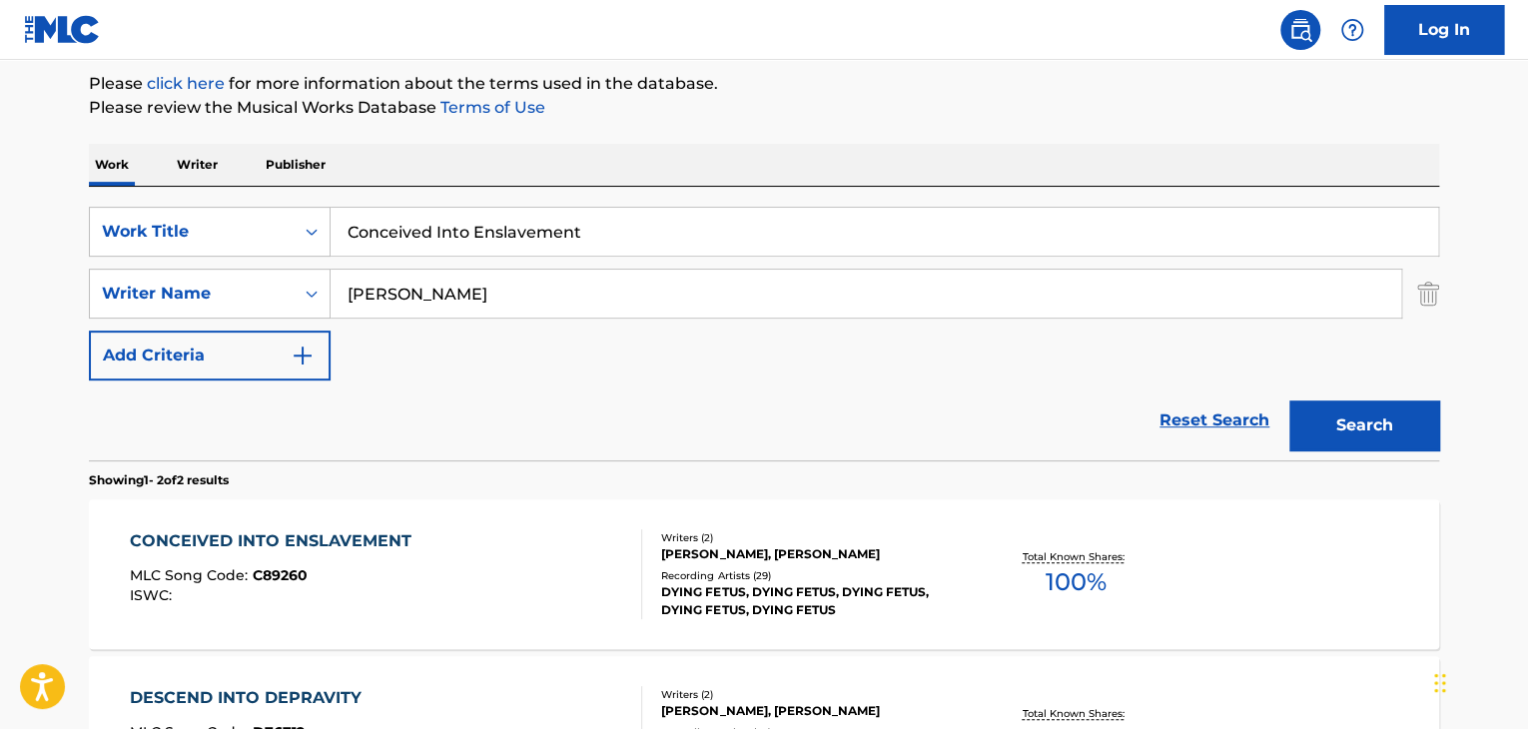
click at [1377, 420] on button "Search" at bounding box center [1364, 426] width 150 height 50
click at [285, 547] on div "CONCEIVED INTO ENSLAVEMENT" at bounding box center [276, 541] width 292 height 24
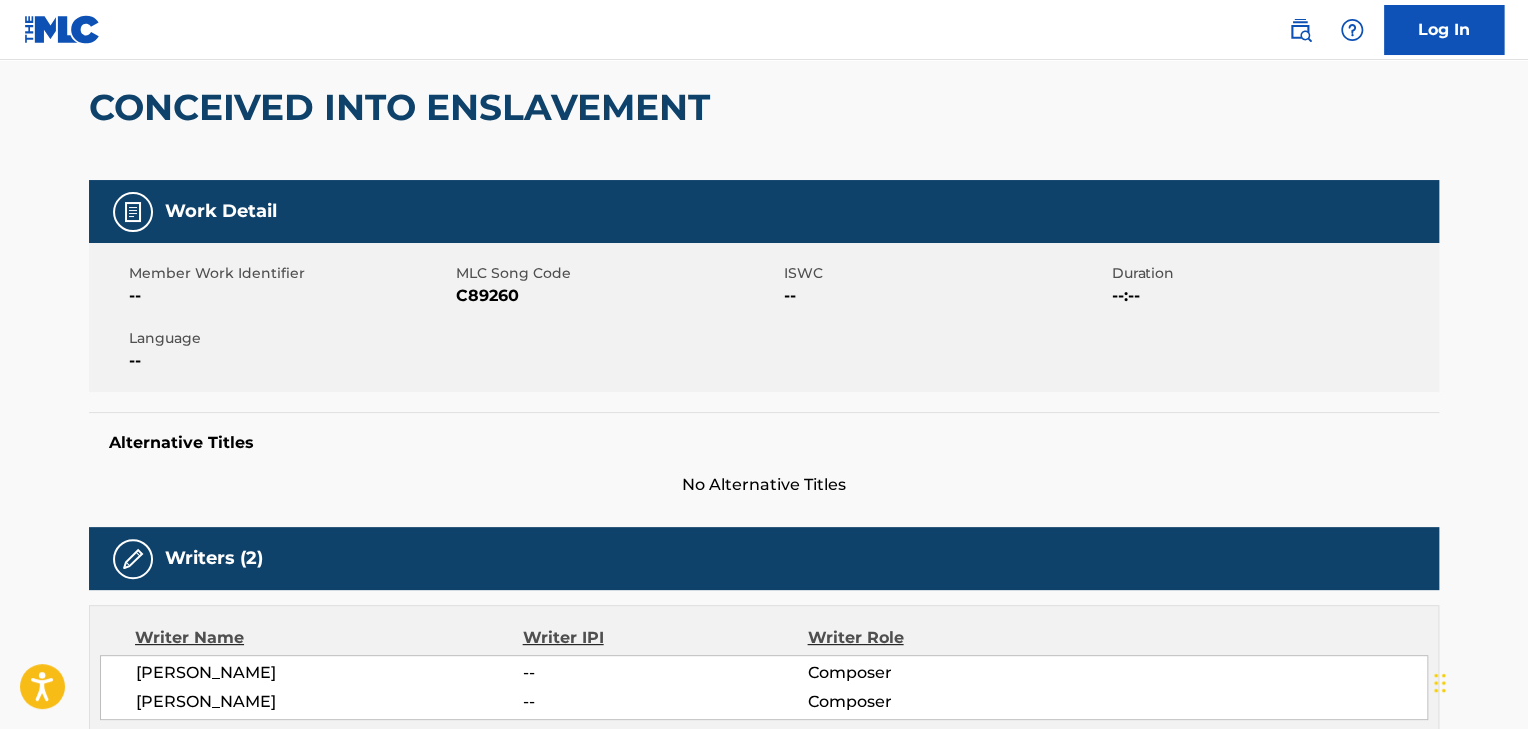
scroll to position [172, 0]
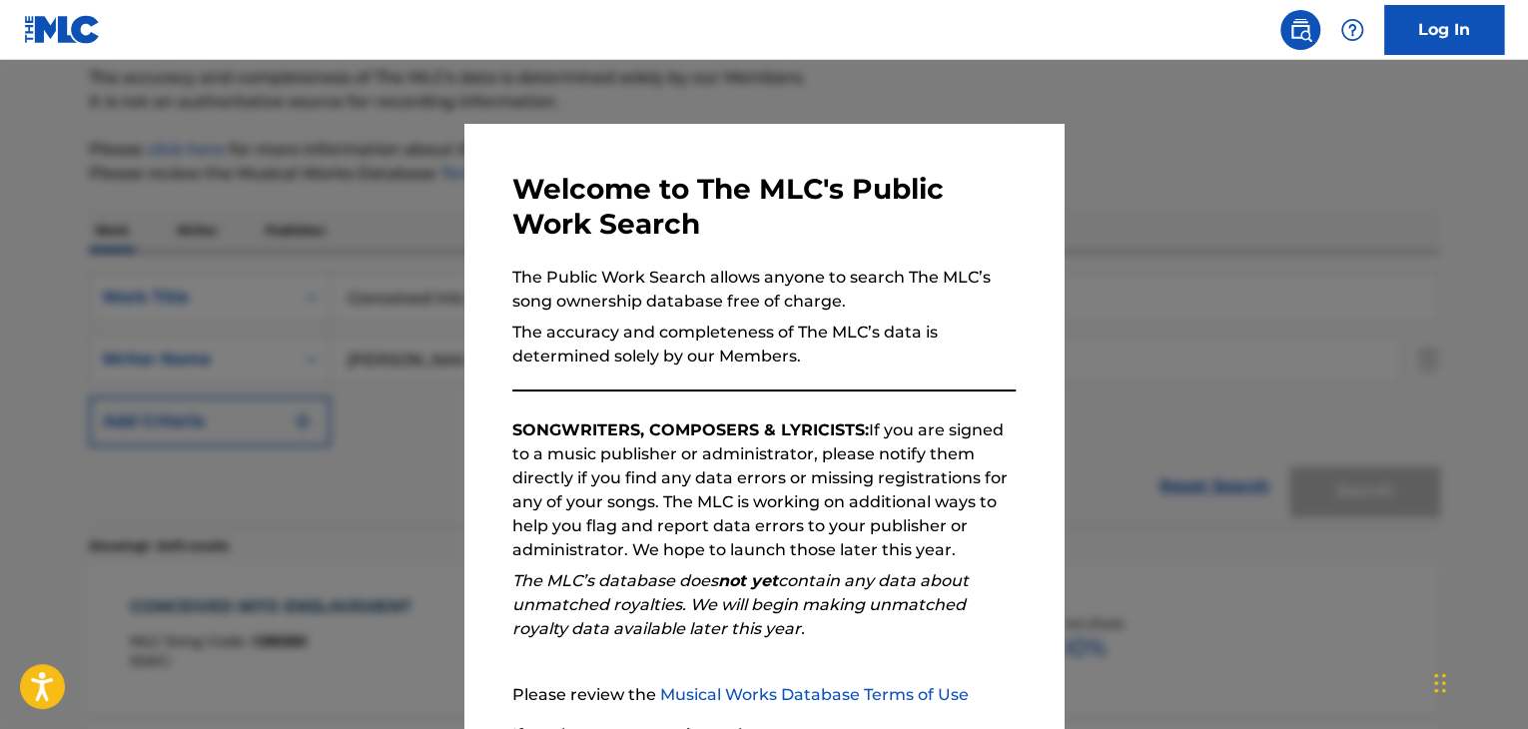
scroll to position [238, 0]
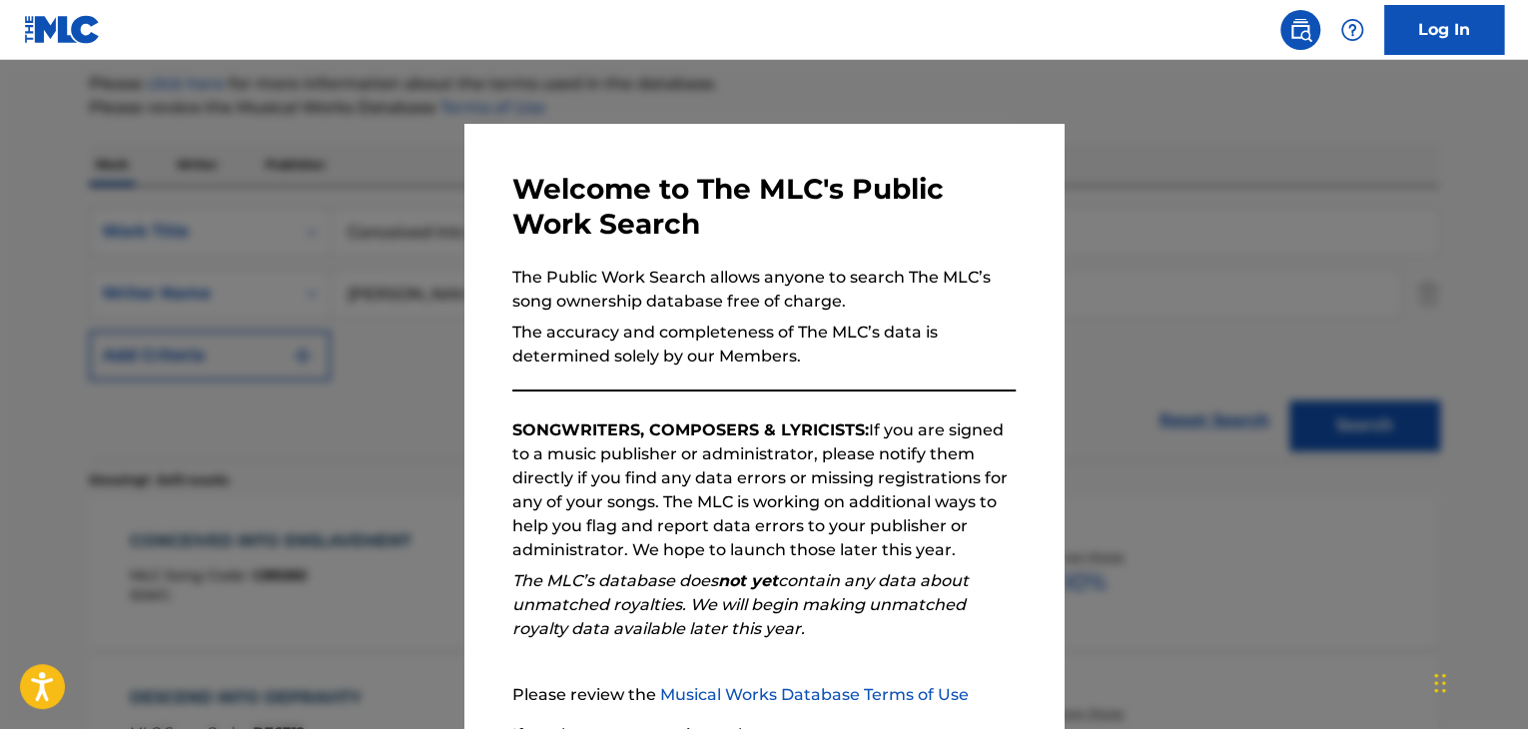
click at [1298, 314] on div at bounding box center [764, 424] width 1528 height 729
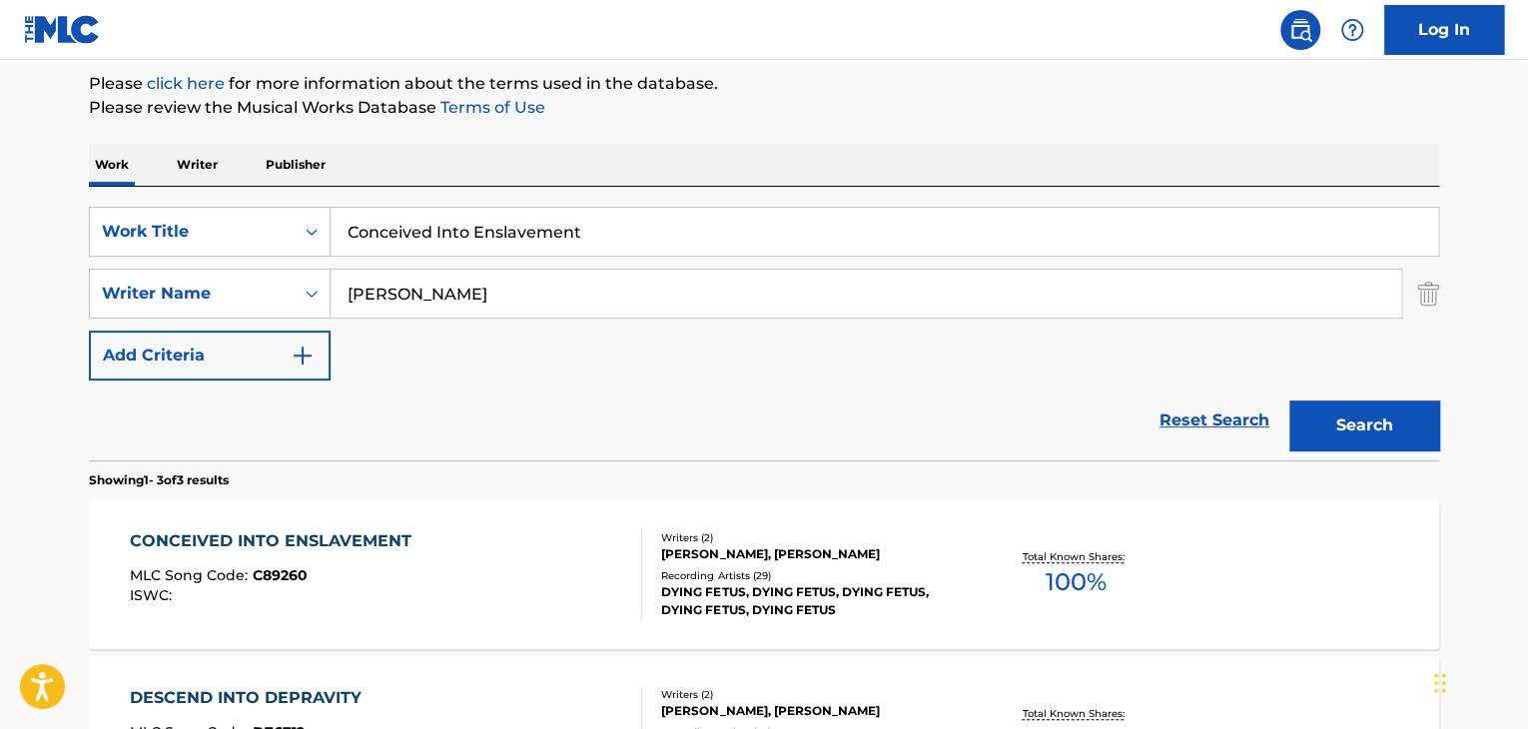
click at [551, 230] on input "Conceived Into Enslavement" at bounding box center [885, 232] width 1108 height 48
paste input "AR CRASH"
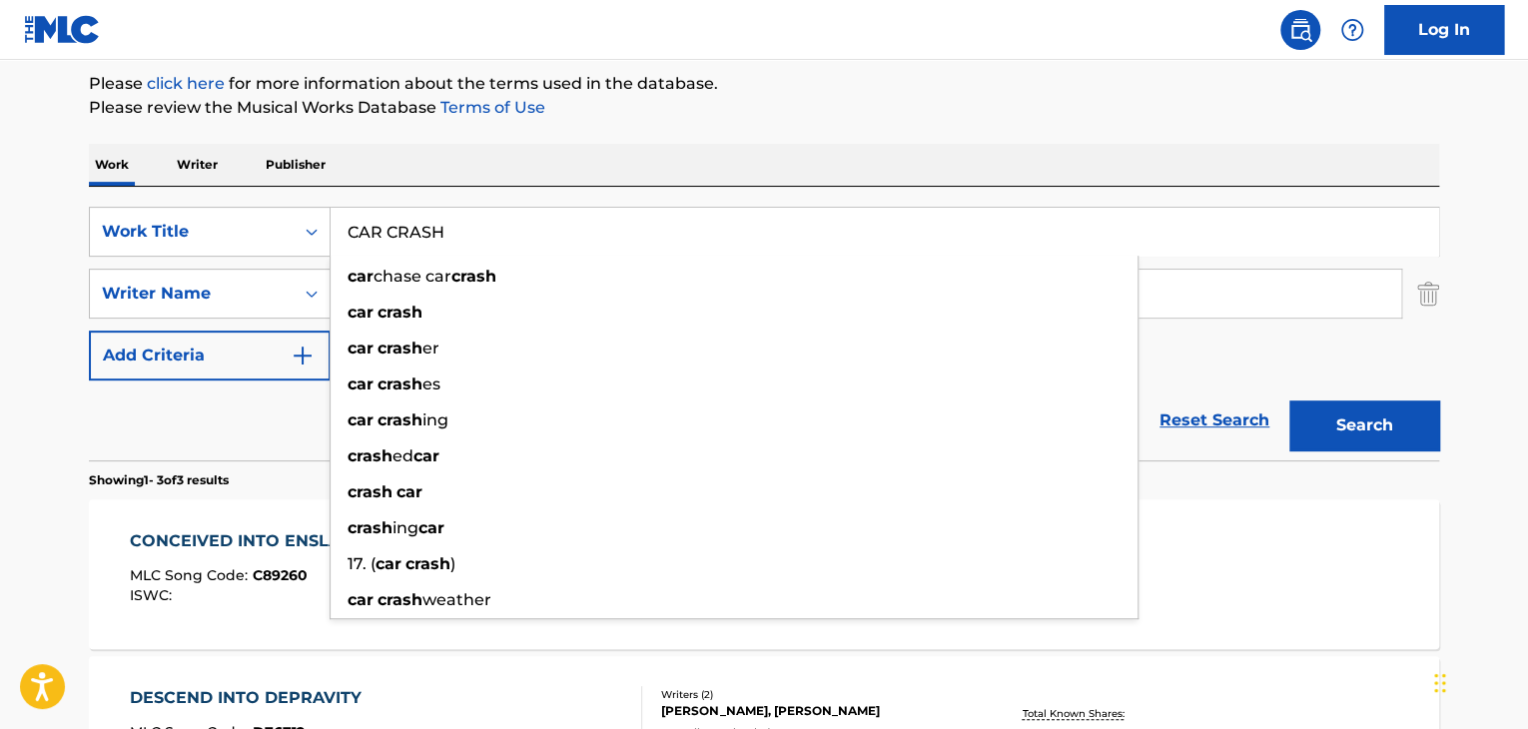
type input "CAR CRASH"
click at [0, 321] on main "The MLC Public Work Search The accuracy and completeness of The MLC's data is d…" at bounding box center [764, 444] width 1528 height 1245
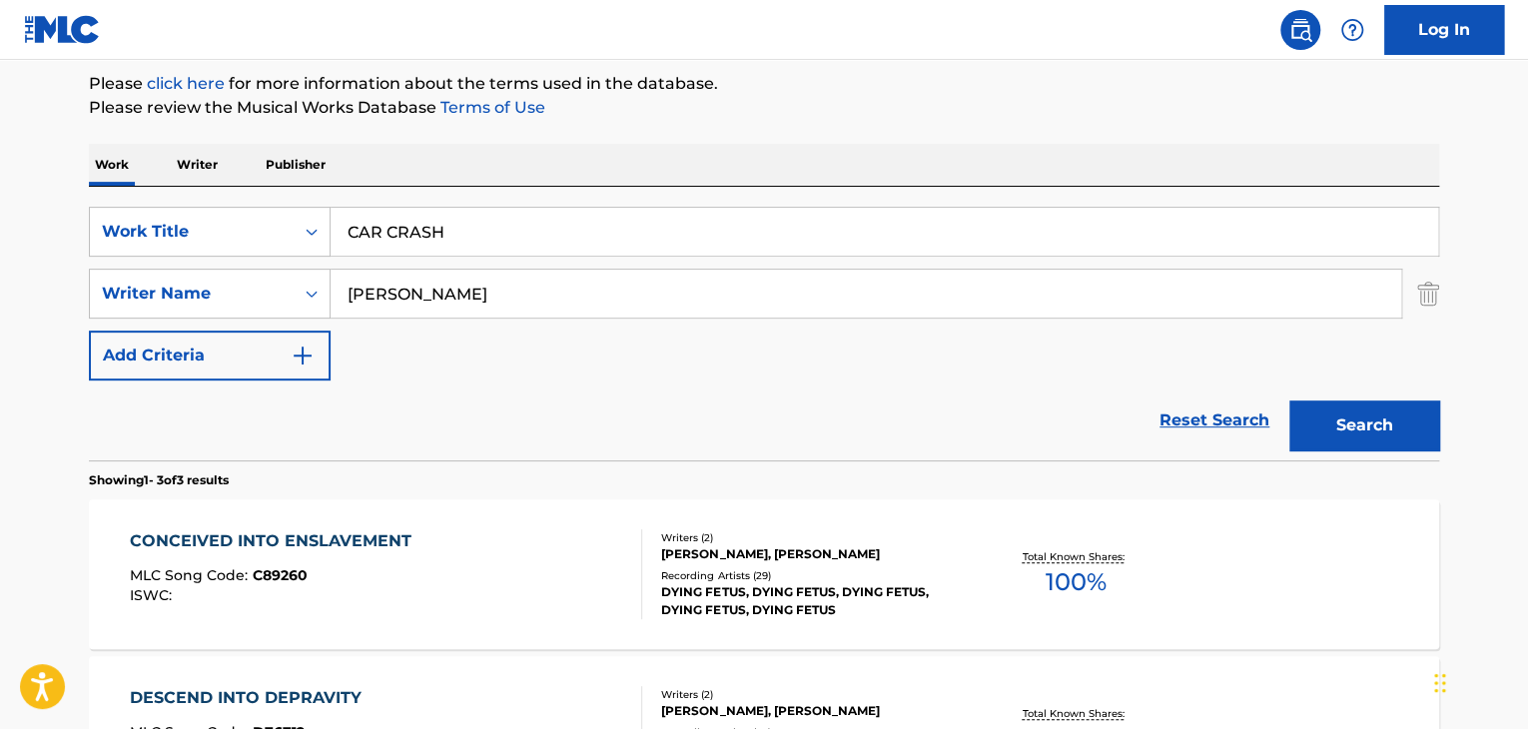
click at [424, 289] on input "[PERSON_NAME]" at bounding box center [866, 294] width 1071 height 48
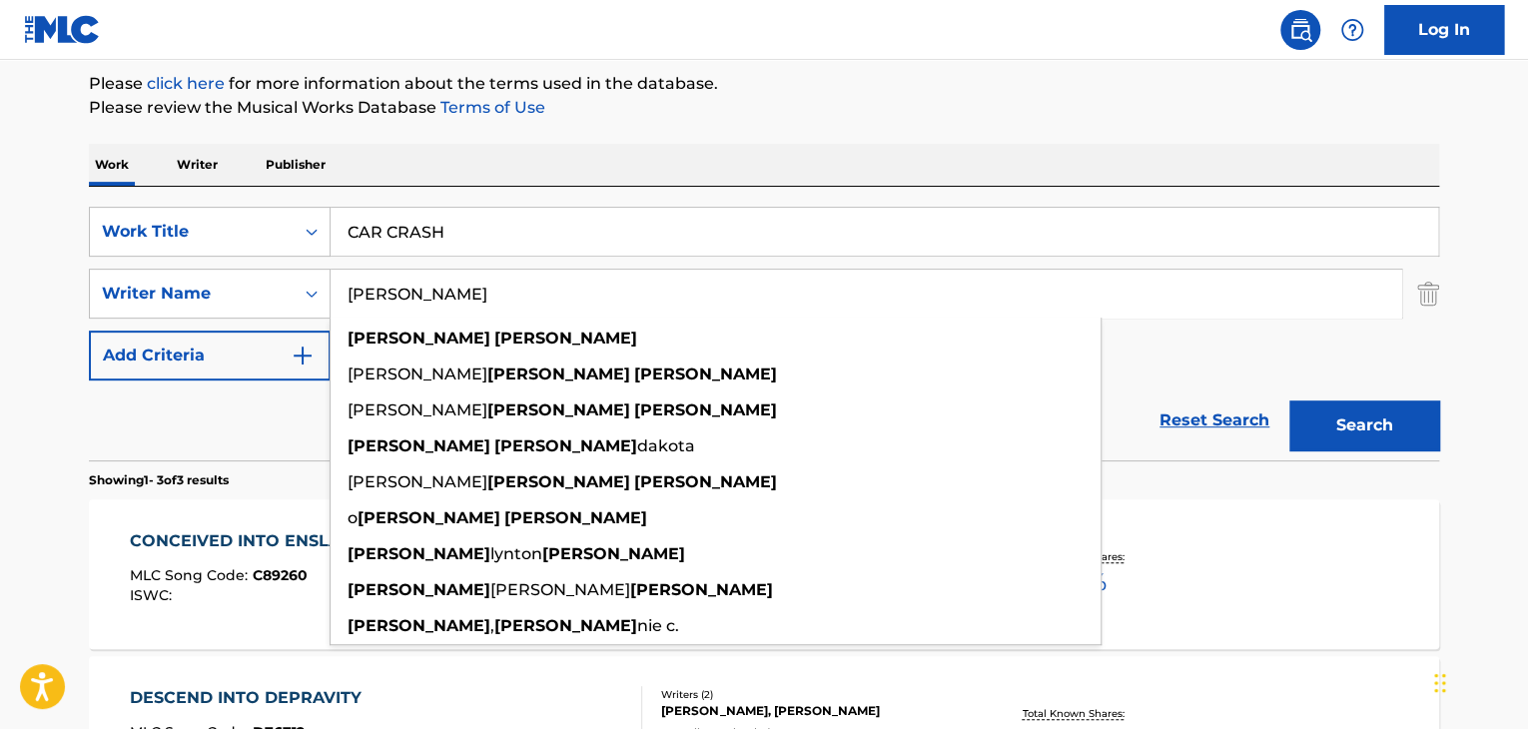
paste input "Hotel Books"
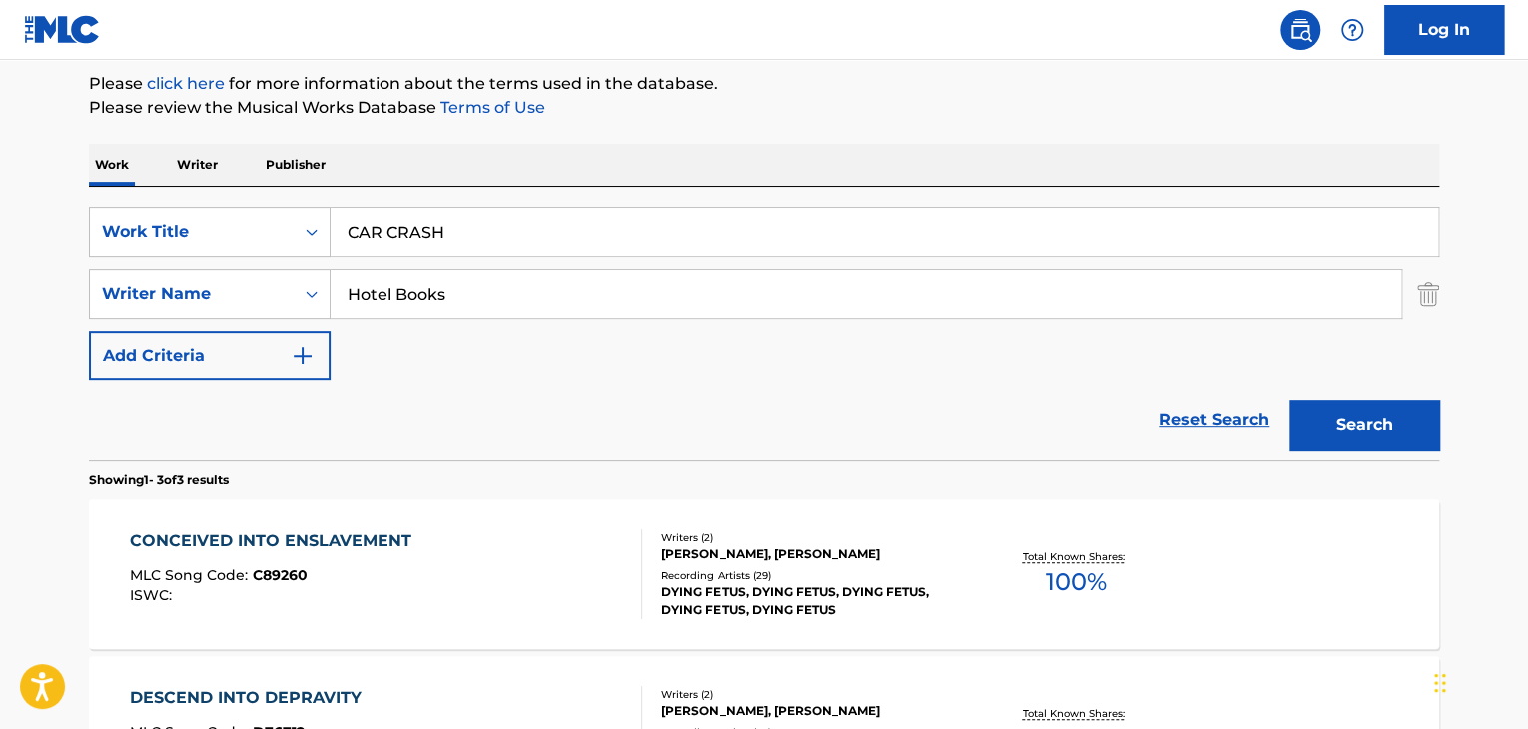
click at [1326, 420] on button "Search" at bounding box center [1364, 426] width 150 height 50
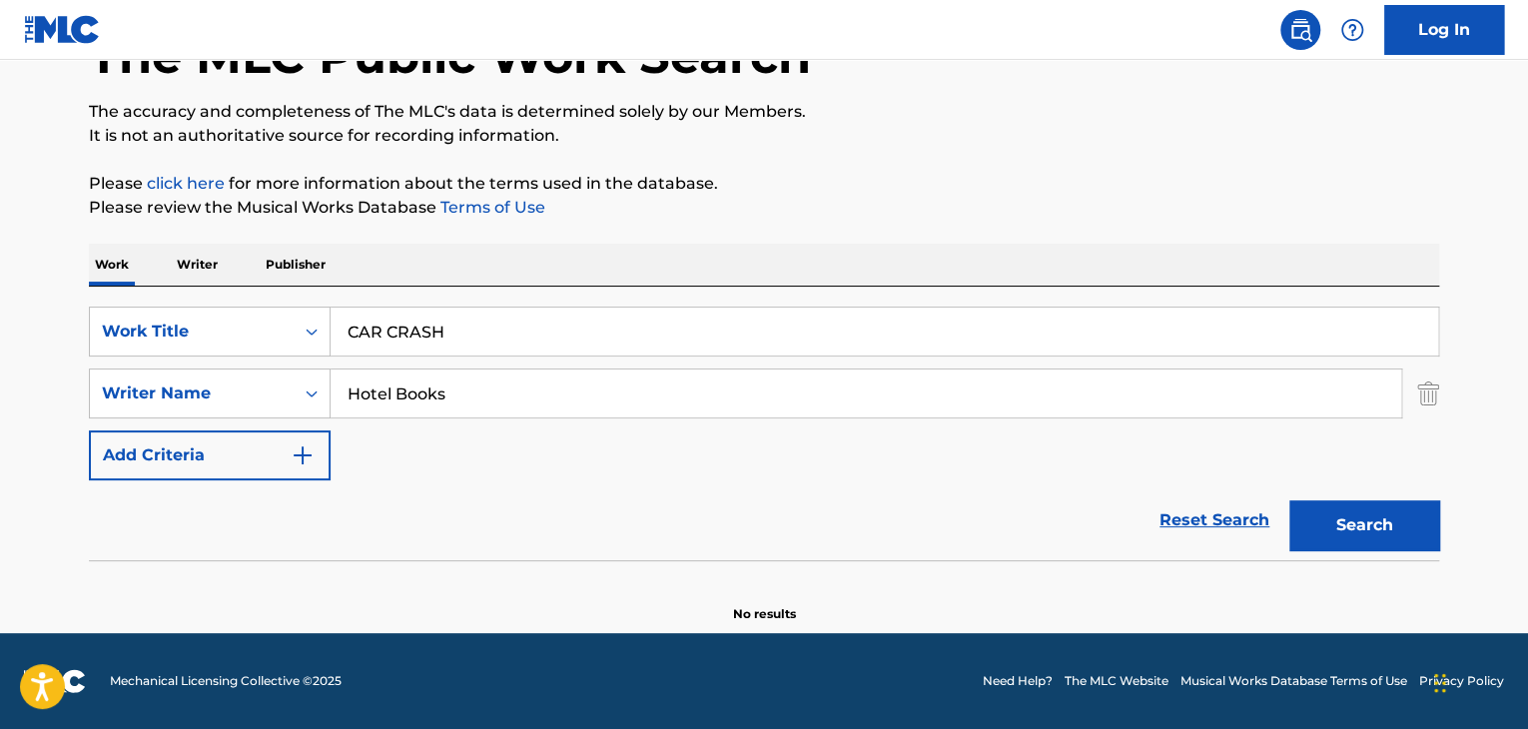
scroll to position [138, 0]
drag, startPoint x: 488, startPoint y: 395, endPoint x: 0, endPoint y: 384, distance: 488.5
click at [0, 384] on main "The MLC Public Work Search The accuracy and completeness of The MLC's data is d…" at bounding box center [764, 277] width 1528 height 711
paste input "[PERSON_NAME]"
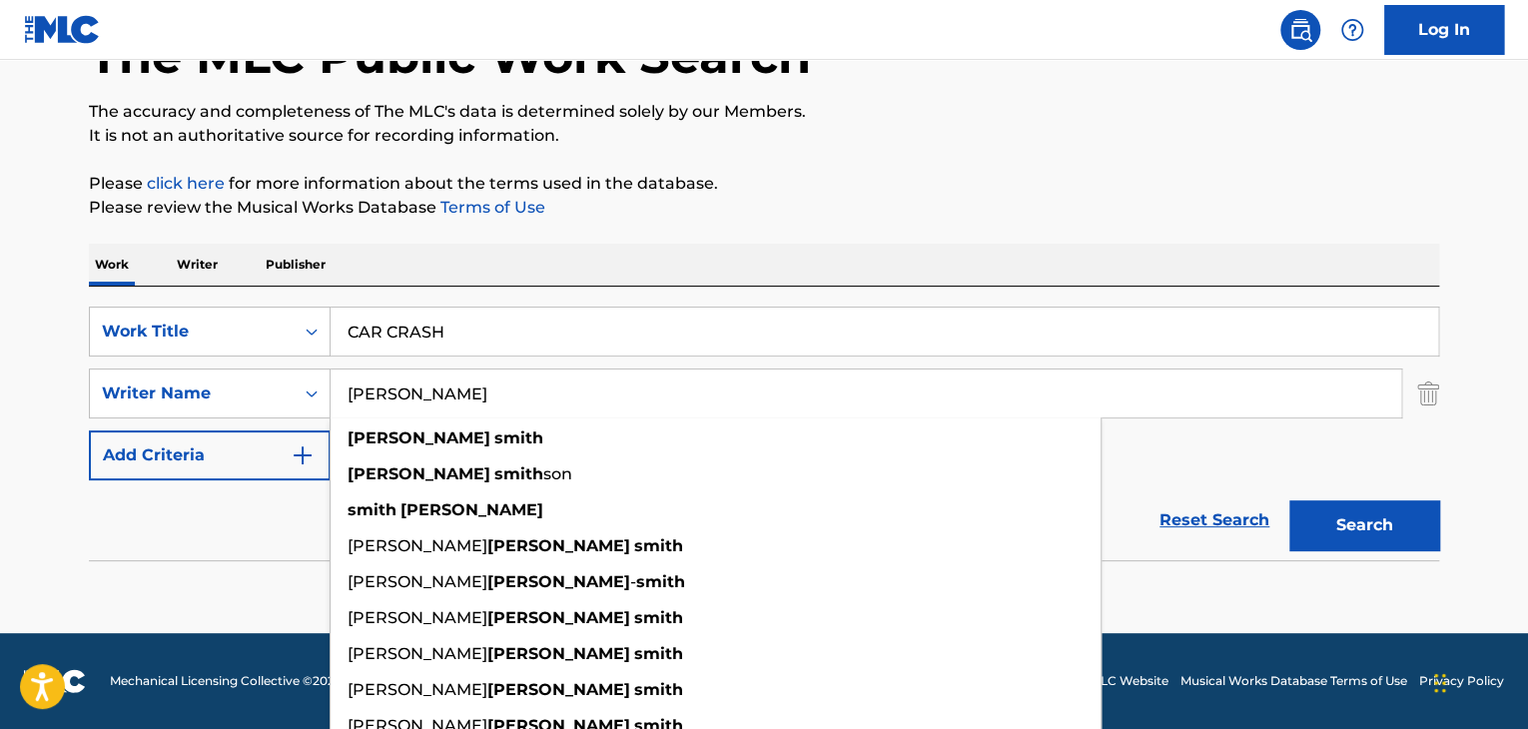
type input "[PERSON_NAME]"
click at [1370, 522] on button "Search" at bounding box center [1364, 525] width 150 height 50
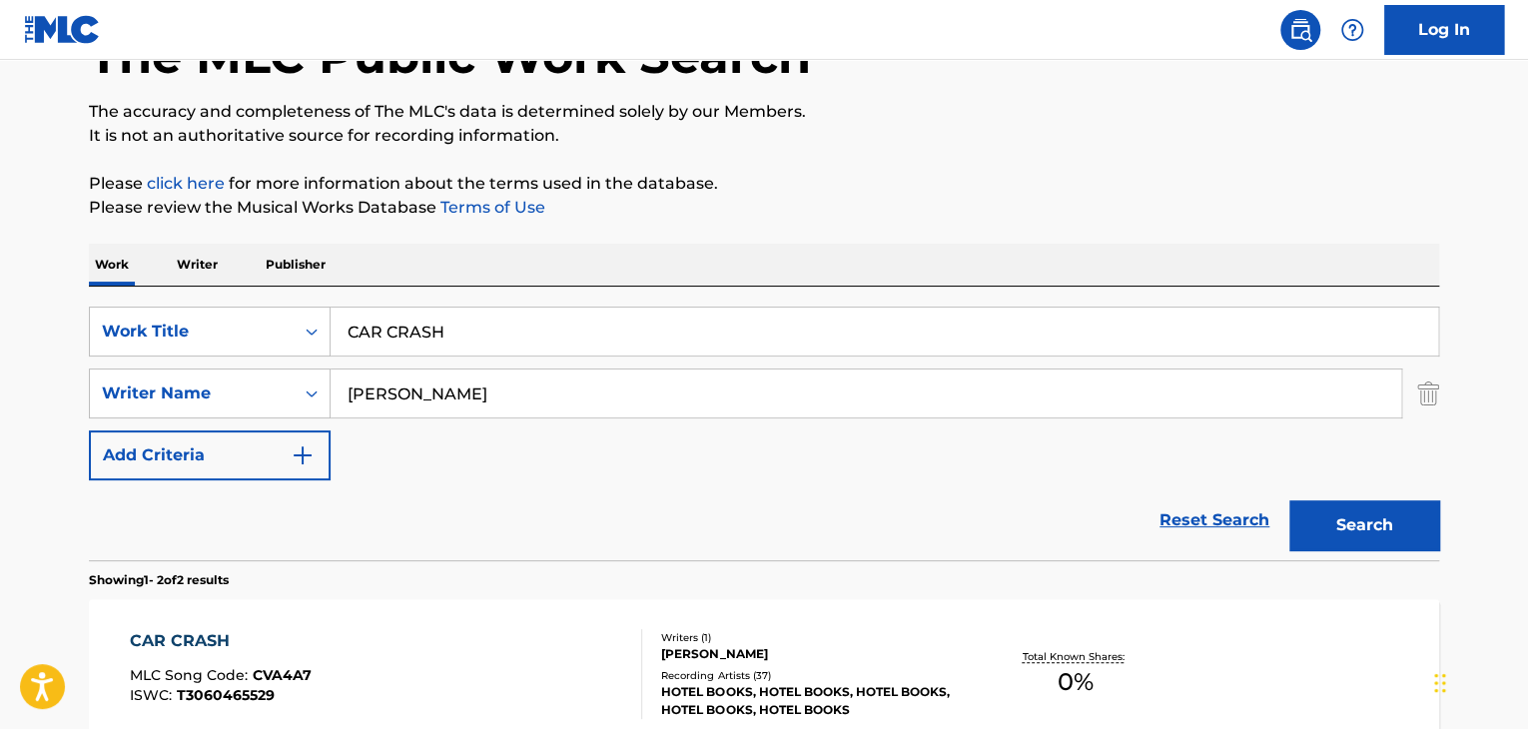
scroll to position [338, 0]
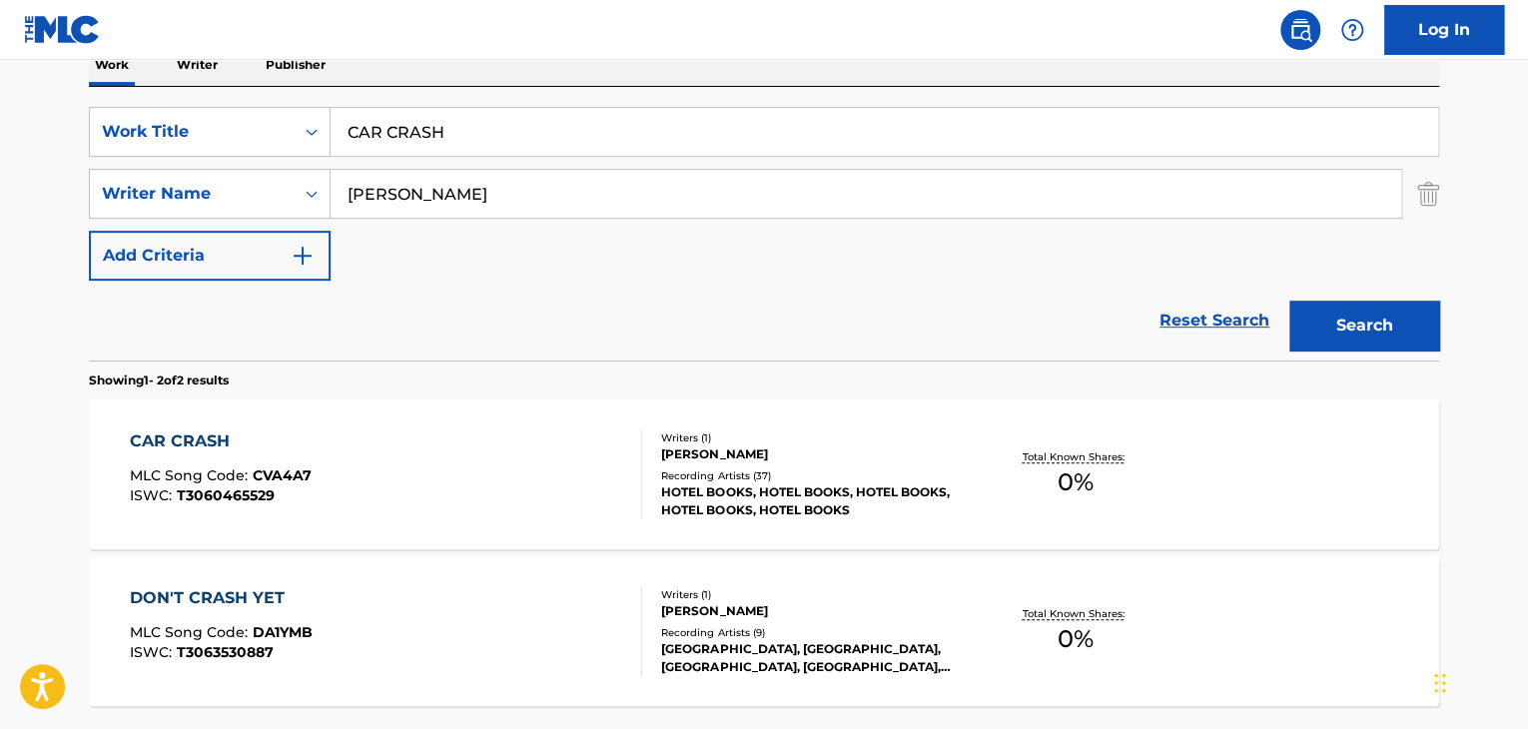
click at [160, 442] on div "CAR CRASH" at bounding box center [221, 441] width 182 height 24
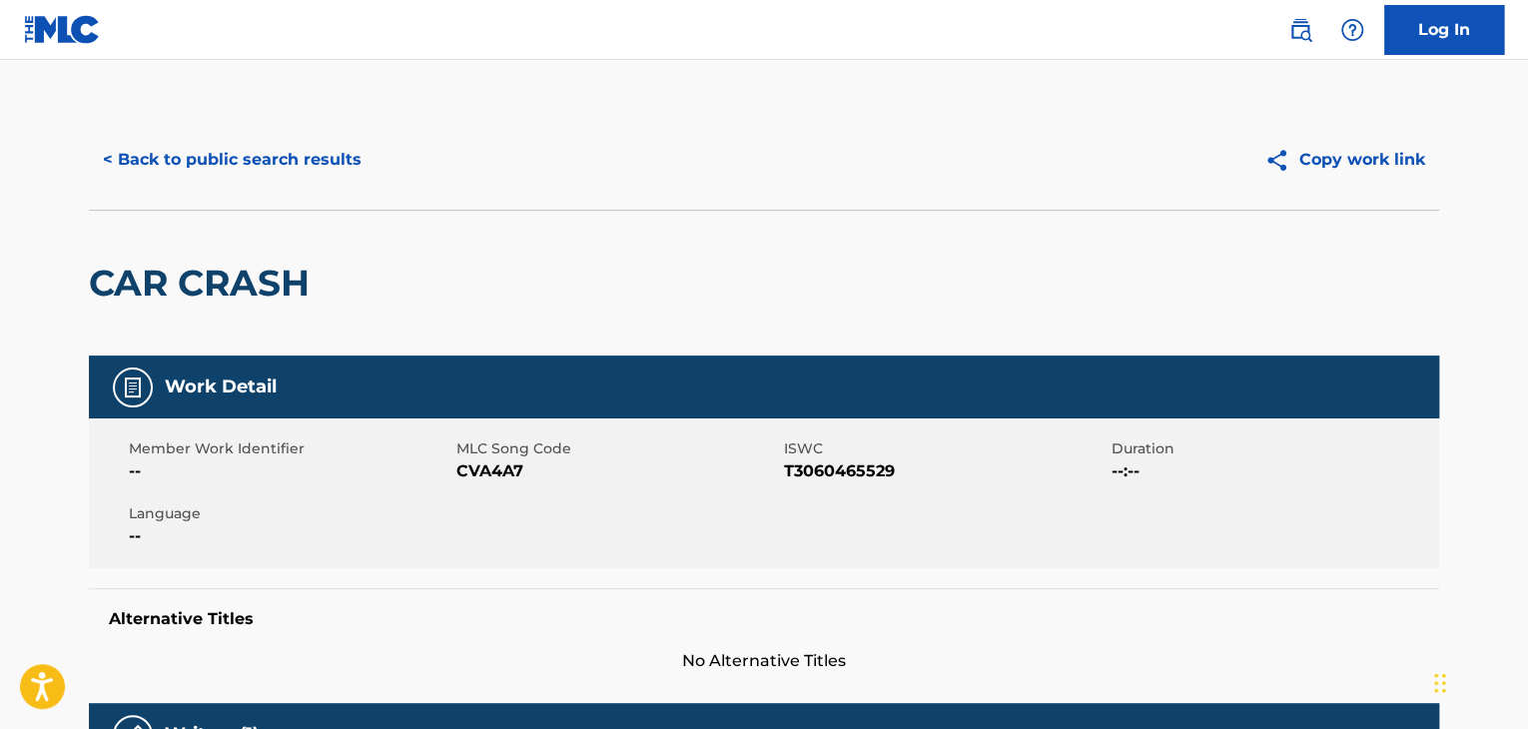
scroll to position [338, 0]
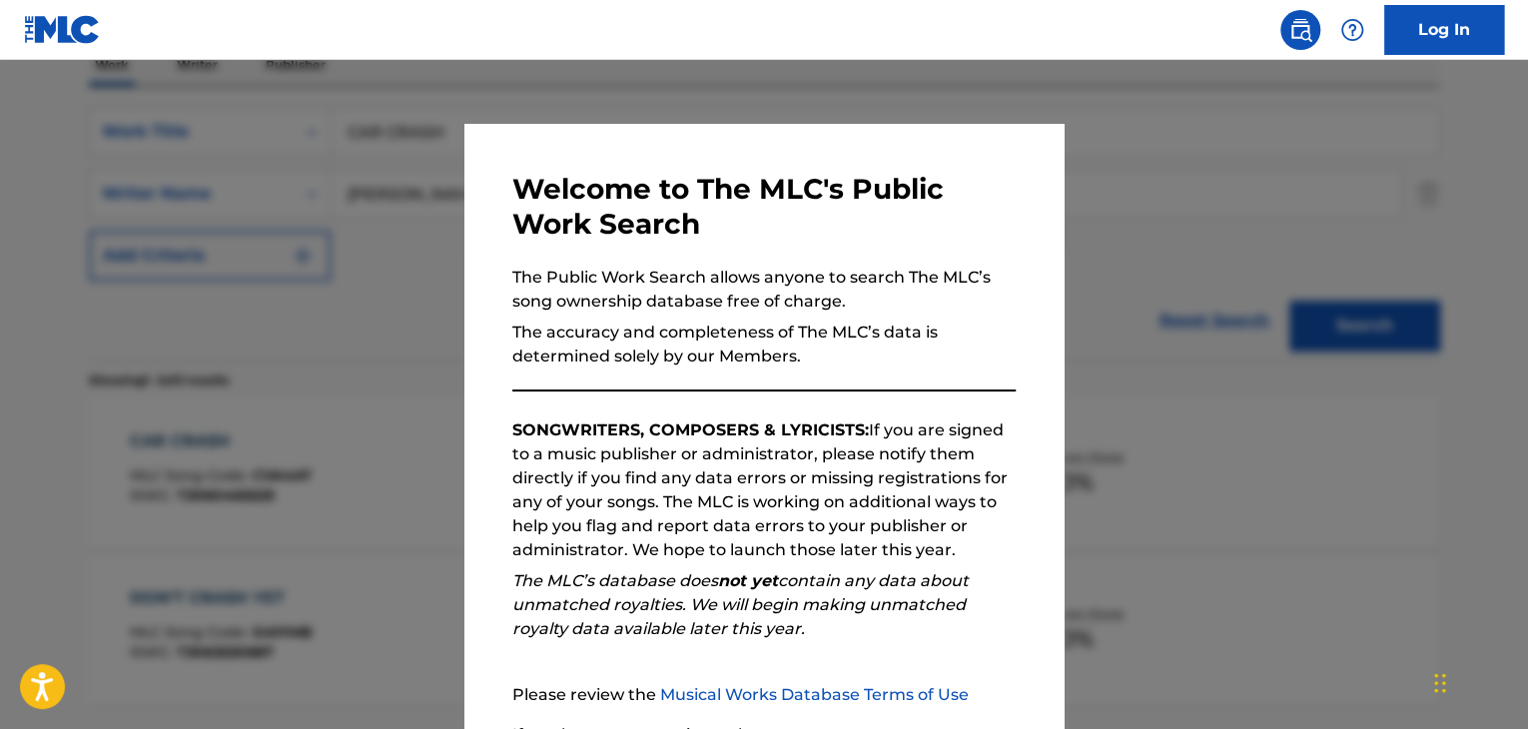
click at [895, 189] on h3 "Welcome to The MLC's Public Work Search" at bounding box center [763, 207] width 503 height 70
click at [290, 242] on div at bounding box center [764, 424] width 1528 height 729
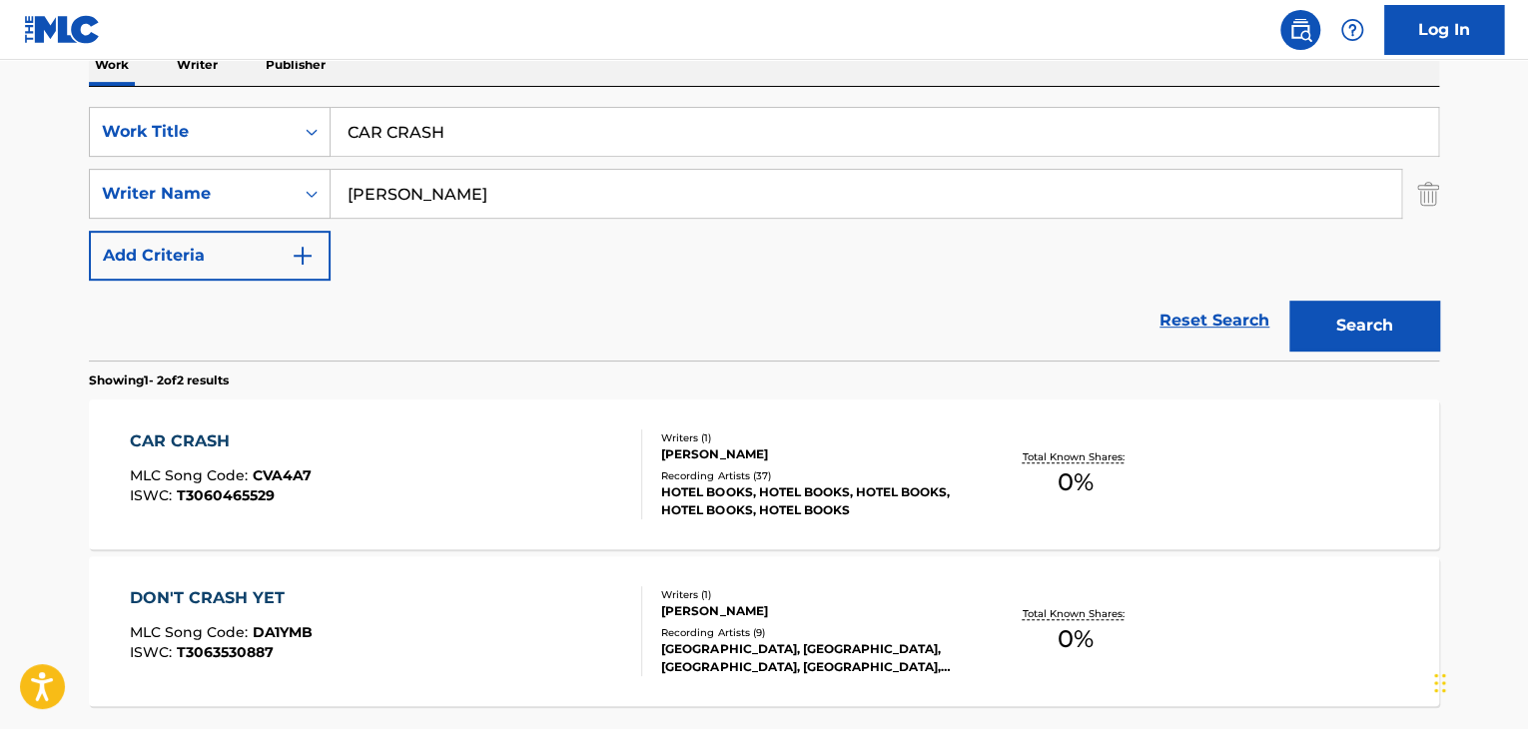
click at [408, 119] on input "CAR CRASH" at bounding box center [885, 132] width 1108 height 48
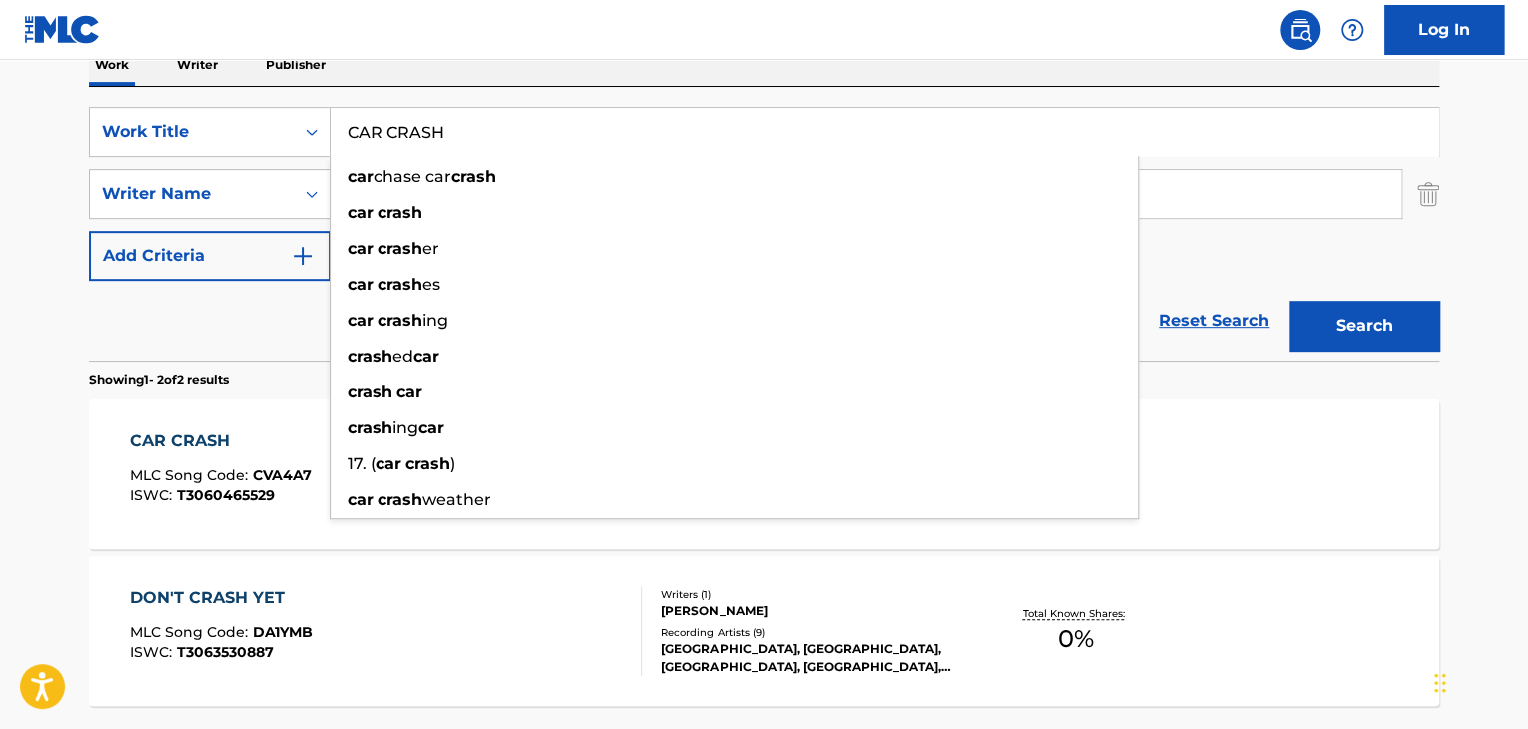
paste input "Erode"
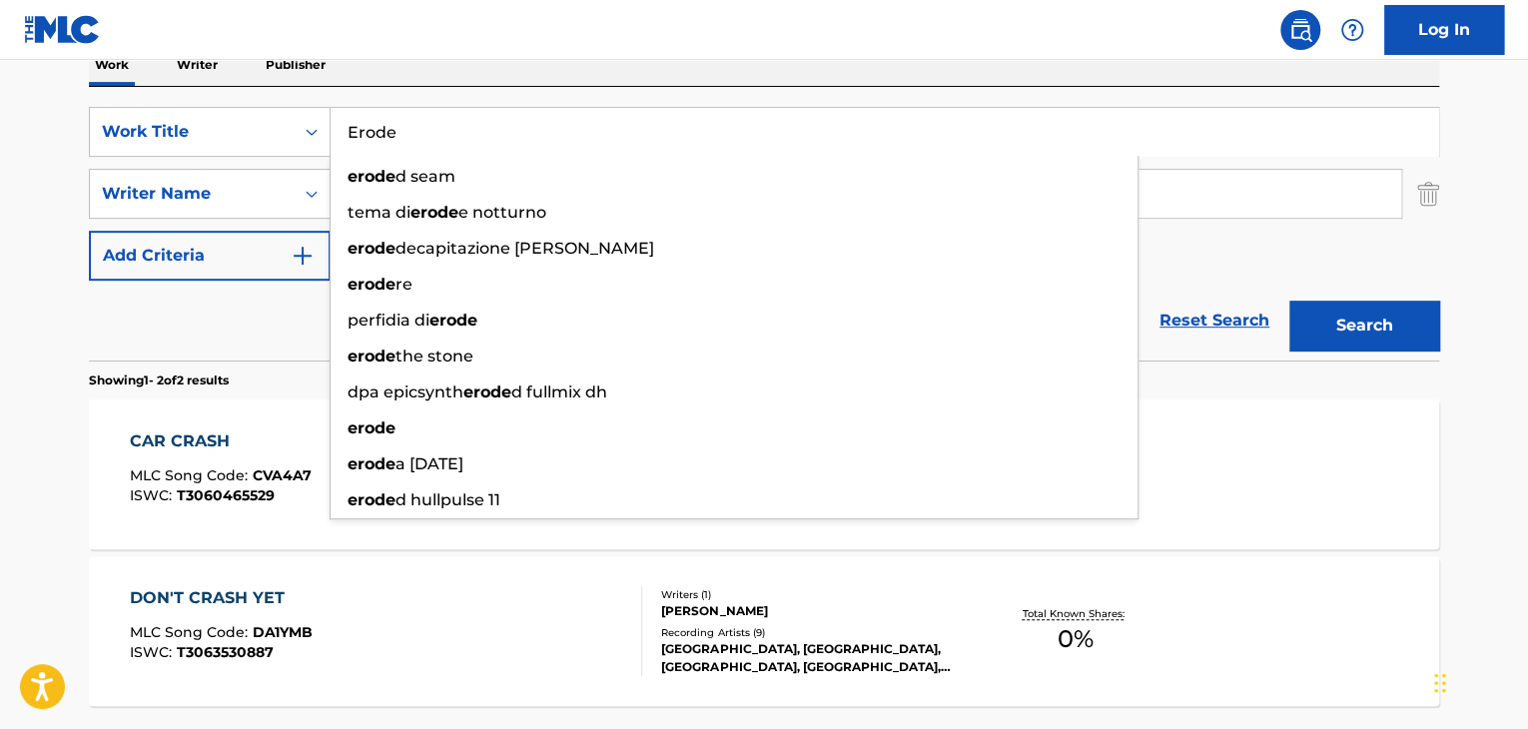
type input "Erode"
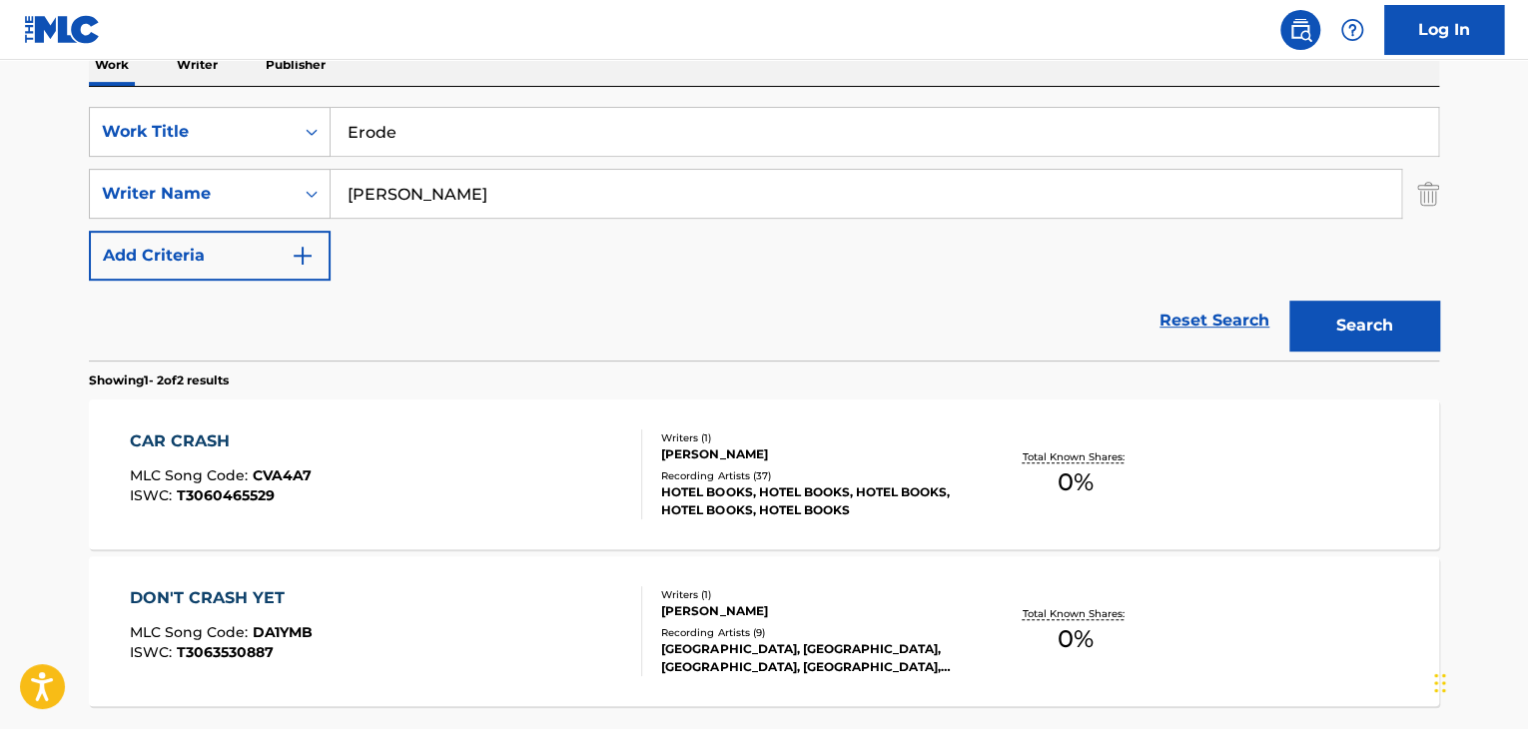
click at [55, 293] on main "The MLC Public Work Search The accuracy and completeness of The MLC's data is d…" at bounding box center [764, 266] width 1528 height 1088
click at [555, 203] on input "[PERSON_NAME]" at bounding box center [866, 194] width 1071 height 48
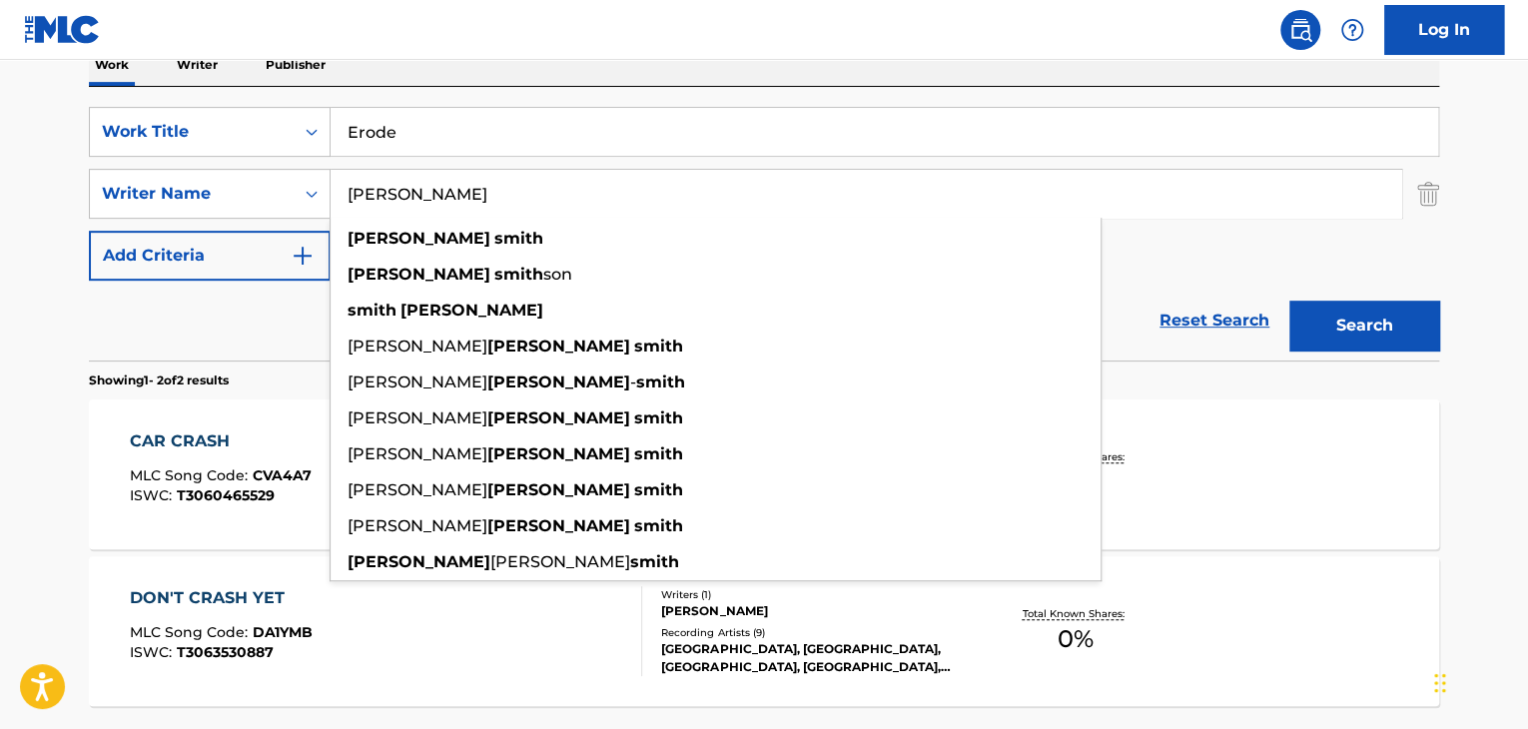
paste input "Maruta"
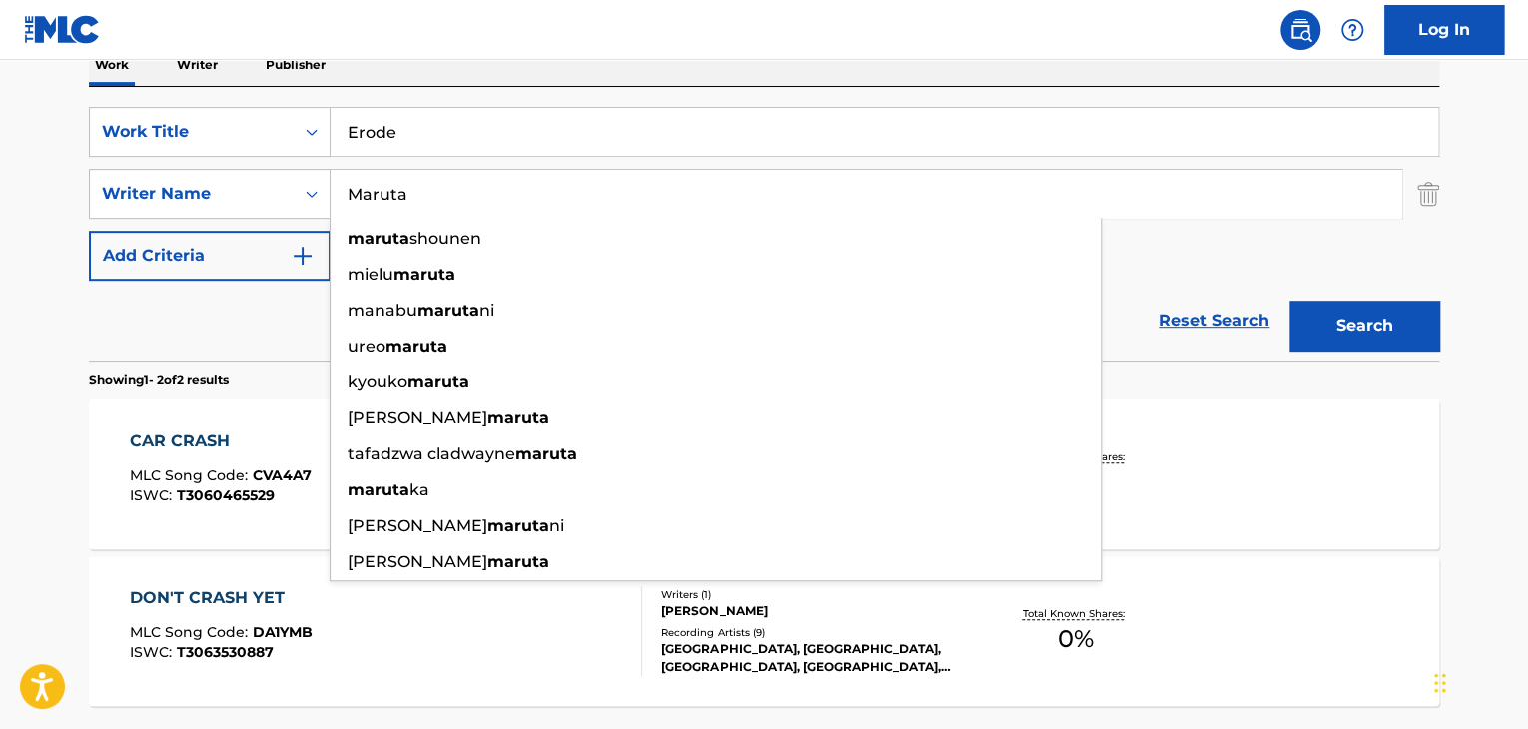
click at [1426, 347] on button "Search" at bounding box center [1364, 326] width 150 height 50
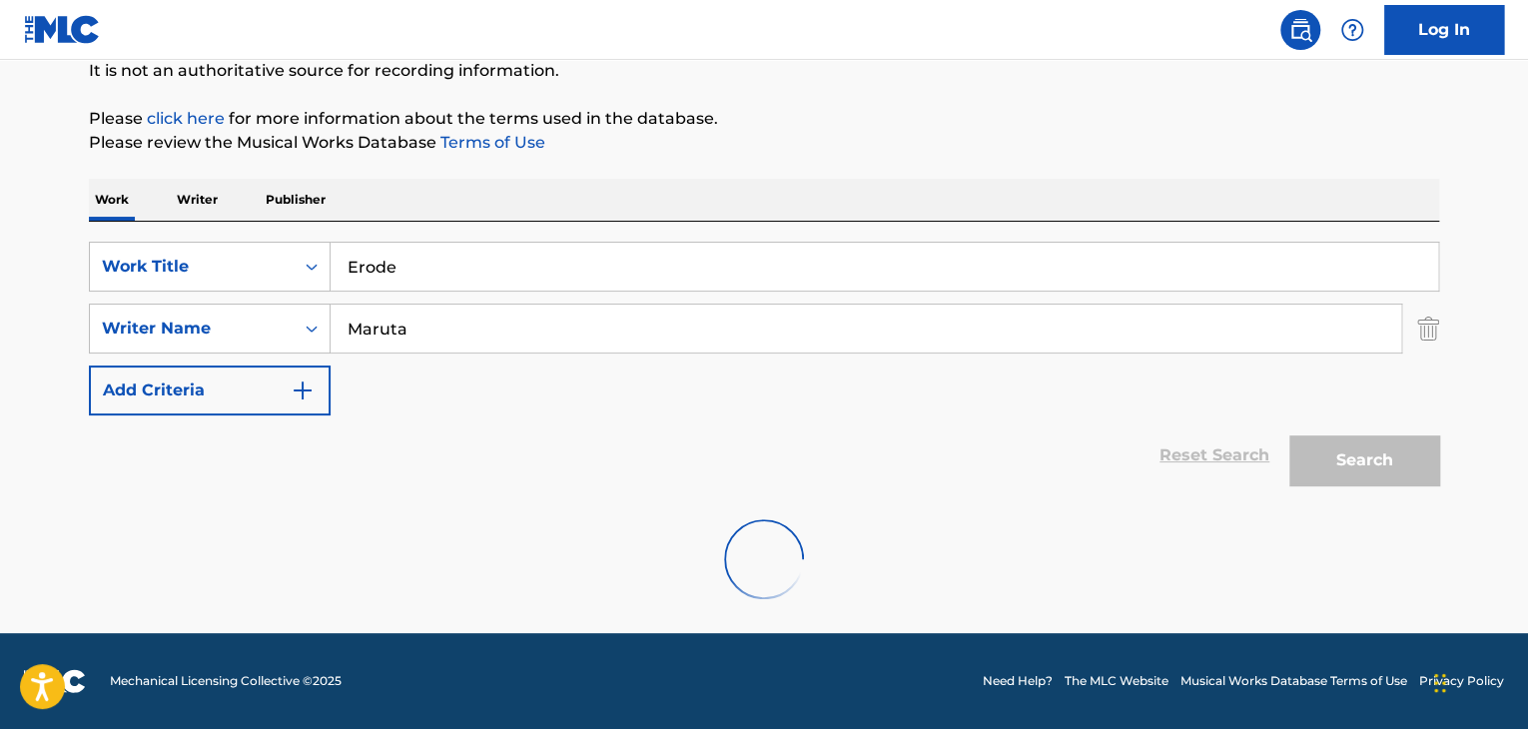
scroll to position [138, 0]
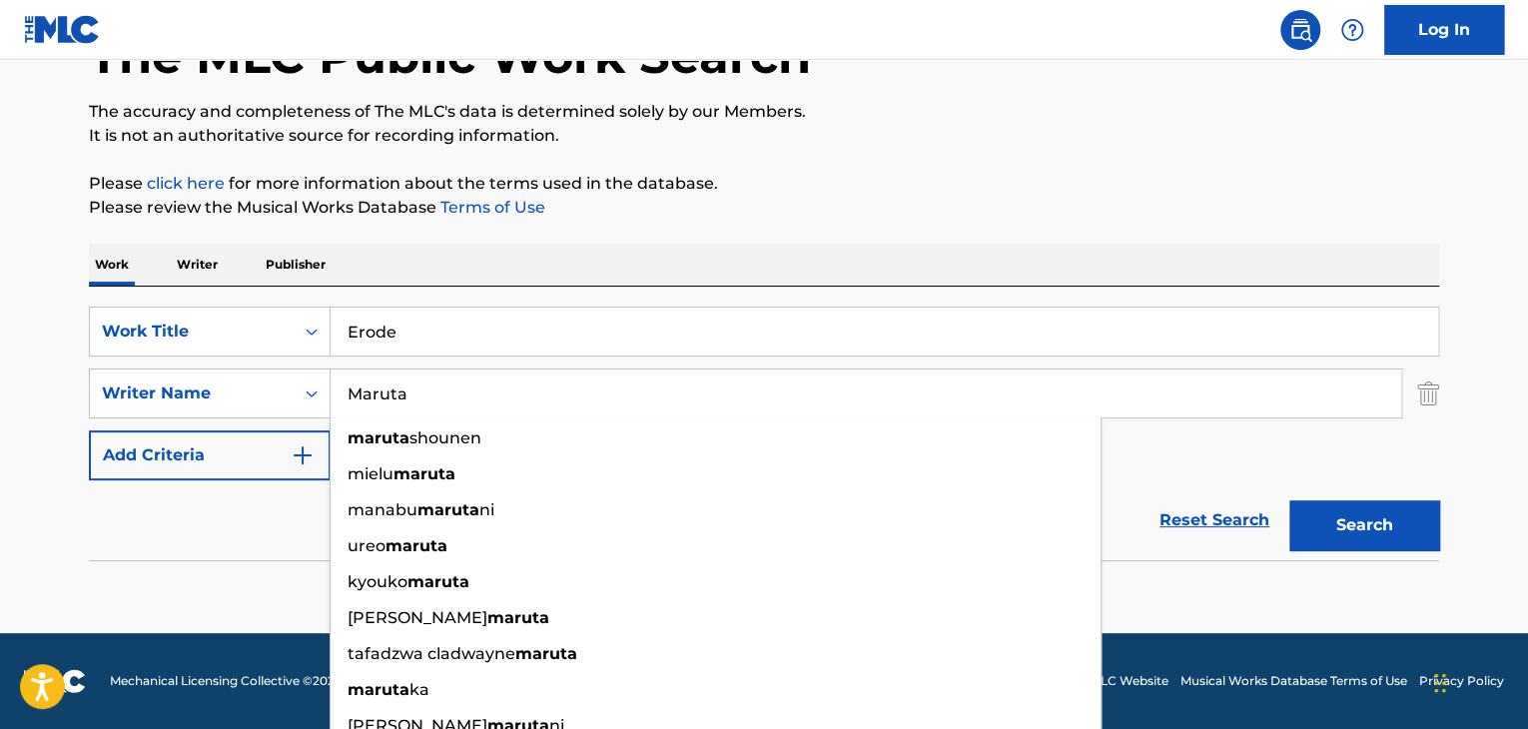
drag, startPoint x: 477, startPoint y: 375, endPoint x: 0, endPoint y: 390, distance: 477.7
click at [0, 390] on main "The MLC Public Work Search The accuracy and completeness of The MLC's data is d…" at bounding box center [764, 277] width 1528 height 711
paste input "[PERSON_NAME]"
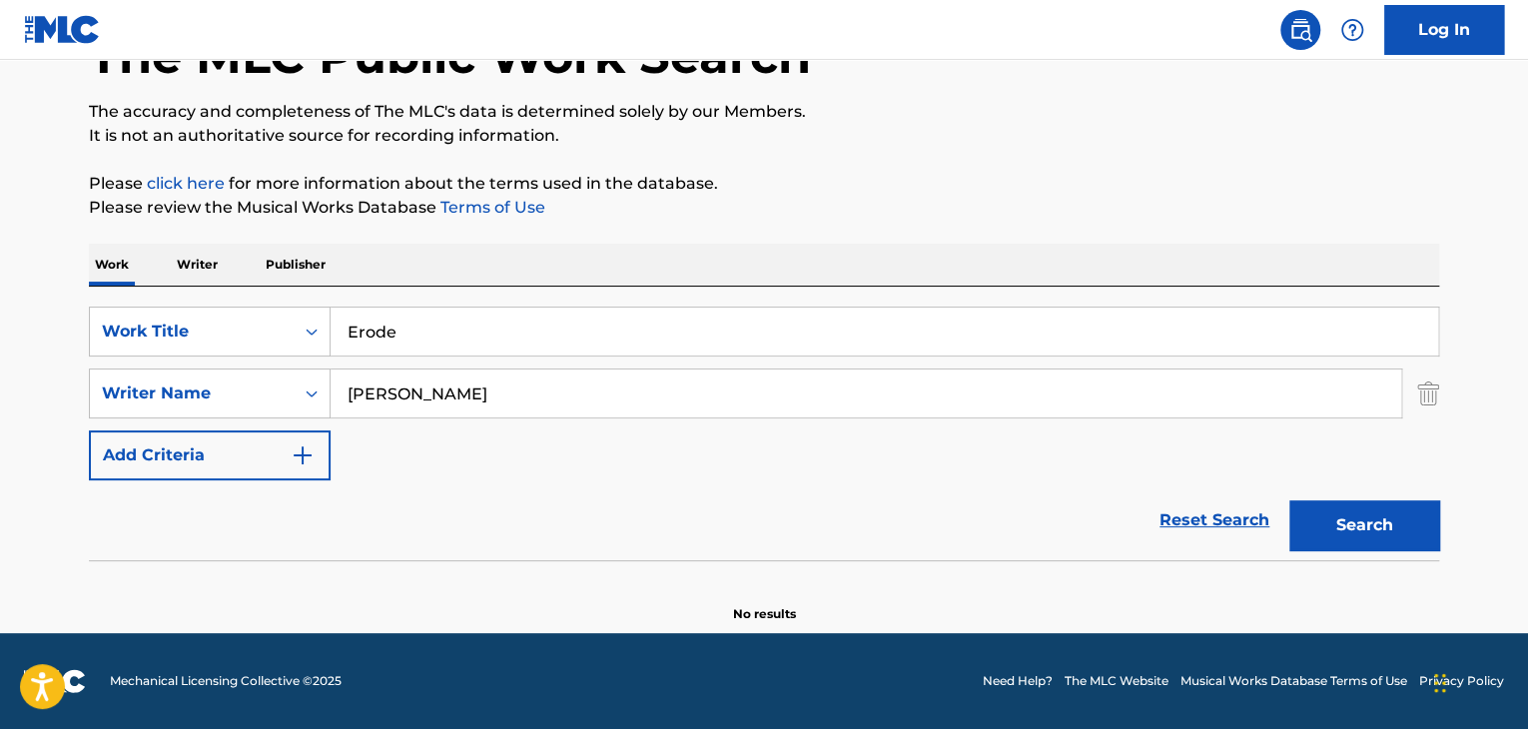
click at [1345, 531] on button "Search" at bounding box center [1364, 525] width 150 height 50
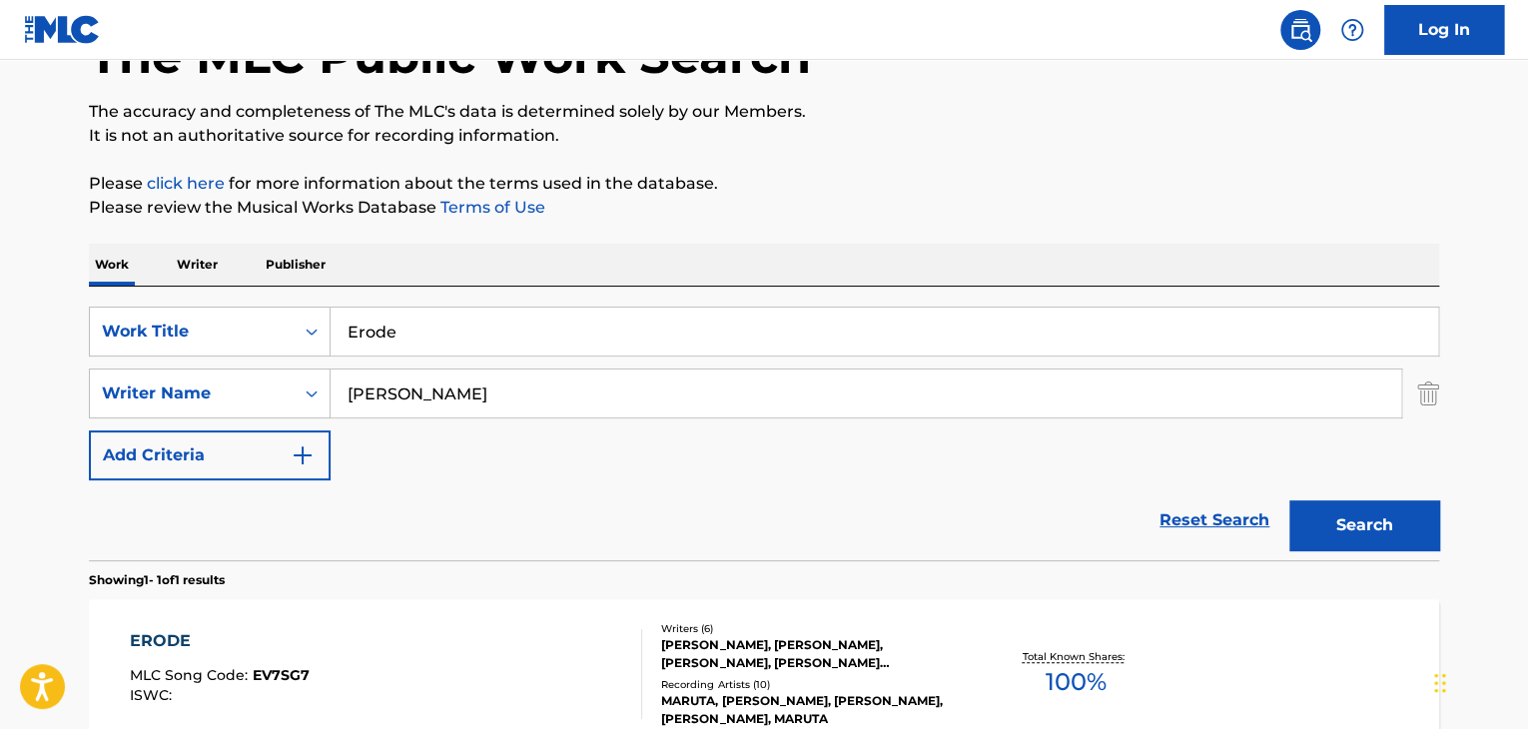
scroll to position [338, 0]
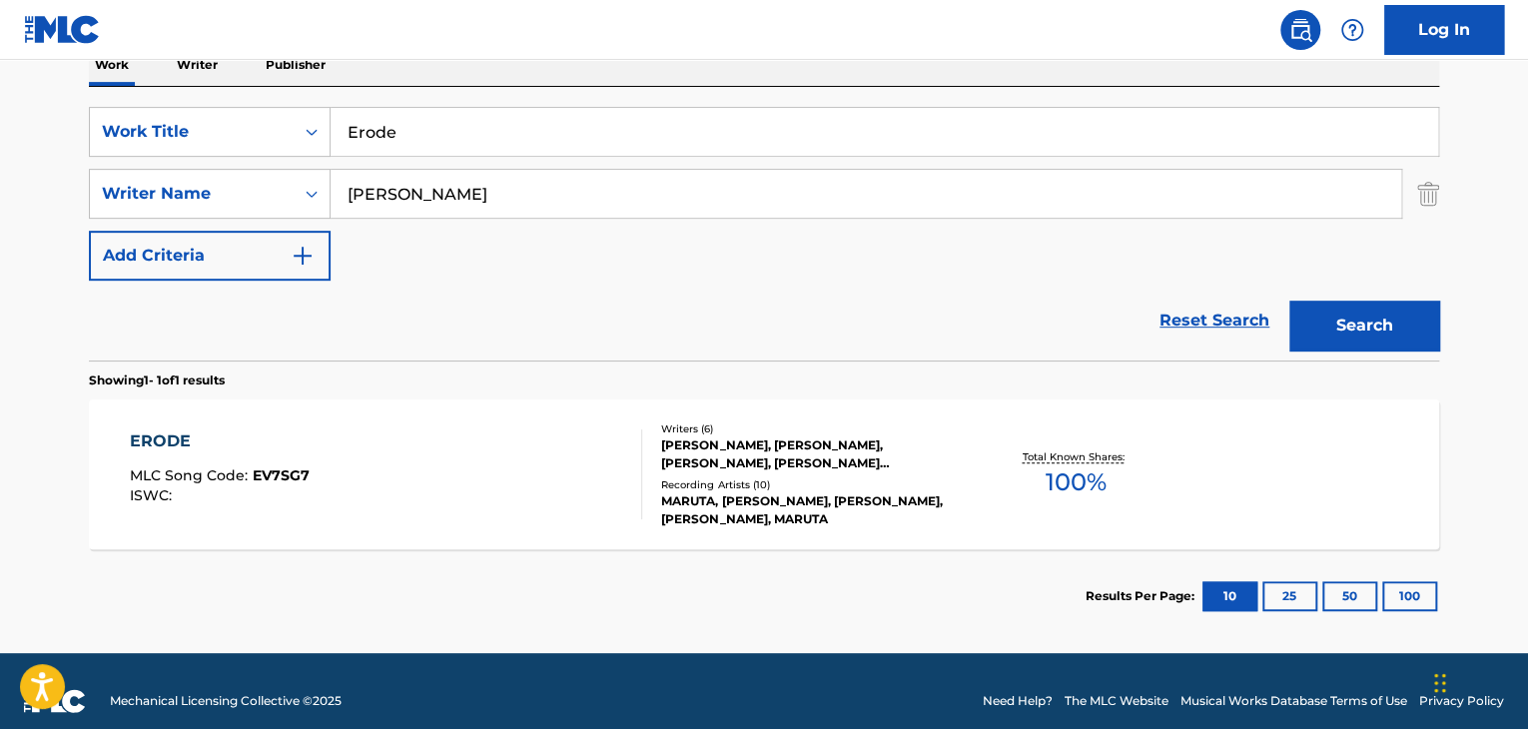
drag, startPoint x: 637, startPoint y: 183, endPoint x: 0, endPoint y: 189, distance: 637.3
click at [0, 189] on main "The MLC Public Work Search The accuracy and completeness of The MLC's data is d…" at bounding box center [764, 187] width 1528 height 931
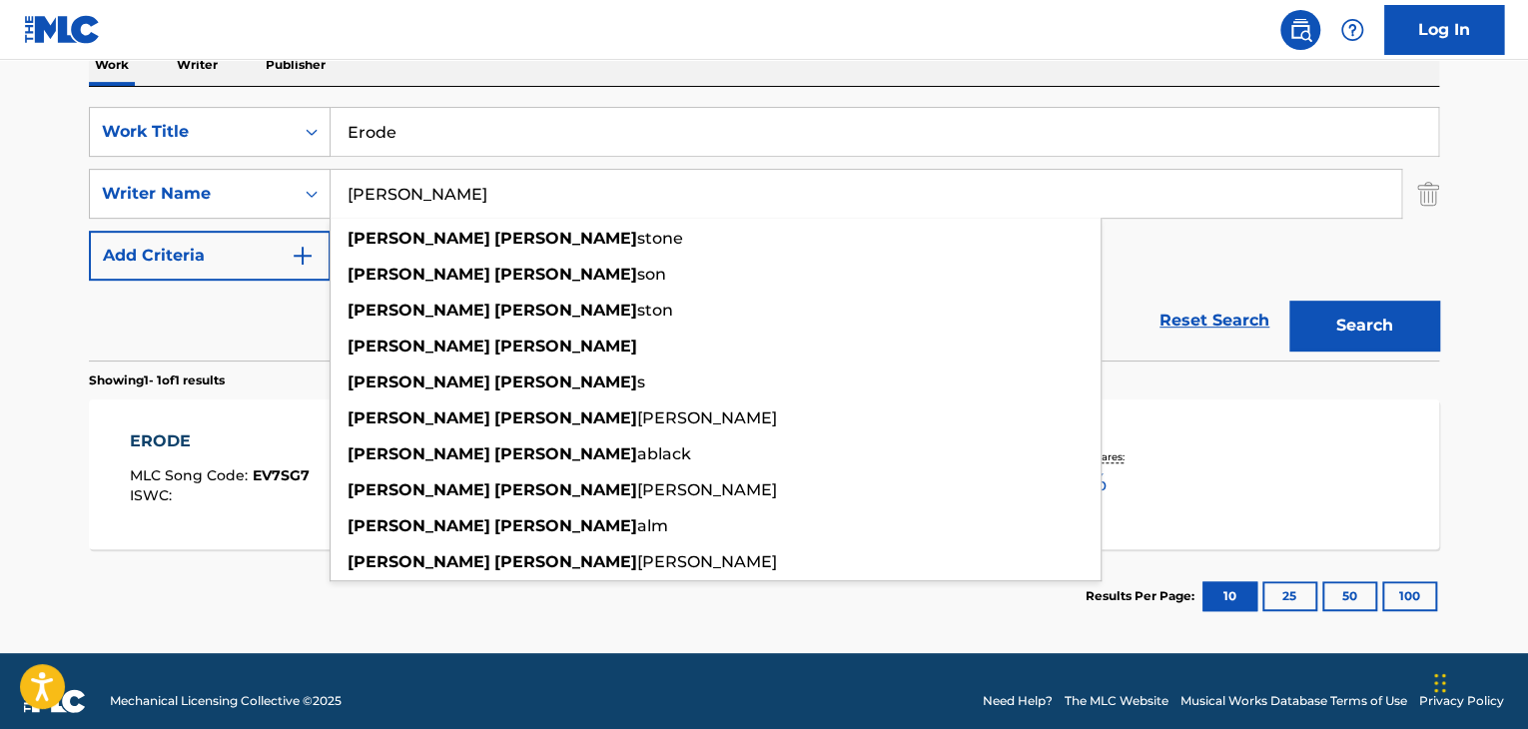
paste input "[PERSON_NAME]"
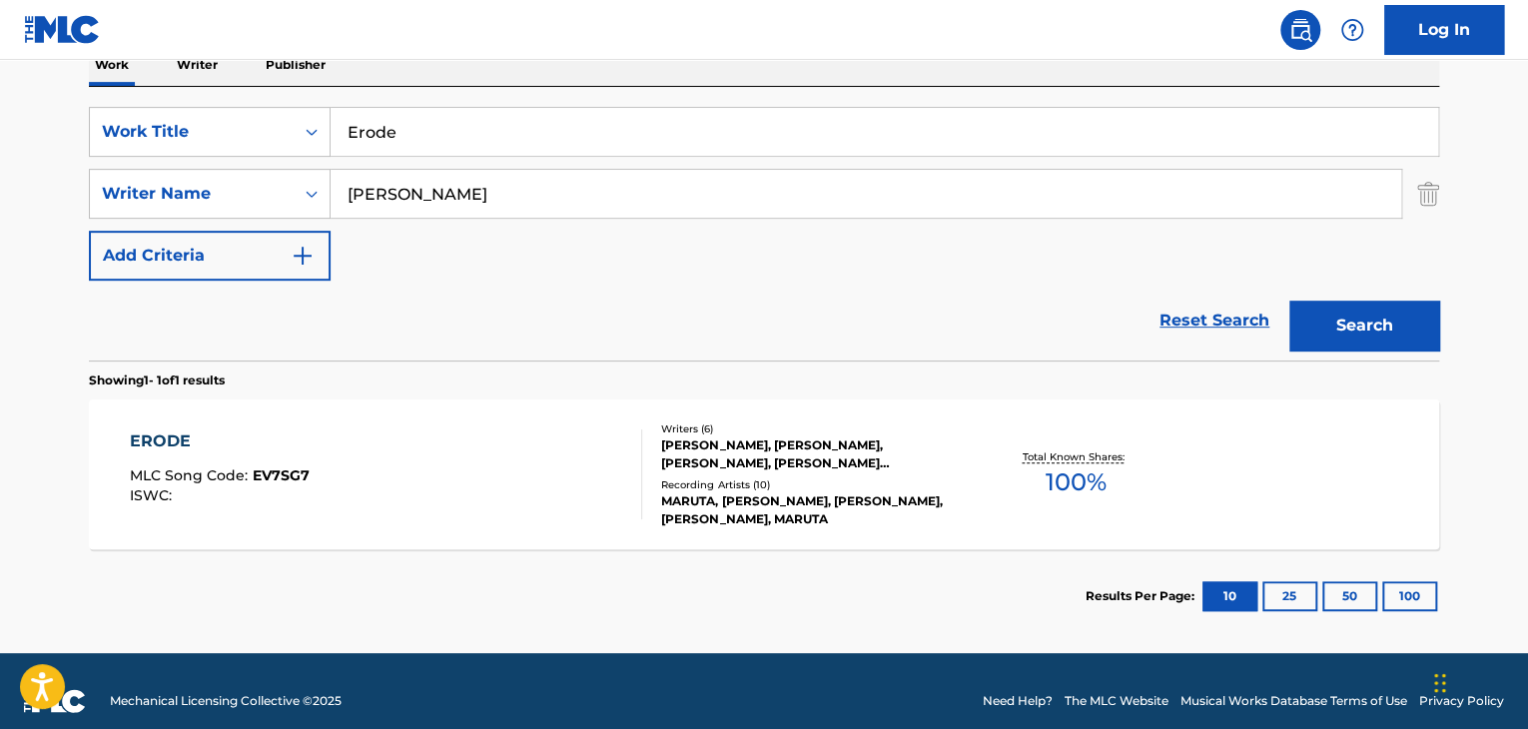
click at [1368, 332] on button "Search" at bounding box center [1364, 326] width 150 height 50
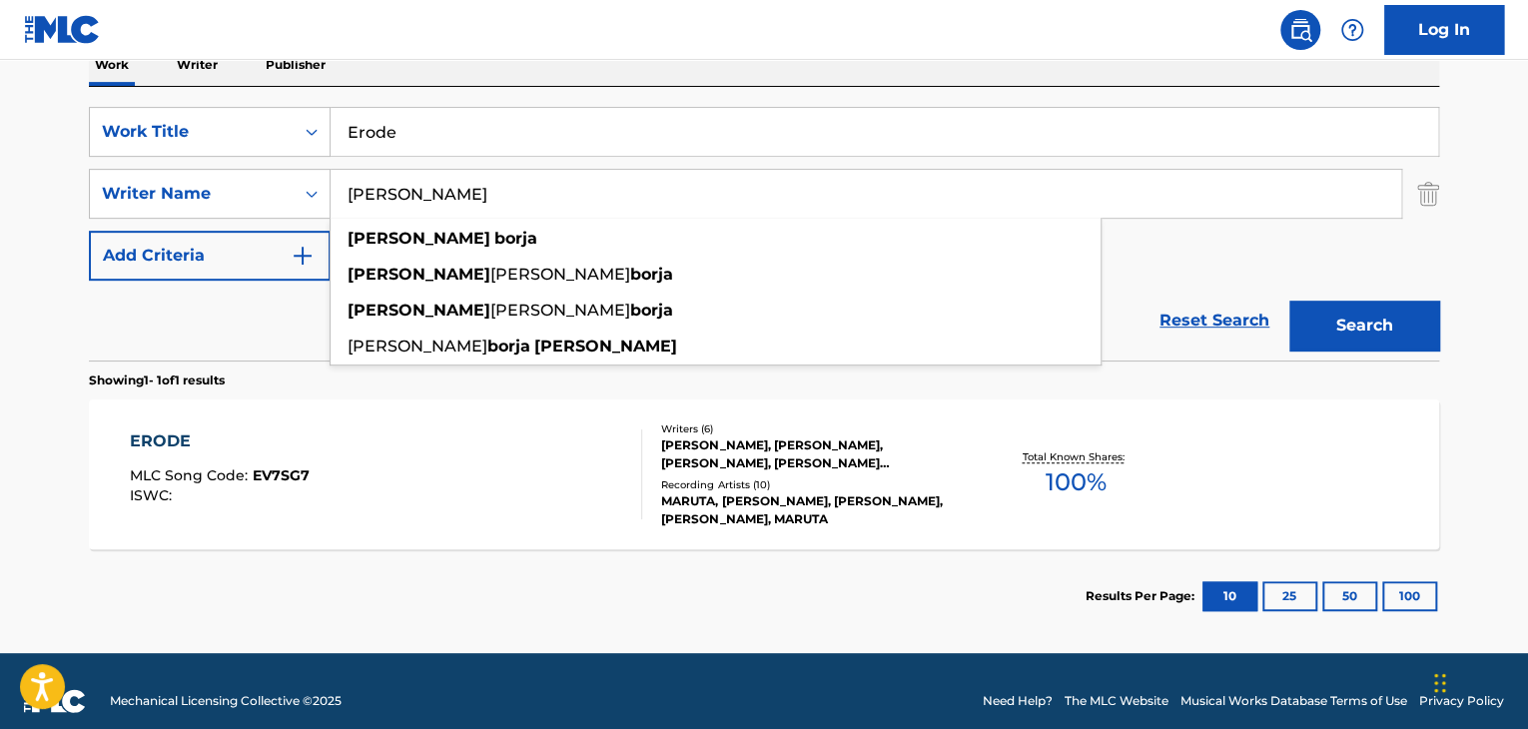
drag, startPoint x: 188, startPoint y: 143, endPoint x: 9, endPoint y: 94, distance: 185.4
click at [0, 94] on main "The MLC Public Work Search The accuracy and completeness of The MLC's data is d…" at bounding box center [764, 187] width 1528 height 931
paste input "[PERSON_NAME]"
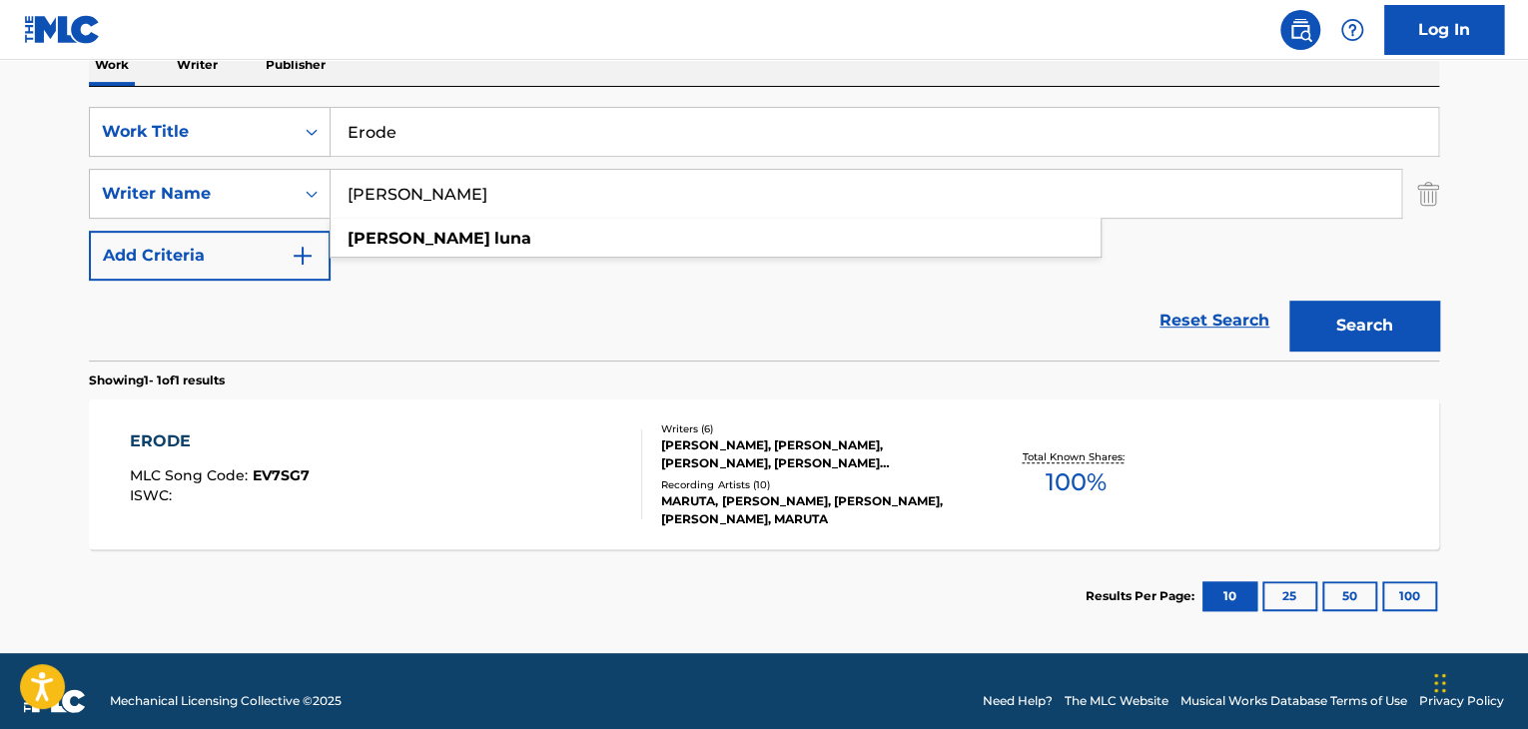
type input "[PERSON_NAME]"
click at [1382, 328] on button "Search" at bounding box center [1364, 326] width 150 height 50
click at [164, 443] on div "ERODE" at bounding box center [220, 441] width 180 height 24
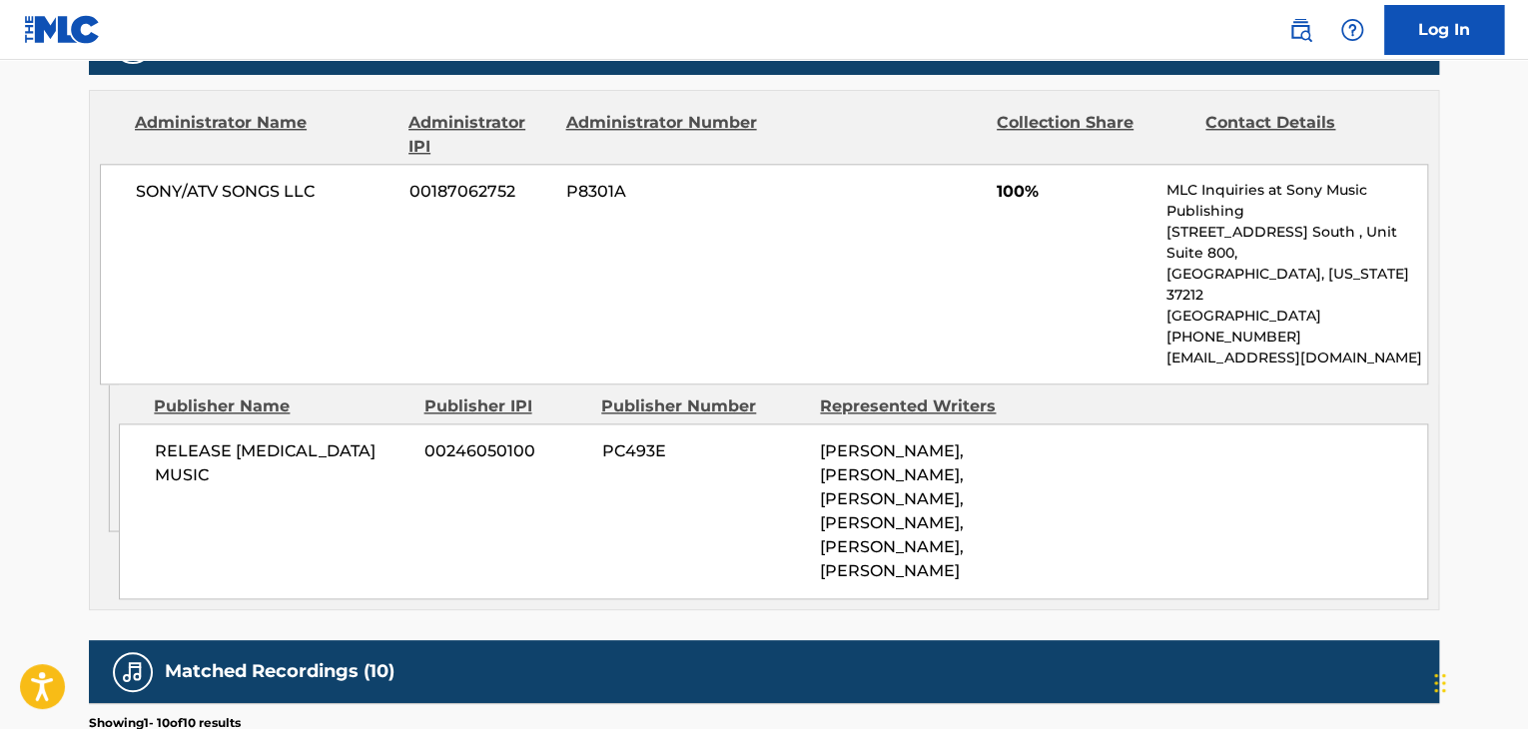
scroll to position [1024, 0]
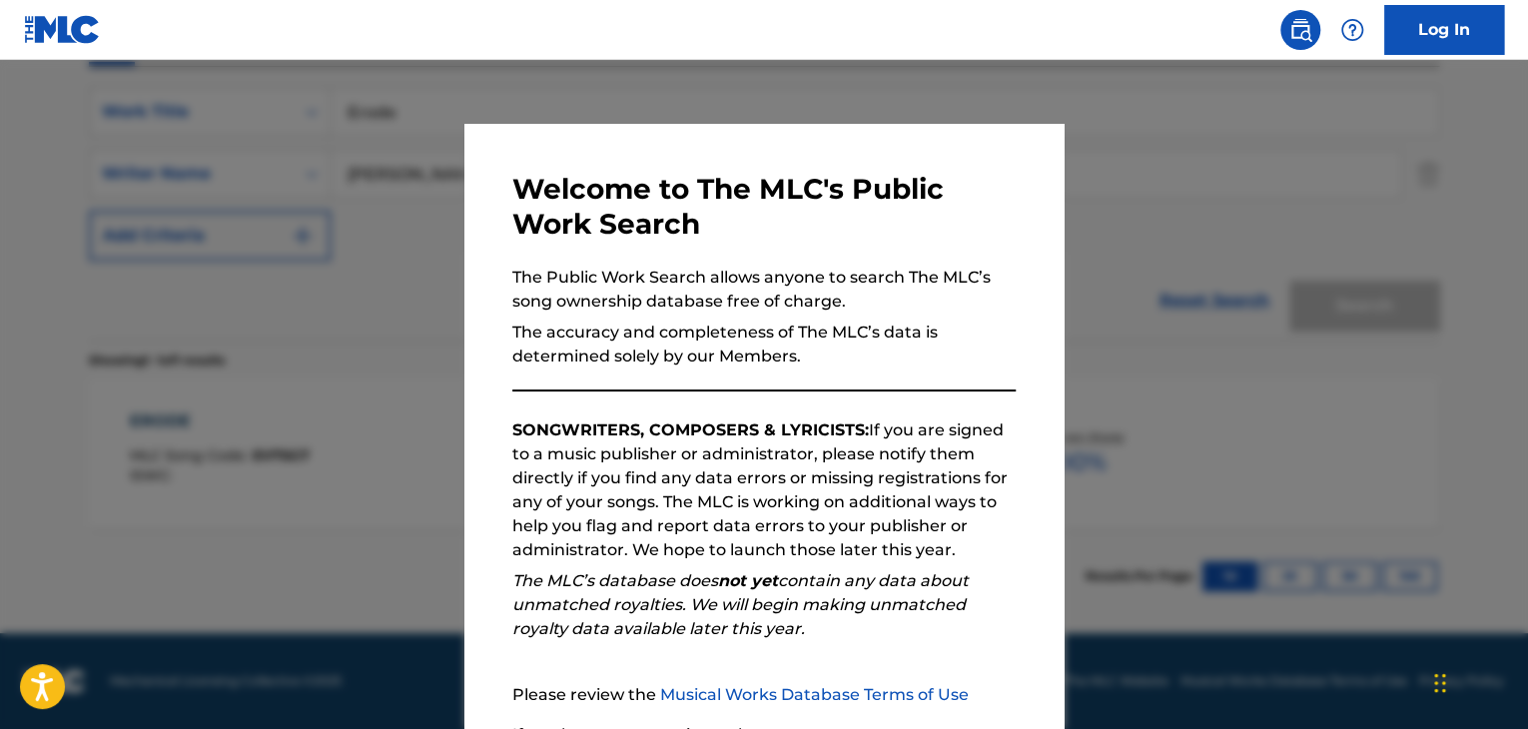
scroll to position [358, 0]
click at [1352, 437] on div at bounding box center [764, 424] width 1528 height 729
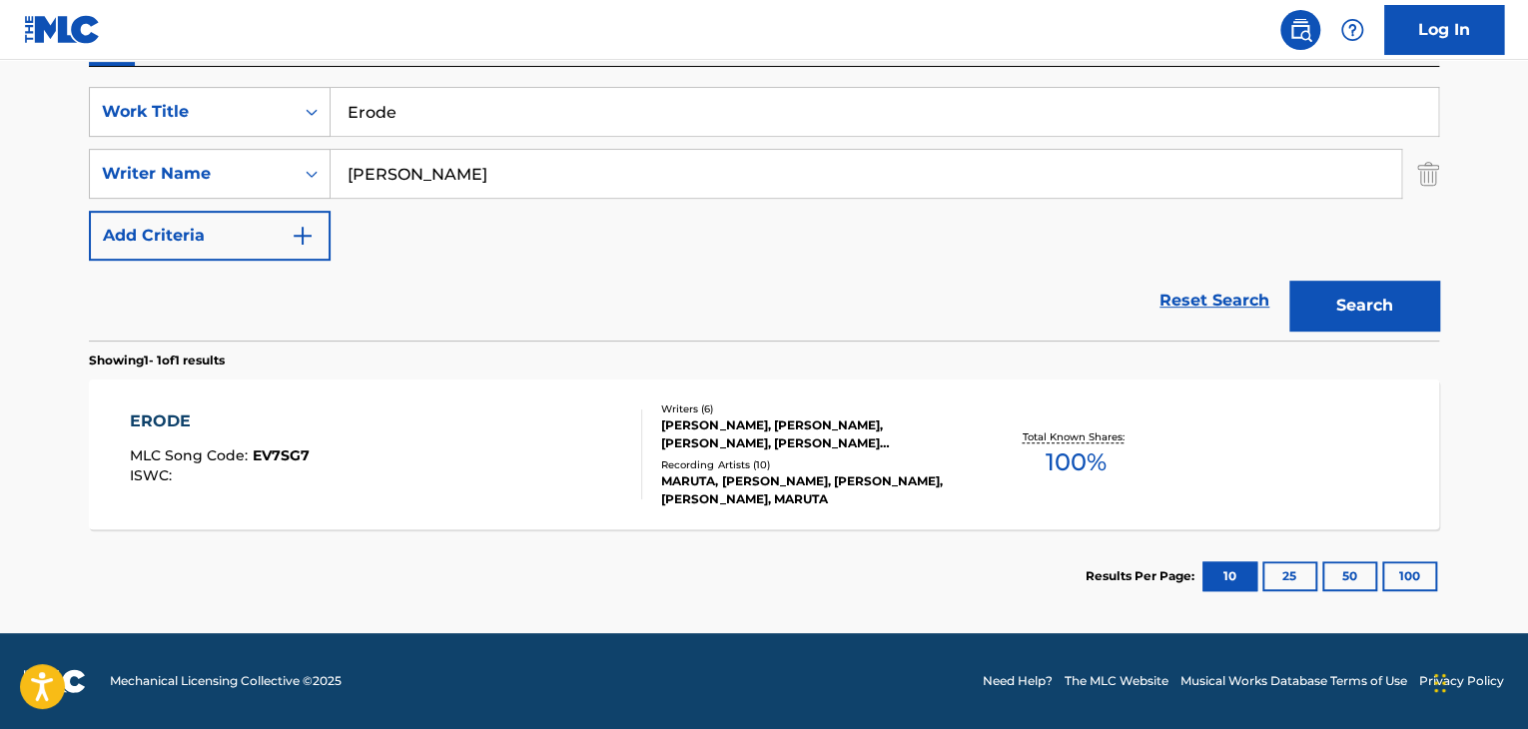
drag, startPoint x: 486, startPoint y: 125, endPoint x: 0, endPoint y: 72, distance: 489.3
click at [0, 72] on main "The MLC Public Work Search The accuracy and completeness of The MLC's data is d…" at bounding box center [764, 167] width 1528 height 931
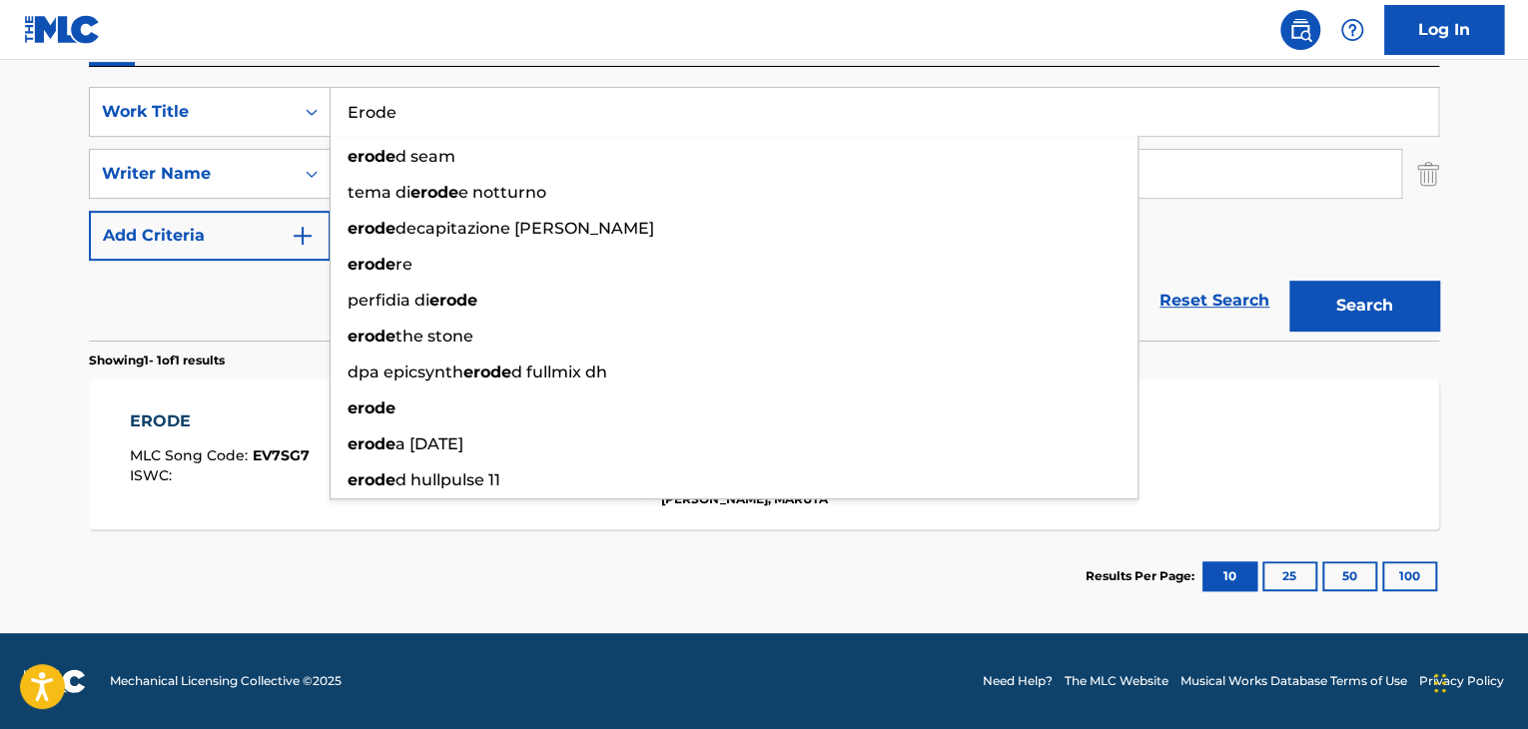
paste input "PAR DE PILITAS"
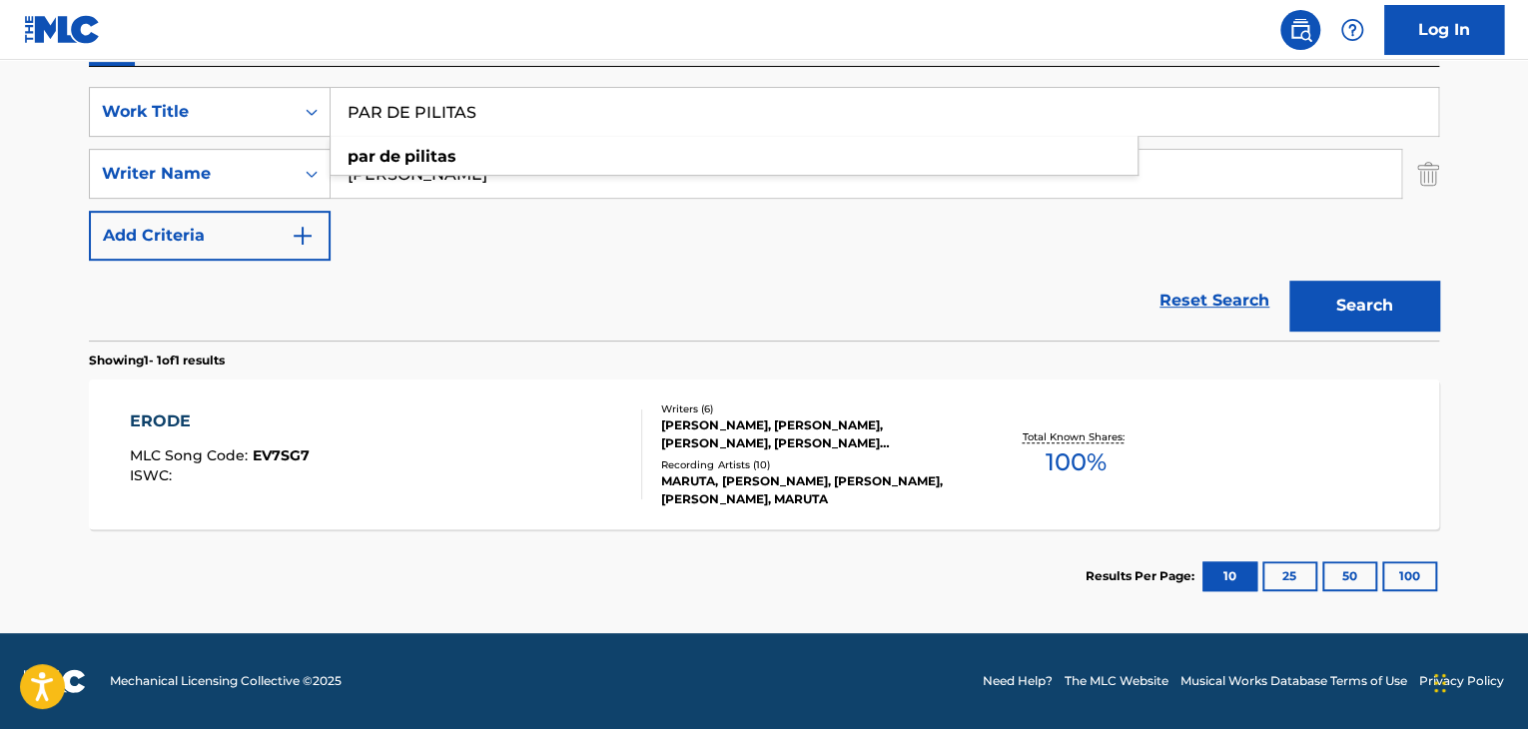
type input "PAR DE PILITAS"
click at [52, 264] on main "The MLC Public Work Search The accuracy and completeness of The MLC's data is d…" at bounding box center [764, 167] width 1528 height 931
drag, startPoint x: 528, startPoint y: 173, endPoint x: 0, endPoint y: 180, distance: 528.4
click at [0, 180] on main "The MLC Public Work Search The accuracy and completeness of The MLC's data is d…" at bounding box center [764, 167] width 1528 height 931
paste input "DJ [PERSON_NAME]"
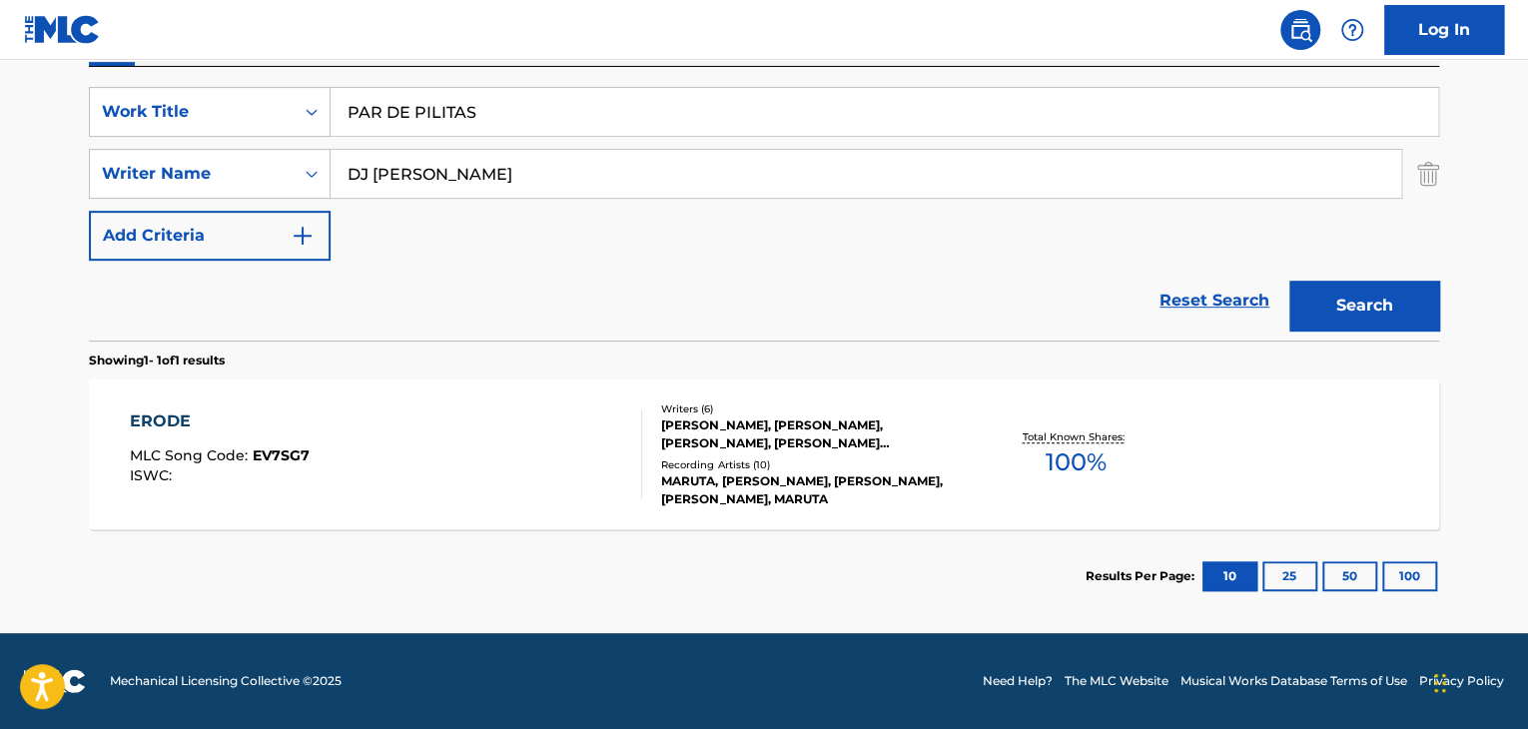
click at [1346, 295] on button "Search" at bounding box center [1364, 306] width 150 height 50
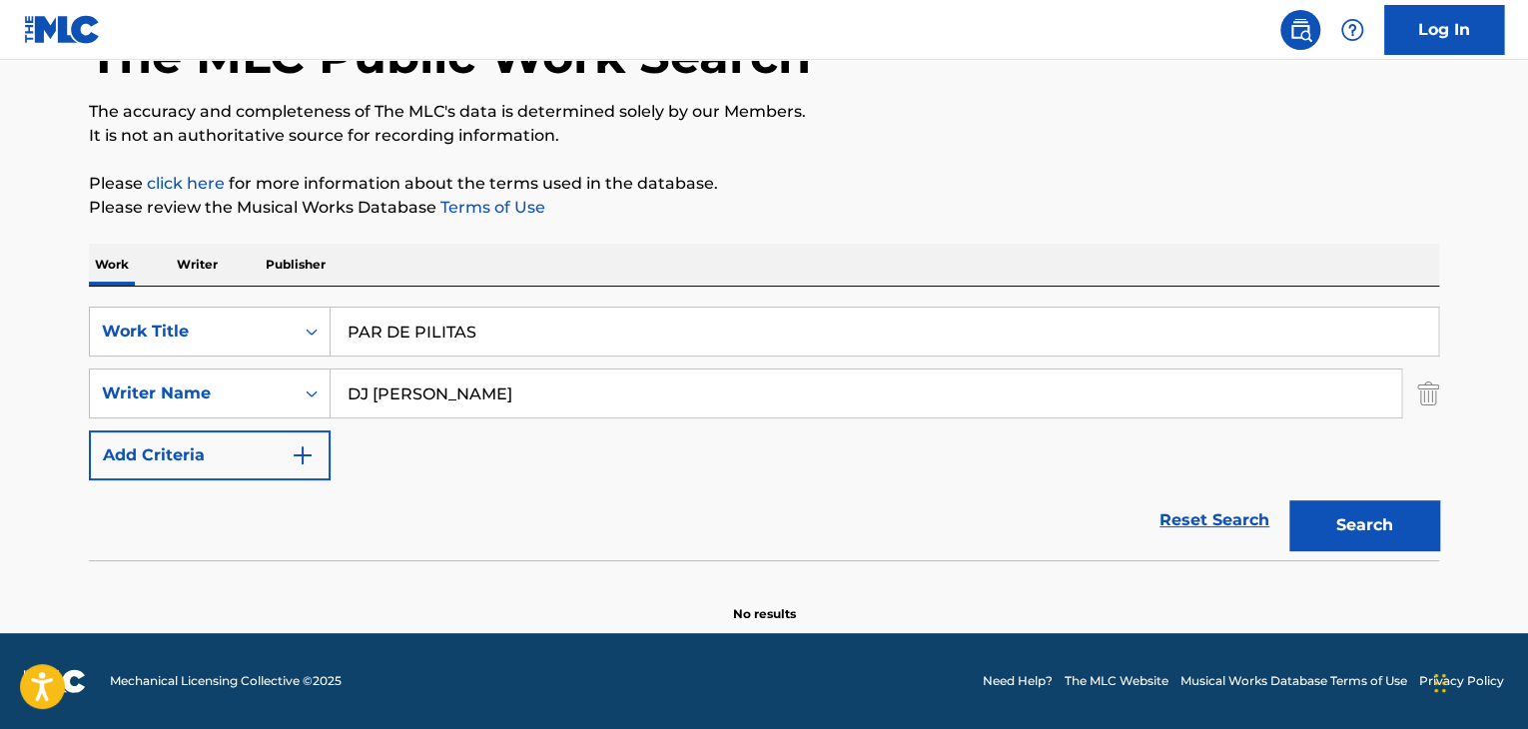
scroll to position [138, 0]
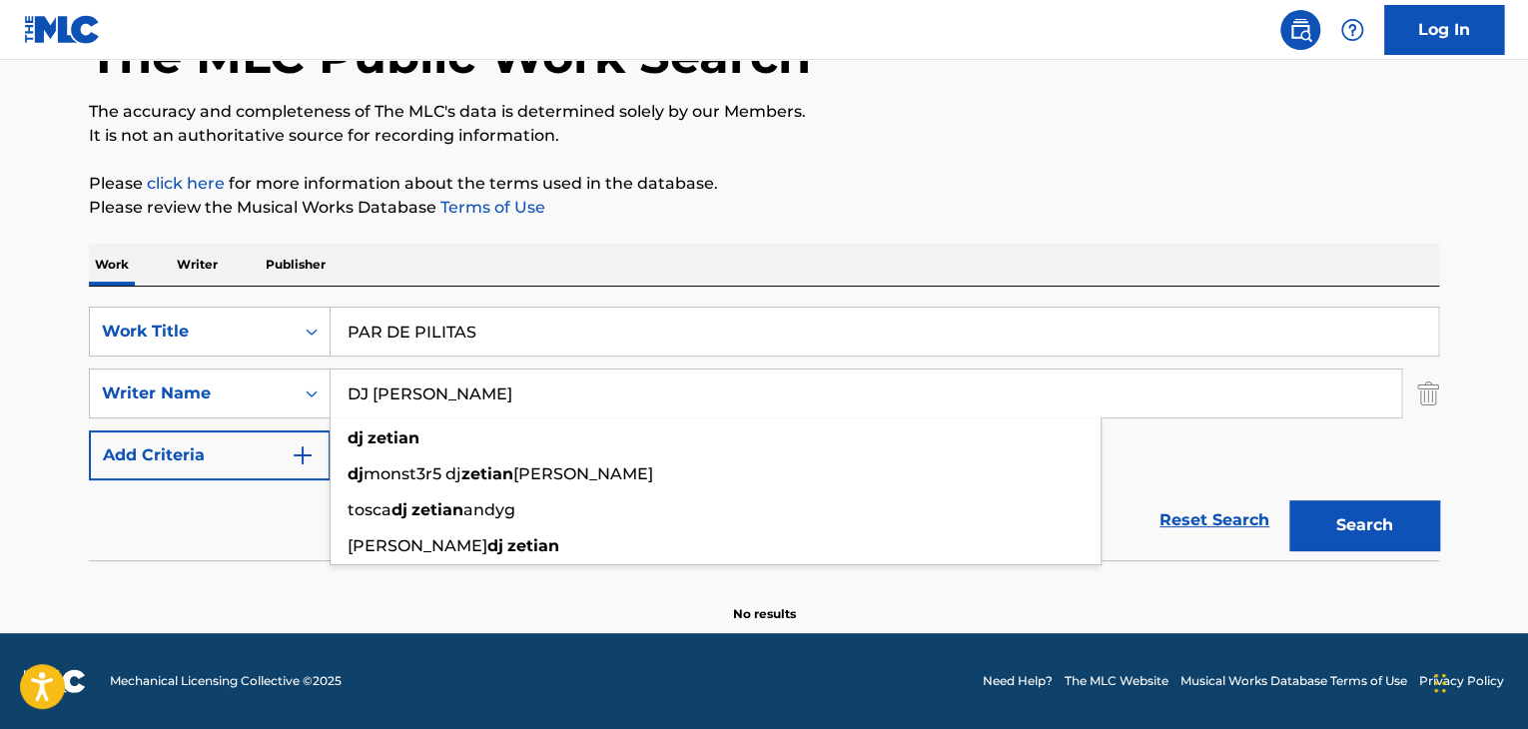
drag, startPoint x: 491, startPoint y: 381, endPoint x: 0, endPoint y: 389, distance: 491.5
click at [0, 389] on main "The MLC Public Work Search The accuracy and completeness of The MLC's data is d…" at bounding box center [764, 277] width 1528 height 711
paste input "[PERSON_NAME]"
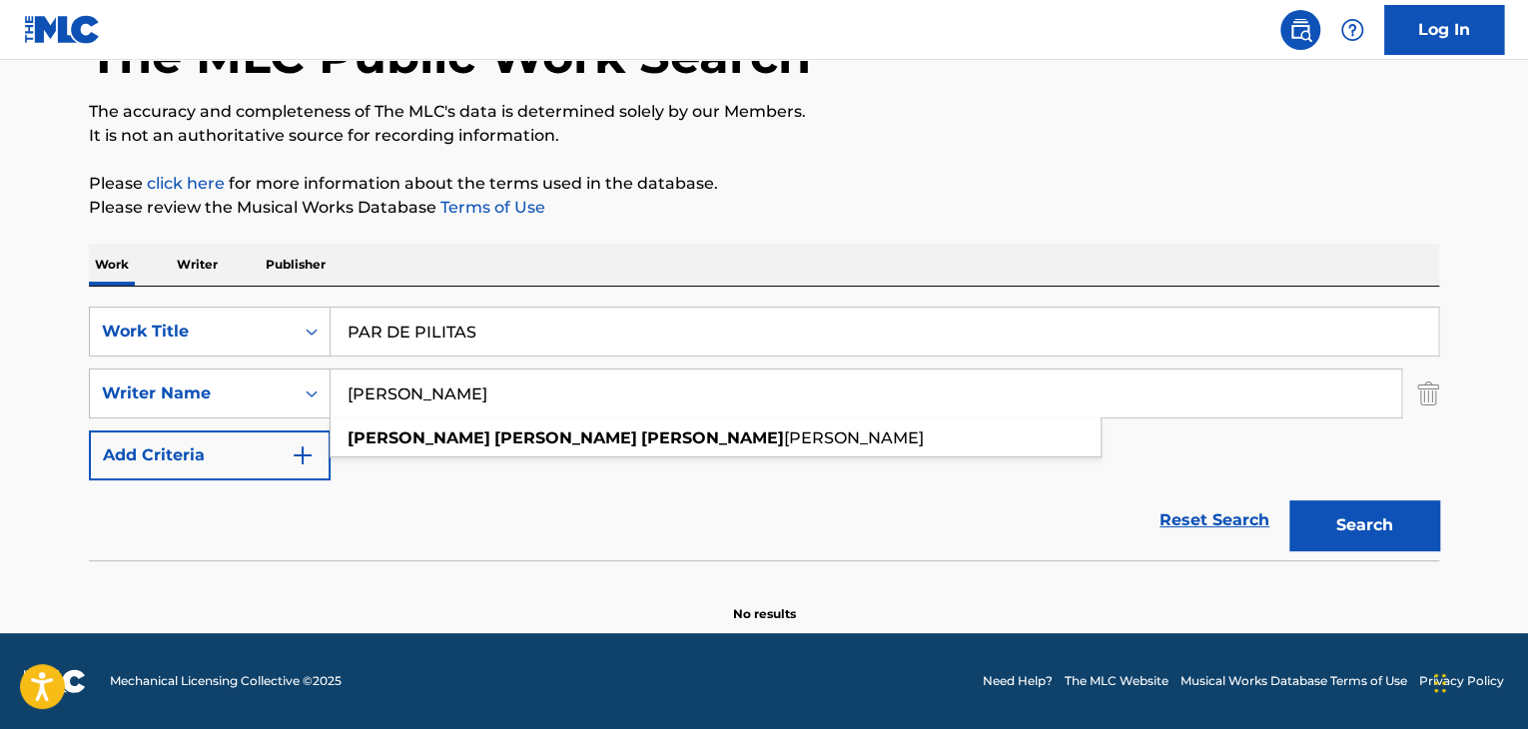
click at [1354, 532] on button "Search" at bounding box center [1364, 525] width 150 height 50
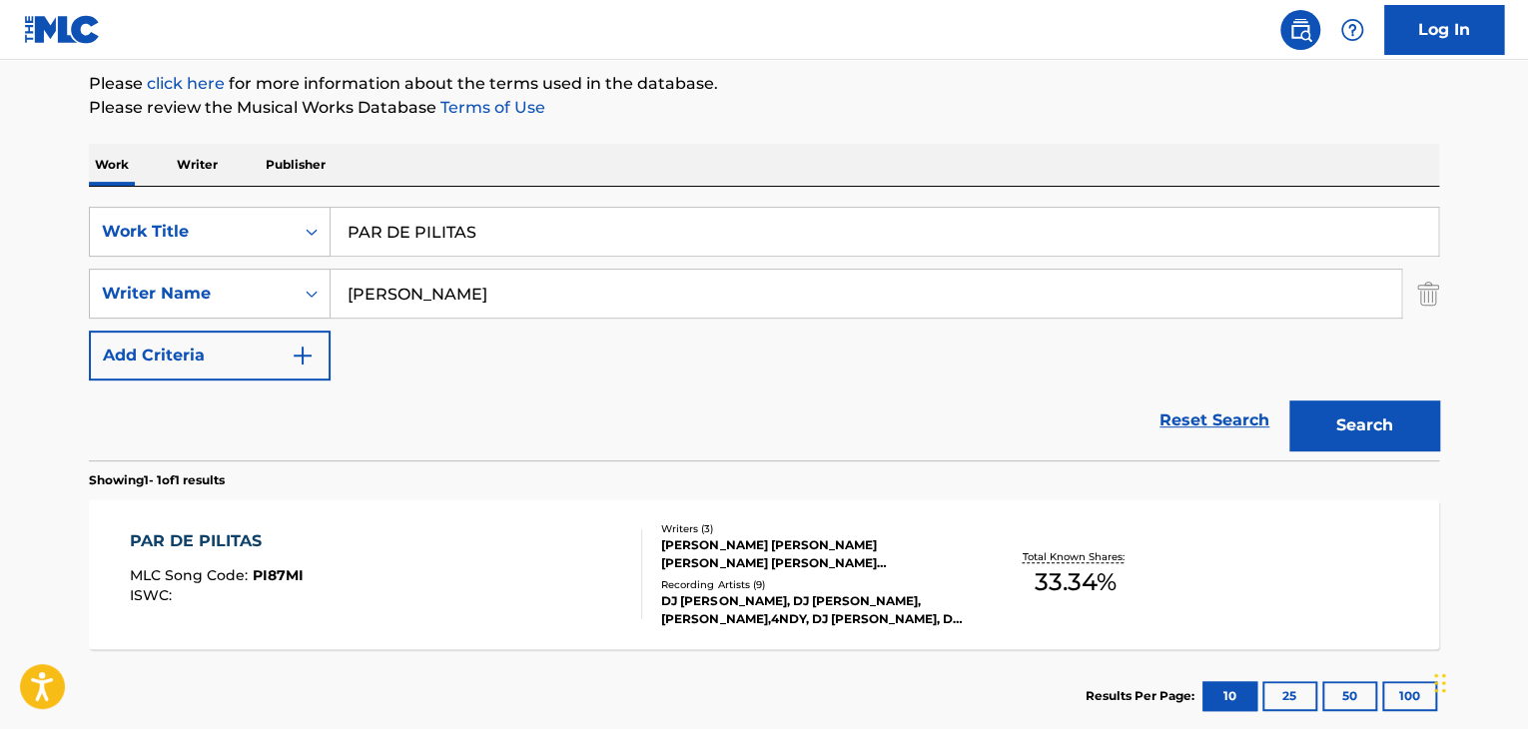
scroll to position [338, 0]
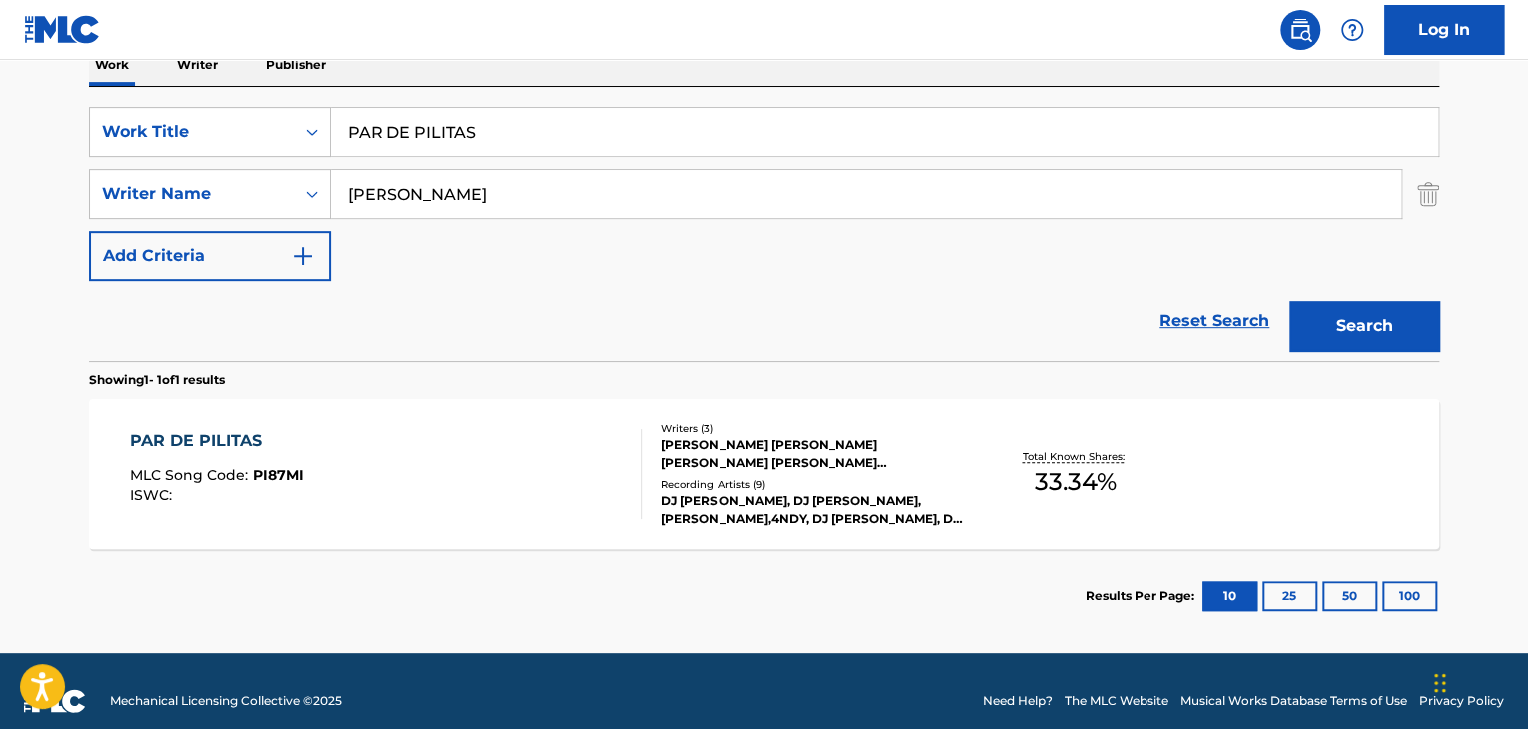
drag, startPoint x: 719, startPoint y: 185, endPoint x: 71, endPoint y: 189, distance: 648.2
click at [71, 189] on div "The MLC Public Work Search The accuracy and completeness of The MLC's data is d…" at bounding box center [764, 207] width 1398 height 871
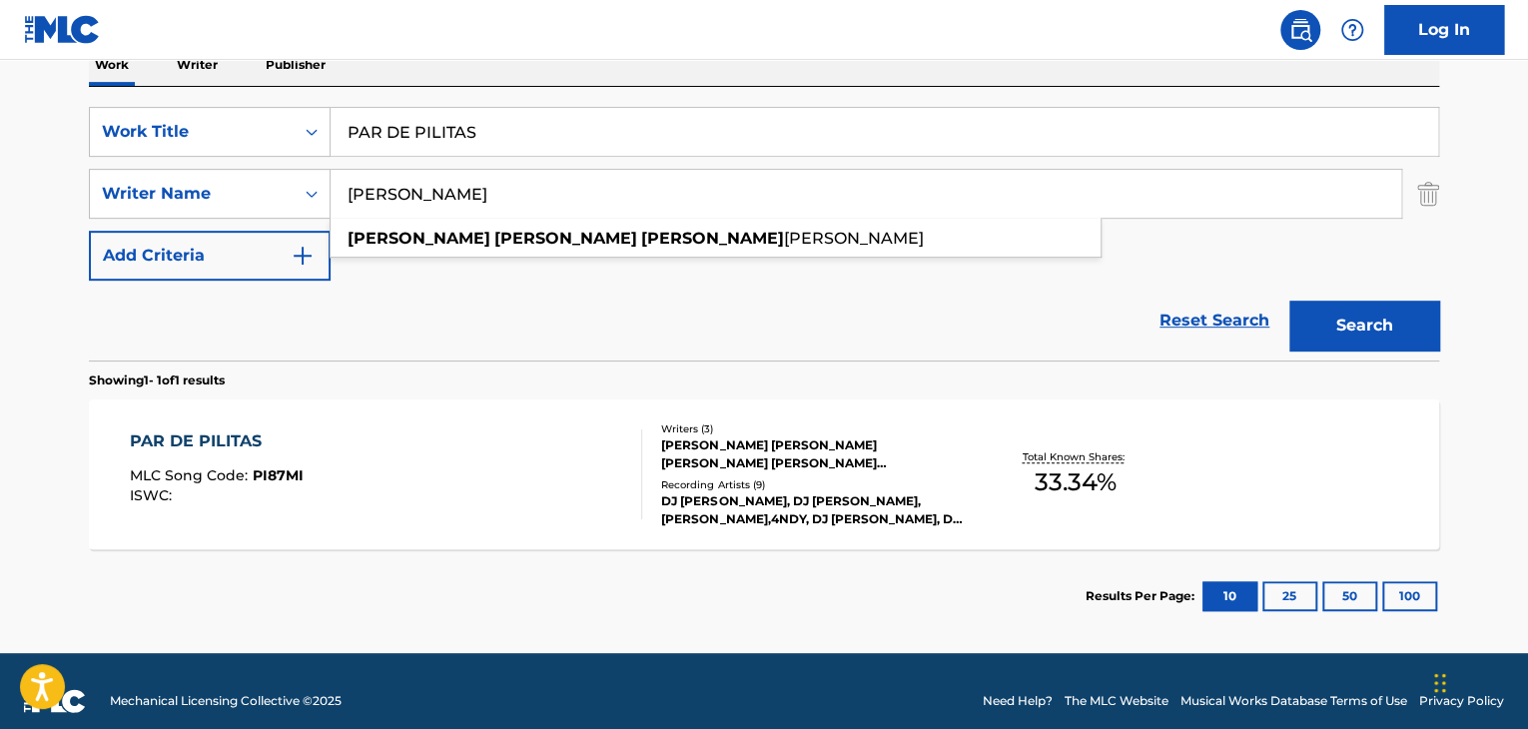
paste input "[PERSON_NAME]"
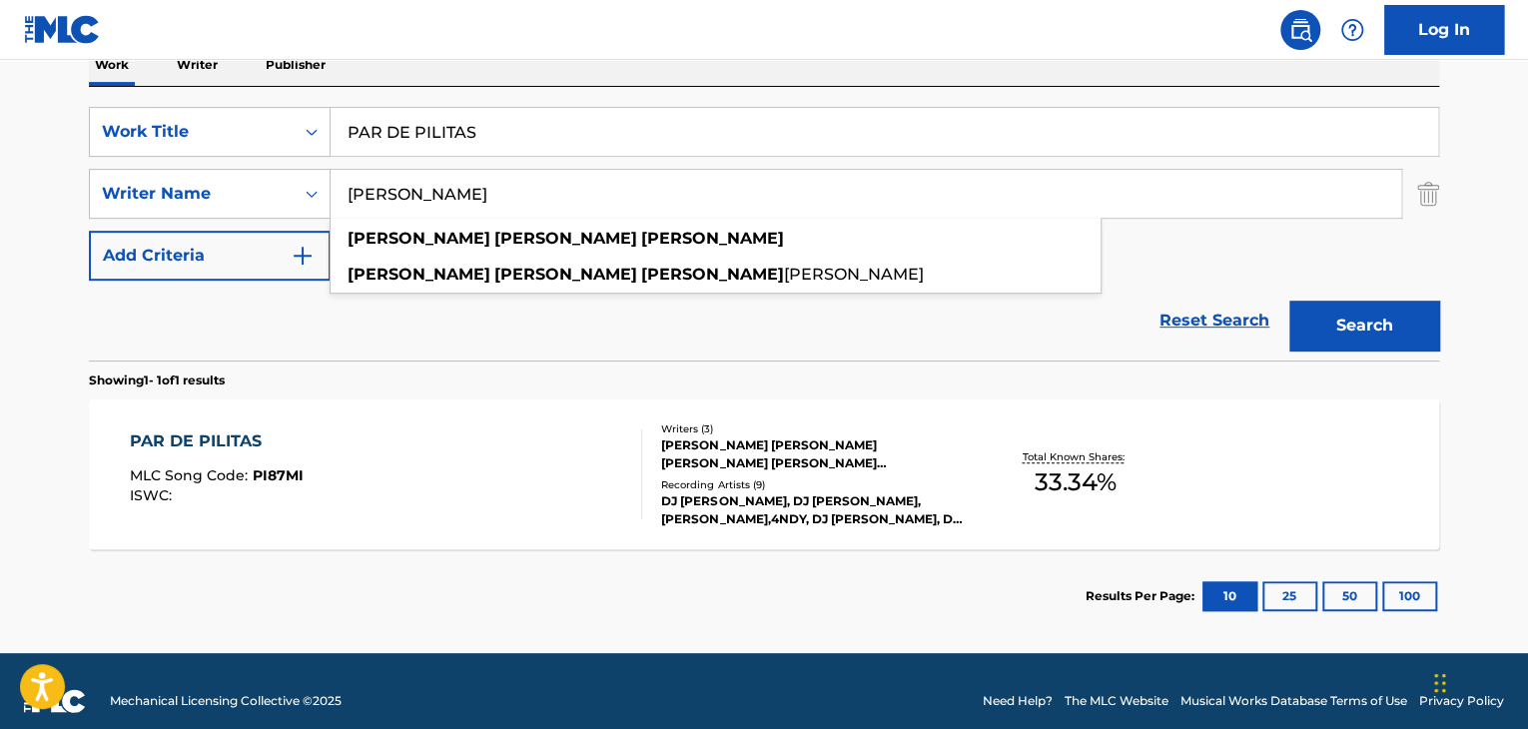
type input "[PERSON_NAME]"
click at [1354, 329] on button "Search" at bounding box center [1364, 326] width 150 height 50
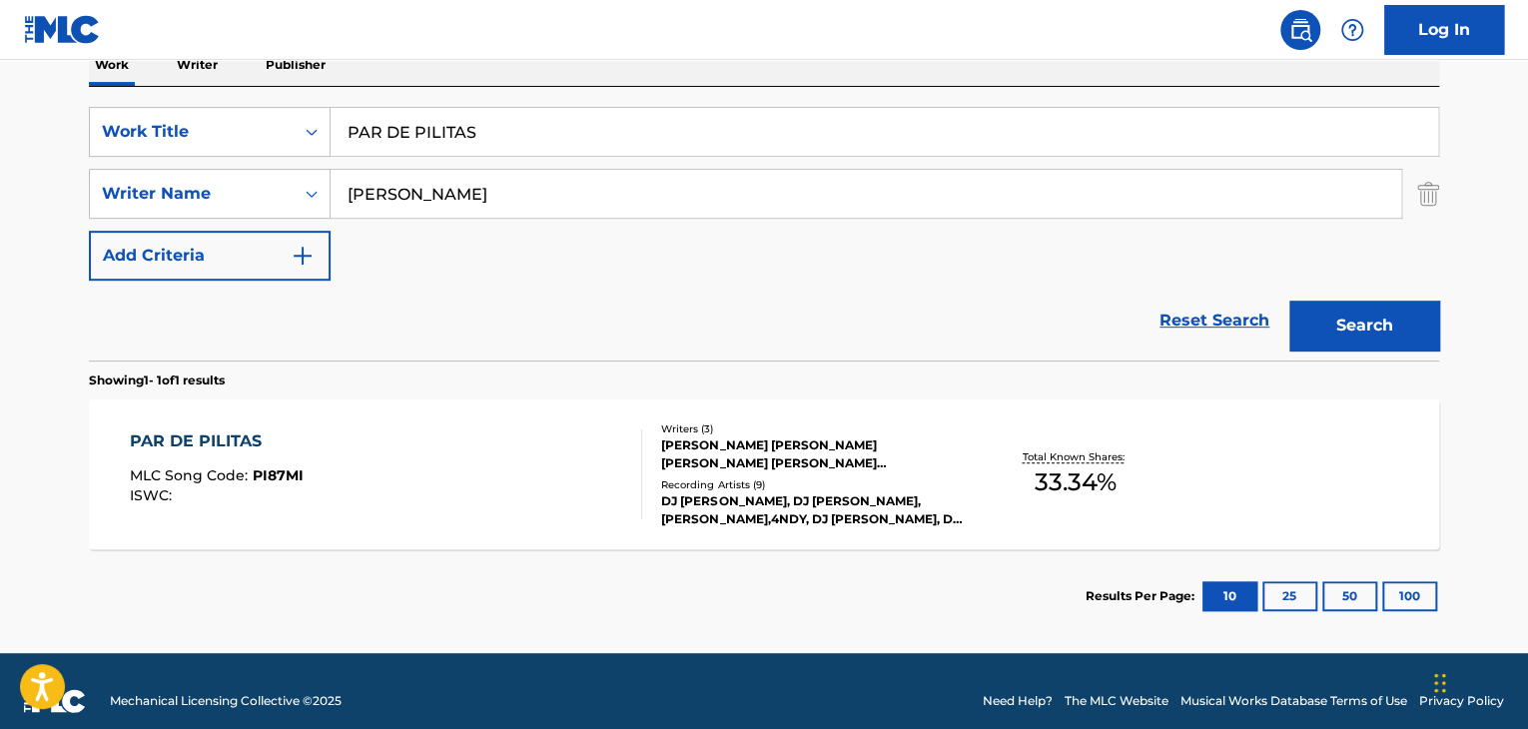
click at [205, 438] on div "PAR DE PILITAS" at bounding box center [217, 441] width 174 height 24
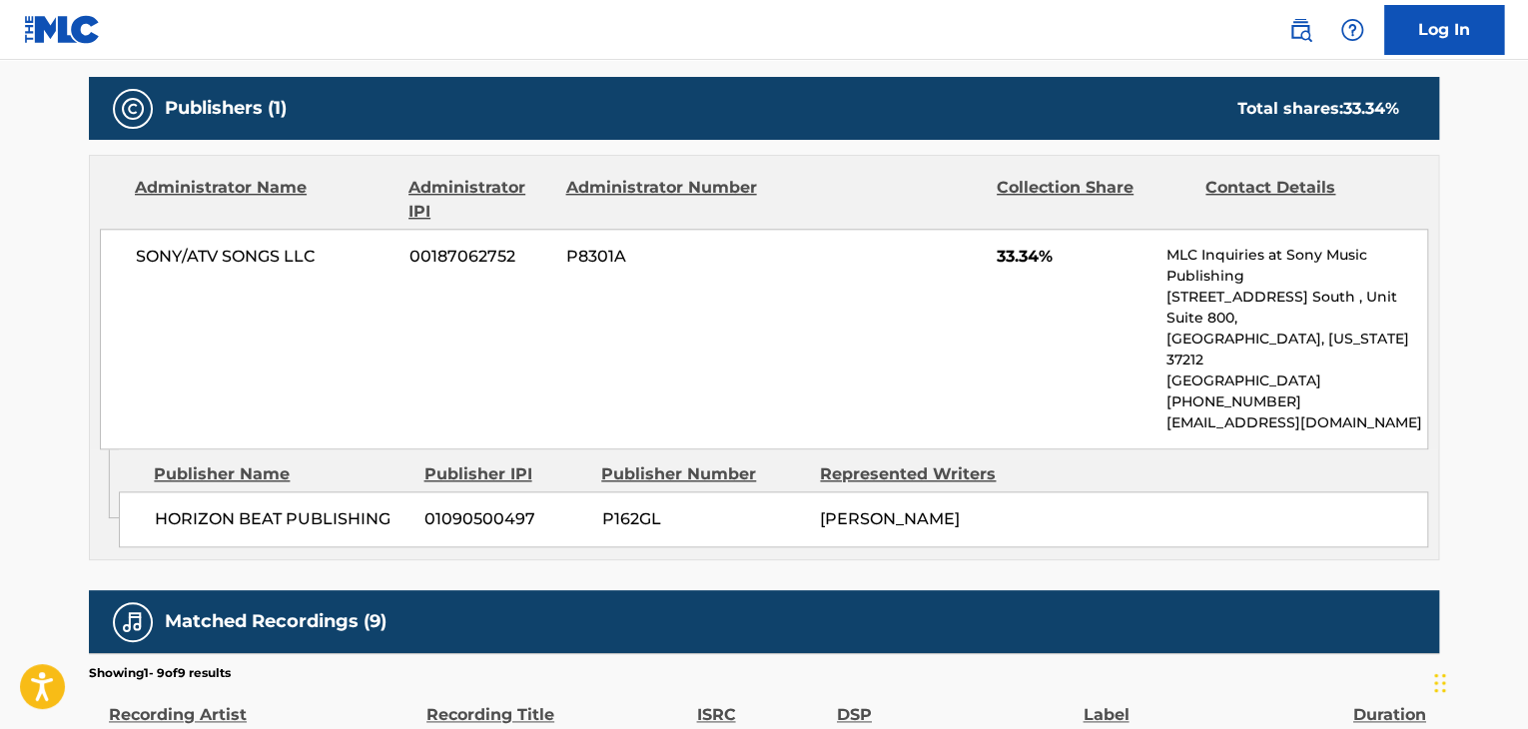
scroll to position [1199, 0]
